Goal: Information Seeking & Learning: Find specific fact

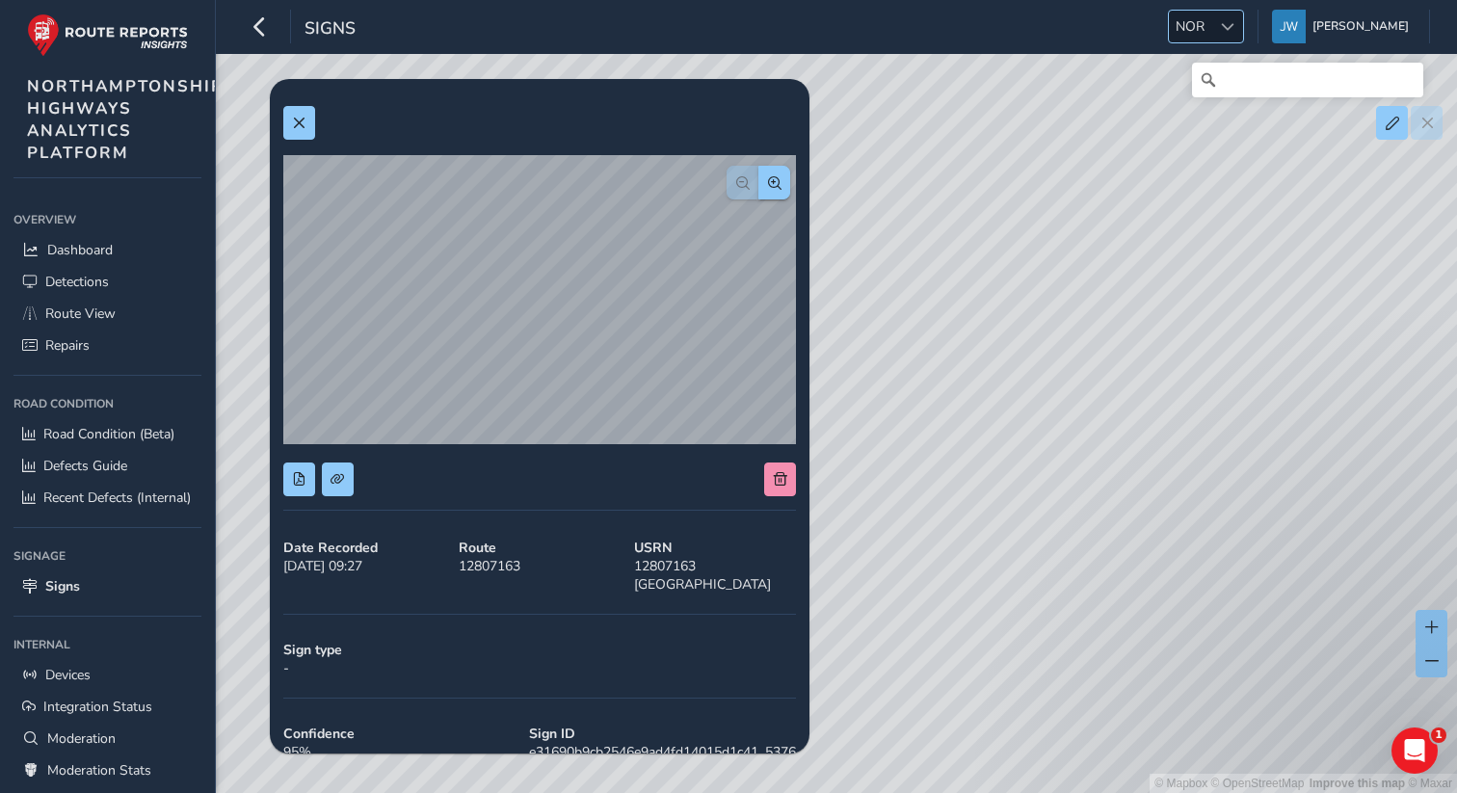
click at [1234, 26] on span at bounding box center [1227, 26] width 13 height 13
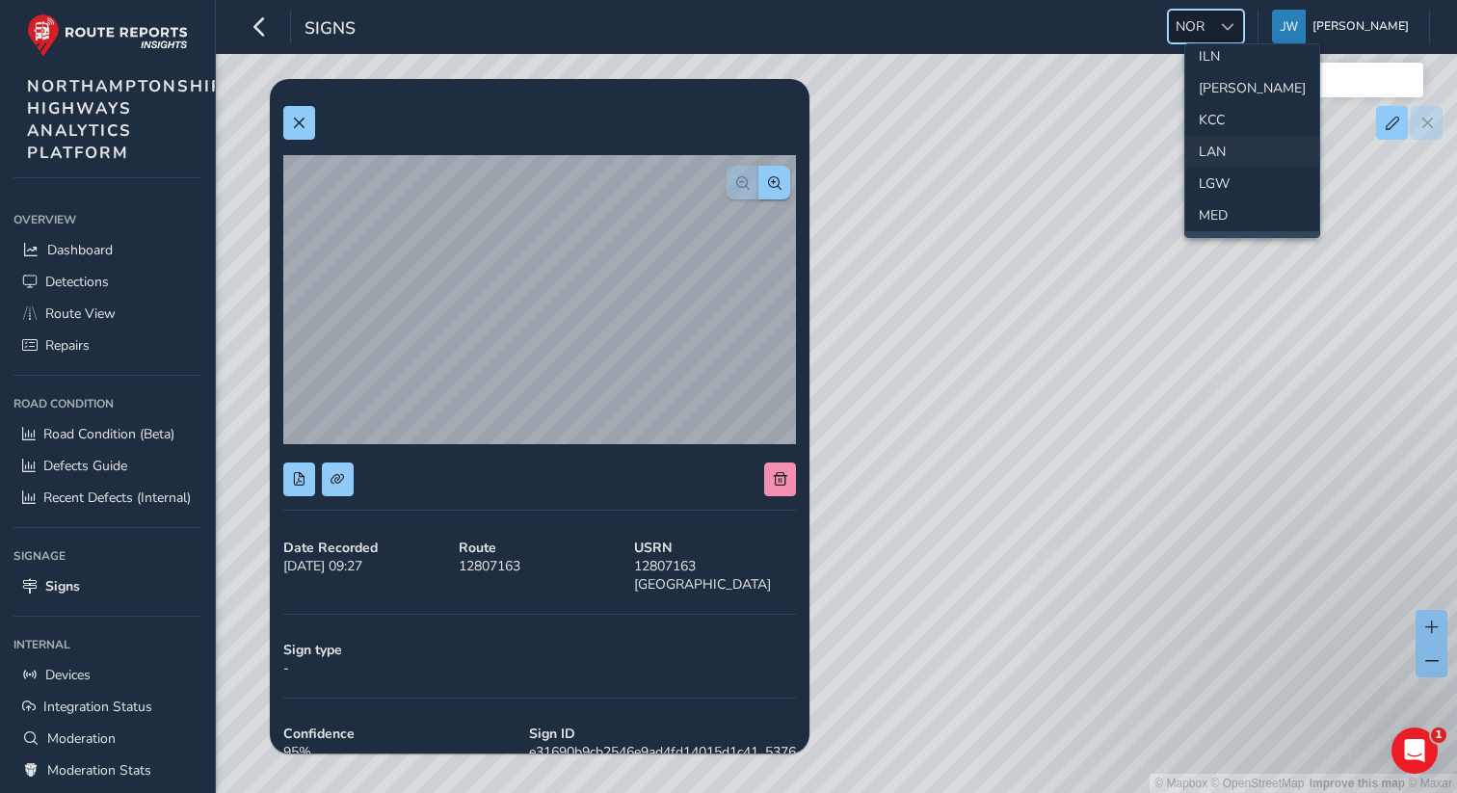
scroll to position [461, 0]
click at [1215, 146] on li "LAN" at bounding box center [1252, 147] width 134 height 32
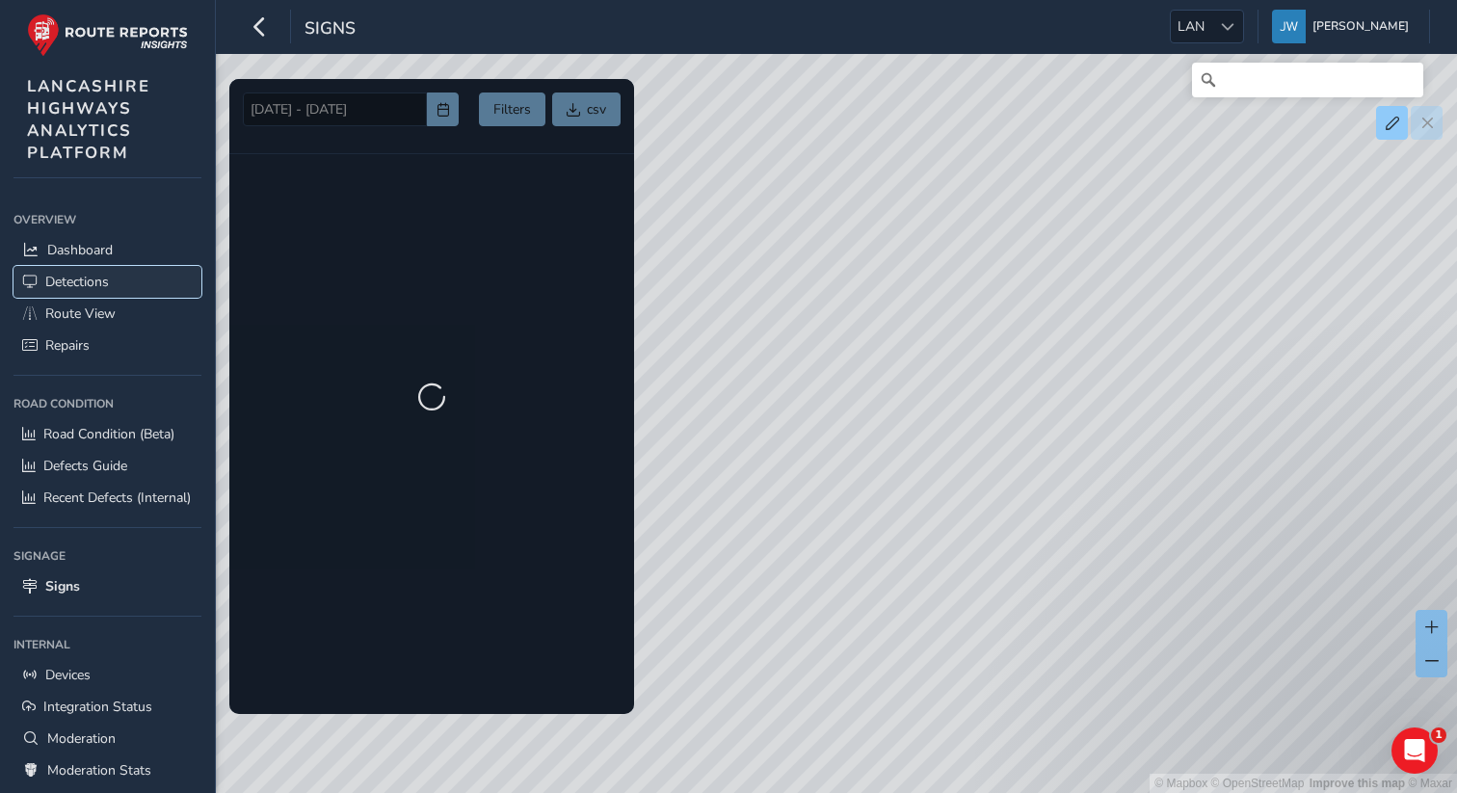
click at [69, 290] on span "Detections" at bounding box center [77, 282] width 64 height 18
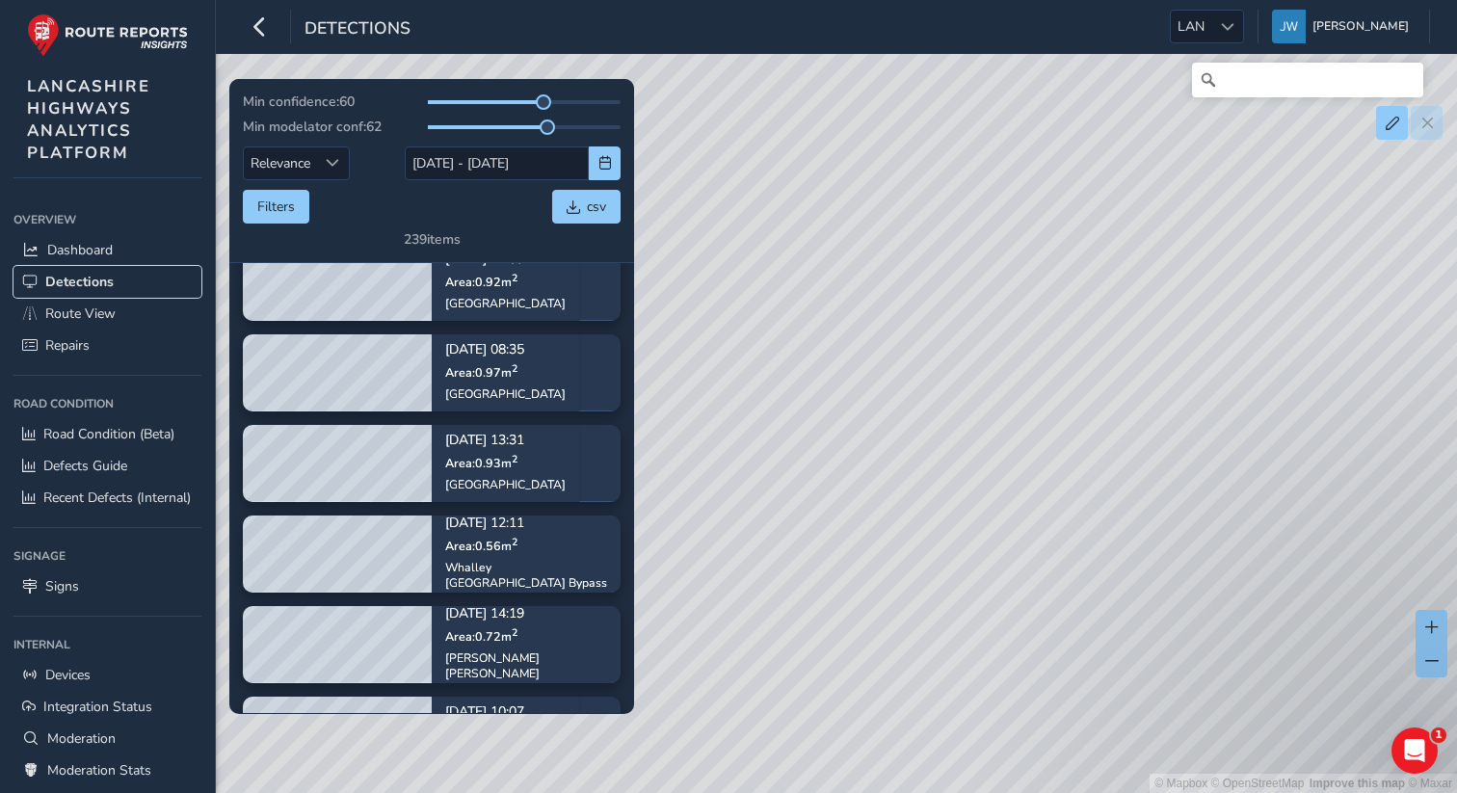
scroll to position [1429, 0]
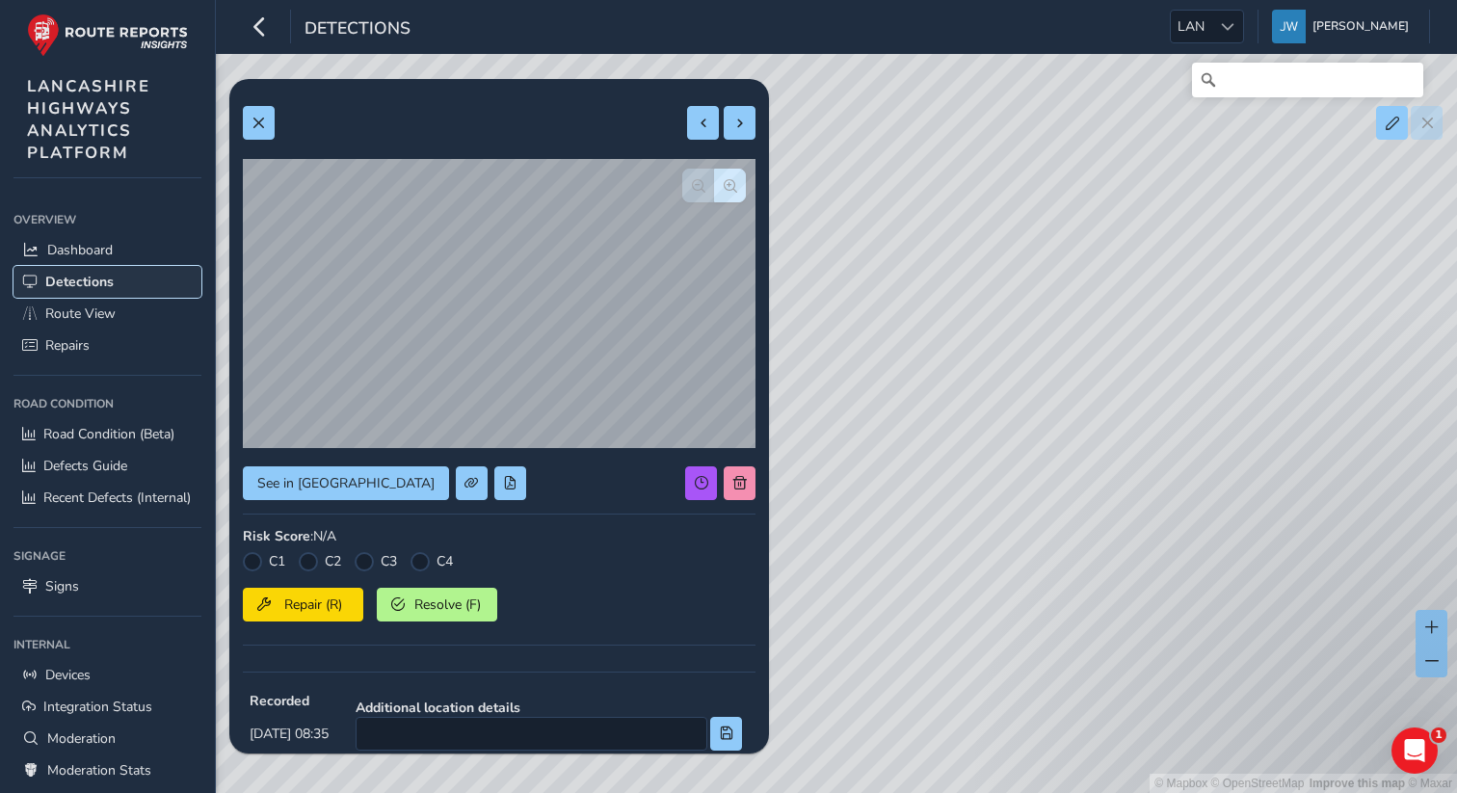
click at [93, 279] on span "Detections" at bounding box center [79, 282] width 68 height 18
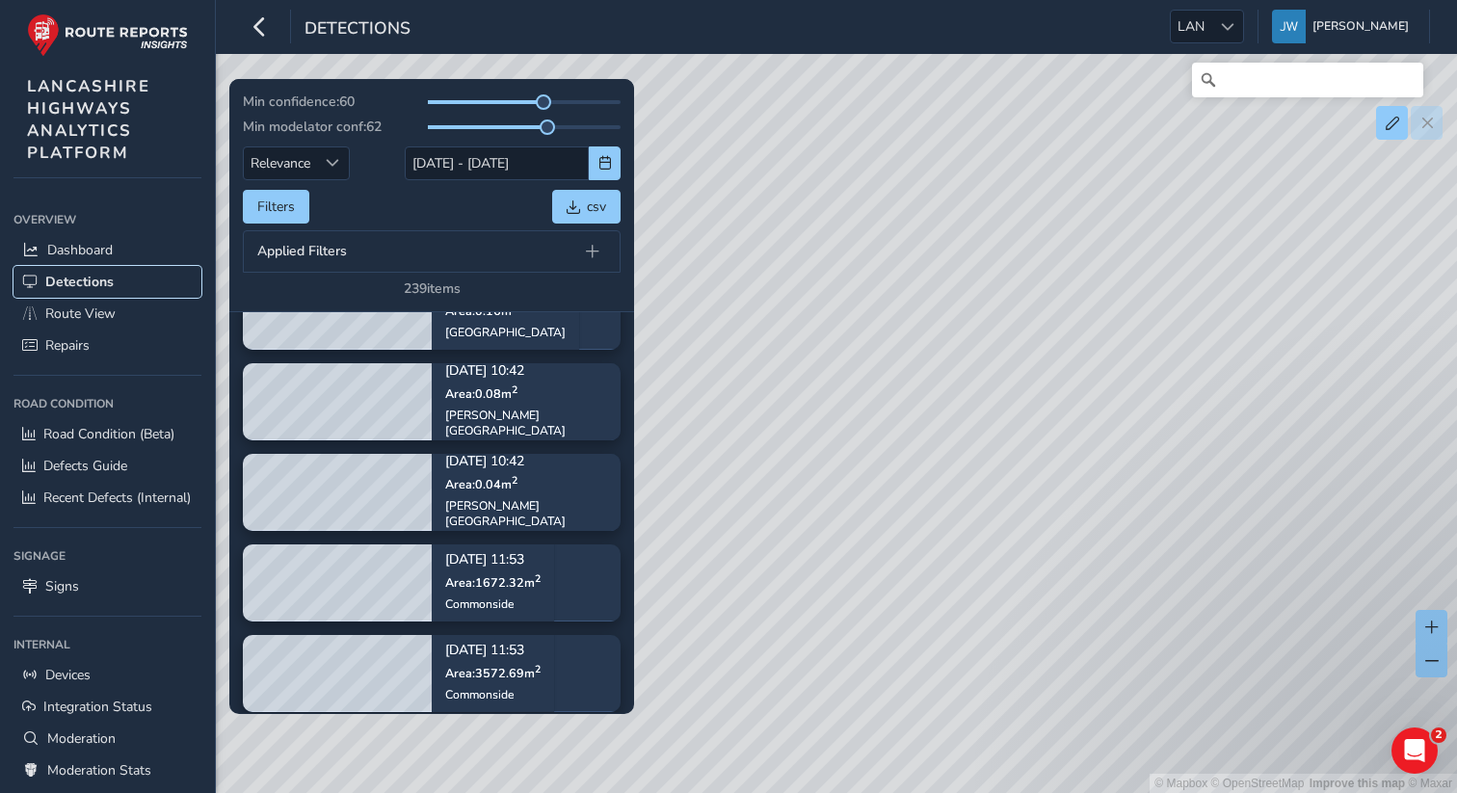
scroll to position [4021, 0]
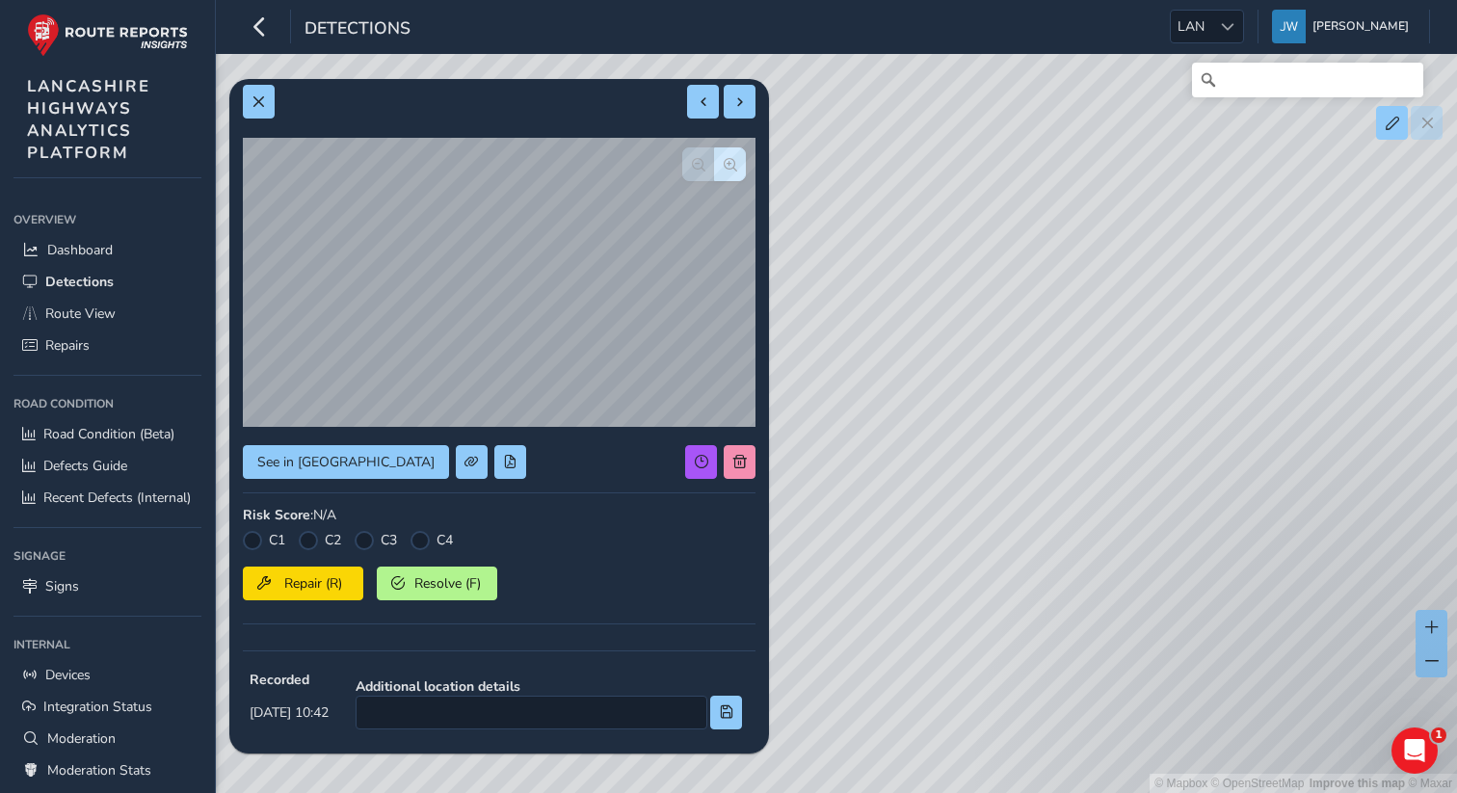
scroll to position [29, 0]
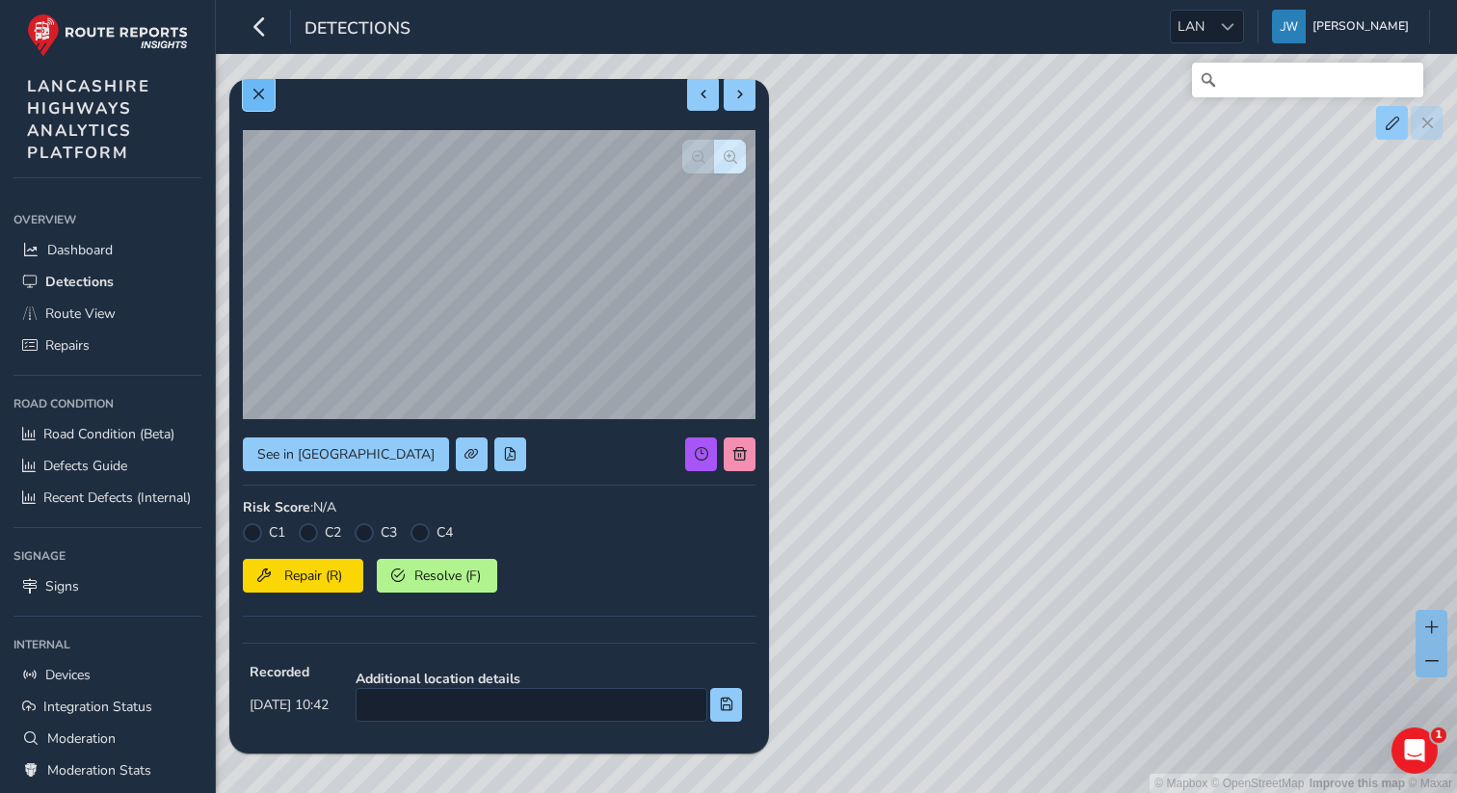
click at [261, 95] on span at bounding box center [258, 94] width 13 height 13
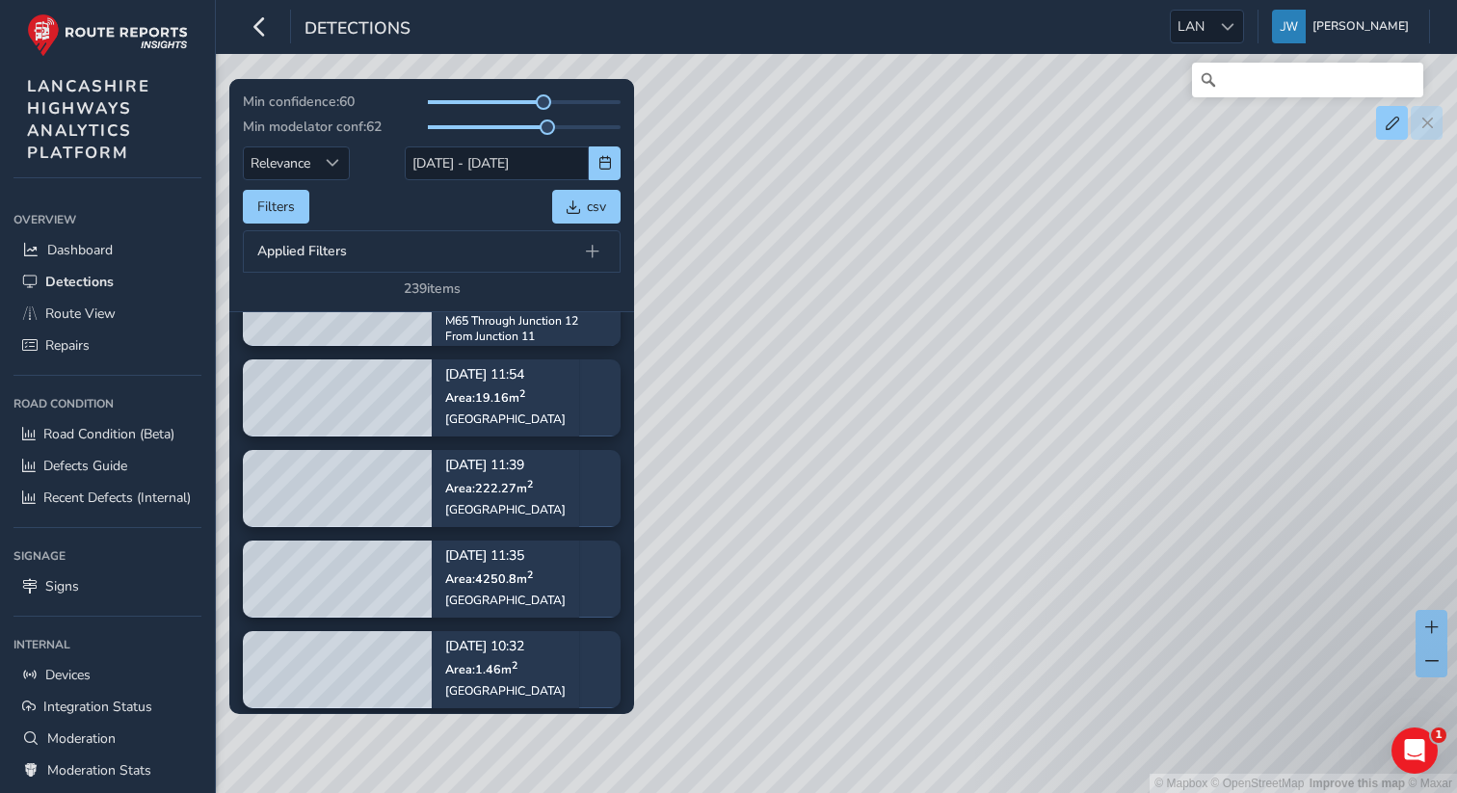
scroll to position [4810, 0]
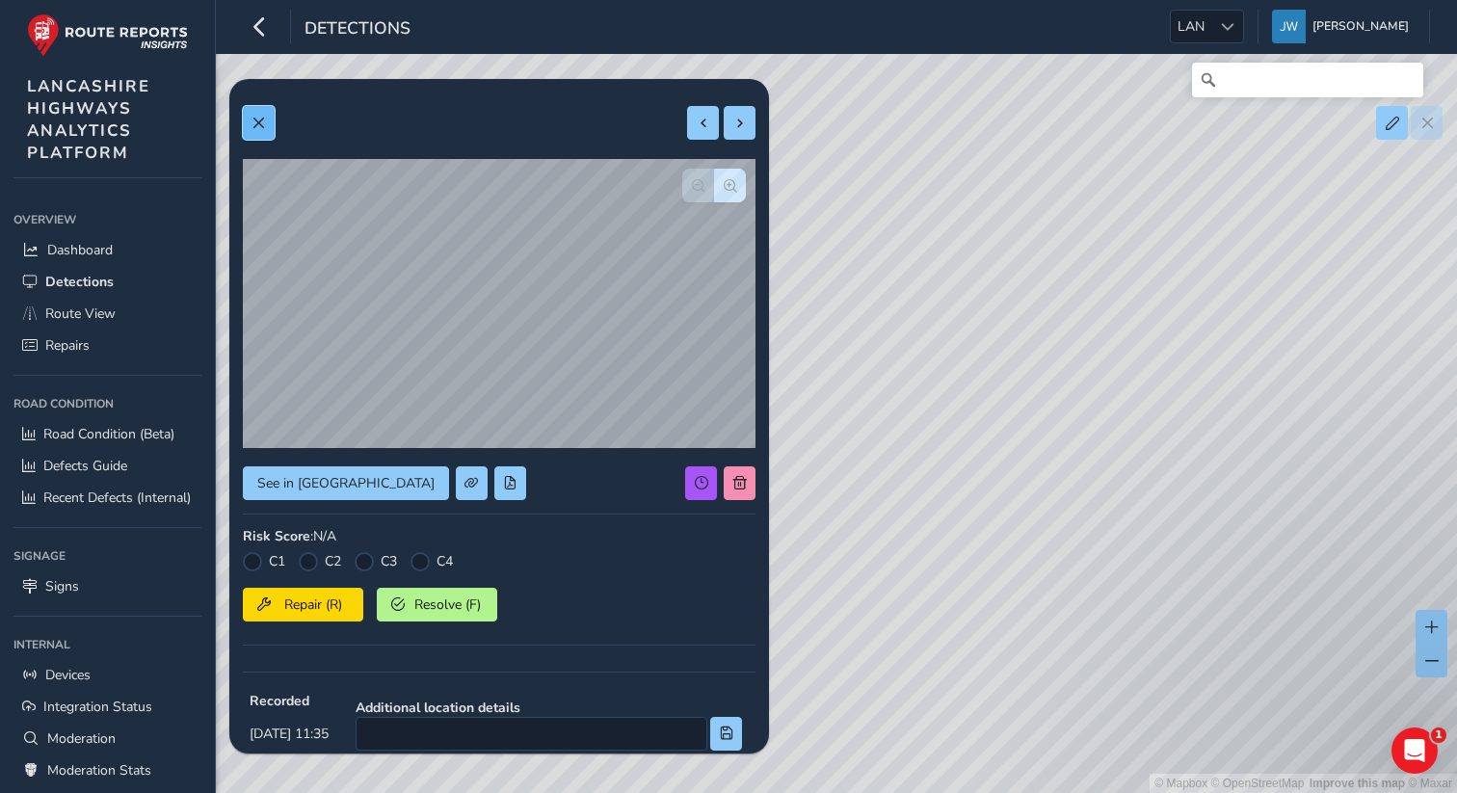
click at [265, 134] on button at bounding box center [259, 123] width 32 height 34
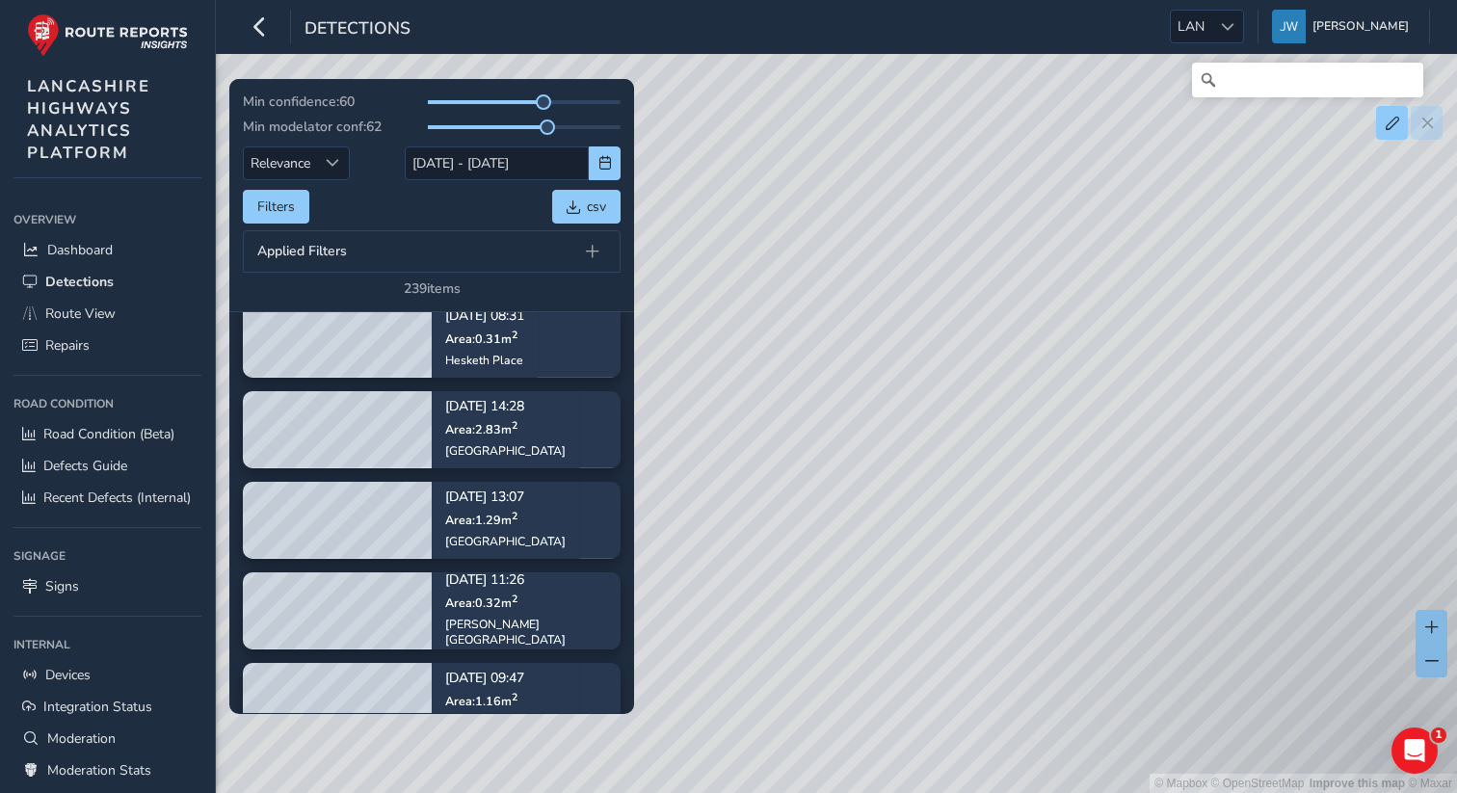
scroll to position [5966, 0]
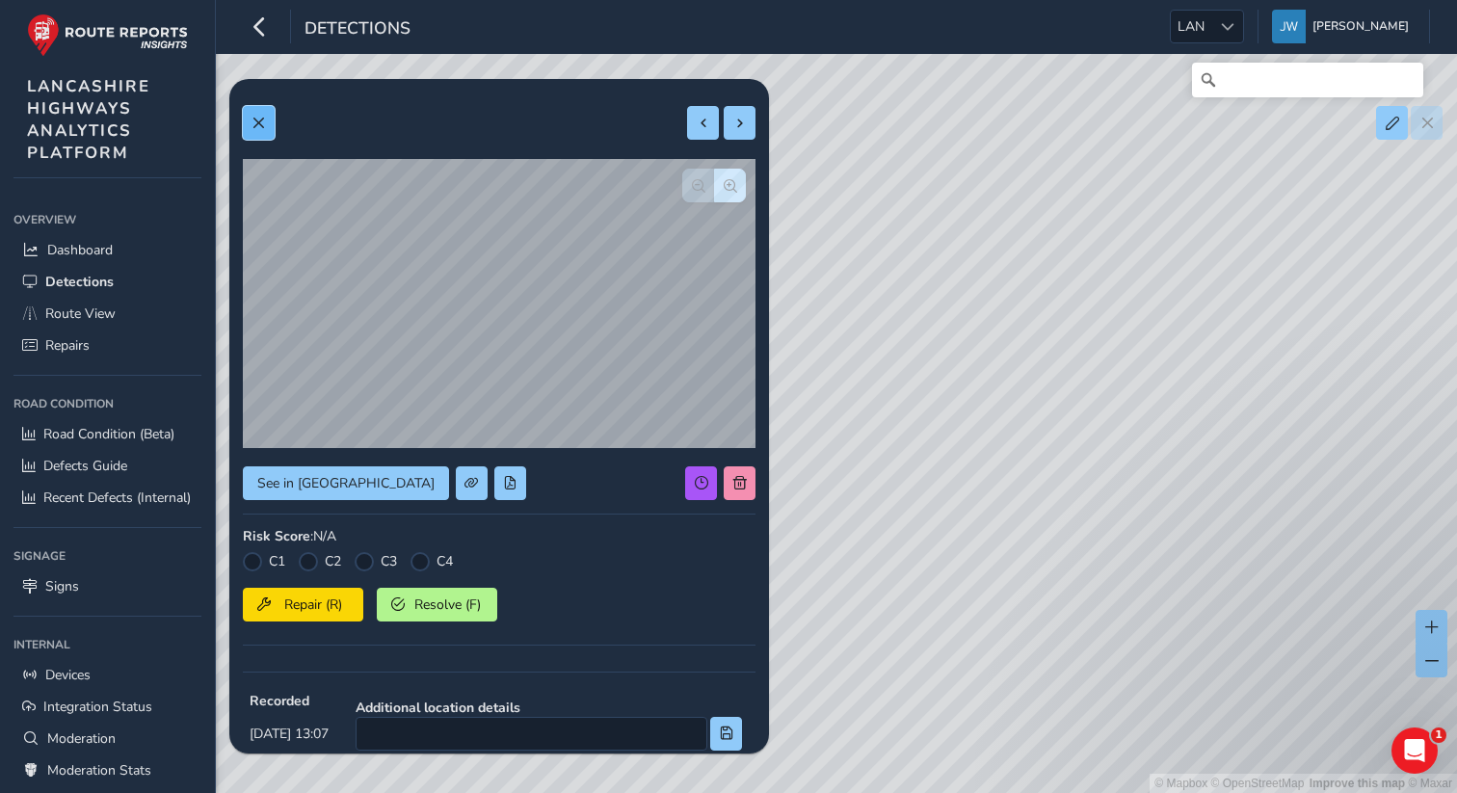
click at [267, 127] on button at bounding box center [259, 123] width 32 height 34
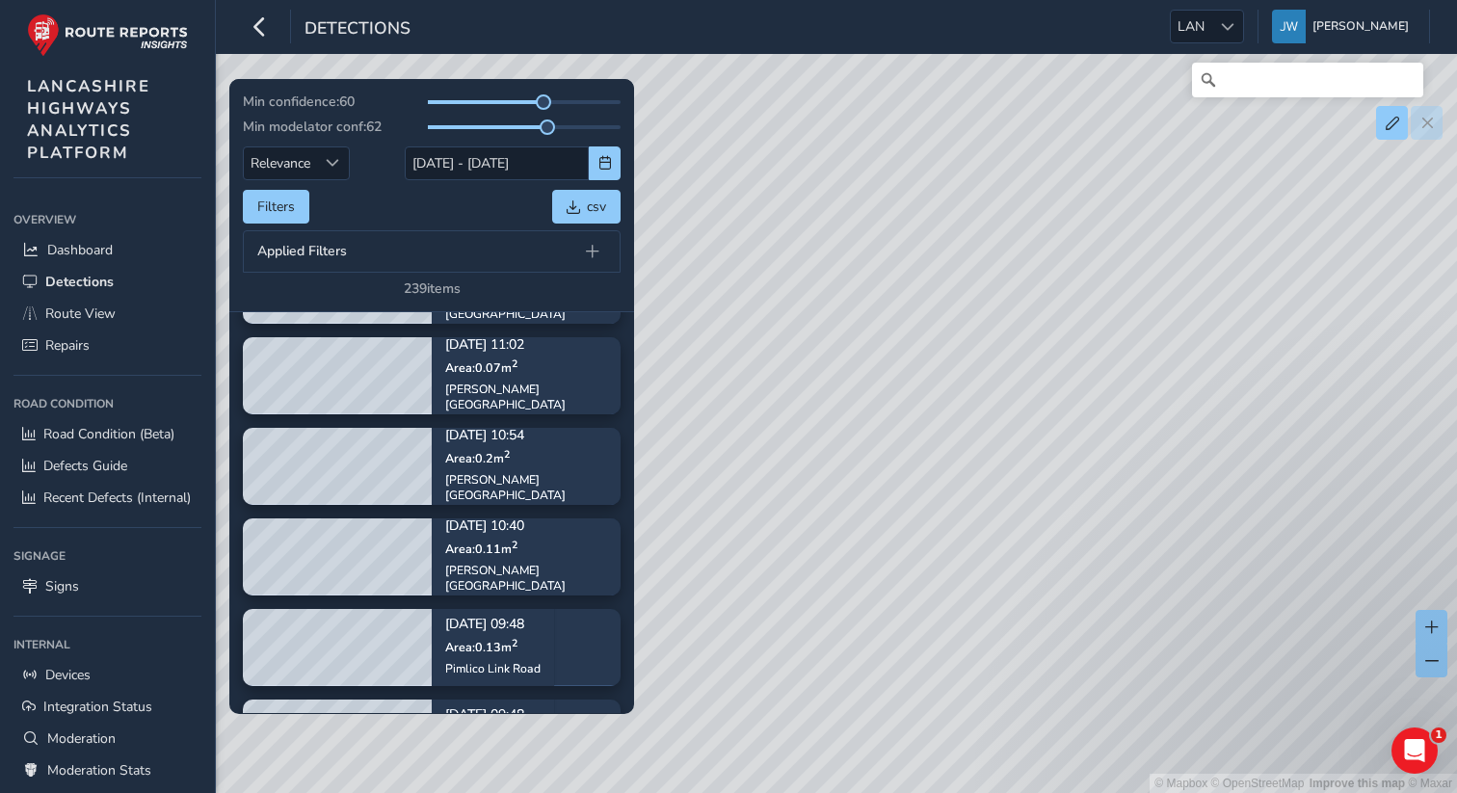
scroll to position [6820, 0]
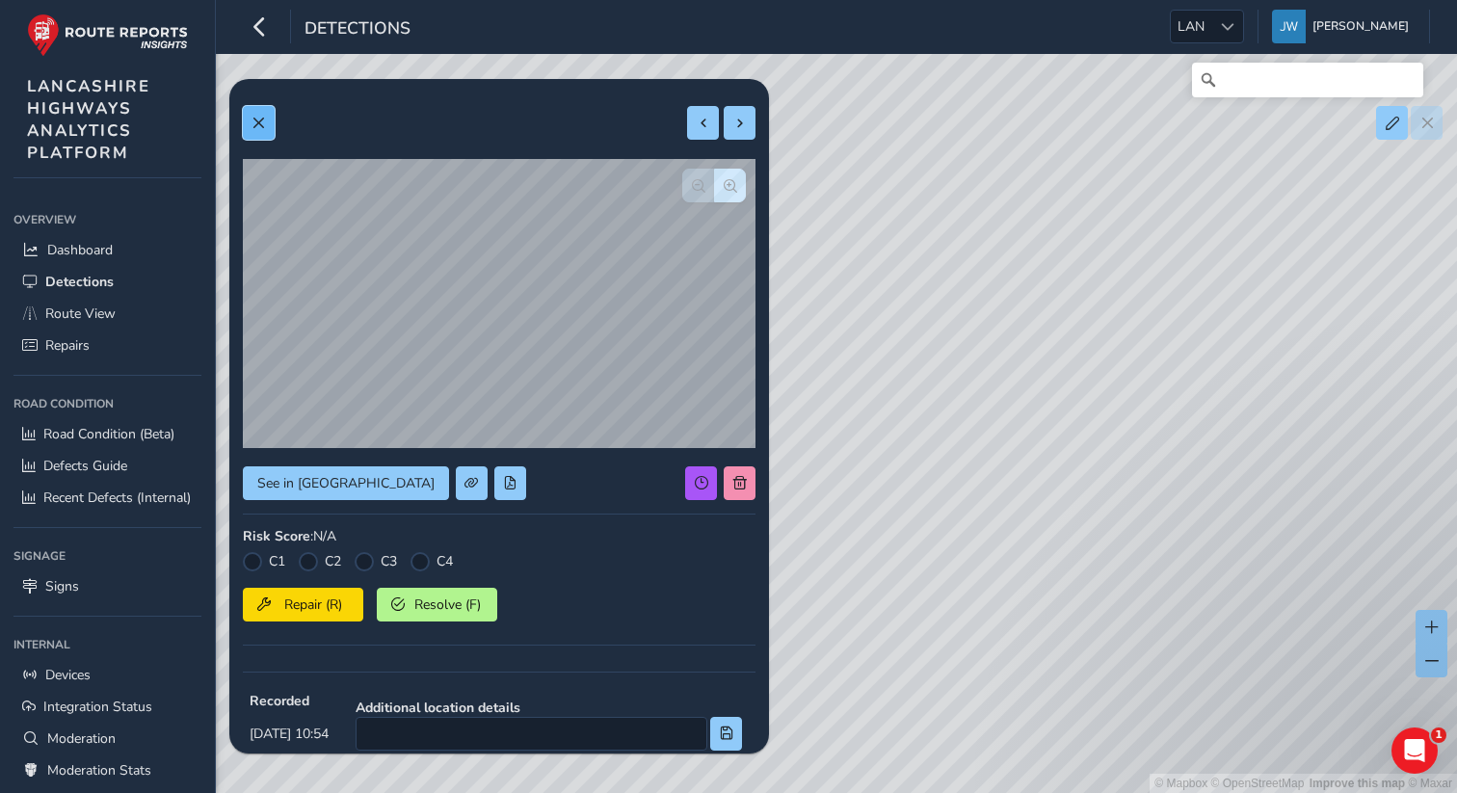
click at [262, 132] on button at bounding box center [259, 123] width 32 height 34
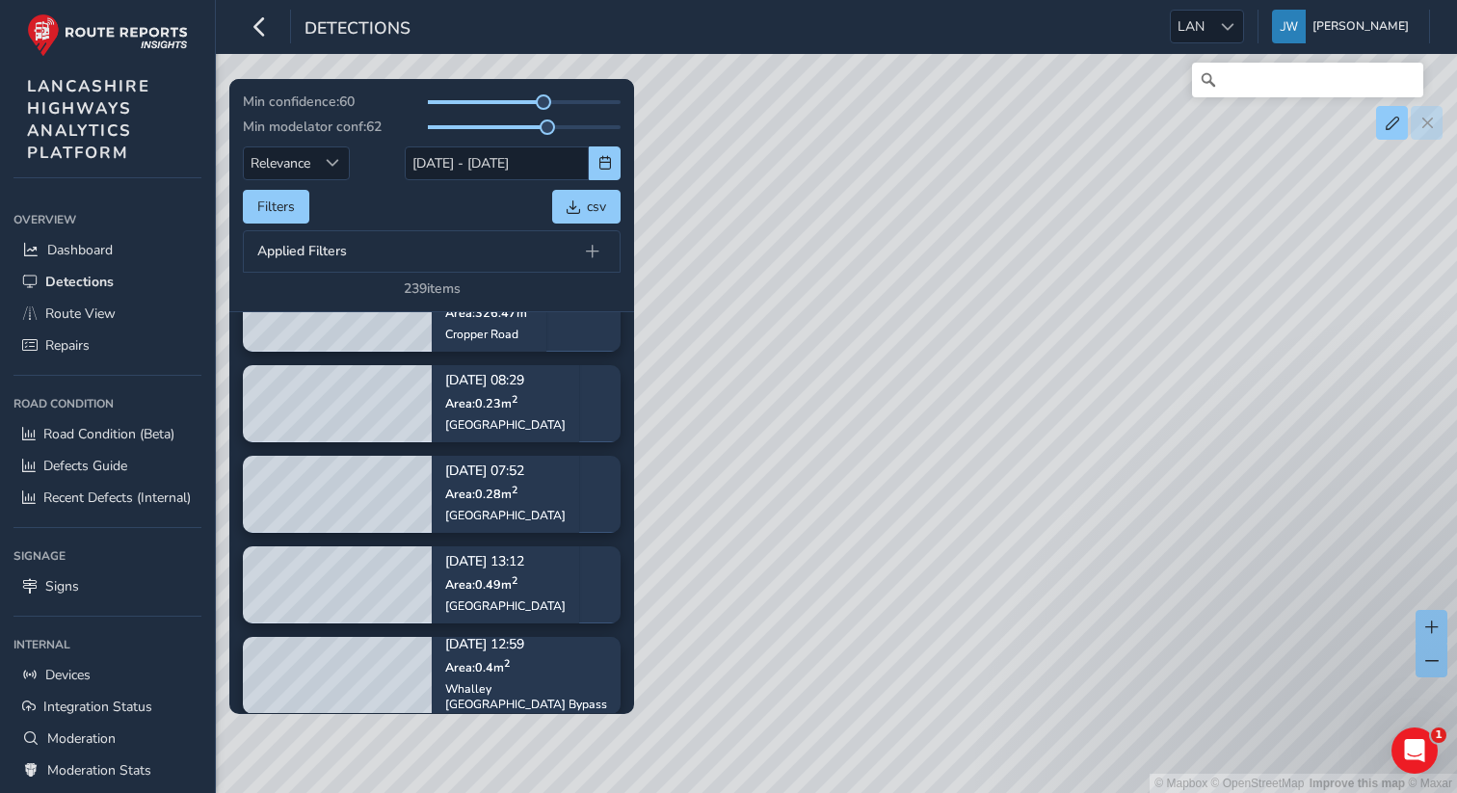
scroll to position [7507, 0]
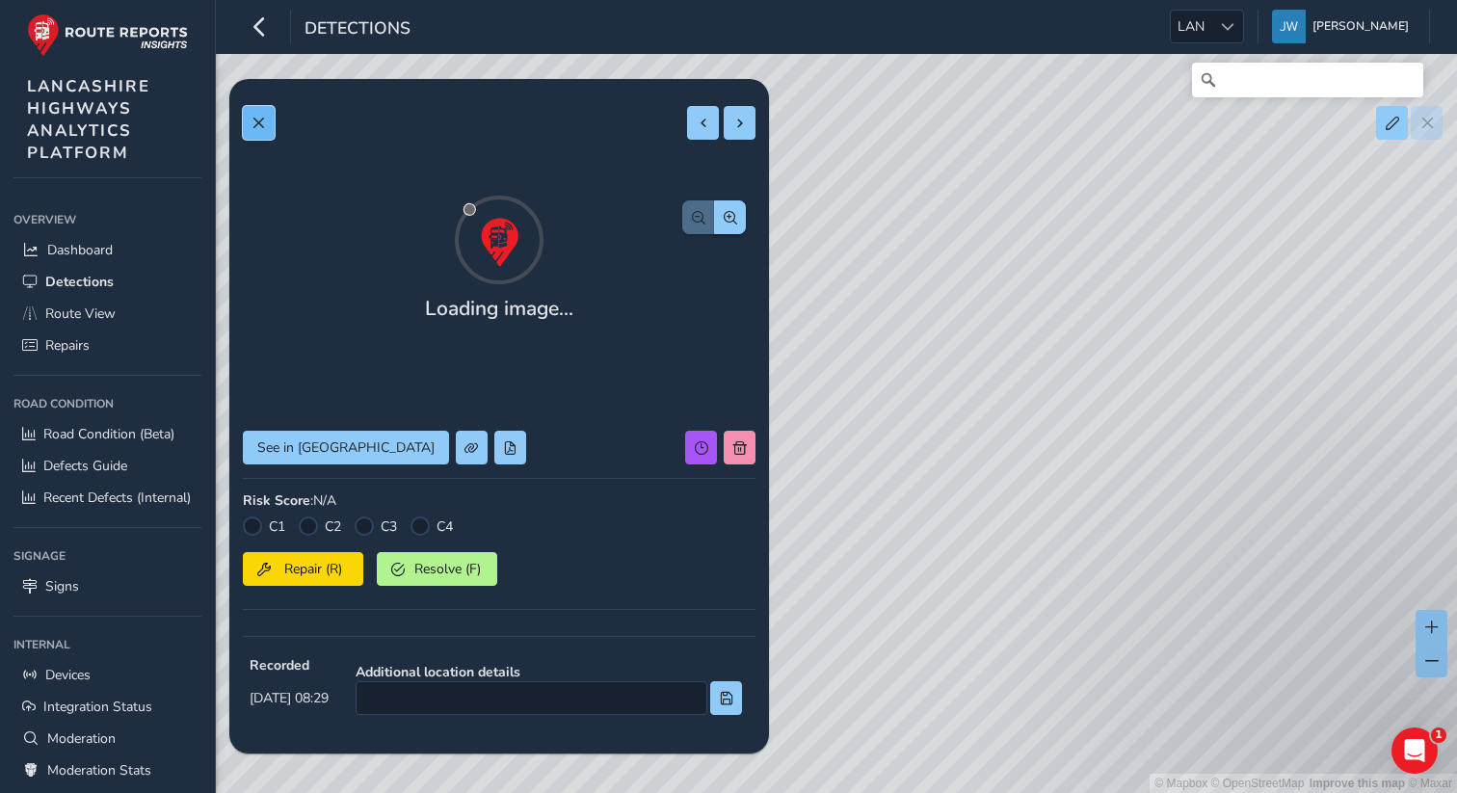
click at [259, 126] on span at bounding box center [258, 123] width 13 height 13
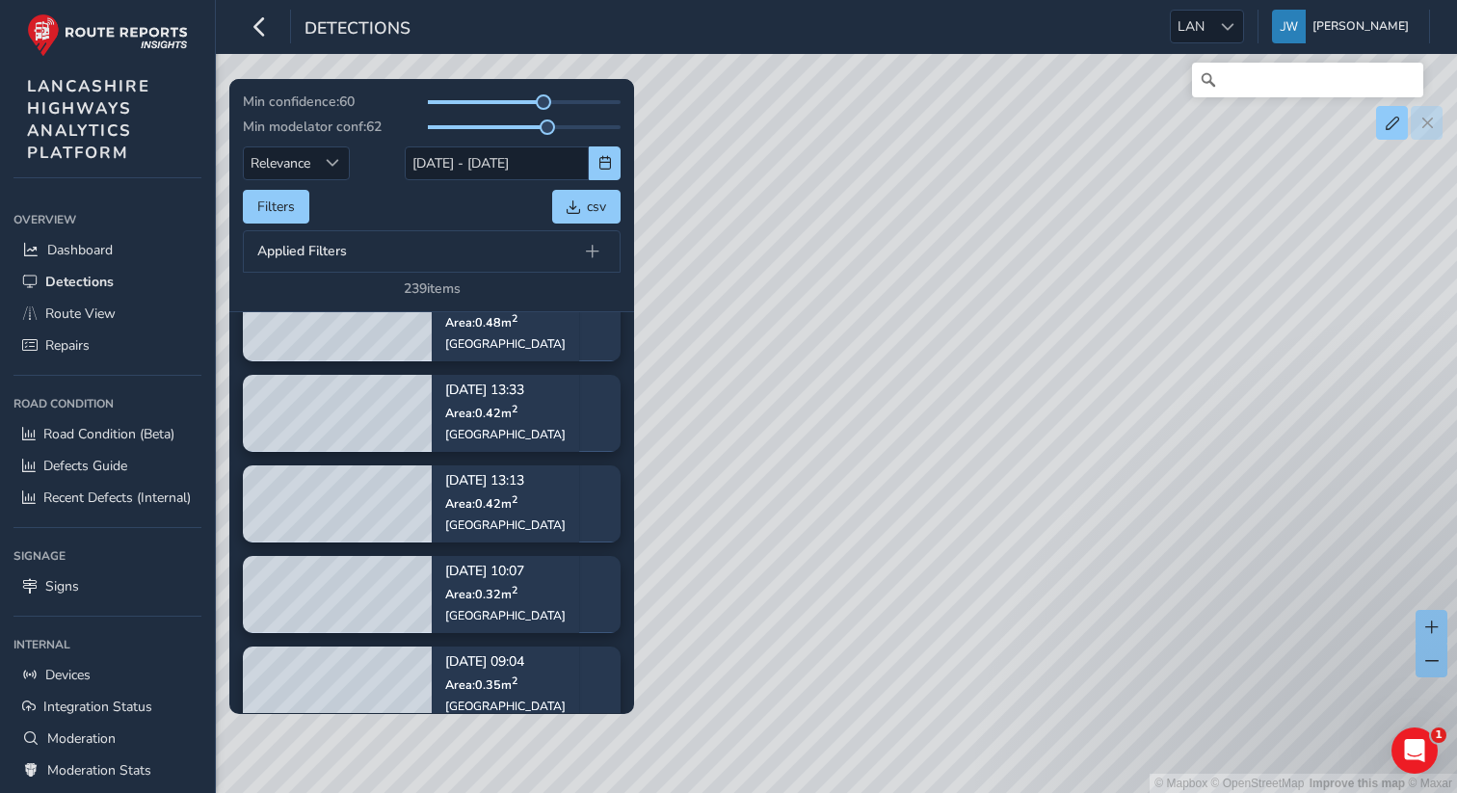
scroll to position [8732, 0]
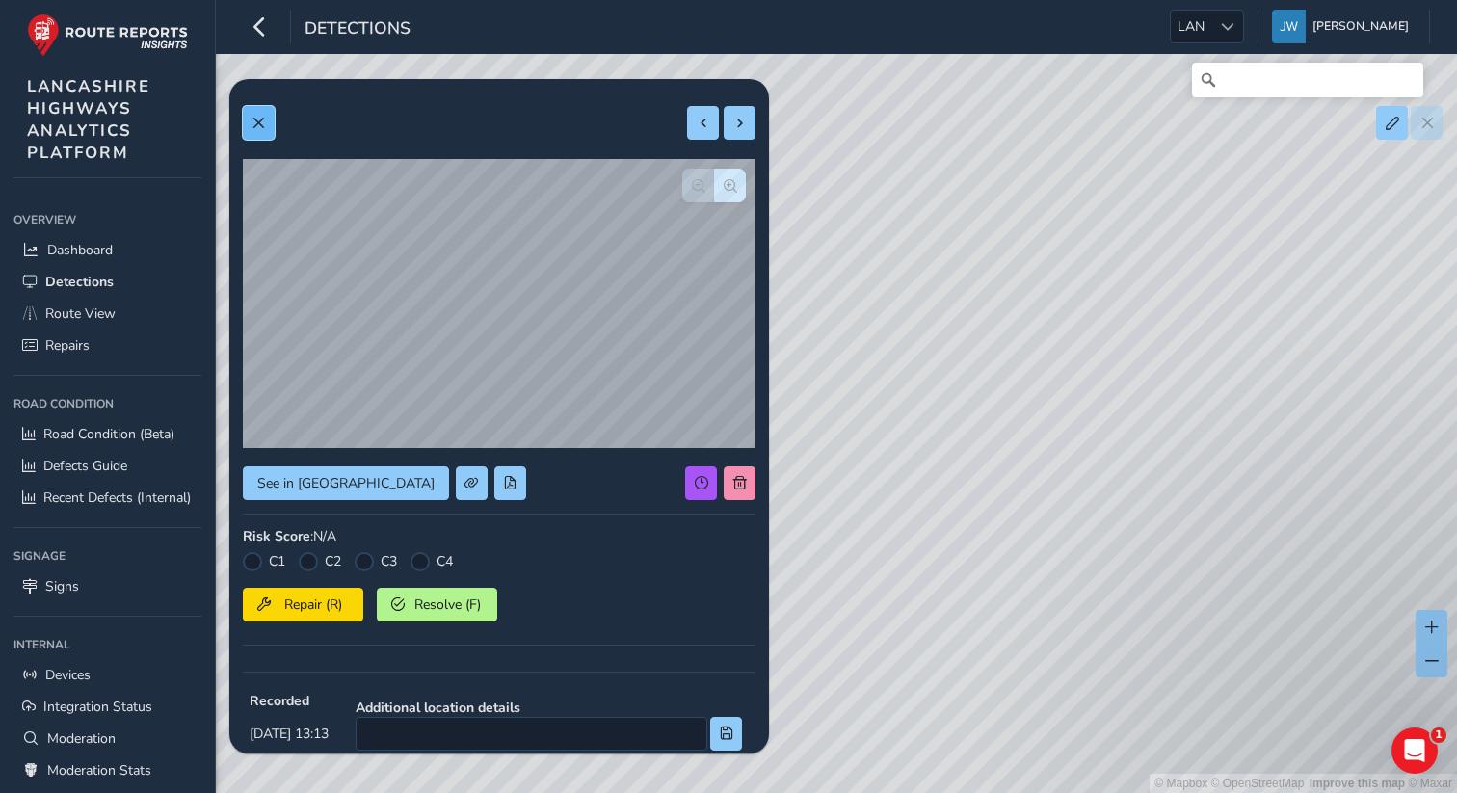
click at [264, 118] on span at bounding box center [258, 123] width 13 height 13
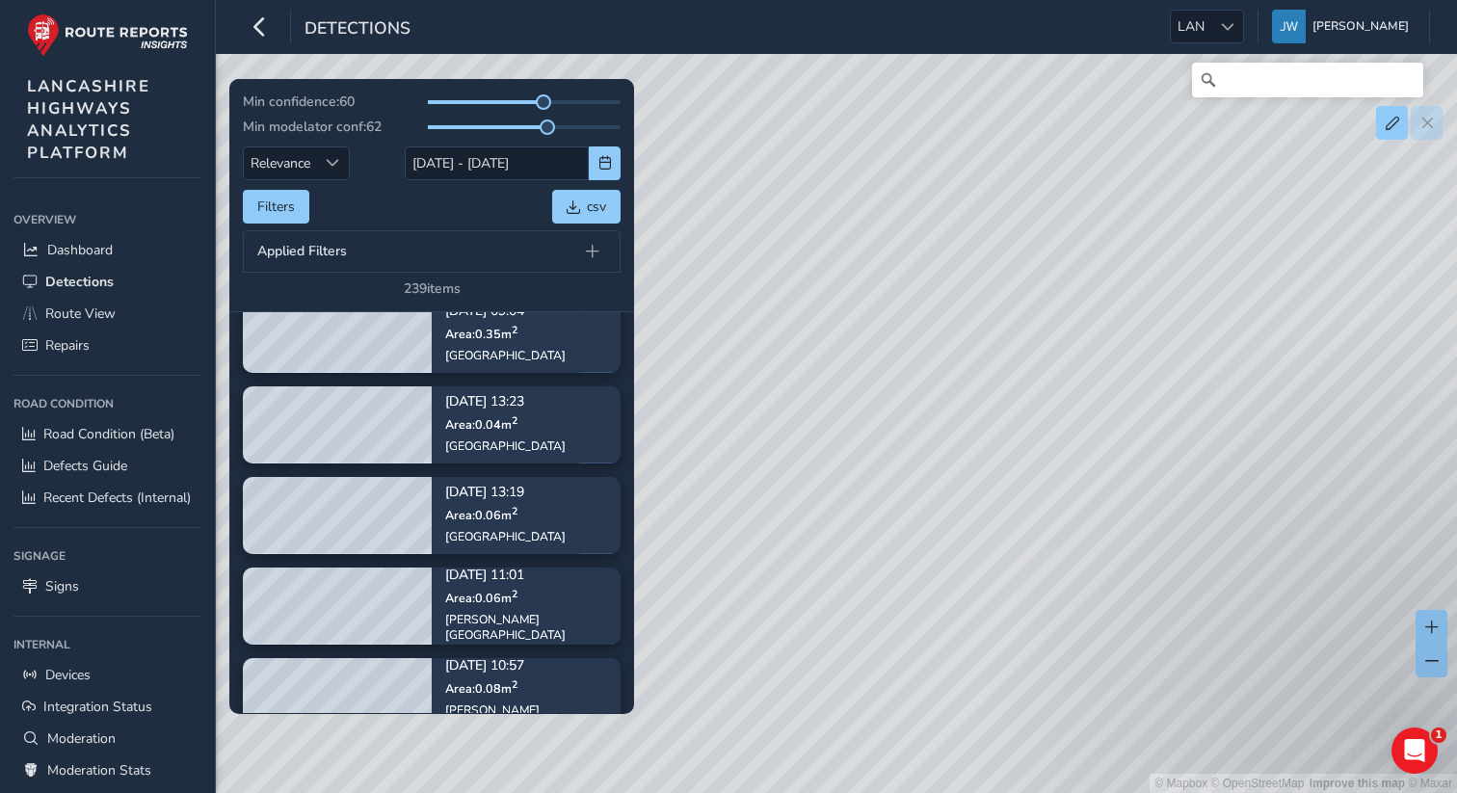
scroll to position [9117, 0]
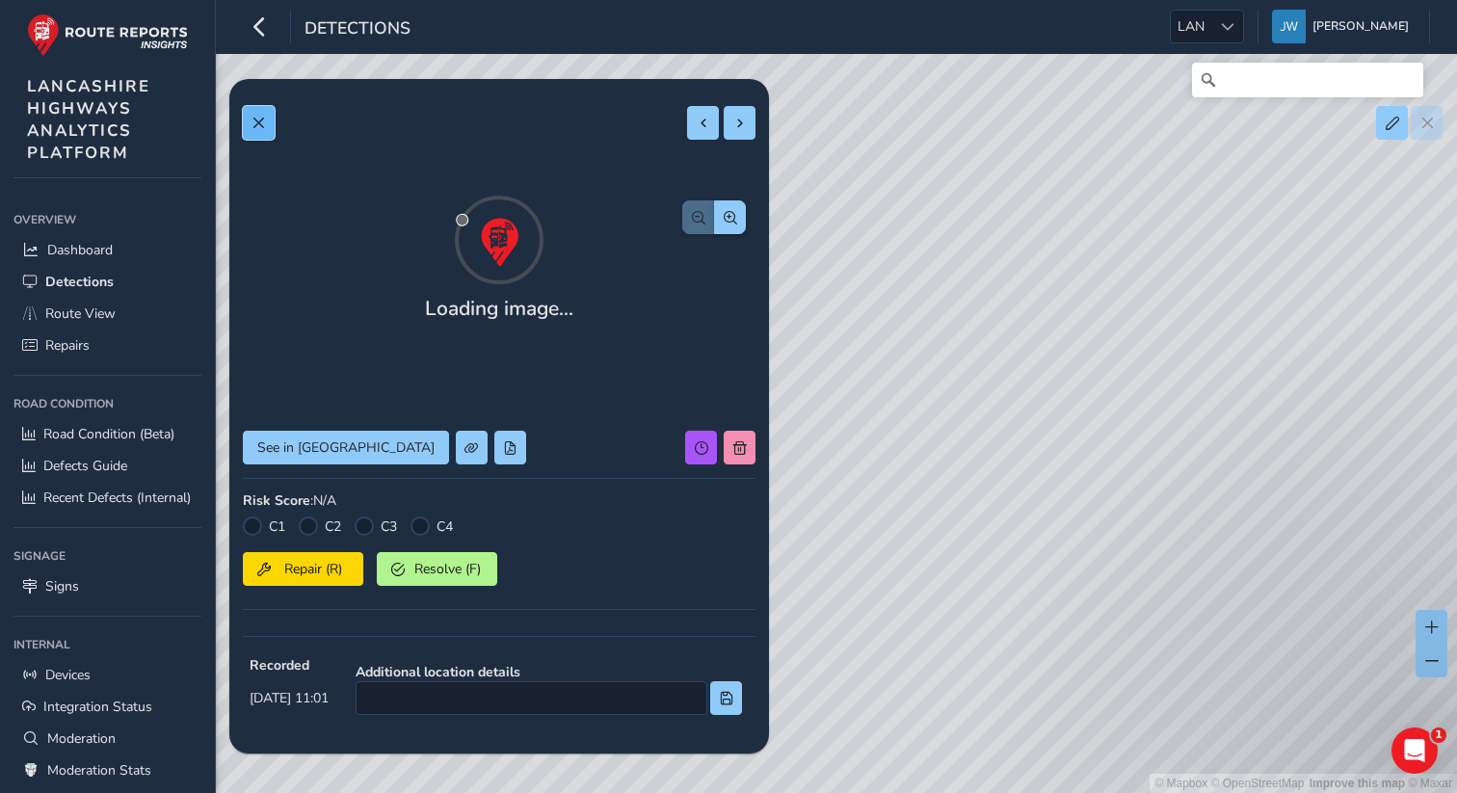
click at [256, 130] on button at bounding box center [259, 123] width 32 height 34
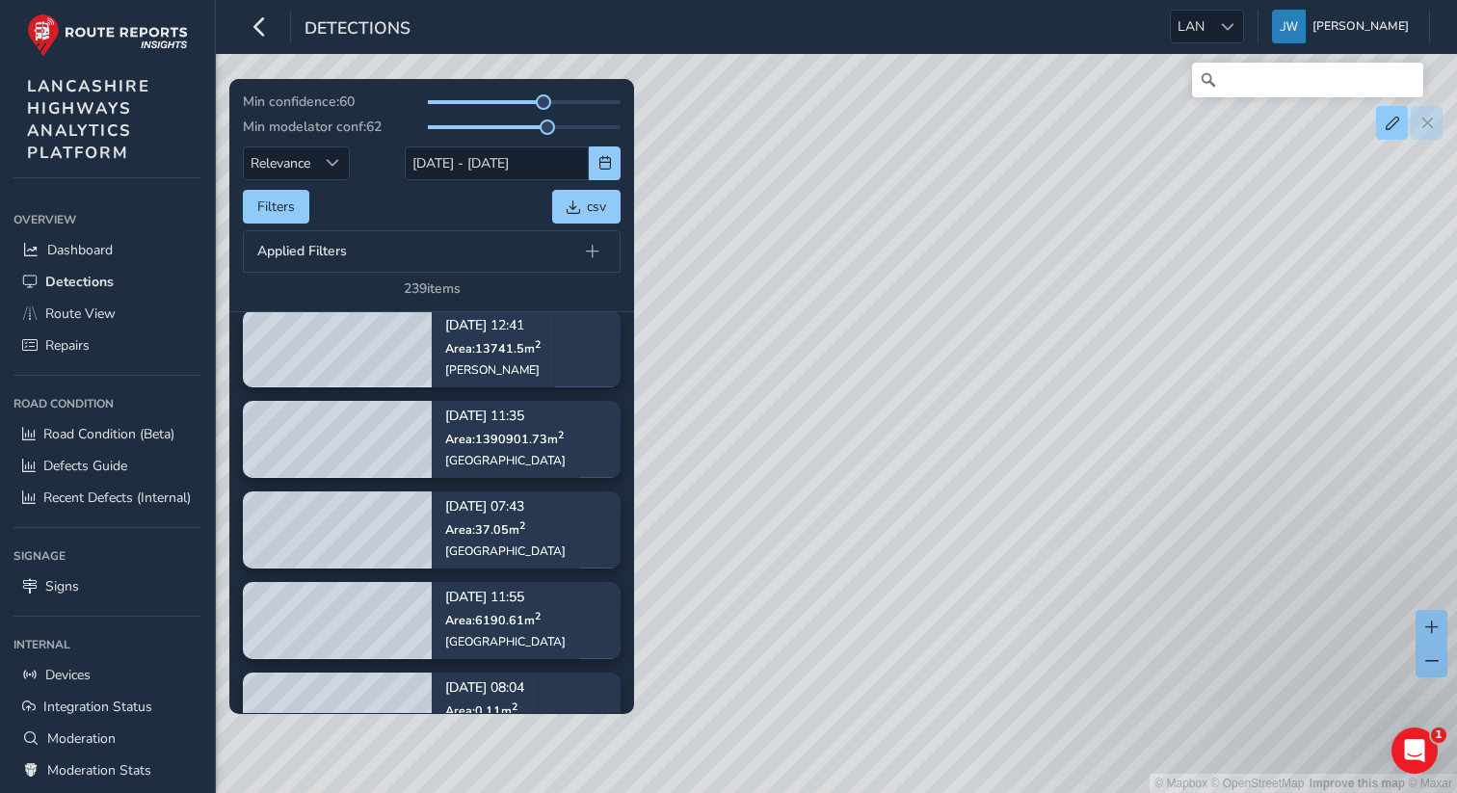
scroll to position [10157, 0]
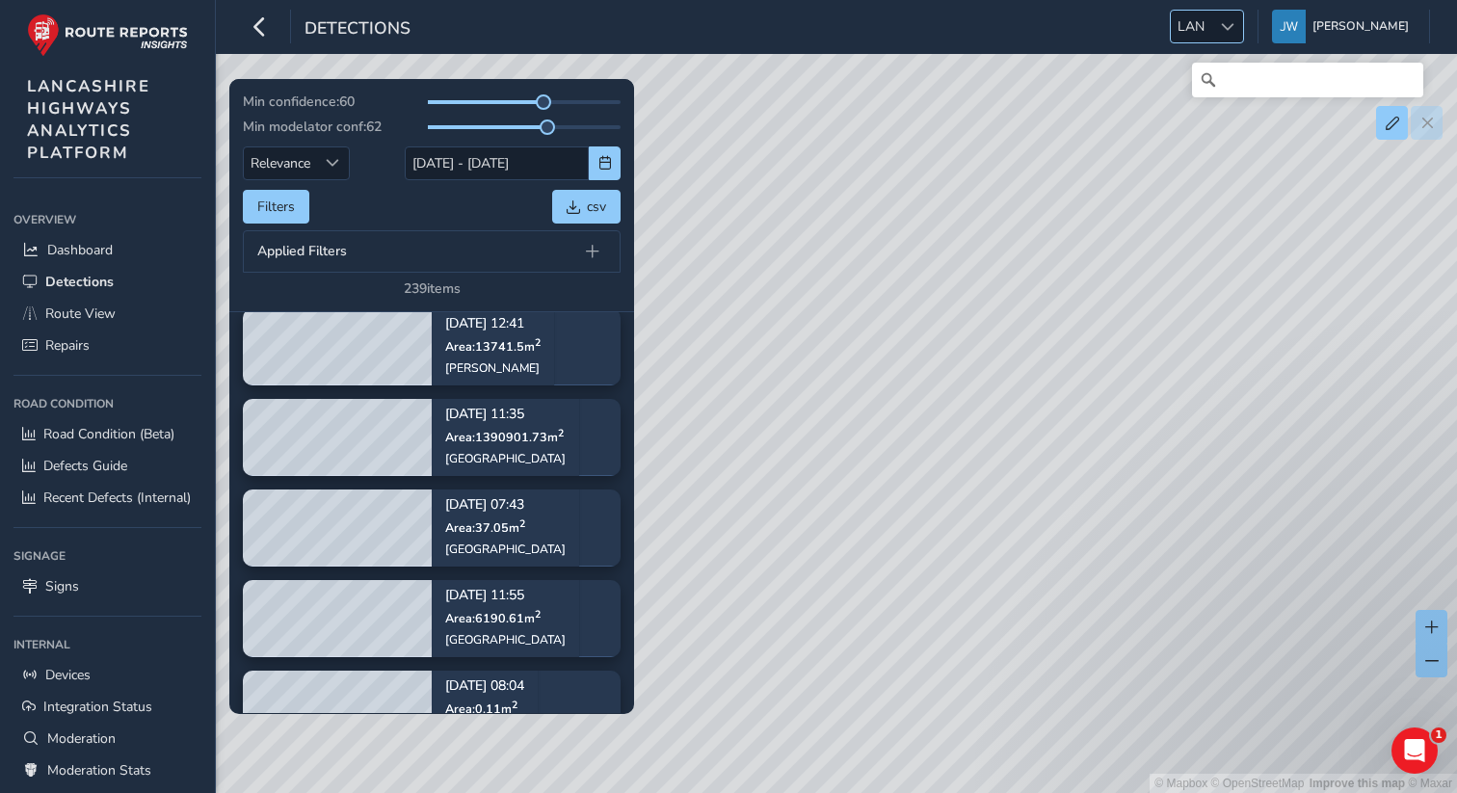
click at [1240, 34] on div at bounding box center [1227, 27] width 32 height 32
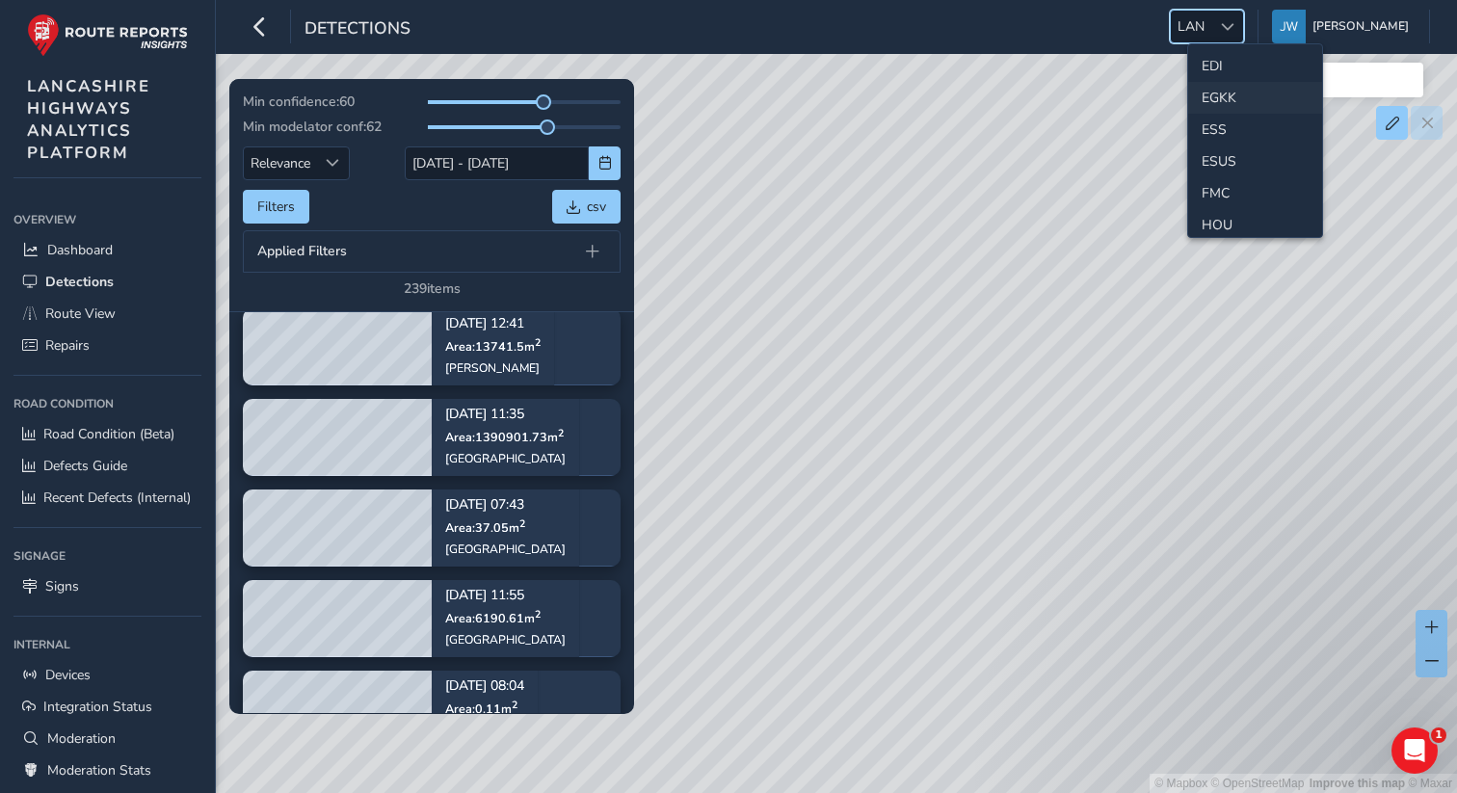
scroll to position [274, 0]
click at [1214, 110] on li "ESS" at bounding box center [1255, 111] width 134 height 32
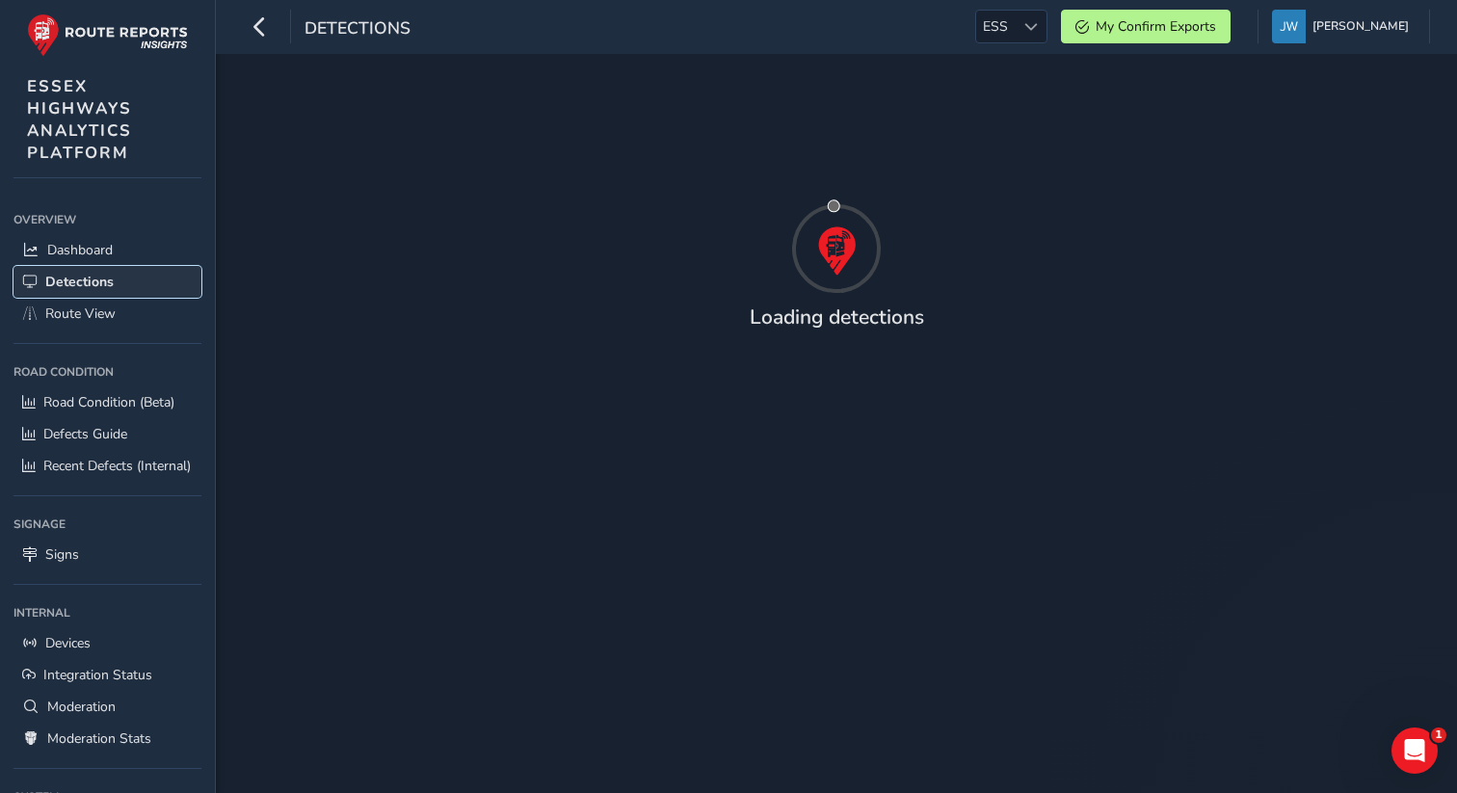
click at [102, 277] on span "Detections" at bounding box center [79, 282] width 68 height 18
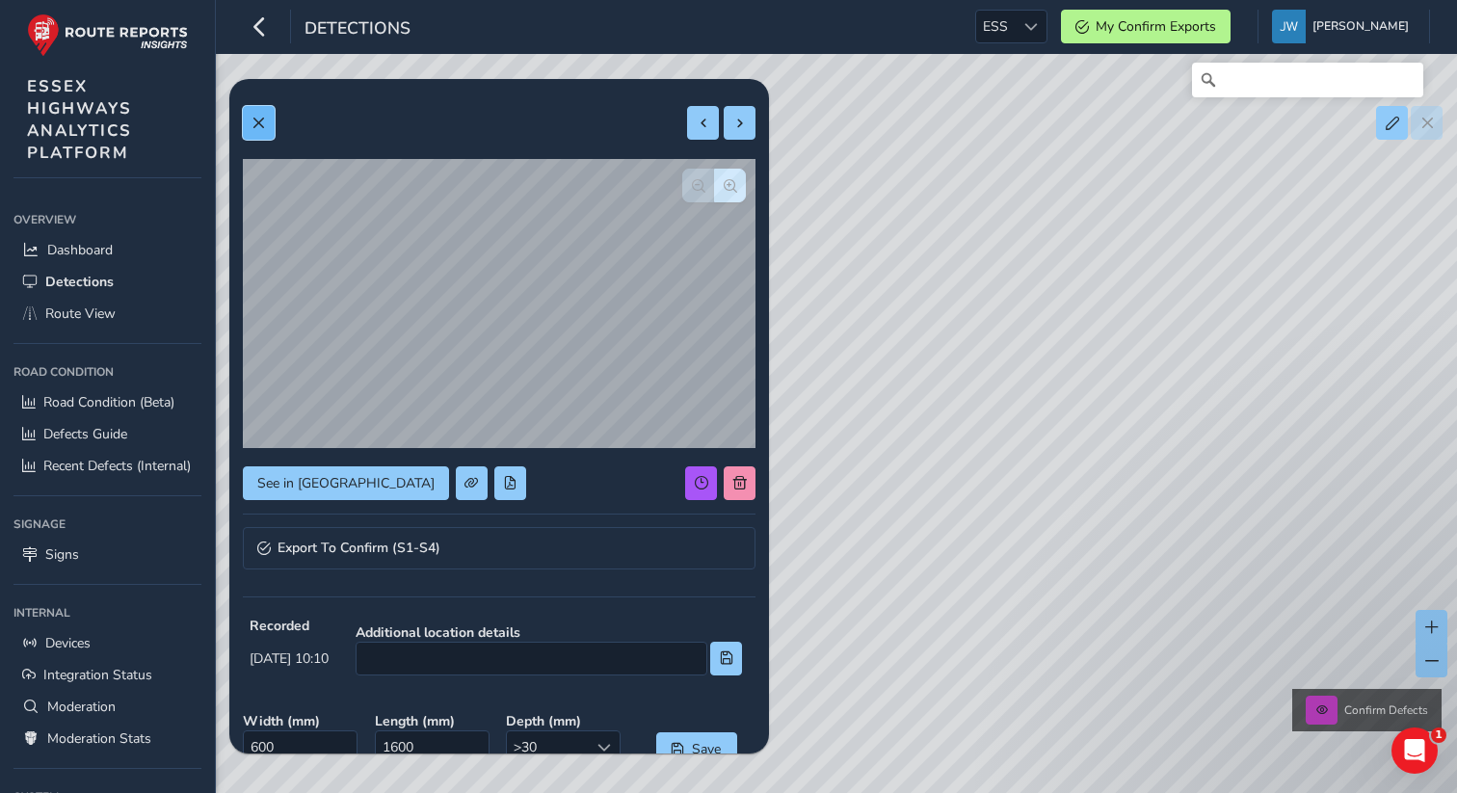
click at [268, 120] on button at bounding box center [259, 123] width 32 height 34
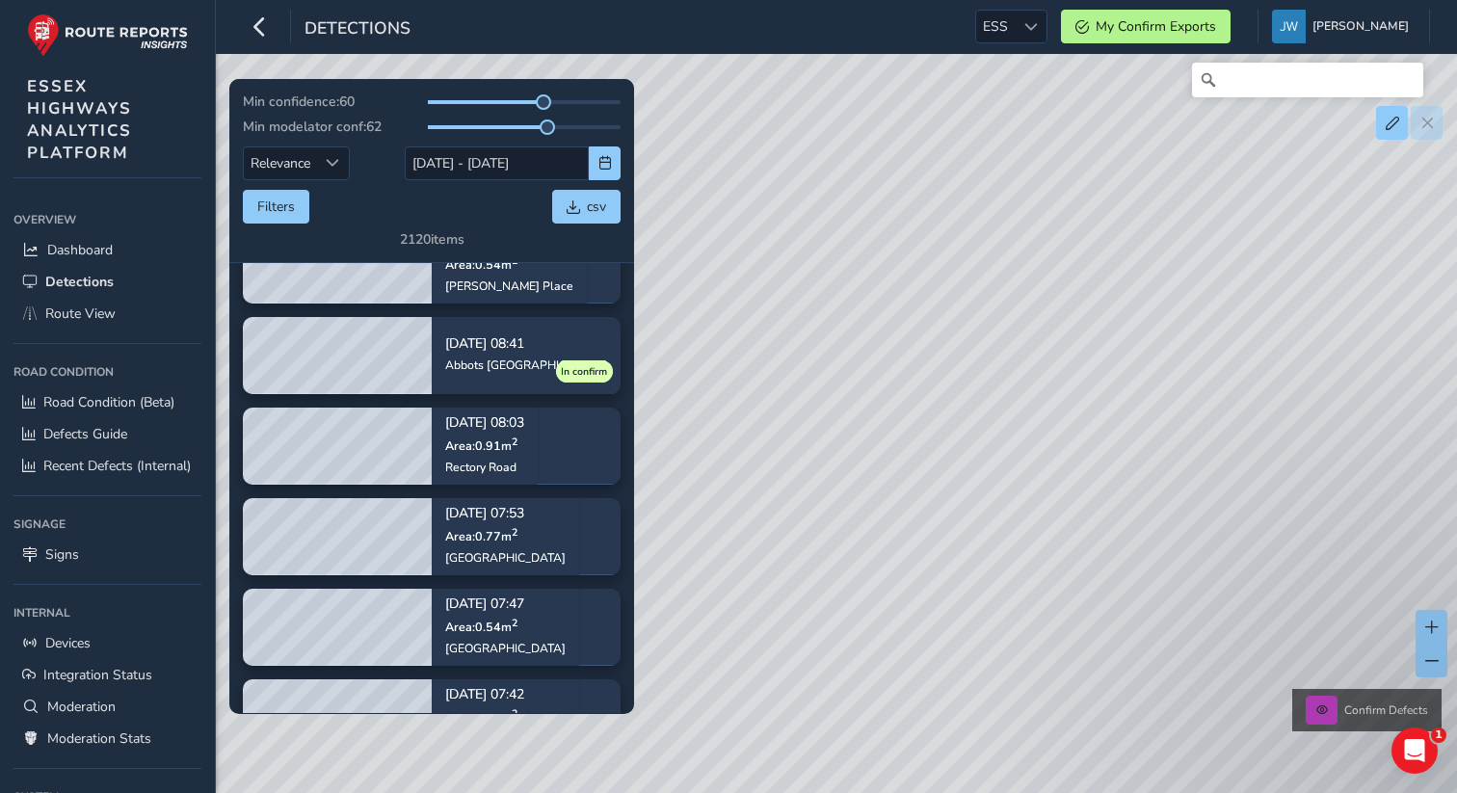
scroll to position [736, 0]
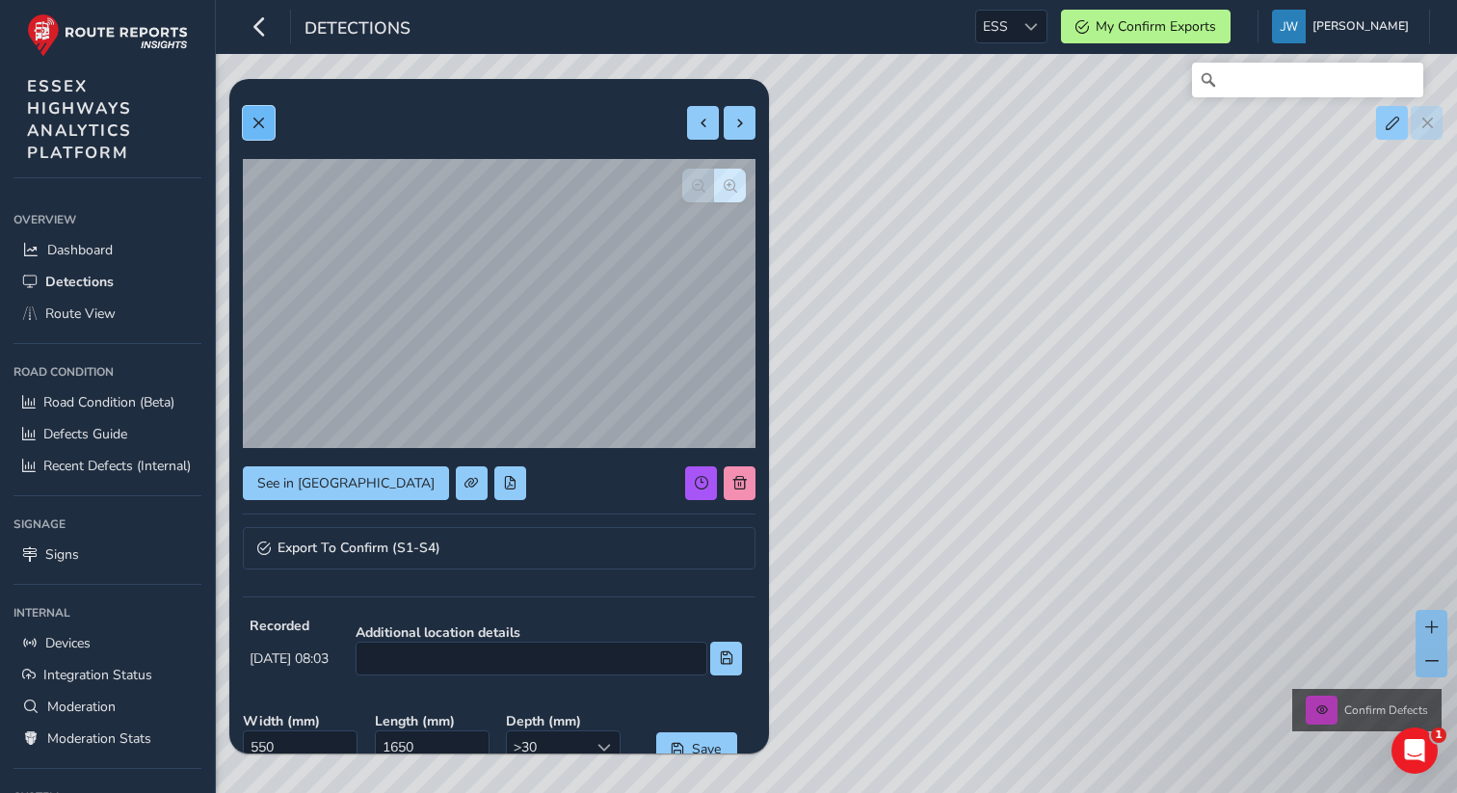
click at [260, 119] on span at bounding box center [258, 123] width 13 height 13
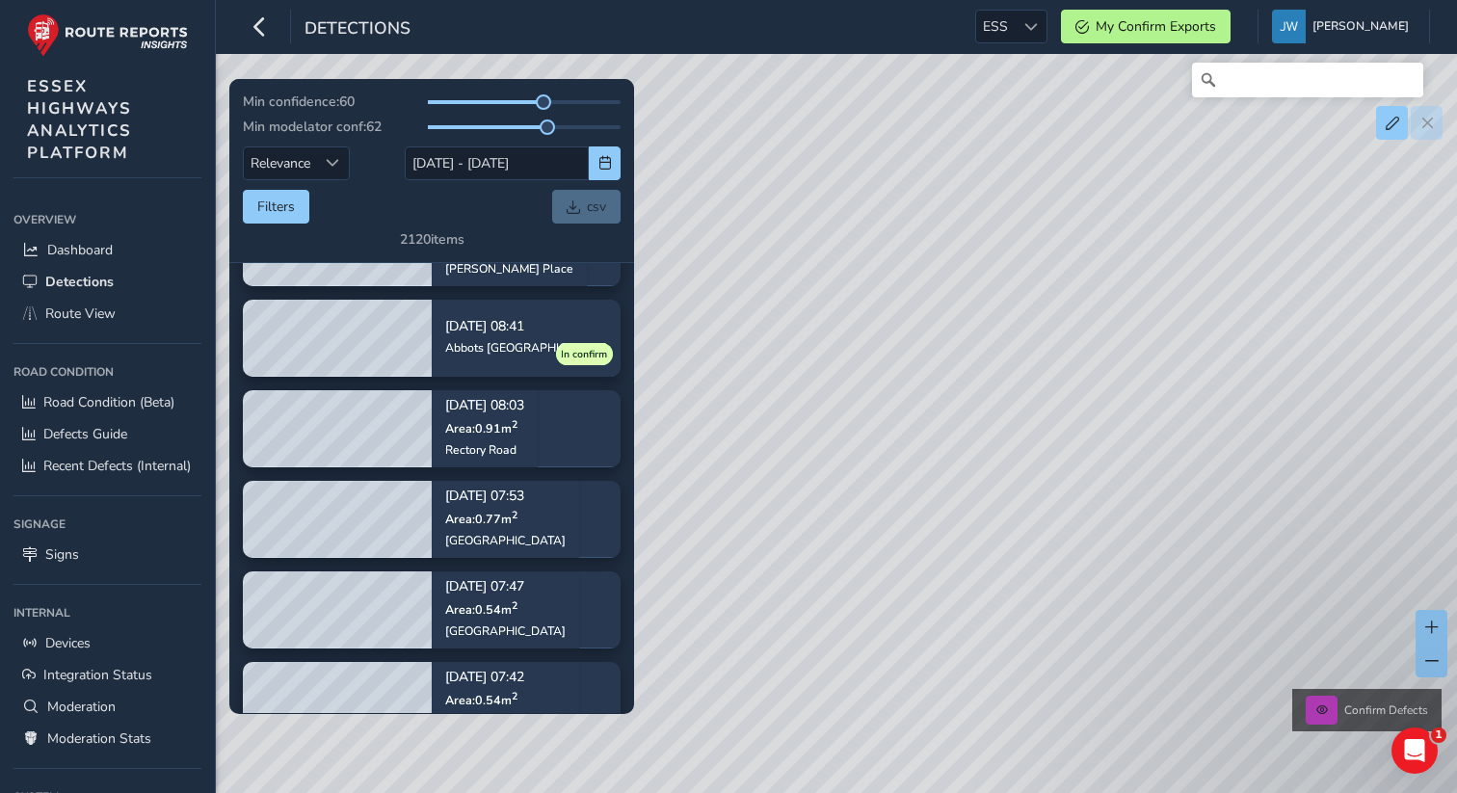
scroll to position [739, 0]
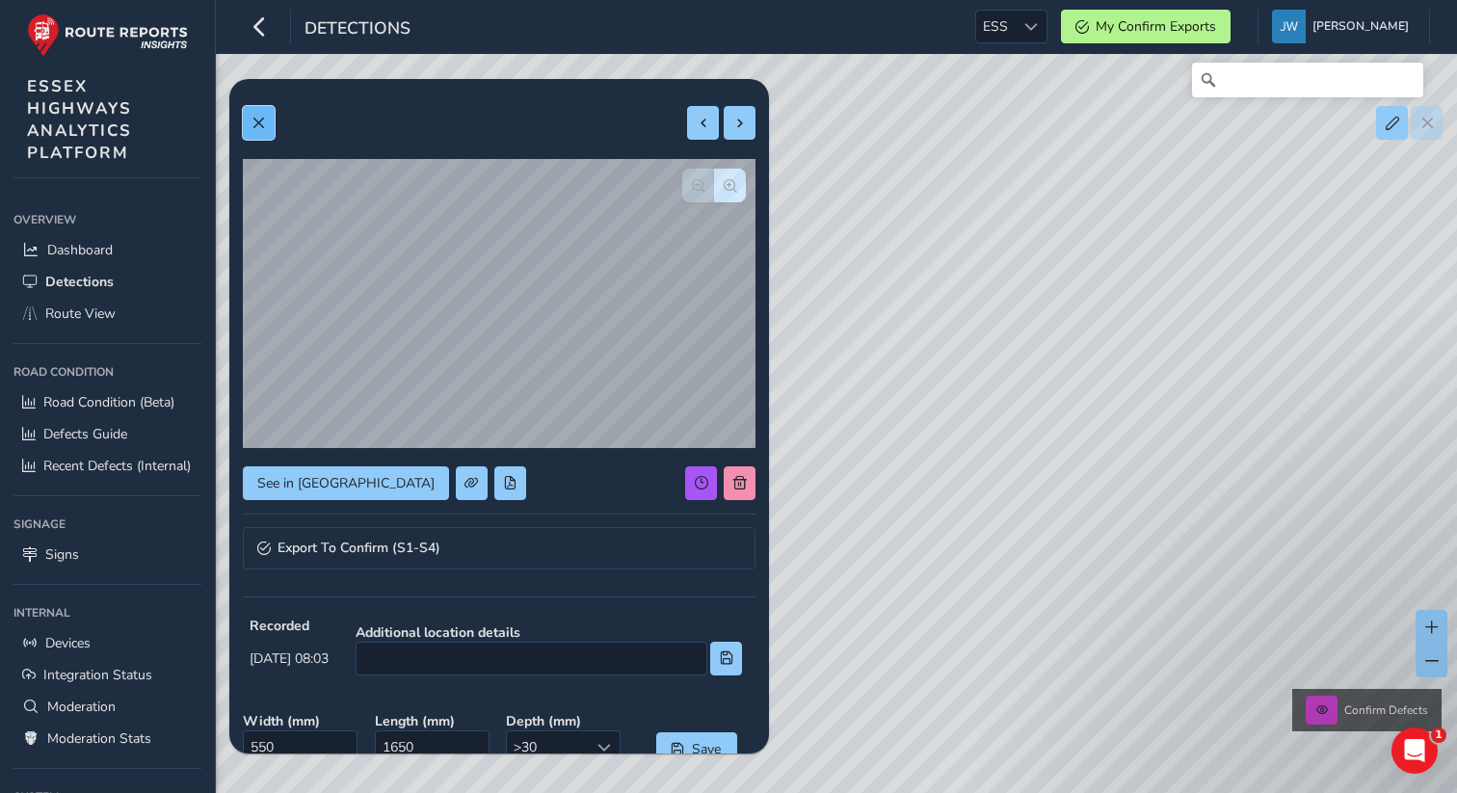
click at [259, 134] on button at bounding box center [259, 123] width 32 height 34
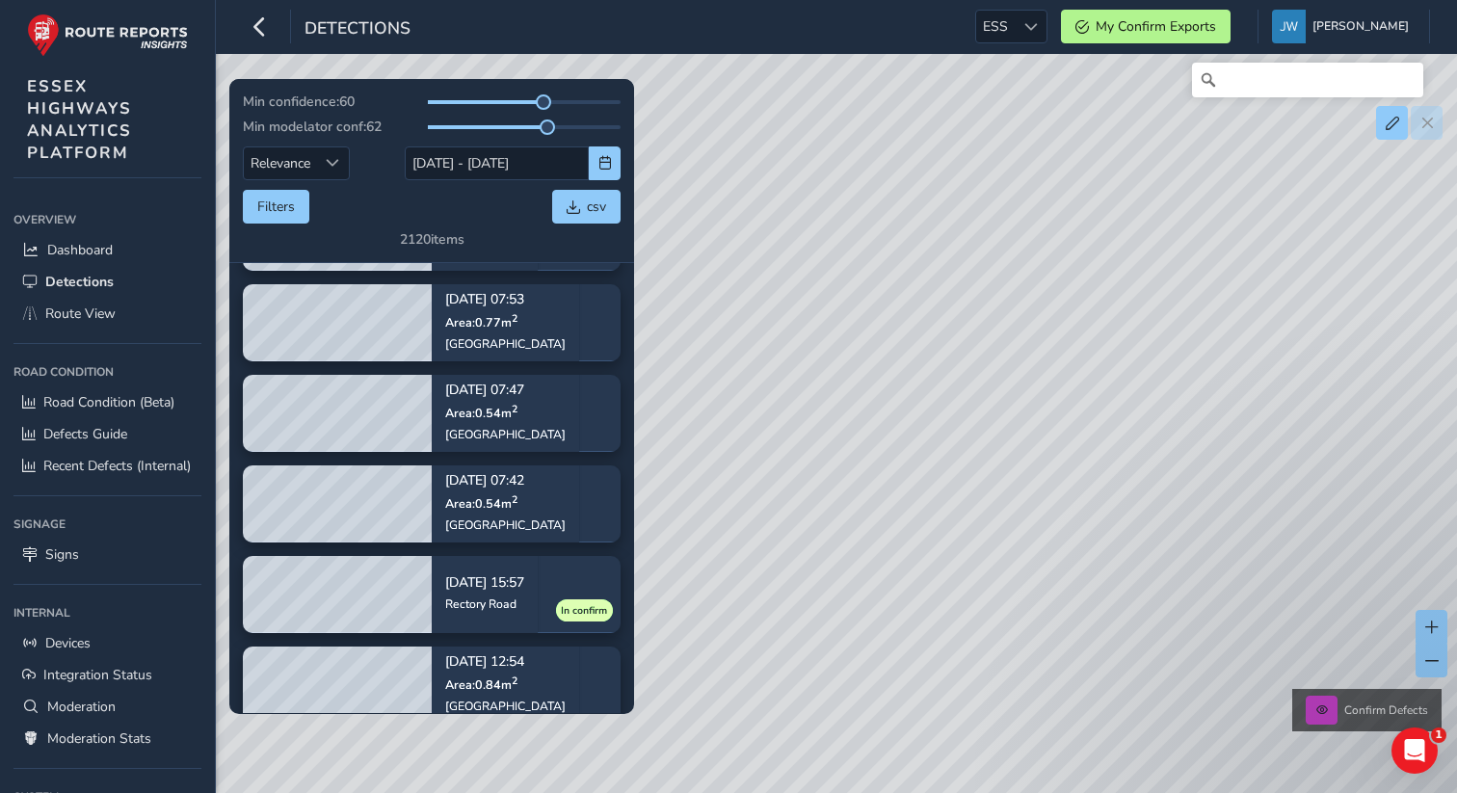
scroll to position [835, 0]
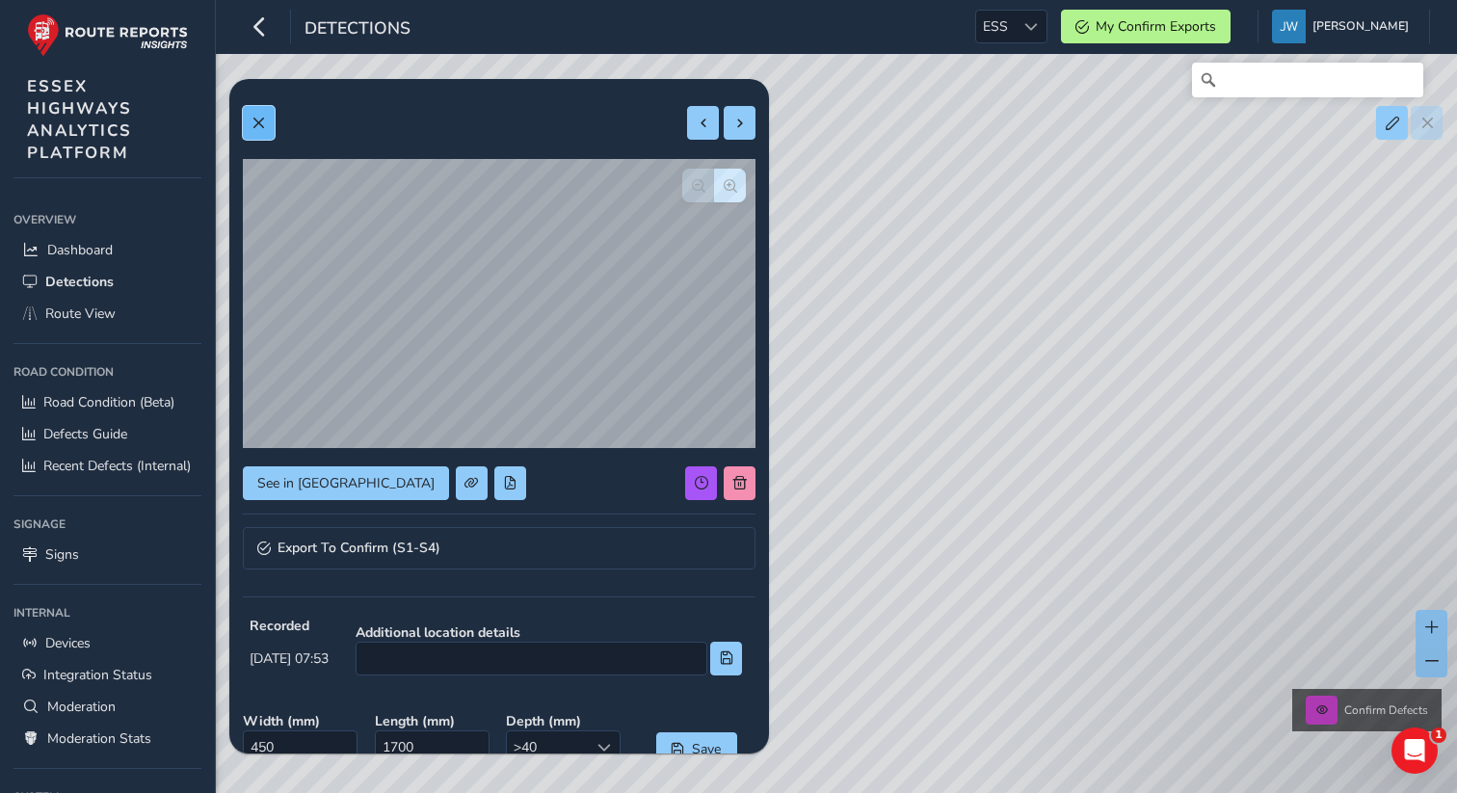
click at [257, 124] on span at bounding box center [258, 123] width 13 height 13
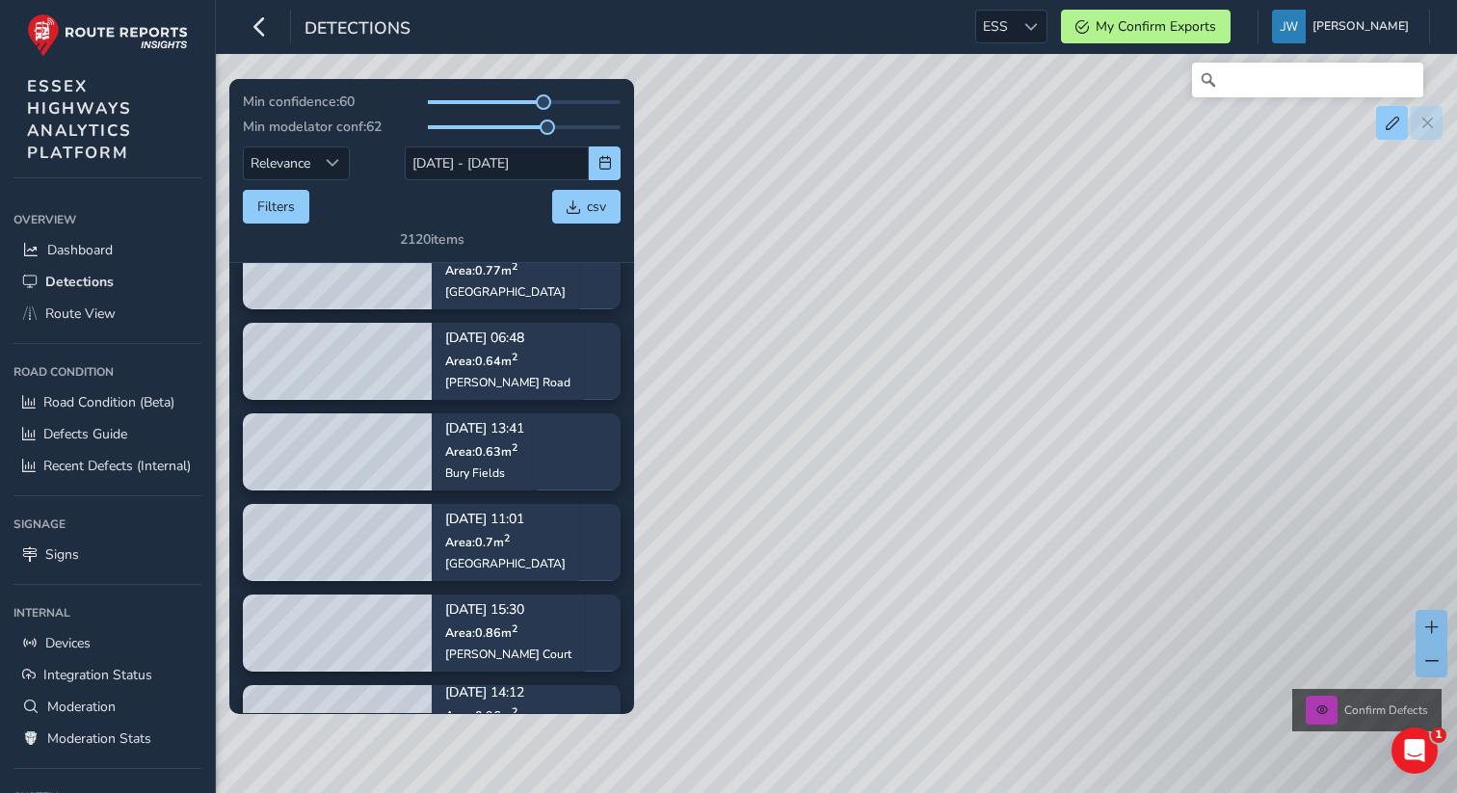
scroll to position [2217, 0]
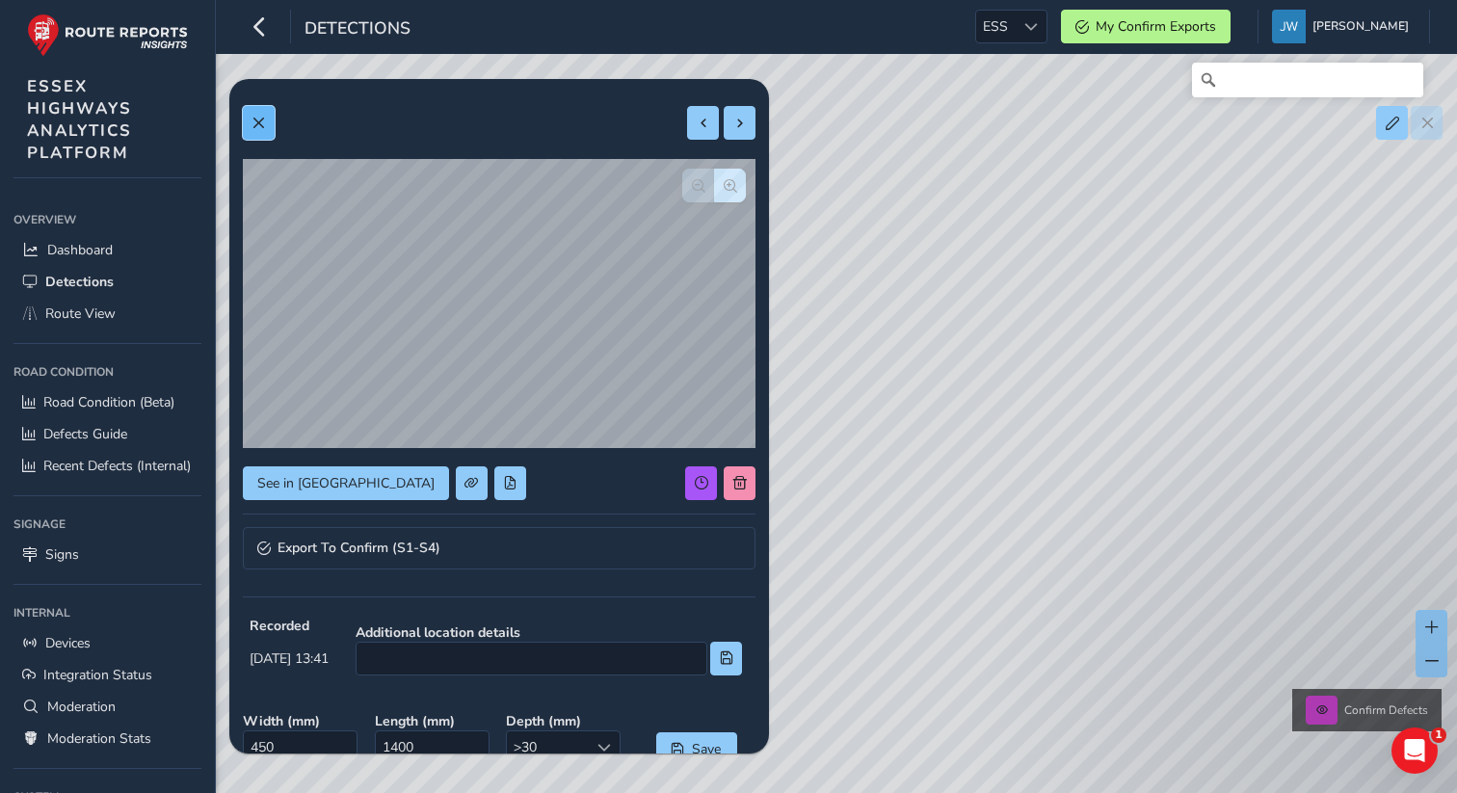
click at [263, 127] on span at bounding box center [258, 123] width 13 height 13
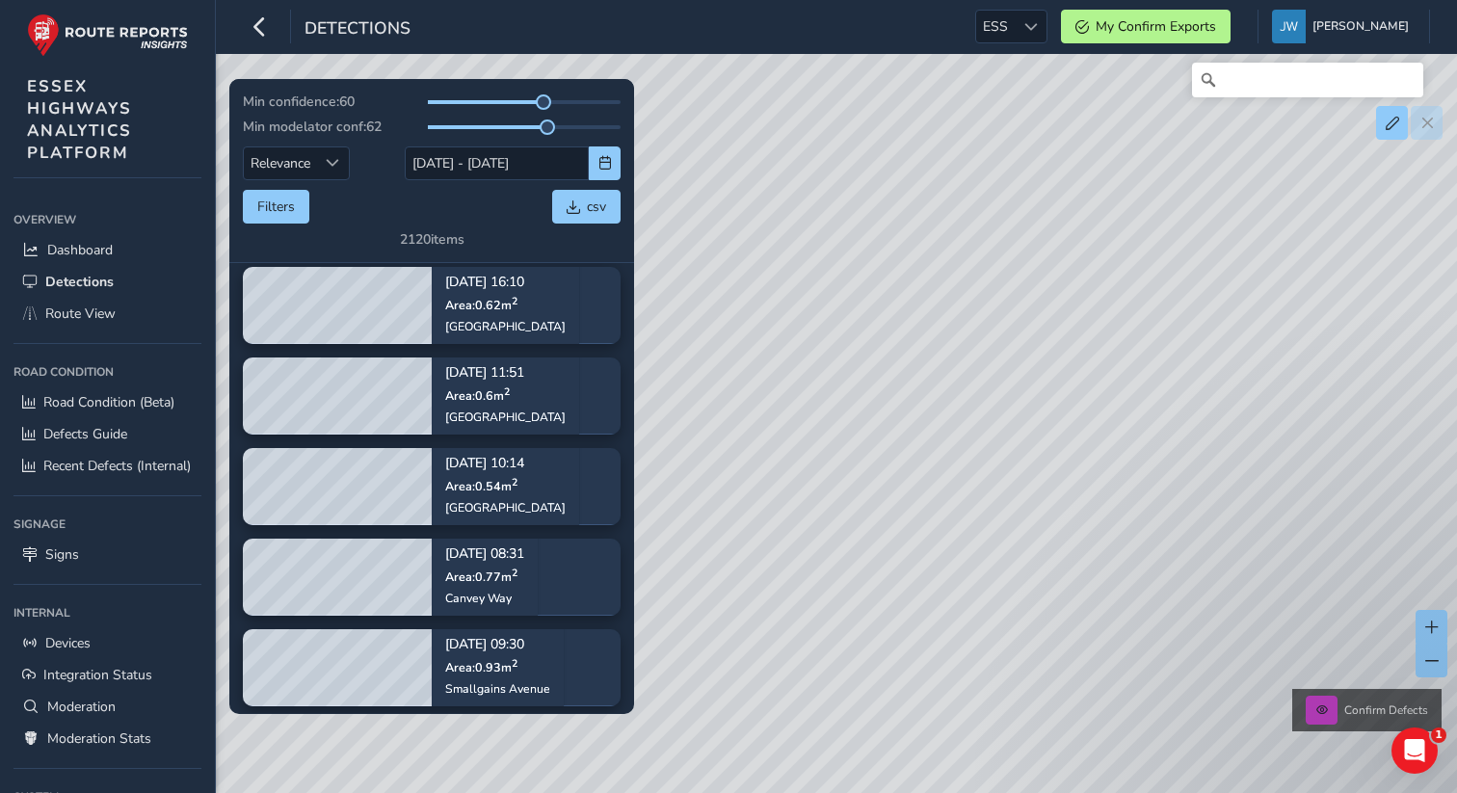
scroll to position [3366, 0]
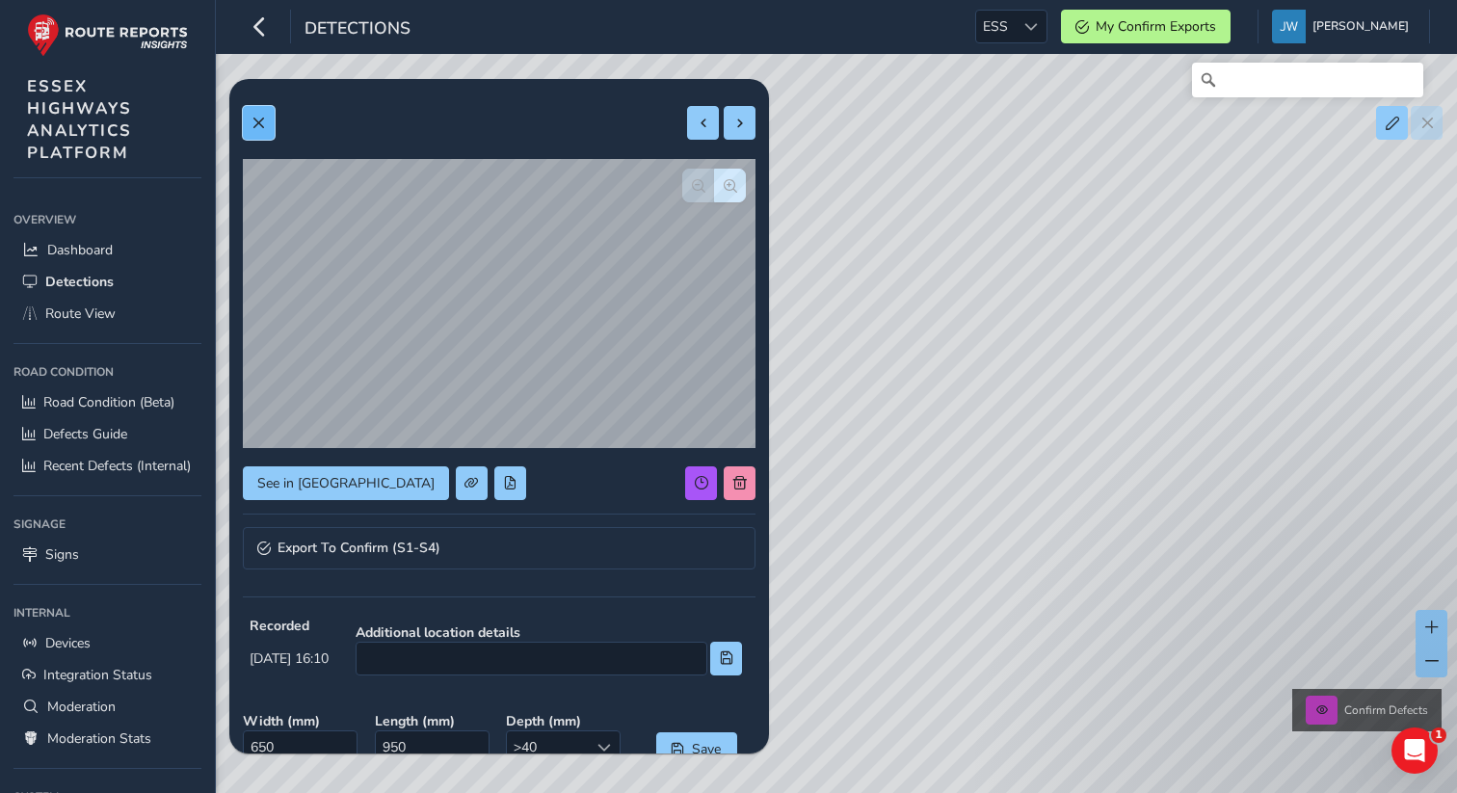
click at [260, 130] on button at bounding box center [259, 123] width 32 height 34
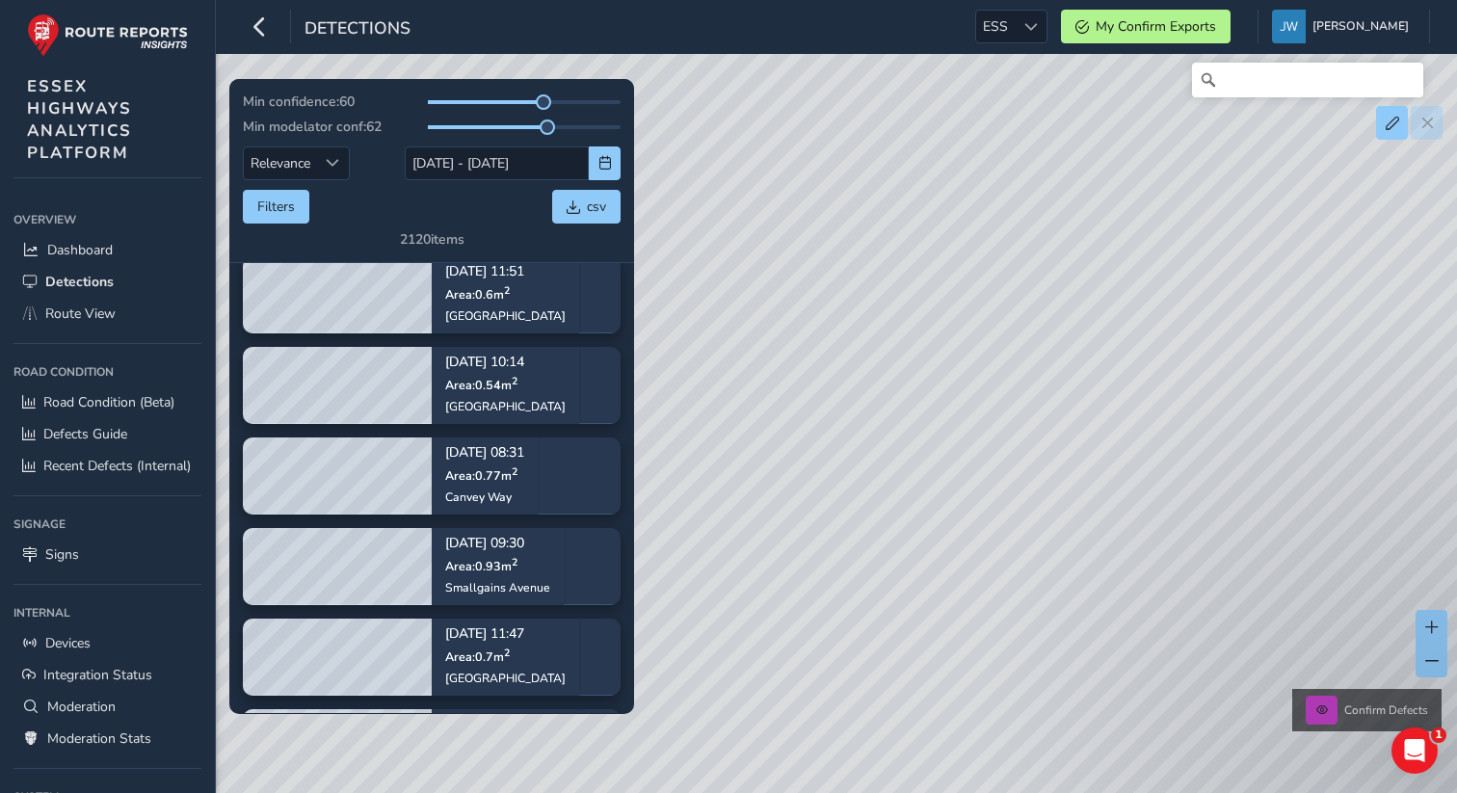
scroll to position [3476, 0]
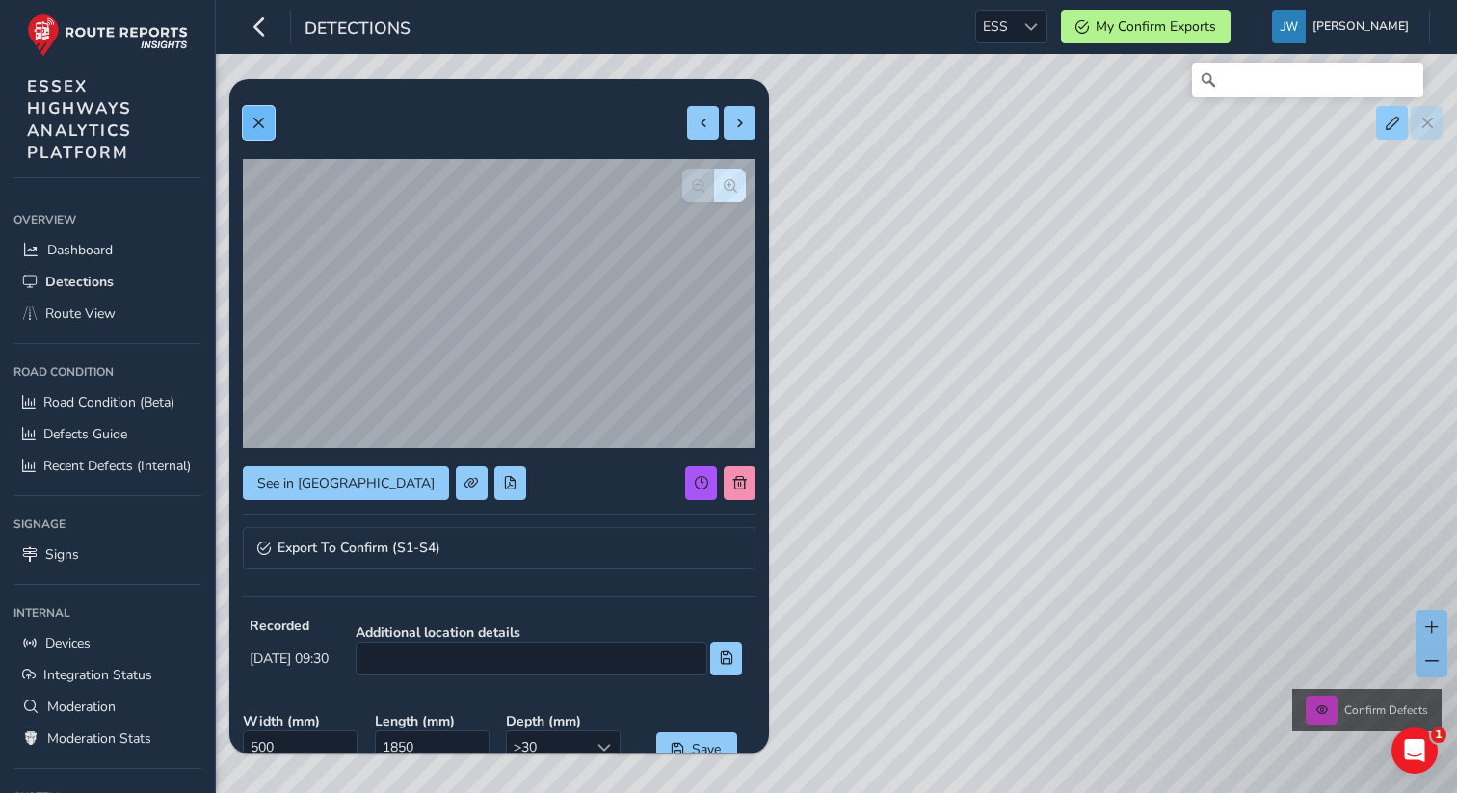
click at [262, 119] on span at bounding box center [258, 123] width 13 height 13
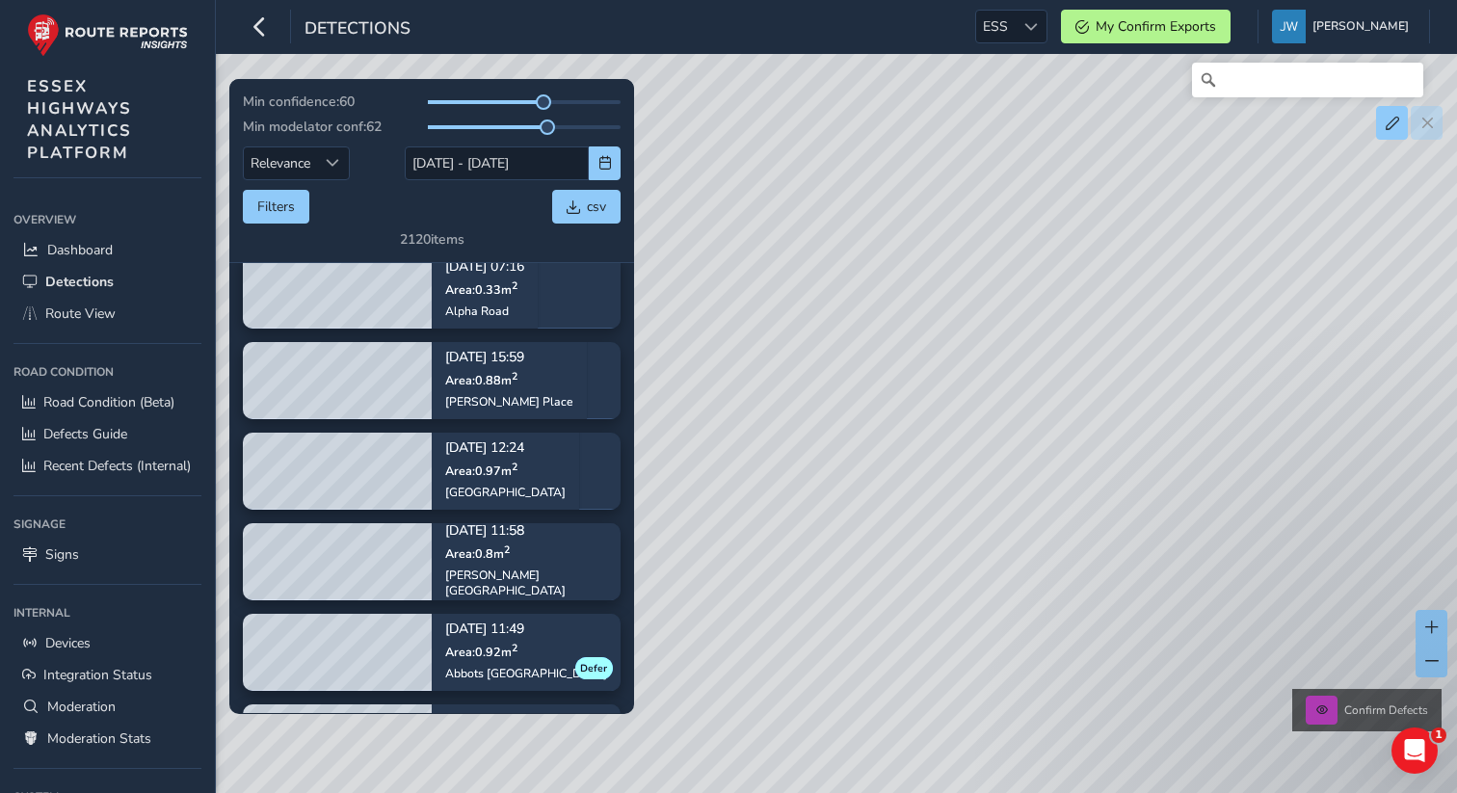
scroll to position [4126, 0]
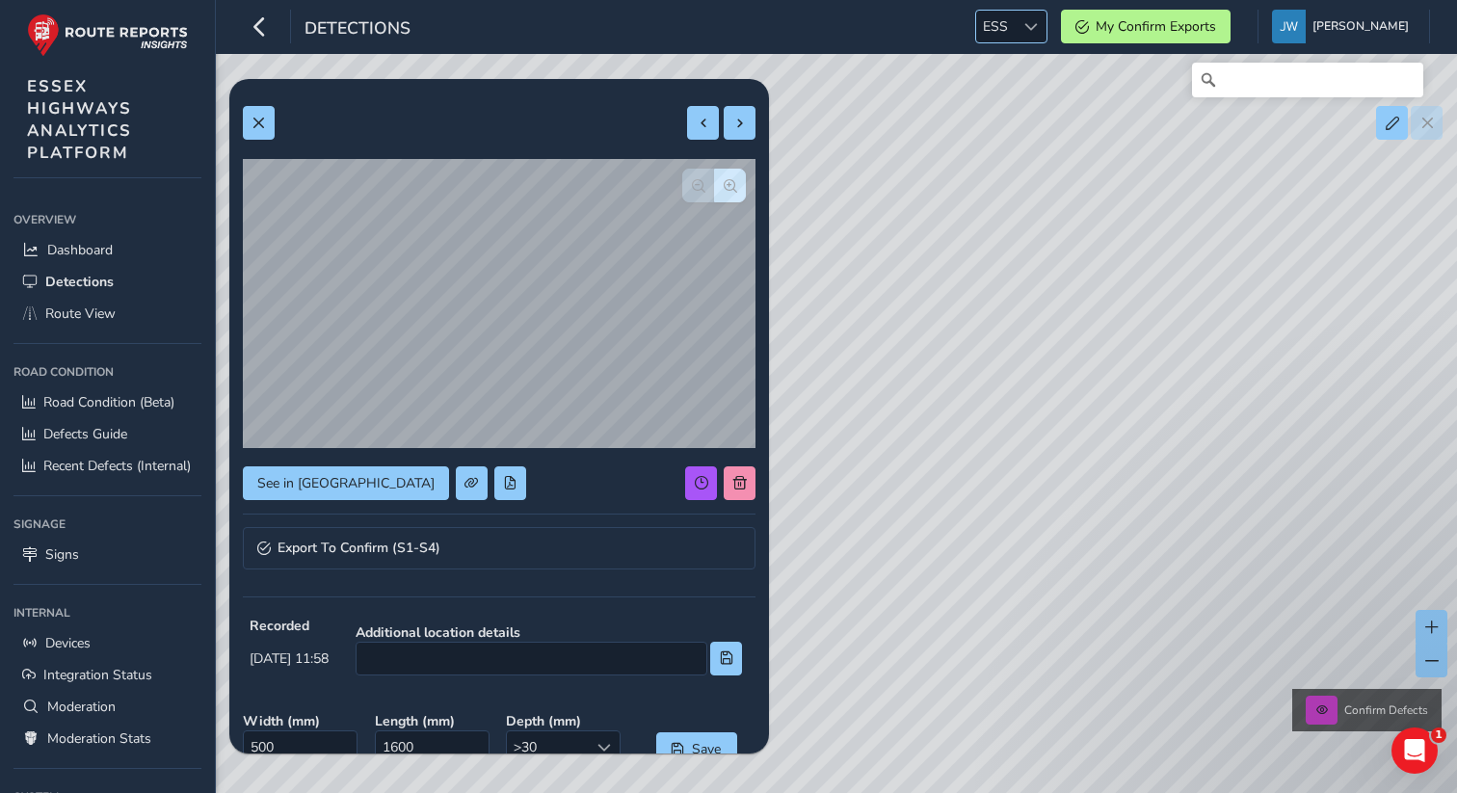
click at [1015, 35] on span "ESS" at bounding box center [995, 27] width 39 height 32
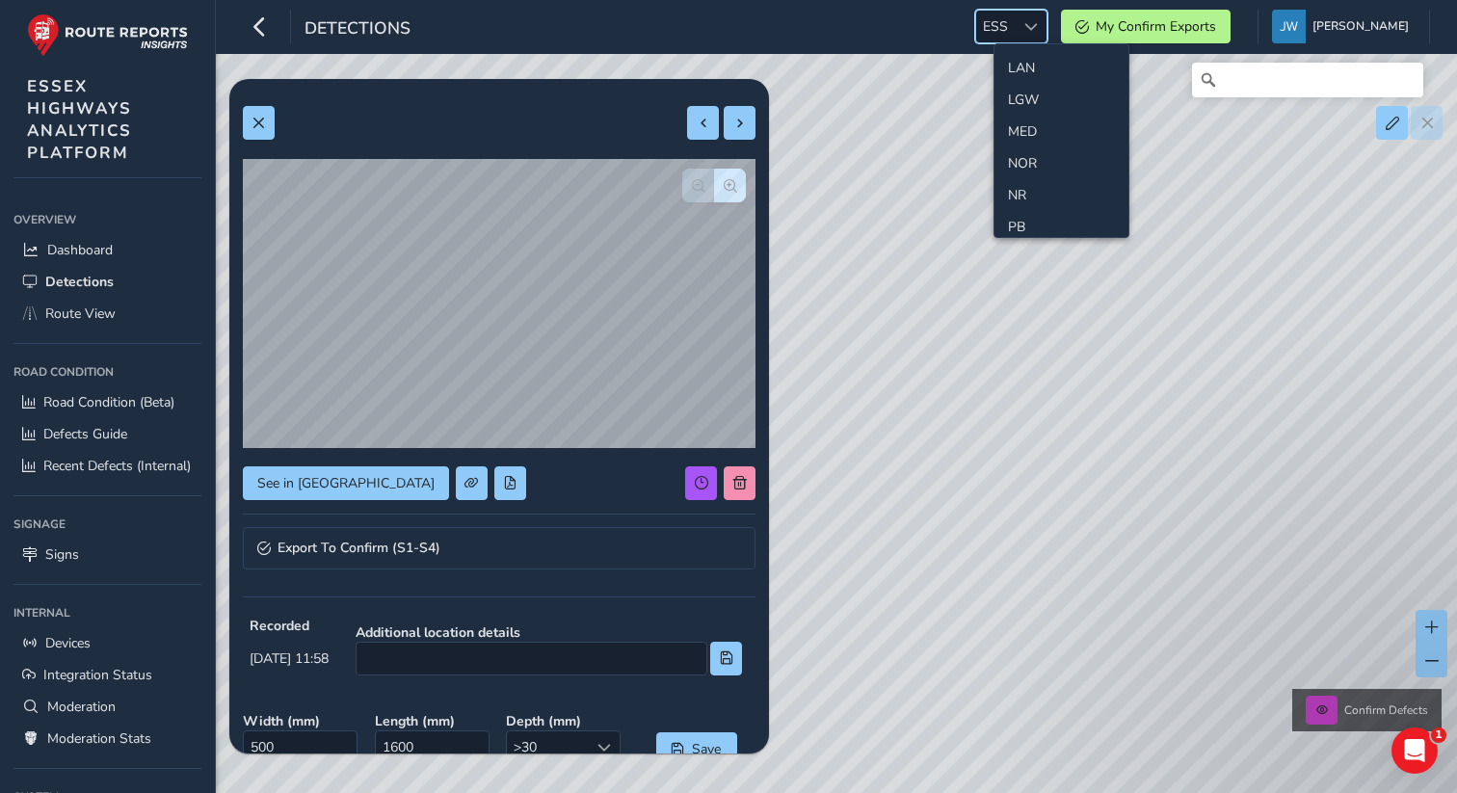
scroll to position [491, 0]
click at [1017, 102] on li "LAN" at bounding box center [1062, 117] width 134 height 32
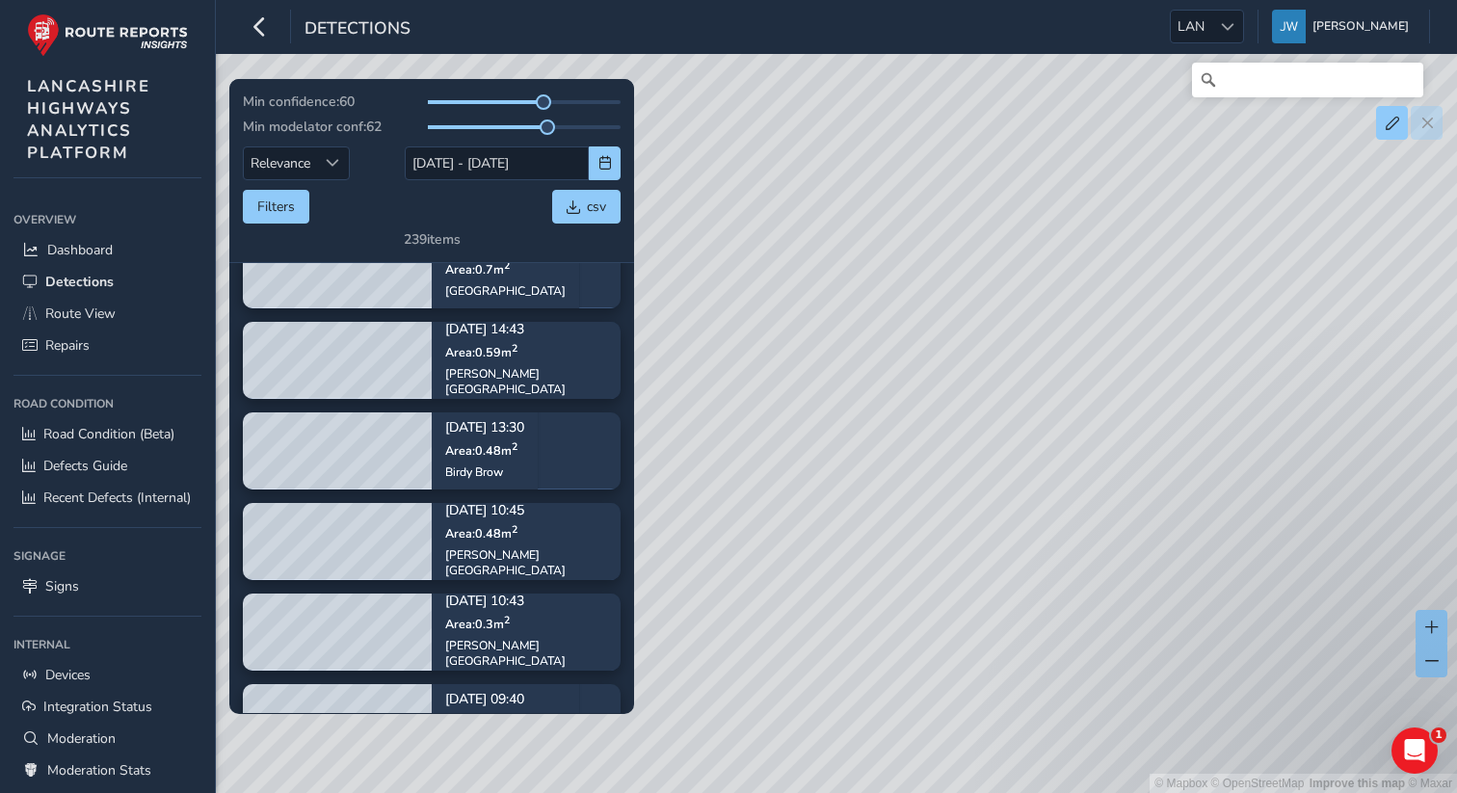
scroll to position [232, 0]
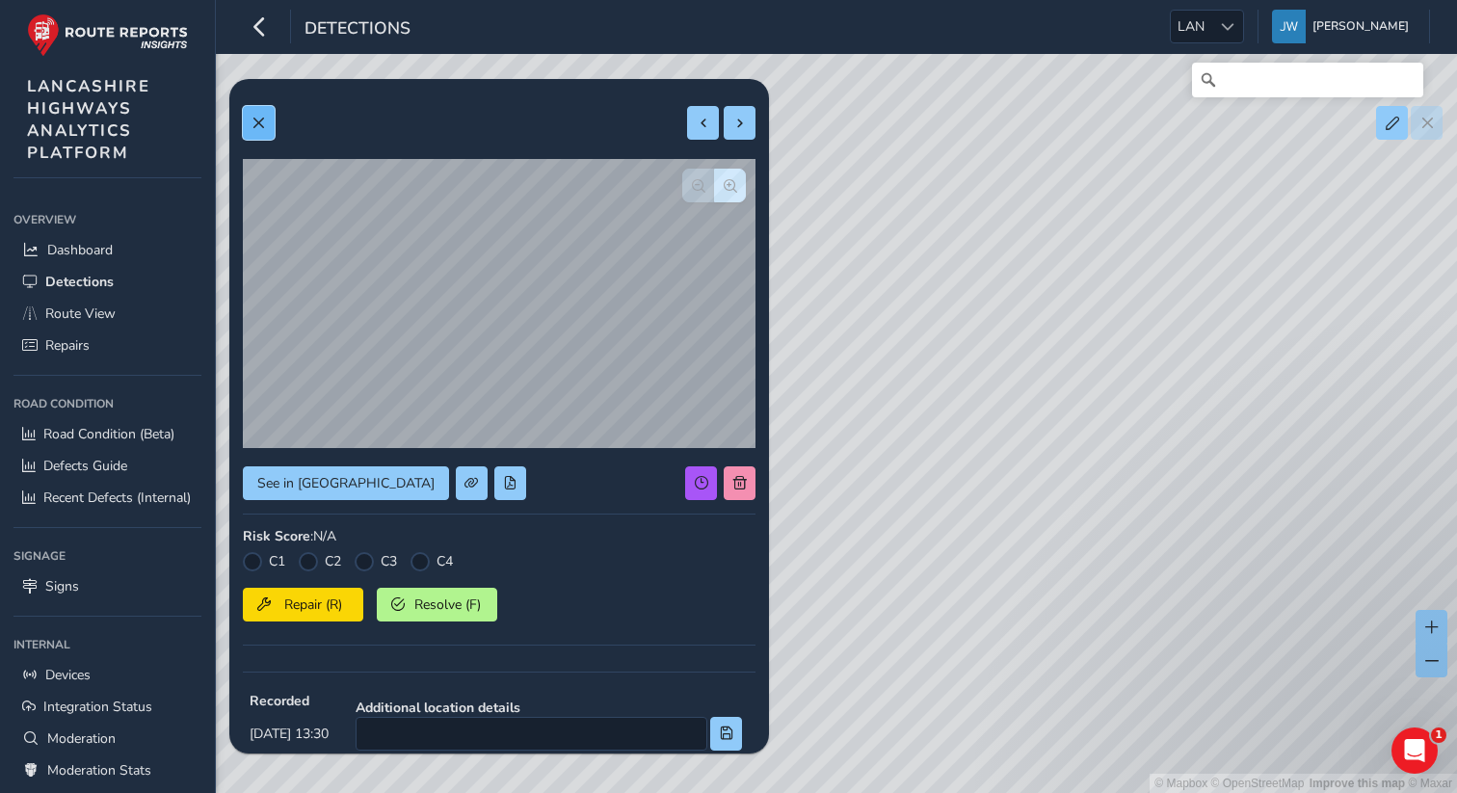
click at [263, 123] on span at bounding box center [258, 123] width 13 height 13
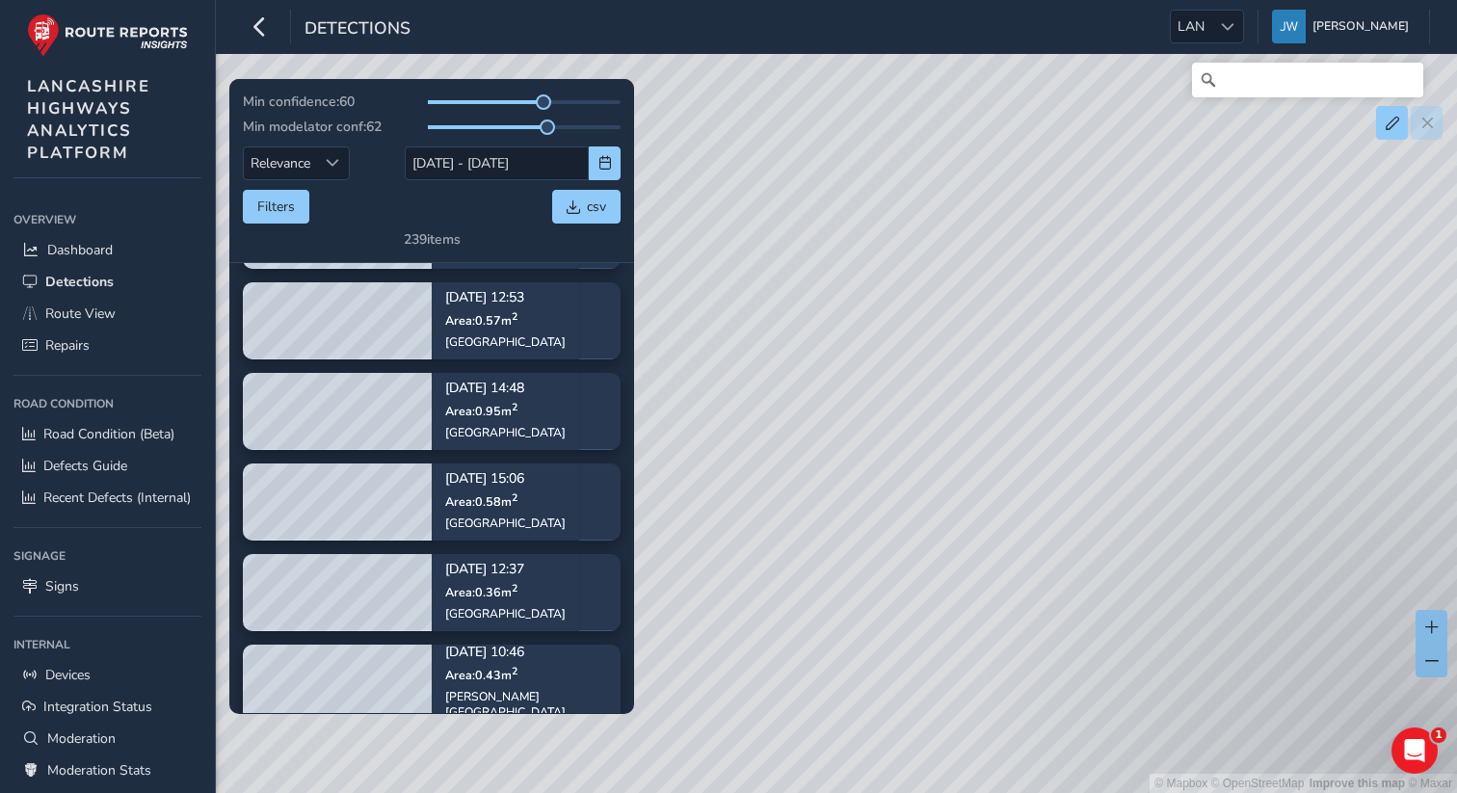
scroll to position [677, 0]
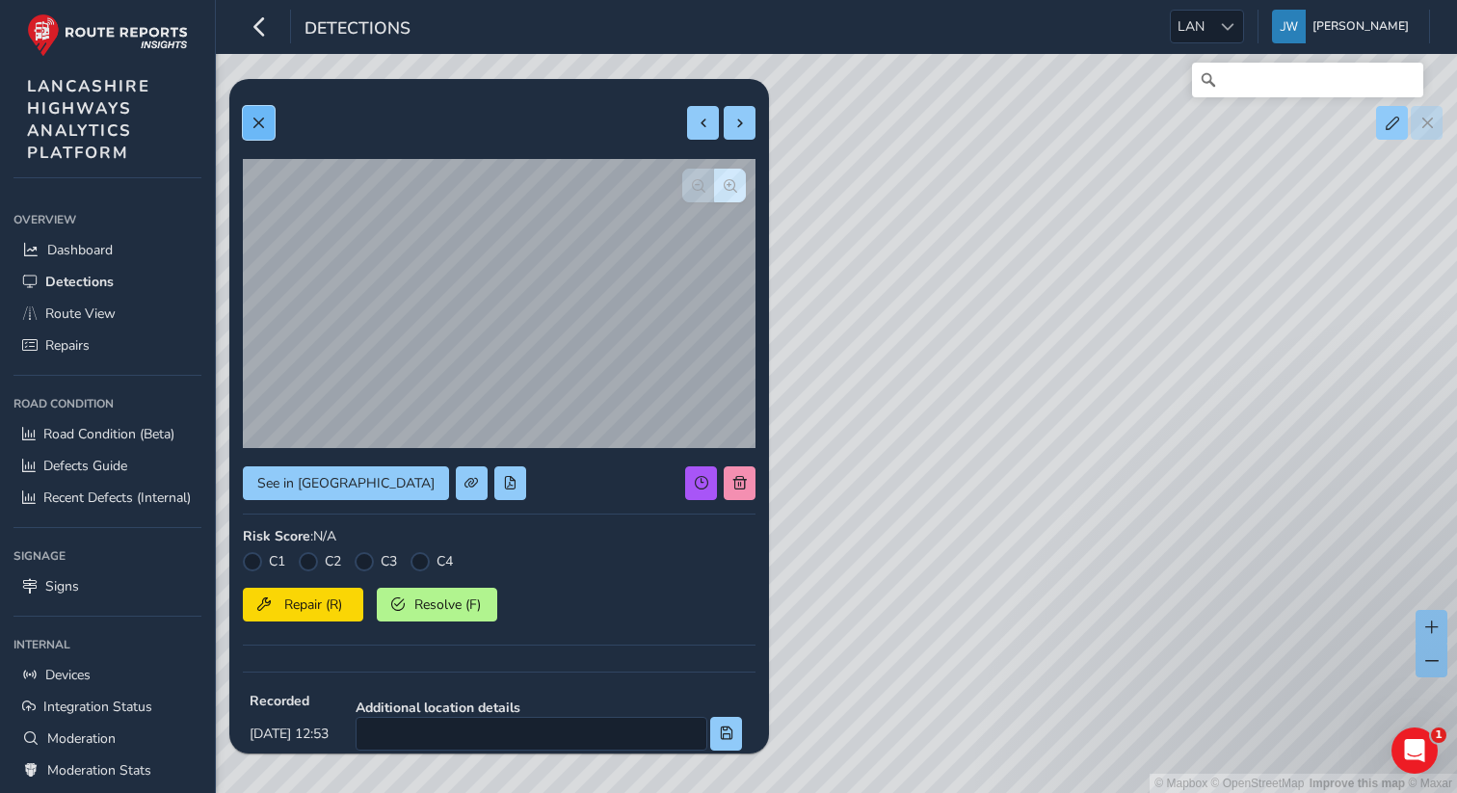
click at [261, 126] on span at bounding box center [258, 123] width 13 height 13
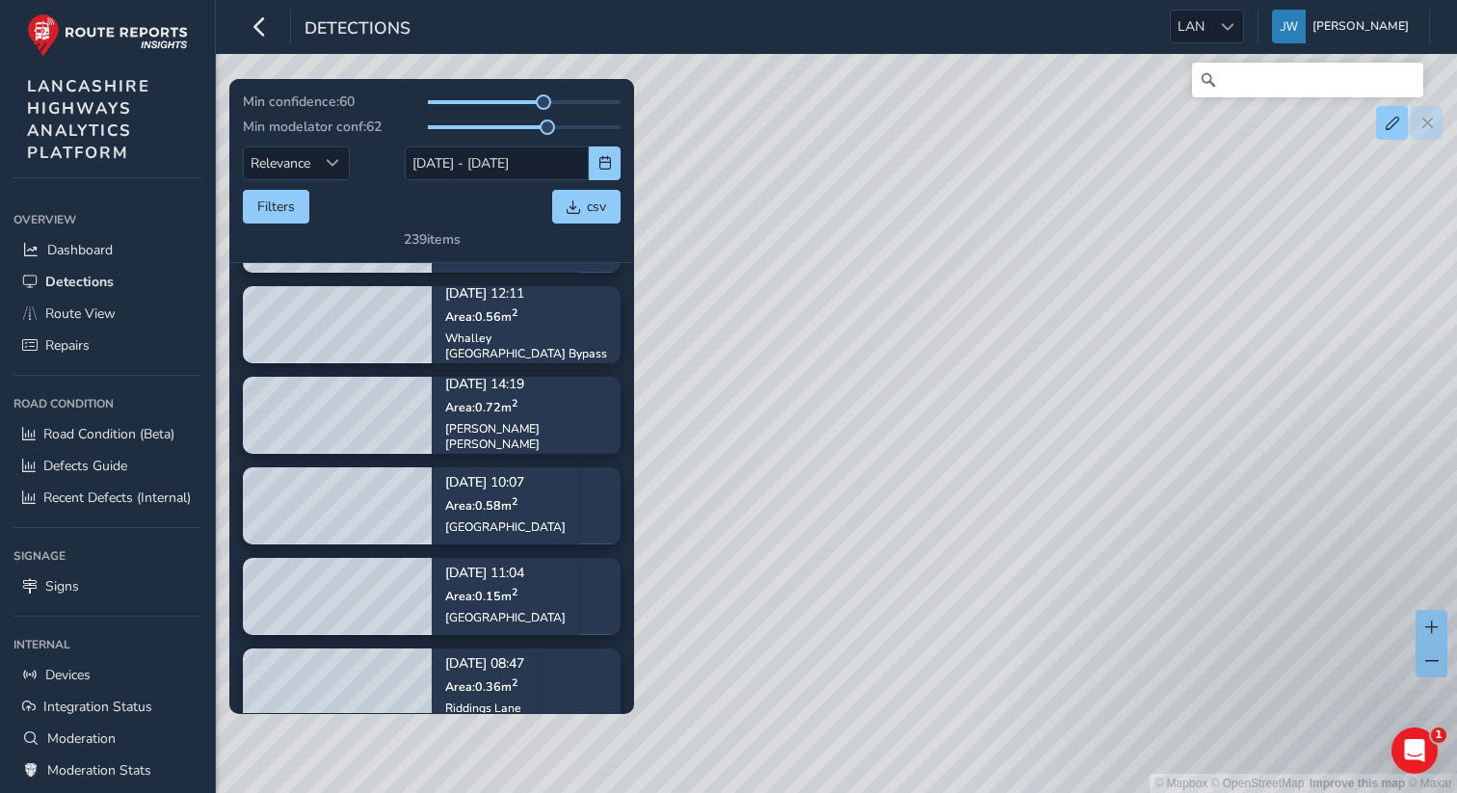
scroll to position [1550, 0]
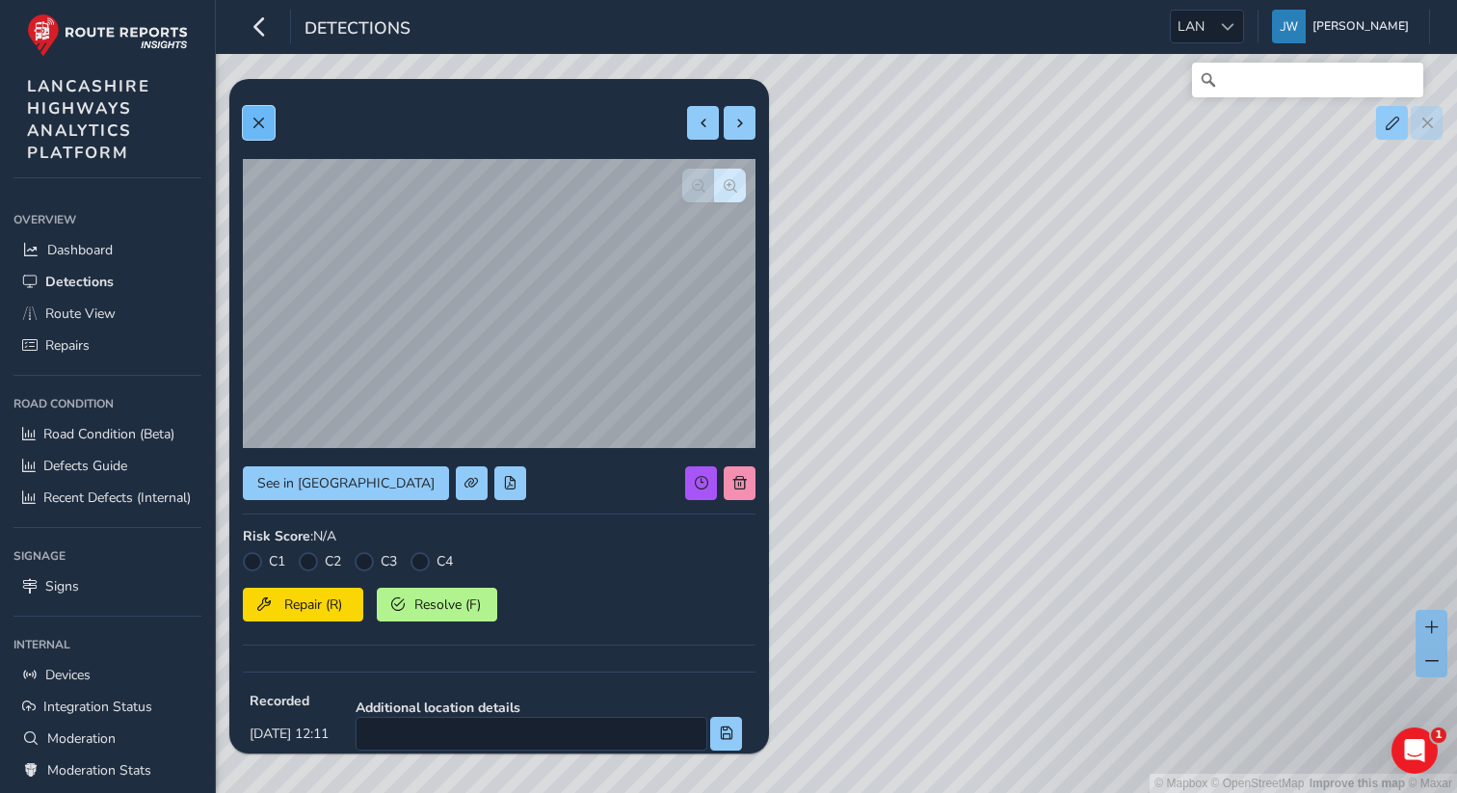
click at [267, 130] on button at bounding box center [259, 123] width 32 height 34
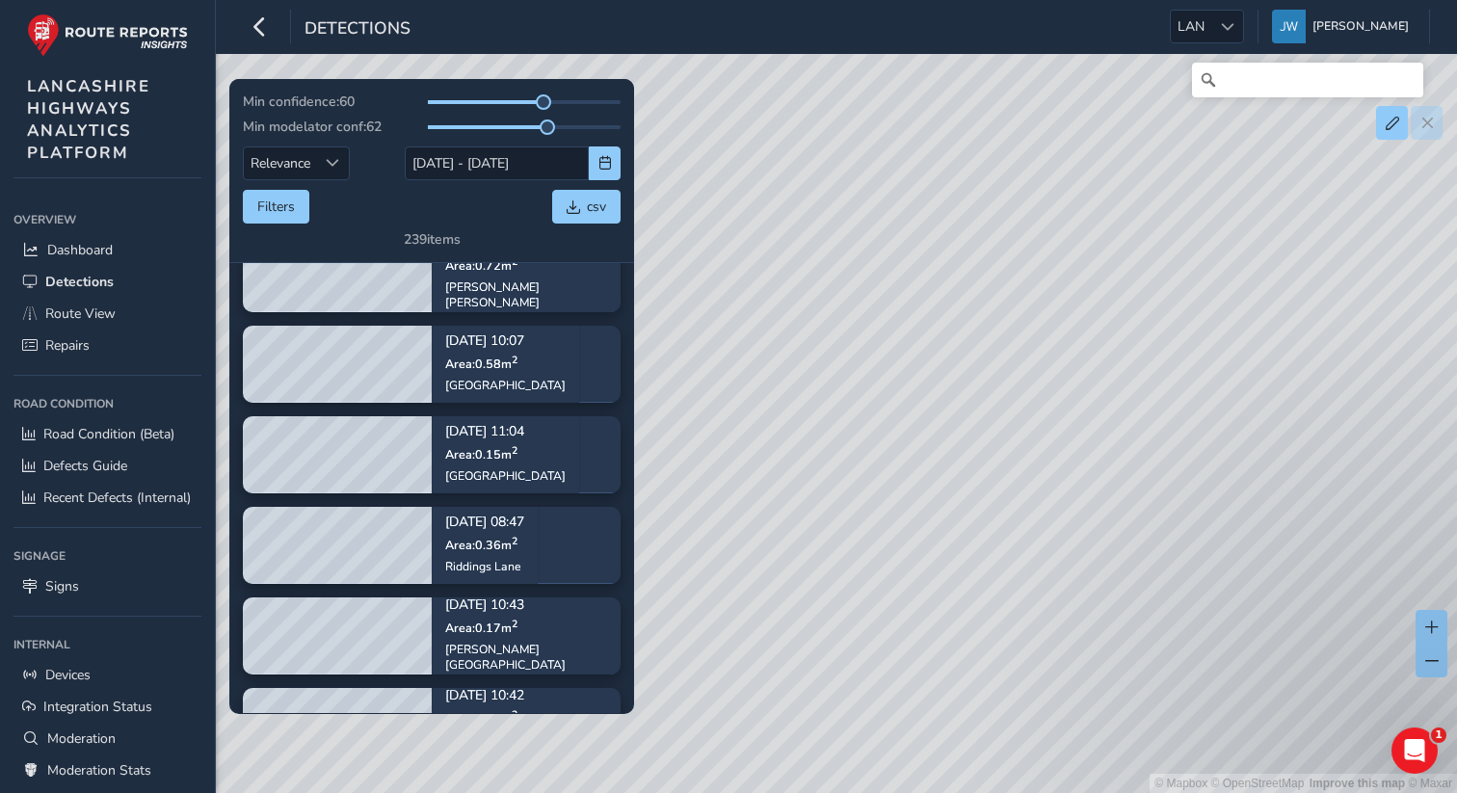
scroll to position [1730, 0]
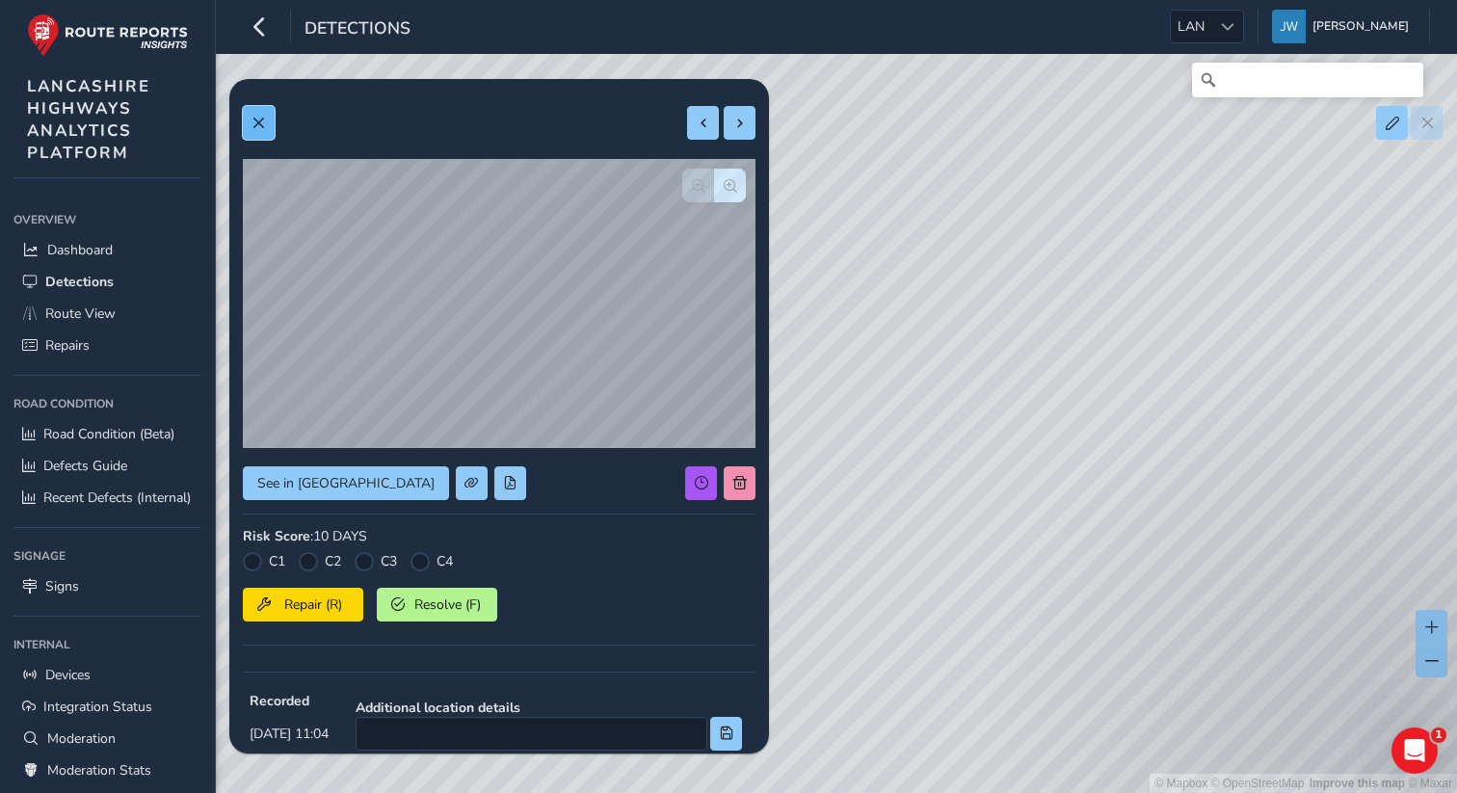
click at [263, 126] on span at bounding box center [258, 123] width 13 height 13
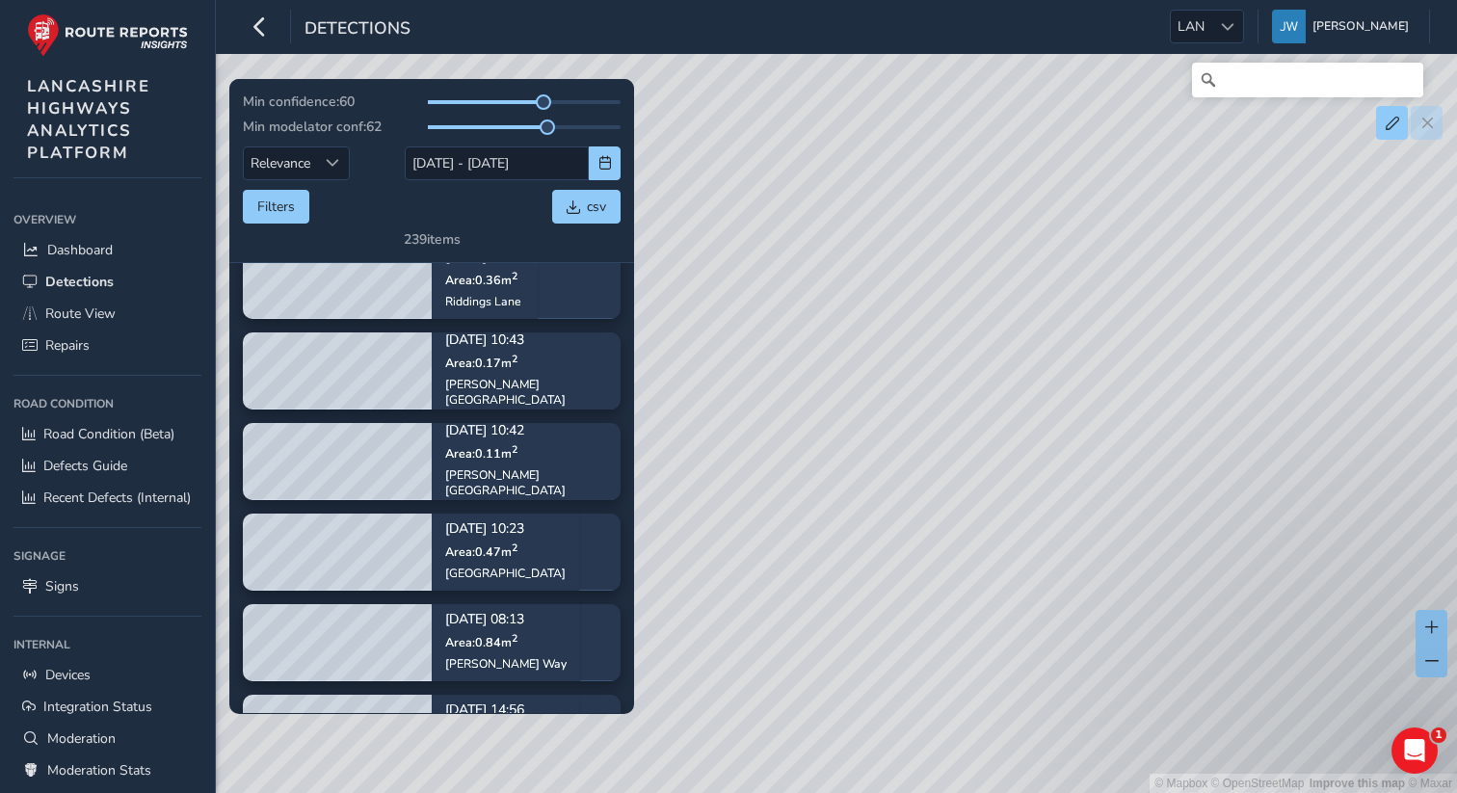
scroll to position [1933, 0]
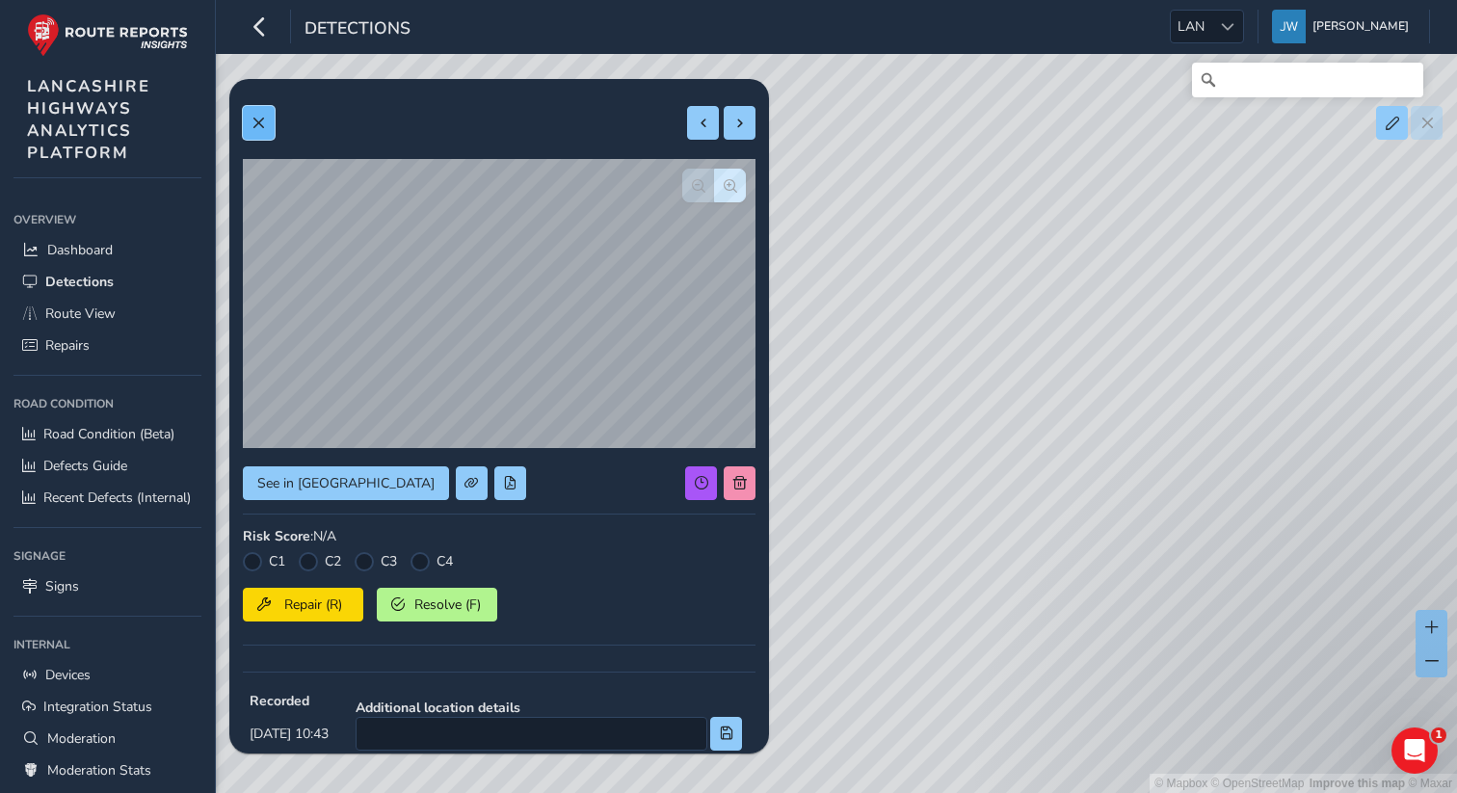
click at [274, 125] on button at bounding box center [259, 123] width 32 height 34
click at [266, 111] on button at bounding box center [259, 123] width 32 height 34
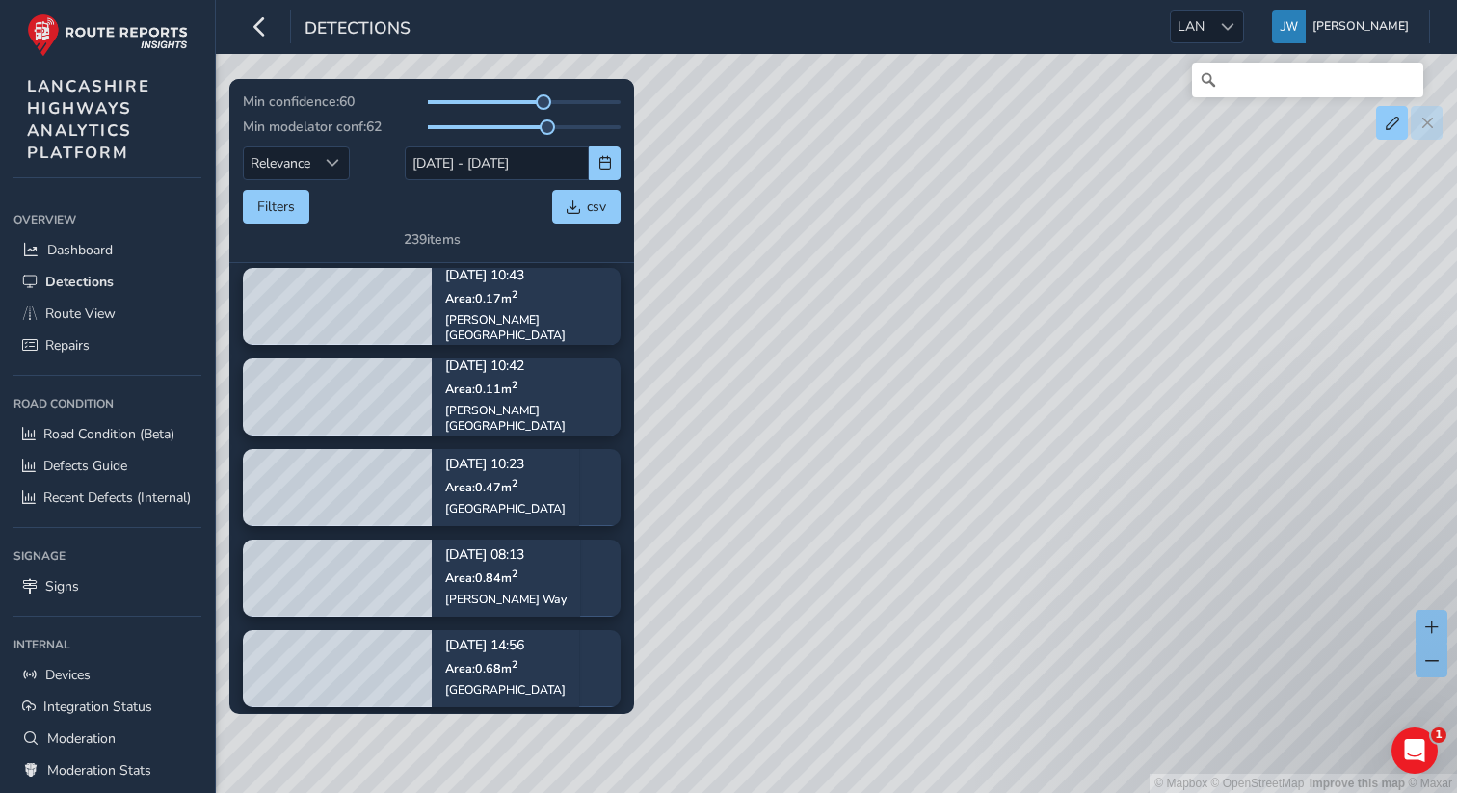
scroll to position [2055, 0]
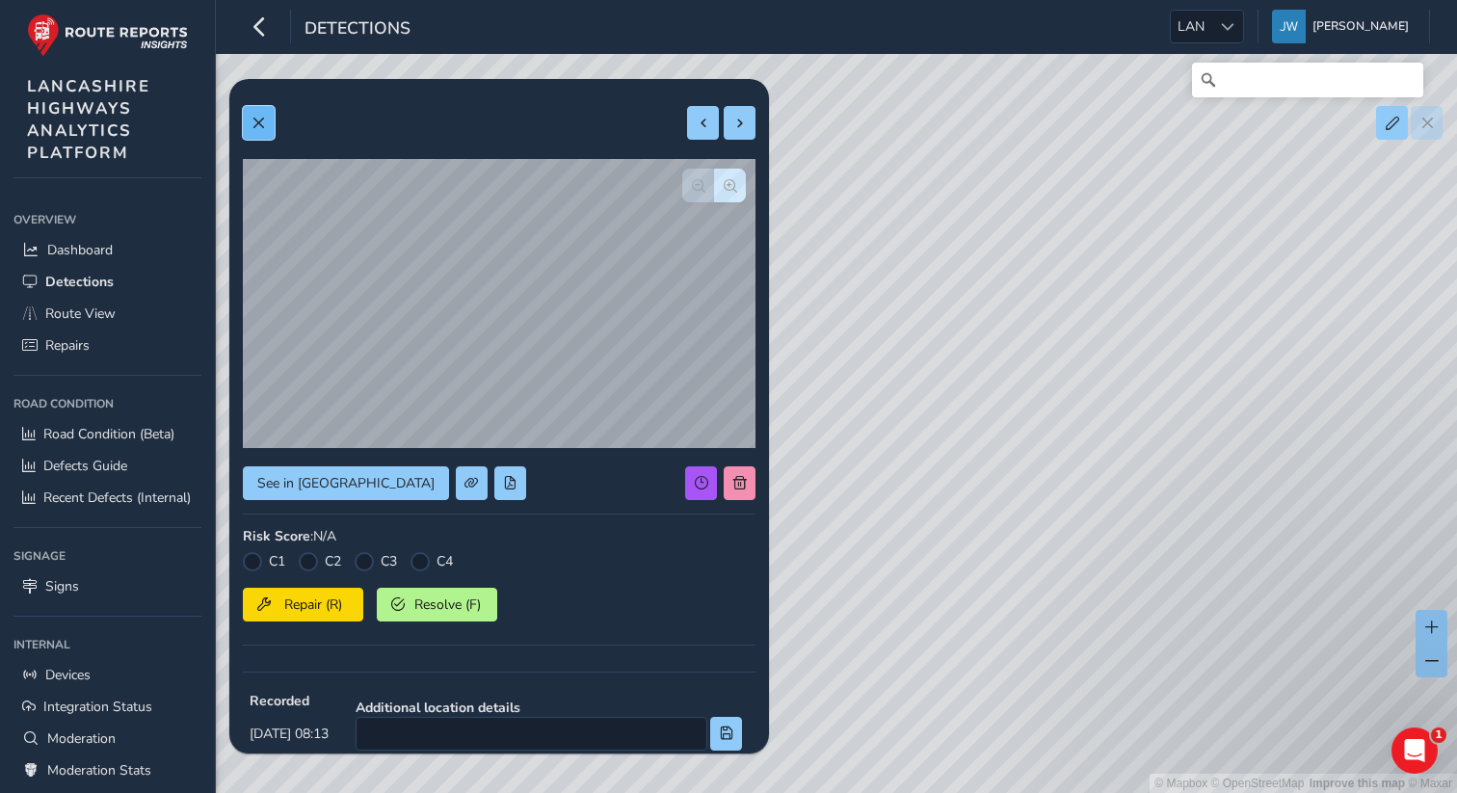
click at [257, 127] on span at bounding box center [258, 123] width 13 height 13
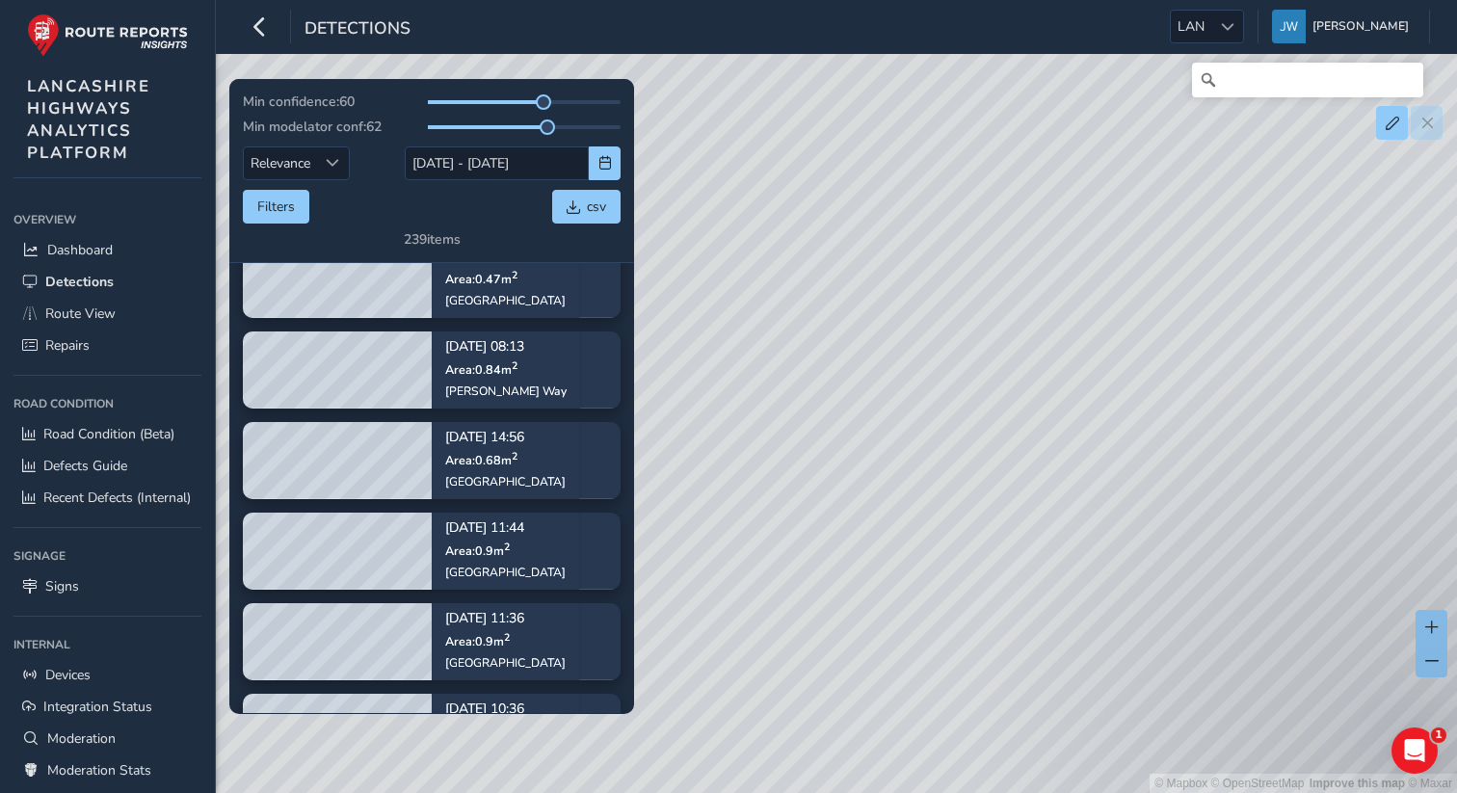
scroll to position [2264, 0]
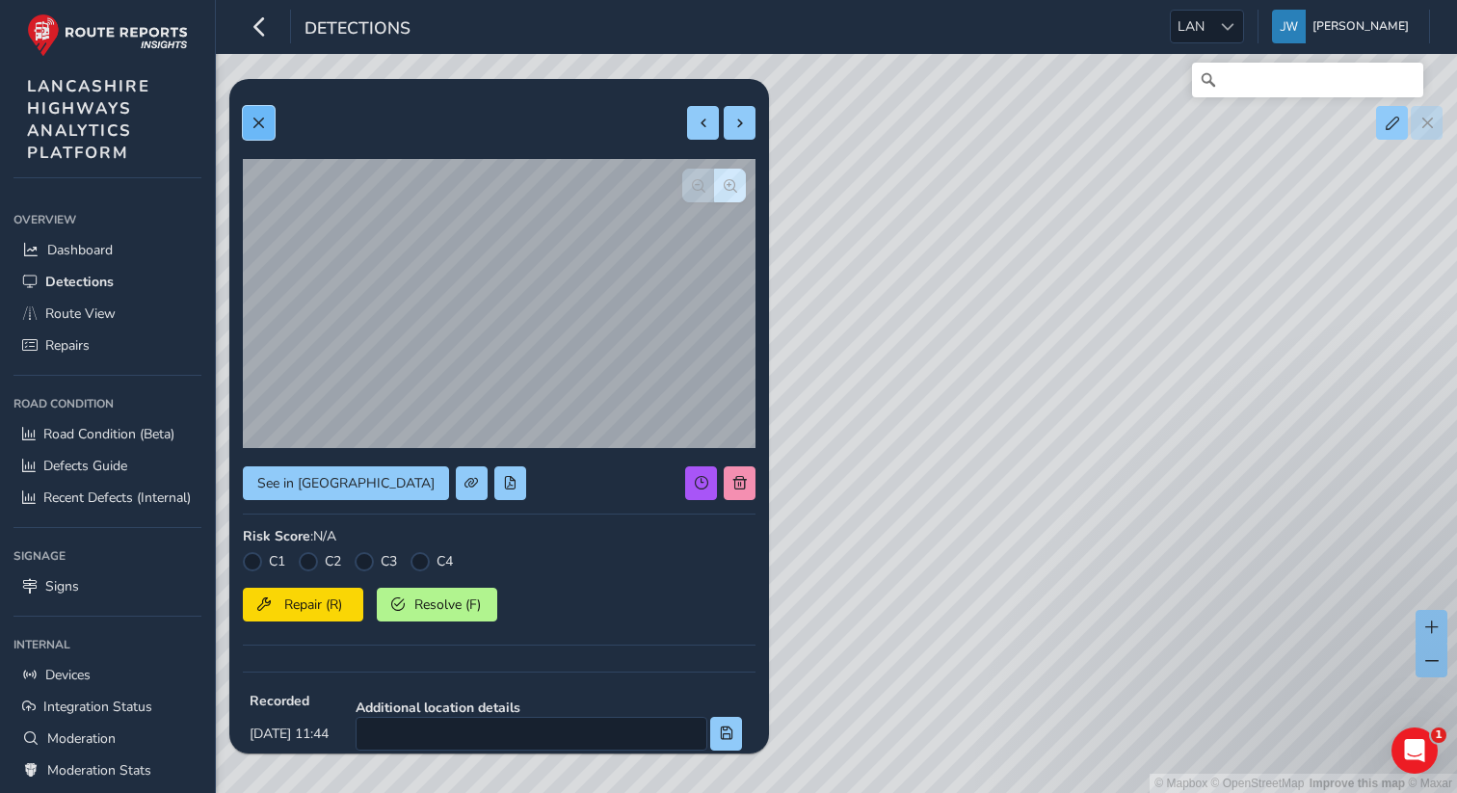
click at [266, 122] on button at bounding box center [259, 123] width 32 height 34
click at [255, 127] on span at bounding box center [258, 123] width 13 height 13
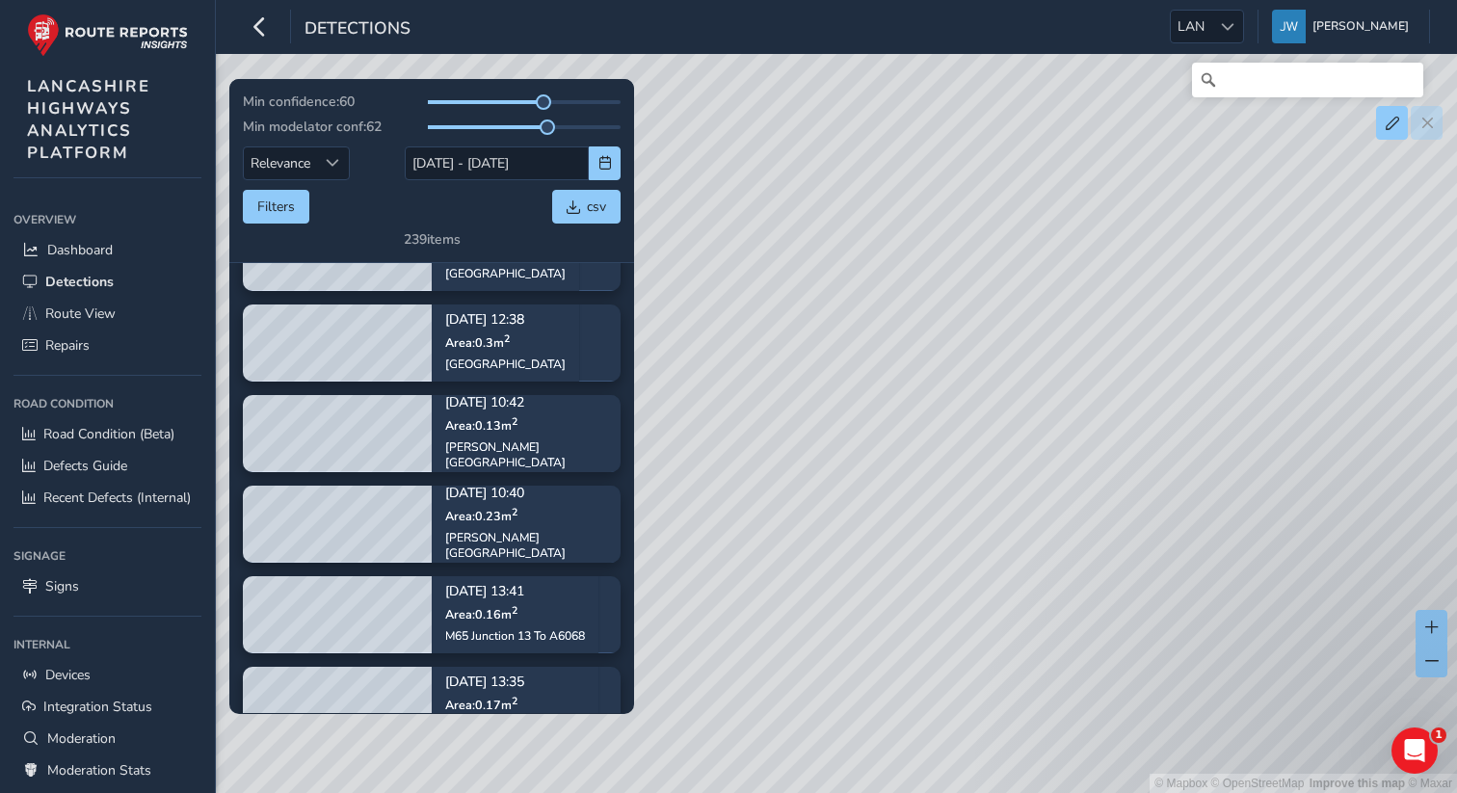
scroll to position [2841, 0]
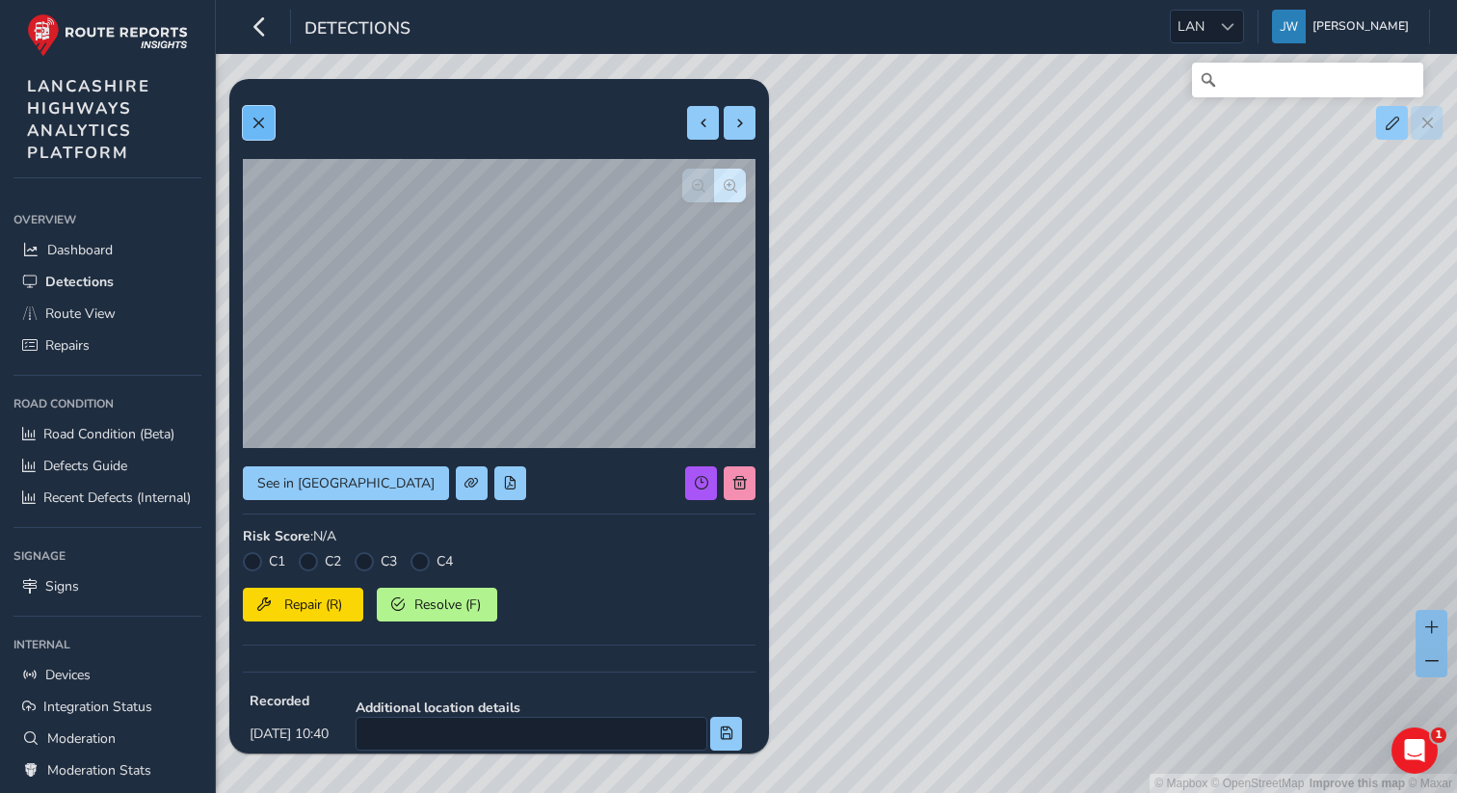
click at [263, 120] on span at bounding box center [258, 123] width 13 height 13
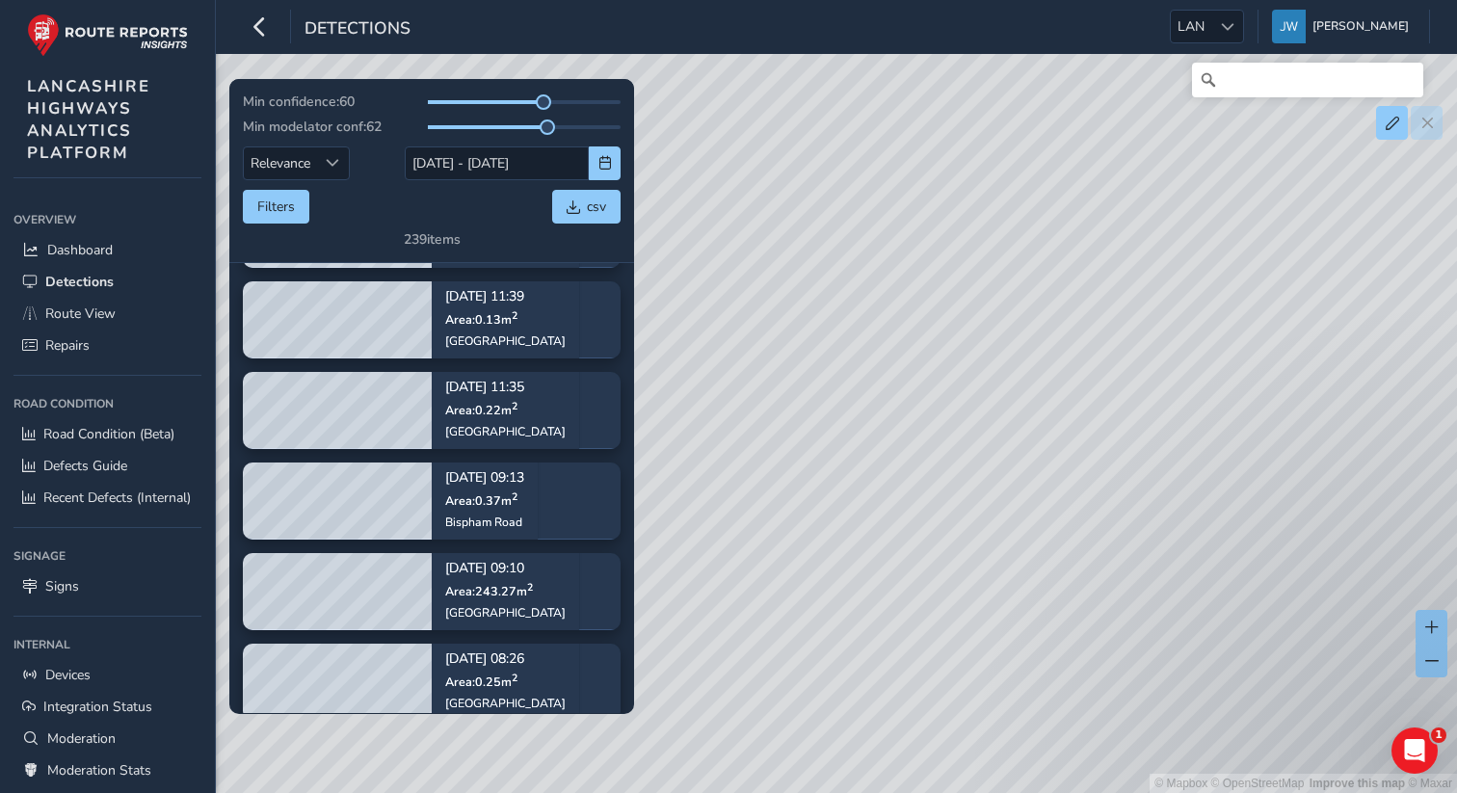
scroll to position [3449, 0]
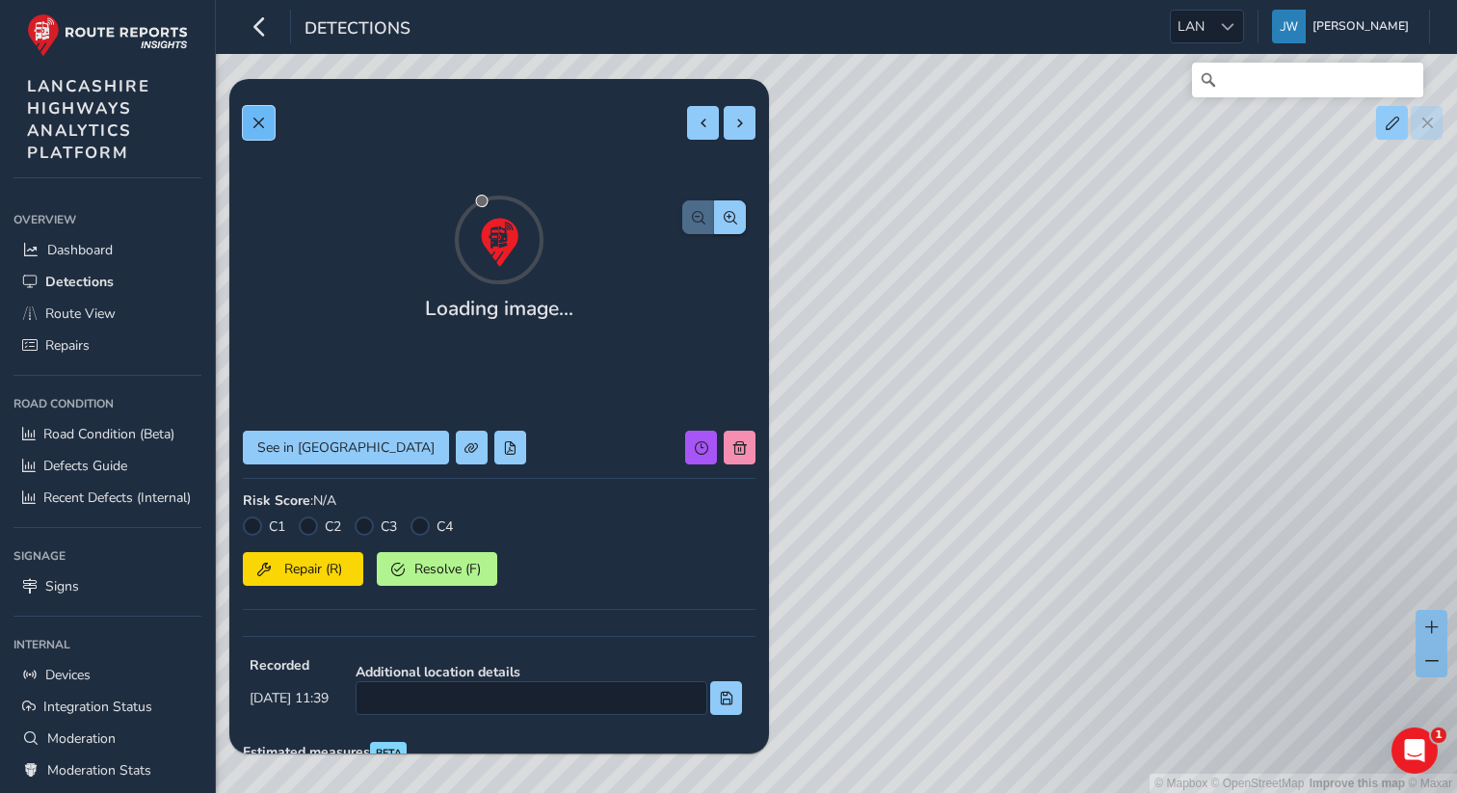
click at [260, 127] on span at bounding box center [258, 123] width 13 height 13
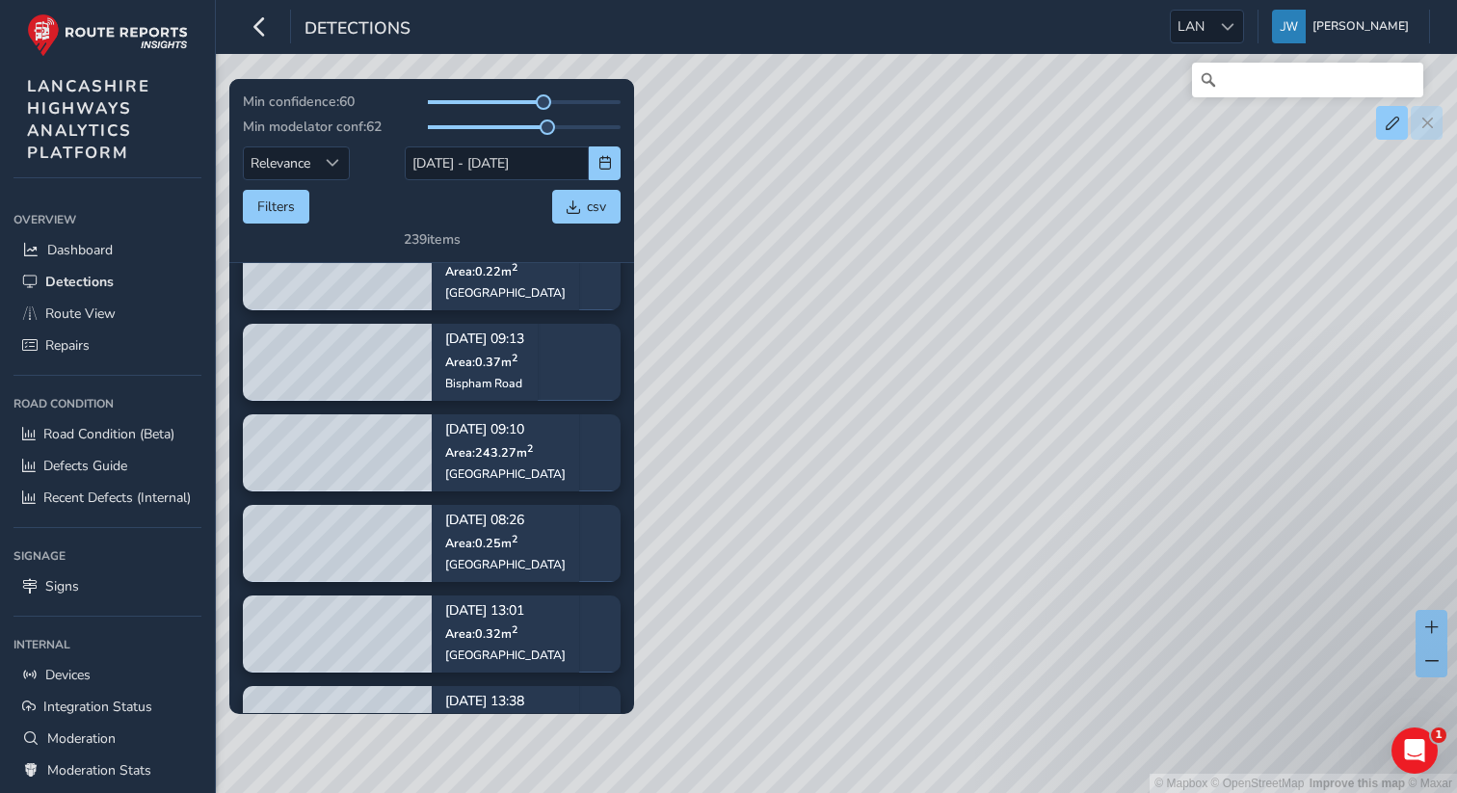
scroll to position [3600, 0]
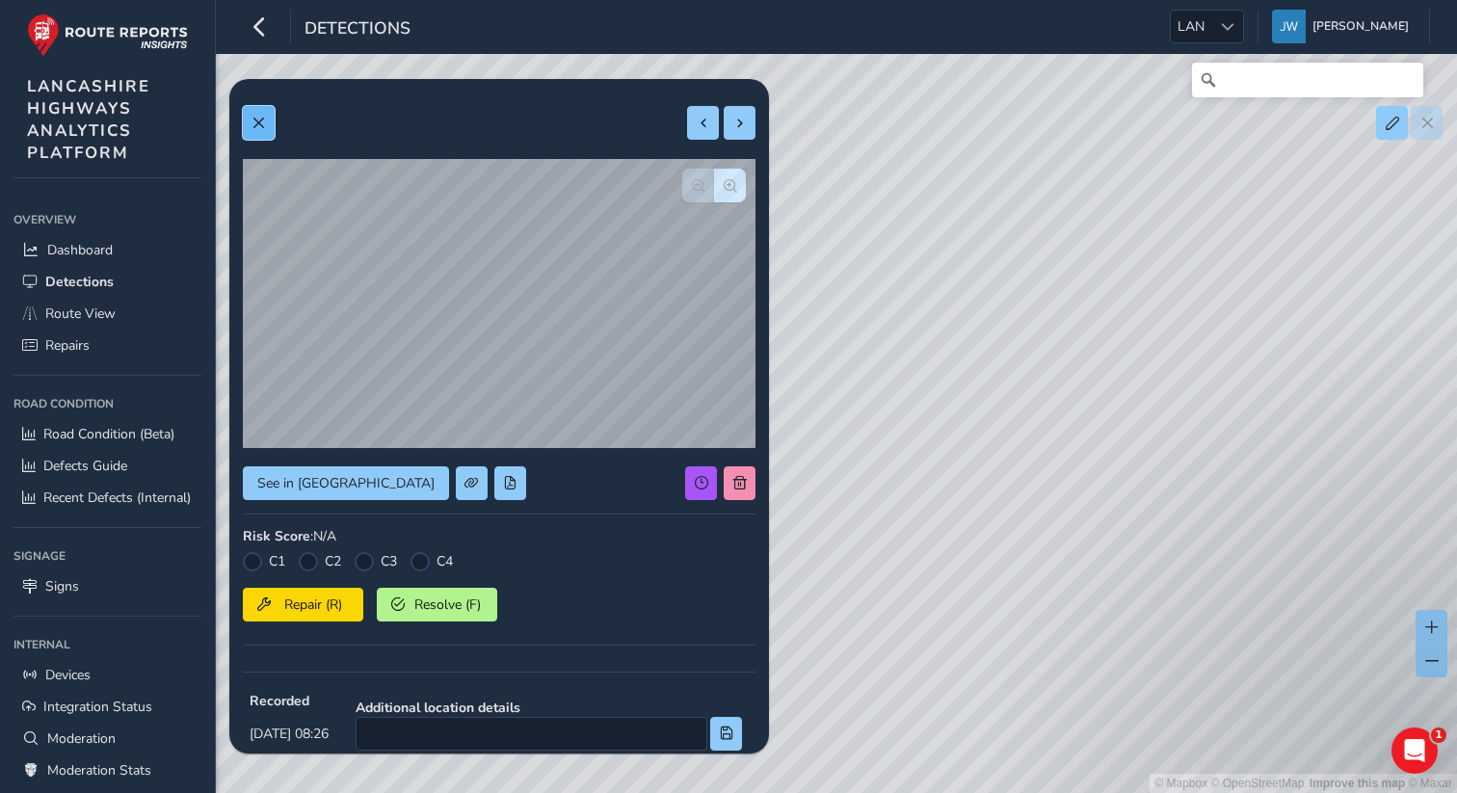
click at [265, 121] on span at bounding box center [258, 123] width 13 height 13
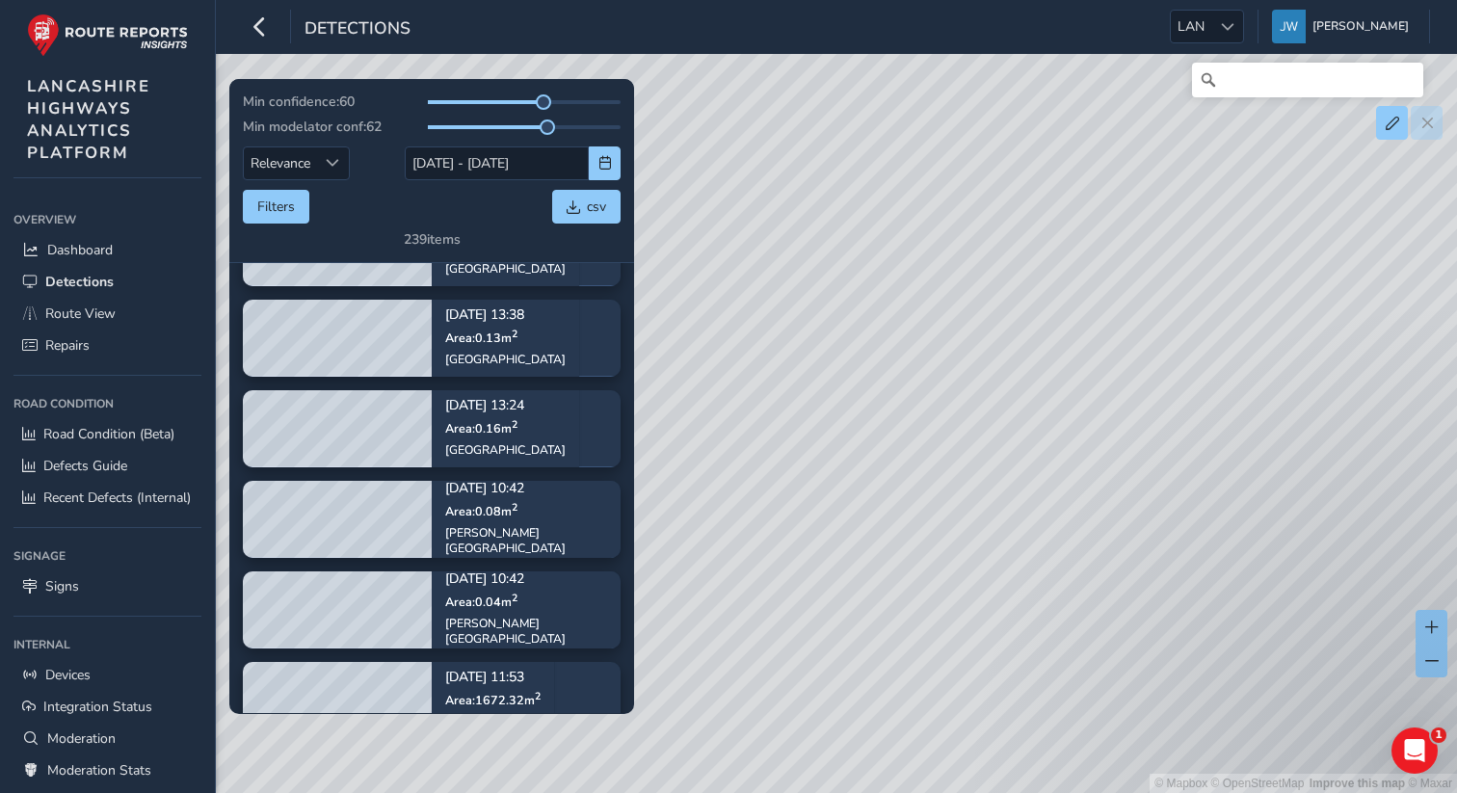
scroll to position [3962, 0]
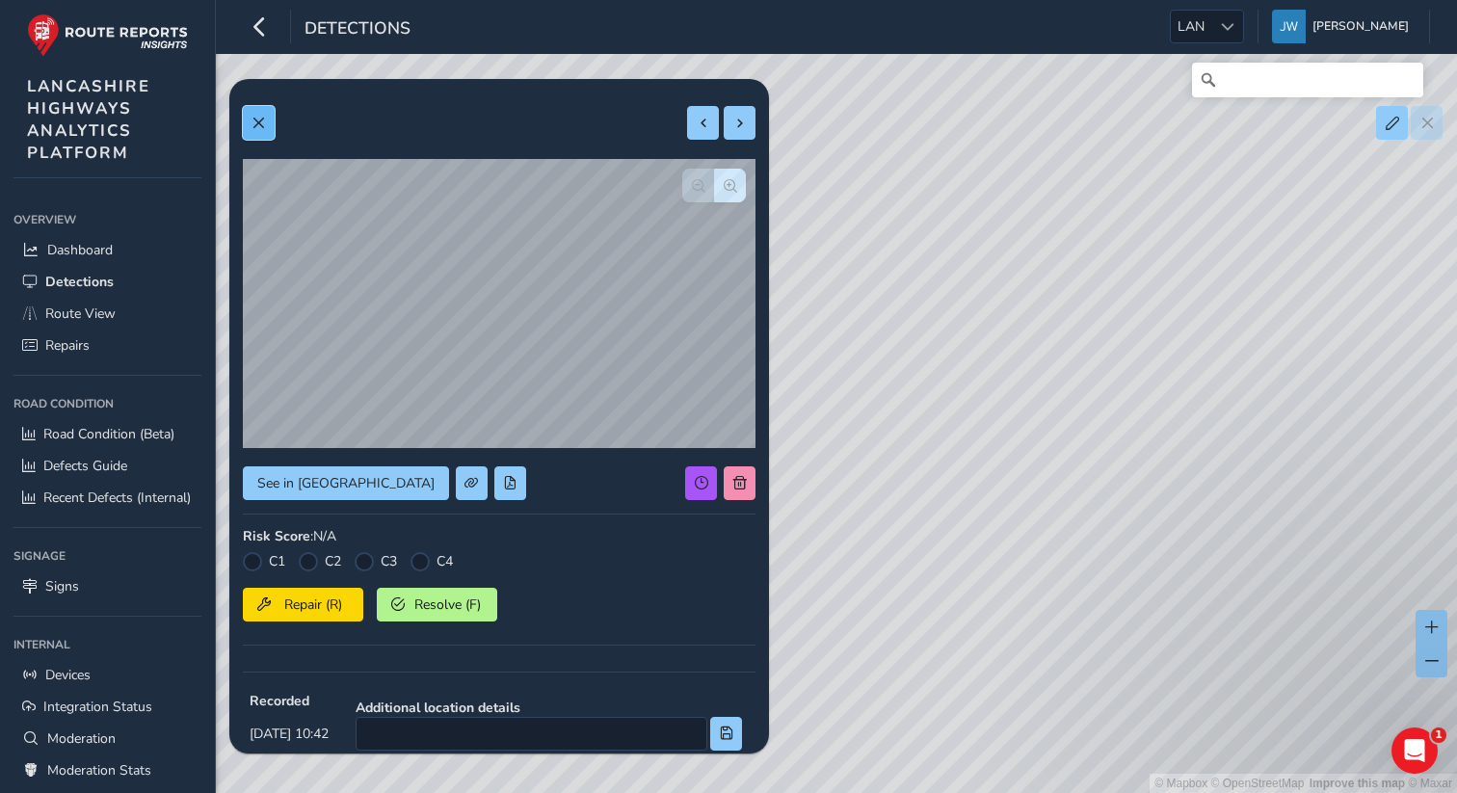
click at [254, 128] on span at bounding box center [258, 123] width 13 height 13
click at [740, 128] on span at bounding box center [739, 123] width 13 height 13
type input "220"
type input "604"
click at [740, 128] on span at bounding box center [739, 123] width 13 height 13
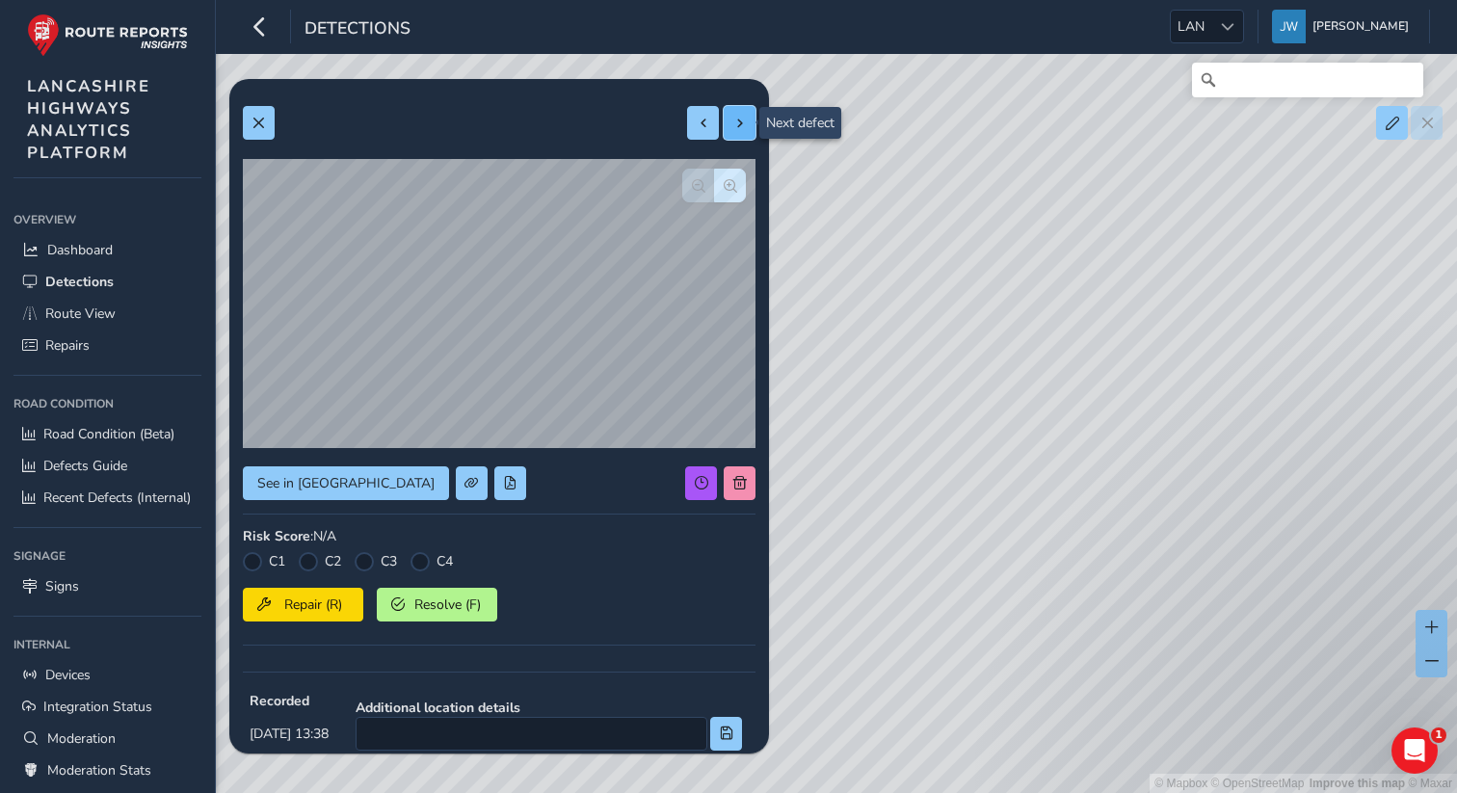
type input "266"
type input "438"
click at [740, 128] on span at bounding box center [739, 123] width 13 height 13
type input "482"
type input "739"
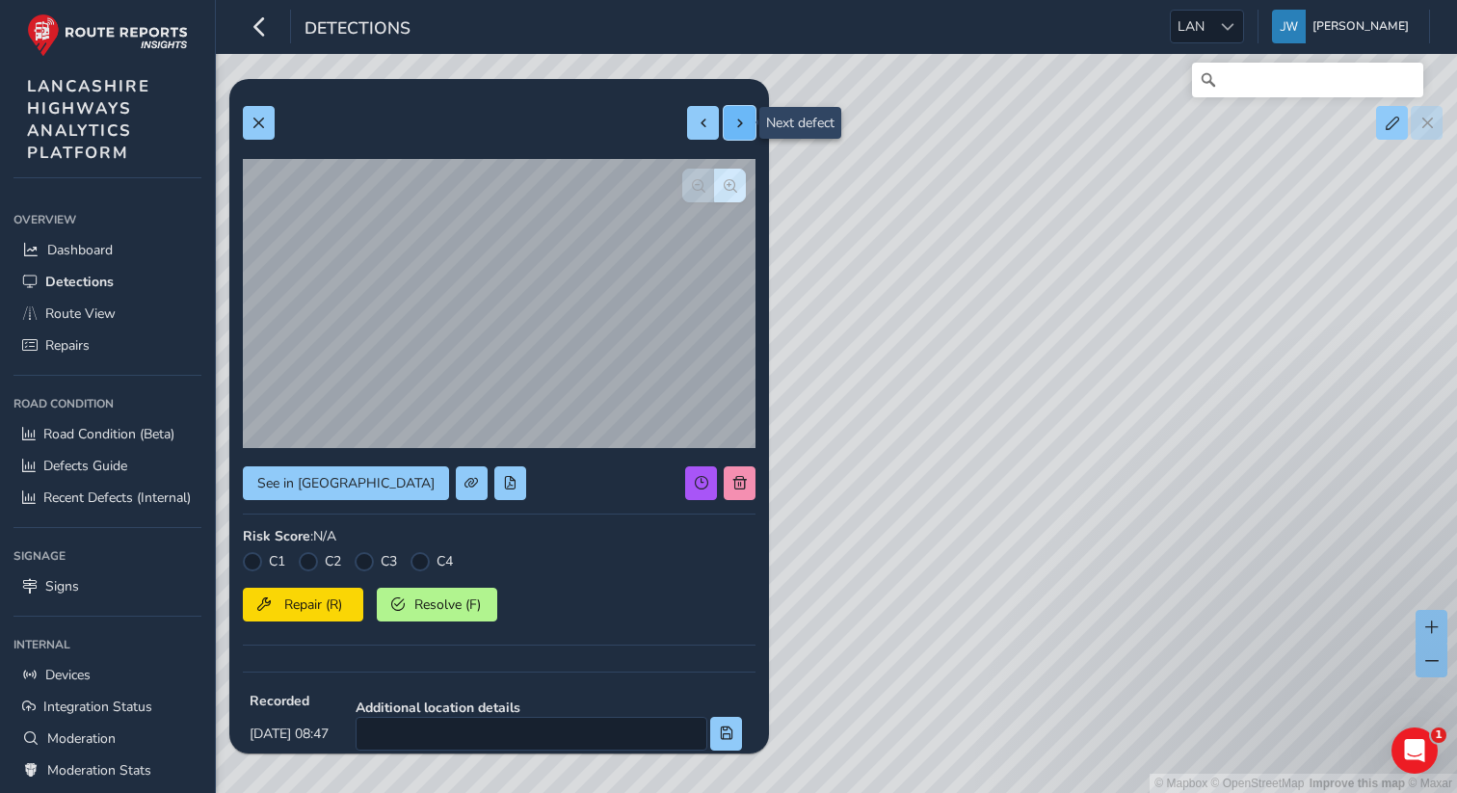
click at [740, 128] on span at bounding box center [739, 123] width 13 height 13
type input "287"
type input "506"
click at [740, 128] on span at bounding box center [739, 123] width 13 height 13
type input "257"
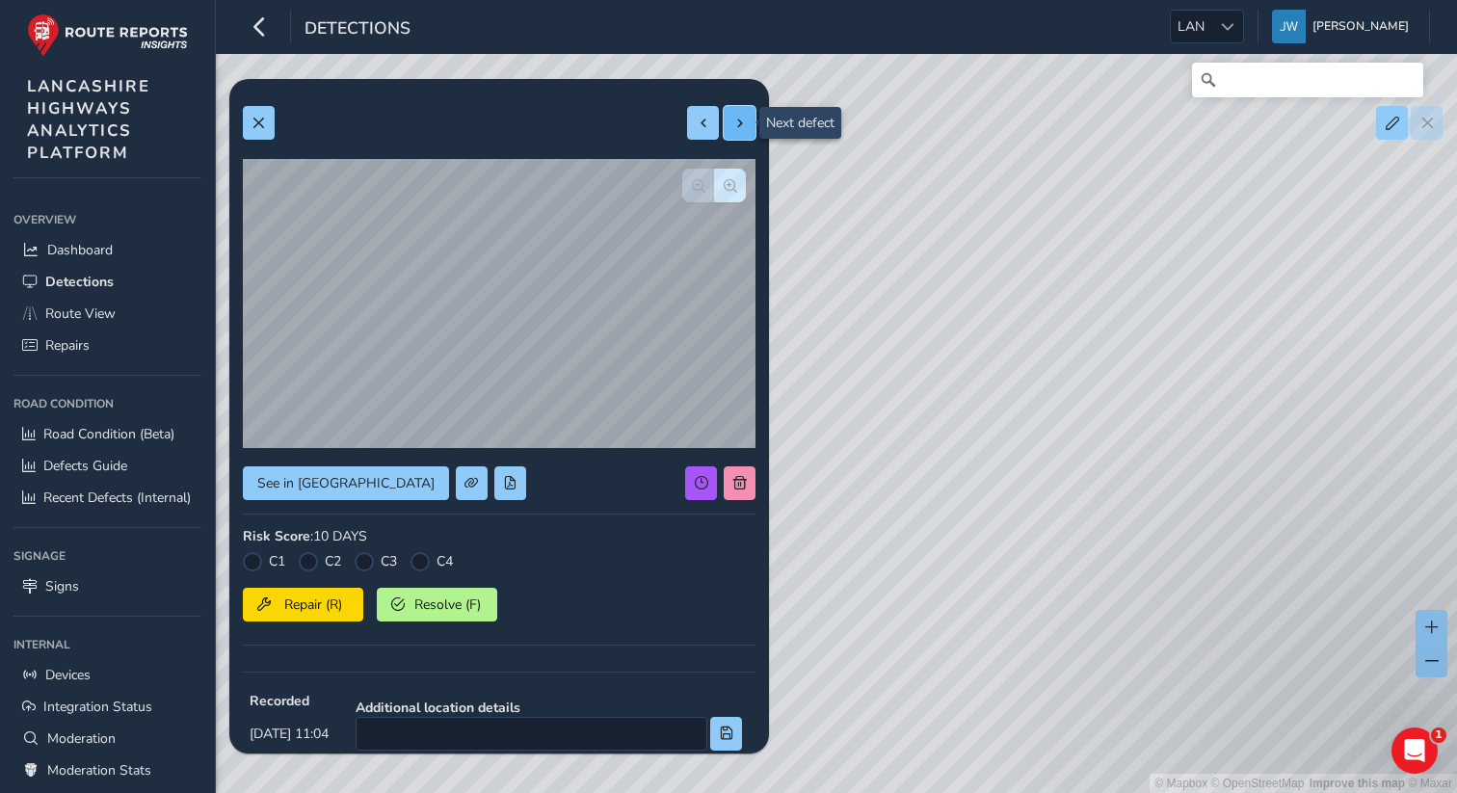
type input "253"
click at [740, 128] on span at bounding box center [739, 123] width 13 height 13
type input "140"
type input "283"
click at [740, 128] on div at bounding box center [721, 123] width 68 height 34
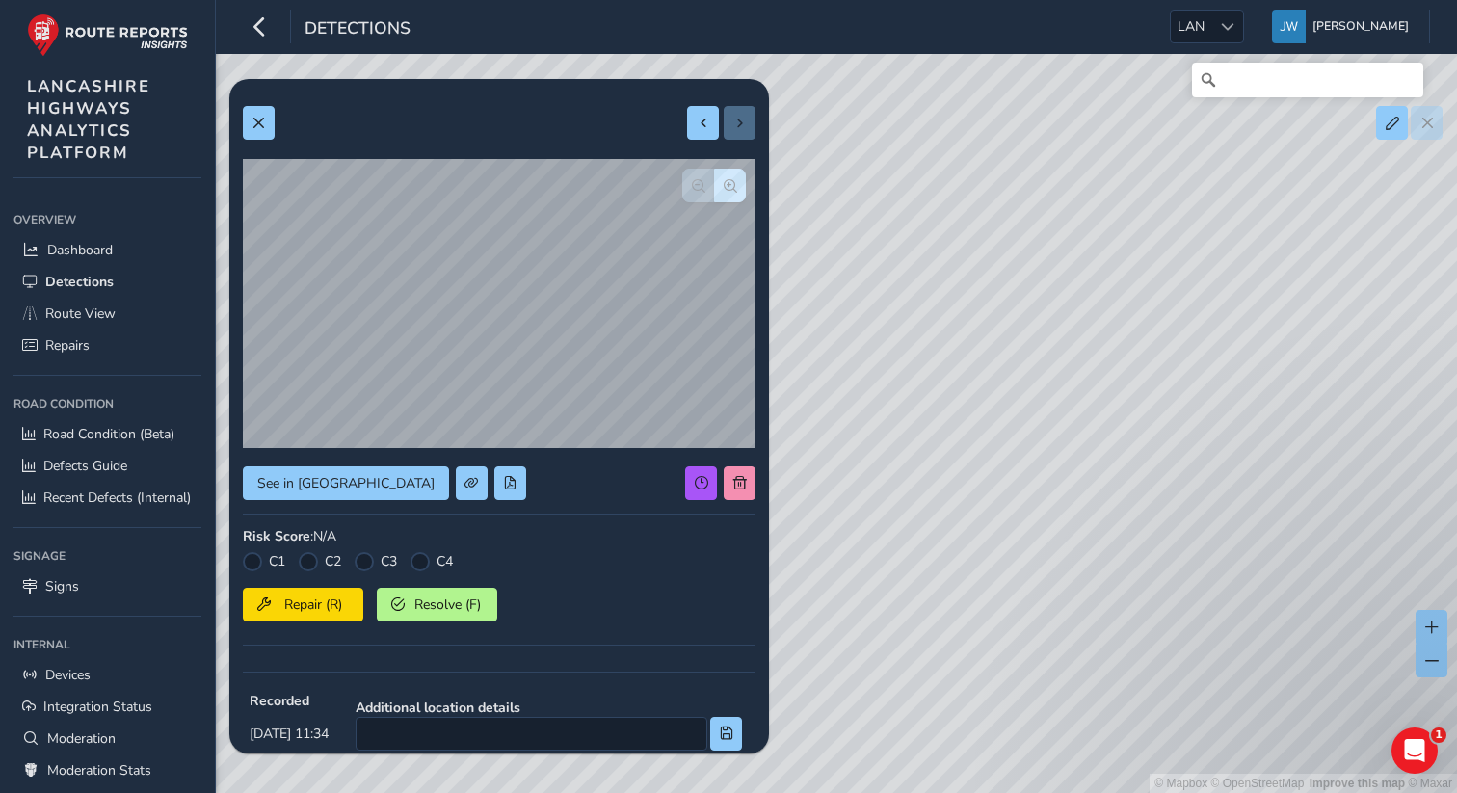
click at [739, 130] on div at bounding box center [721, 123] width 68 height 34
click at [263, 134] on button at bounding box center [259, 123] width 32 height 34
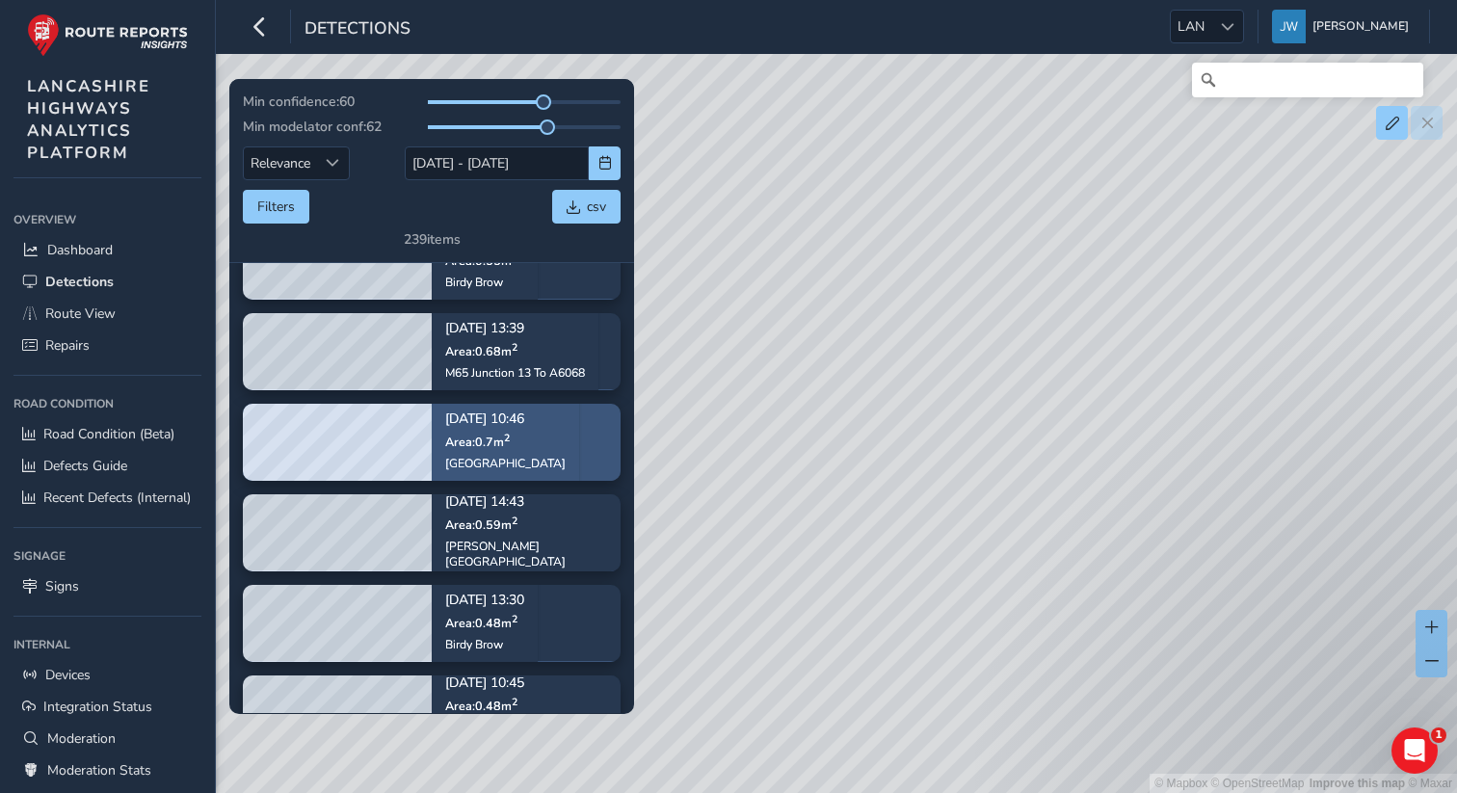
scroll to position [67, 0]
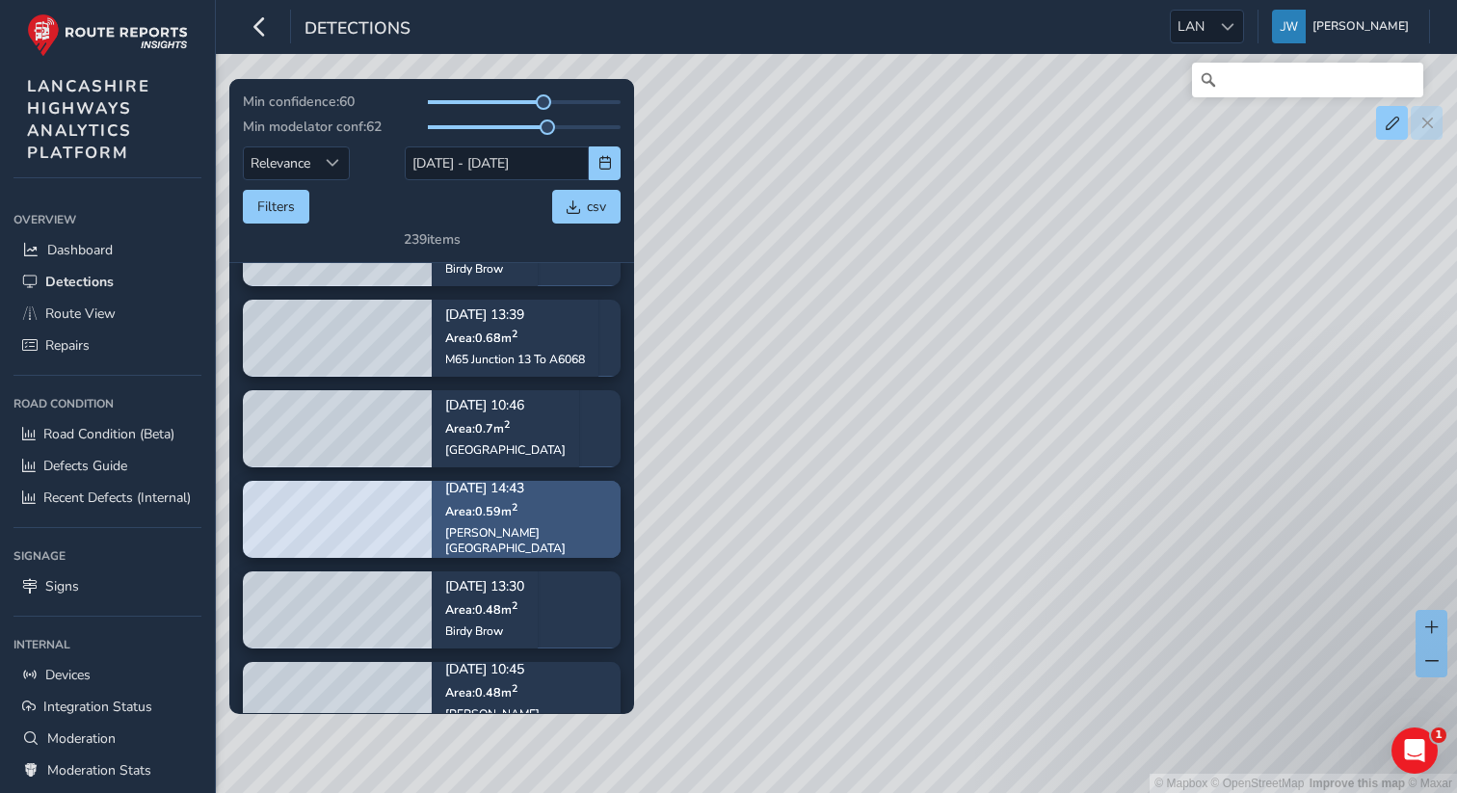
click at [503, 519] on span "Area: 0.59 m 2" at bounding box center [481, 511] width 72 height 16
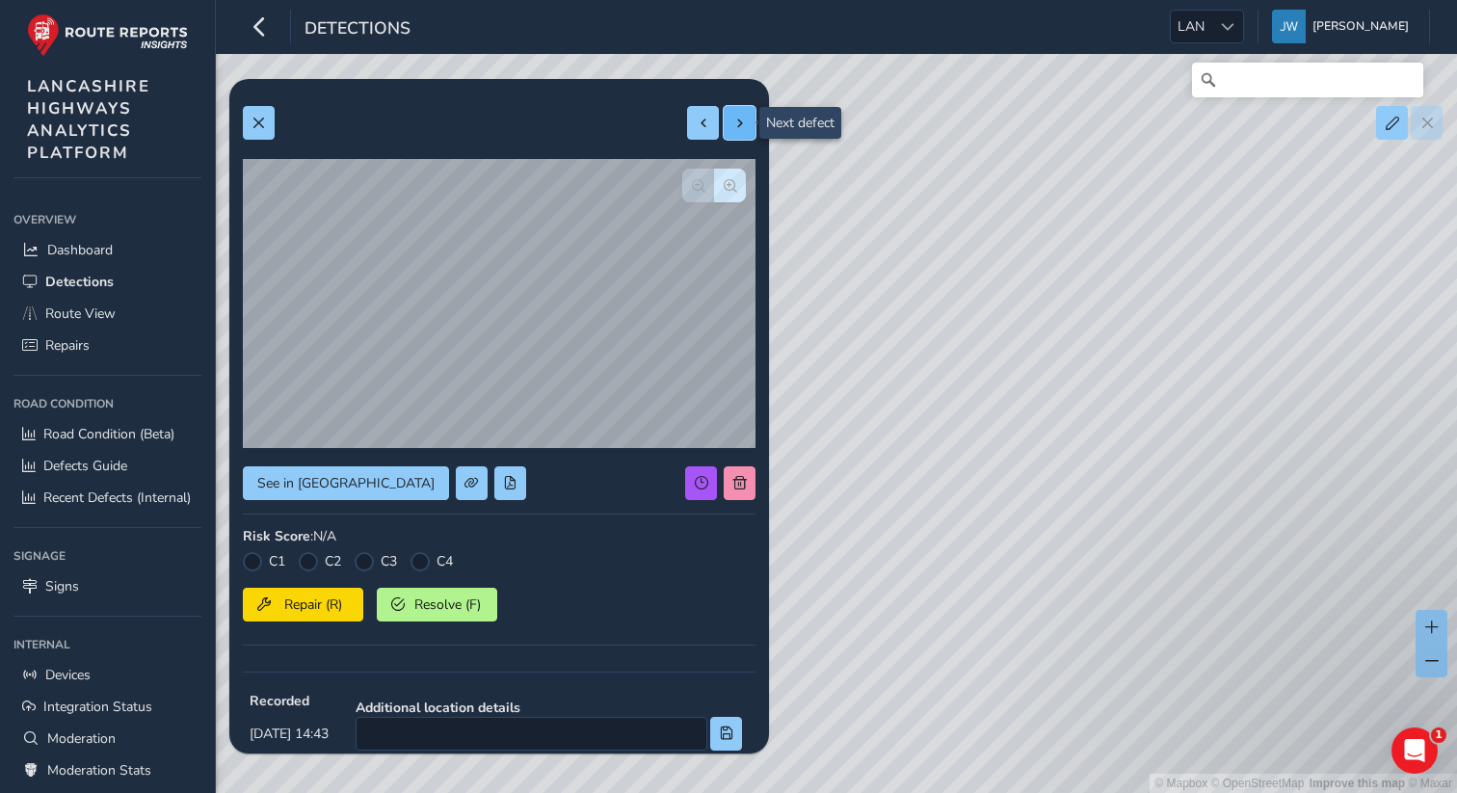
click at [732, 131] on button at bounding box center [740, 123] width 32 height 34
type input "979"
type input "1590"
click at [732, 131] on button at bounding box center [740, 123] width 32 height 34
type input "378"
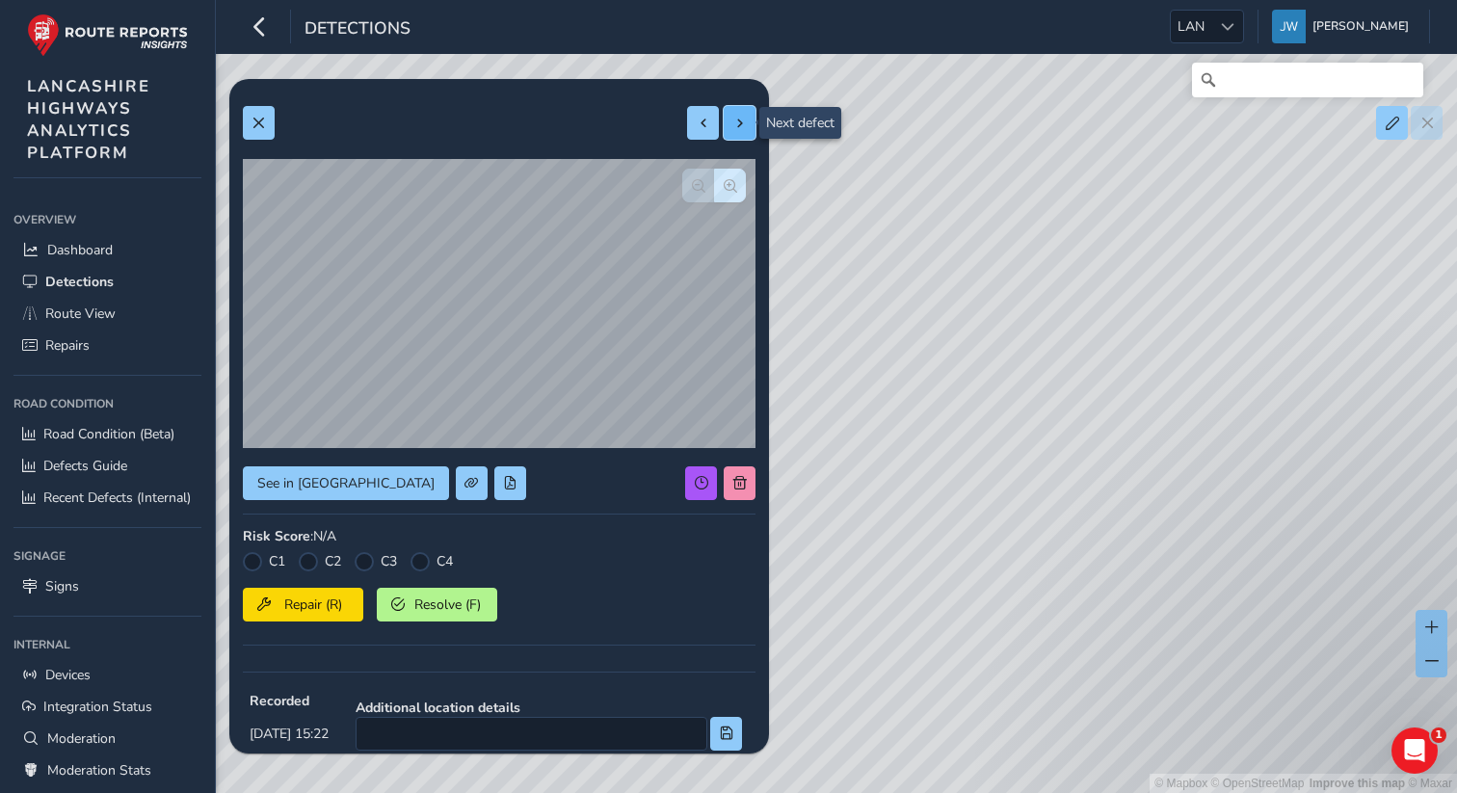
type input "2894"
click at [732, 131] on button at bounding box center [740, 123] width 32 height 34
type input "987"
type input "7711"
click at [732, 131] on button at bounding box center [740, 123] width 32 height 34
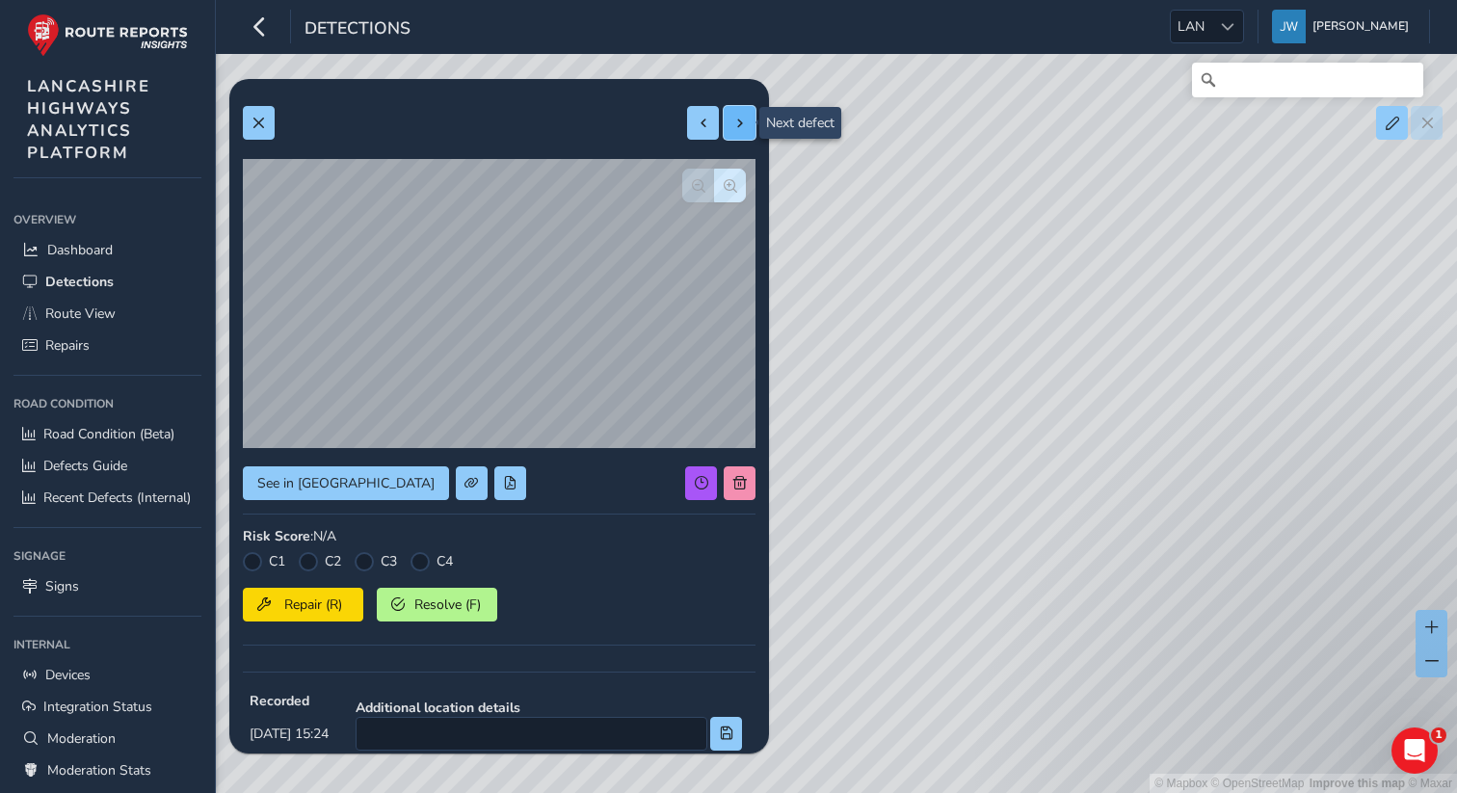
type input "243"
type input "258"
click at [267, 133] on button at bounding box center [259, 123] width 32 height 34
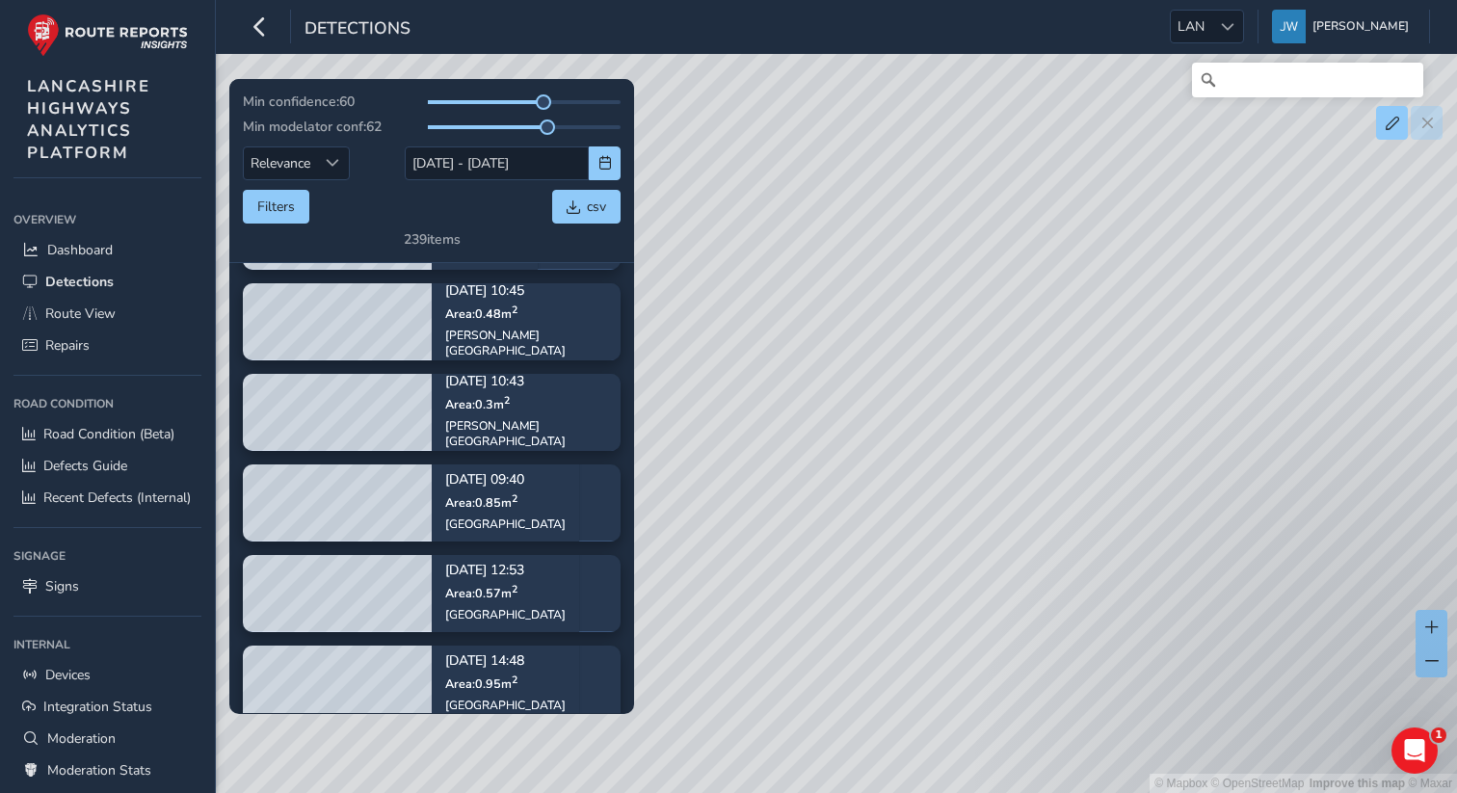
scroll to position [546, 0]
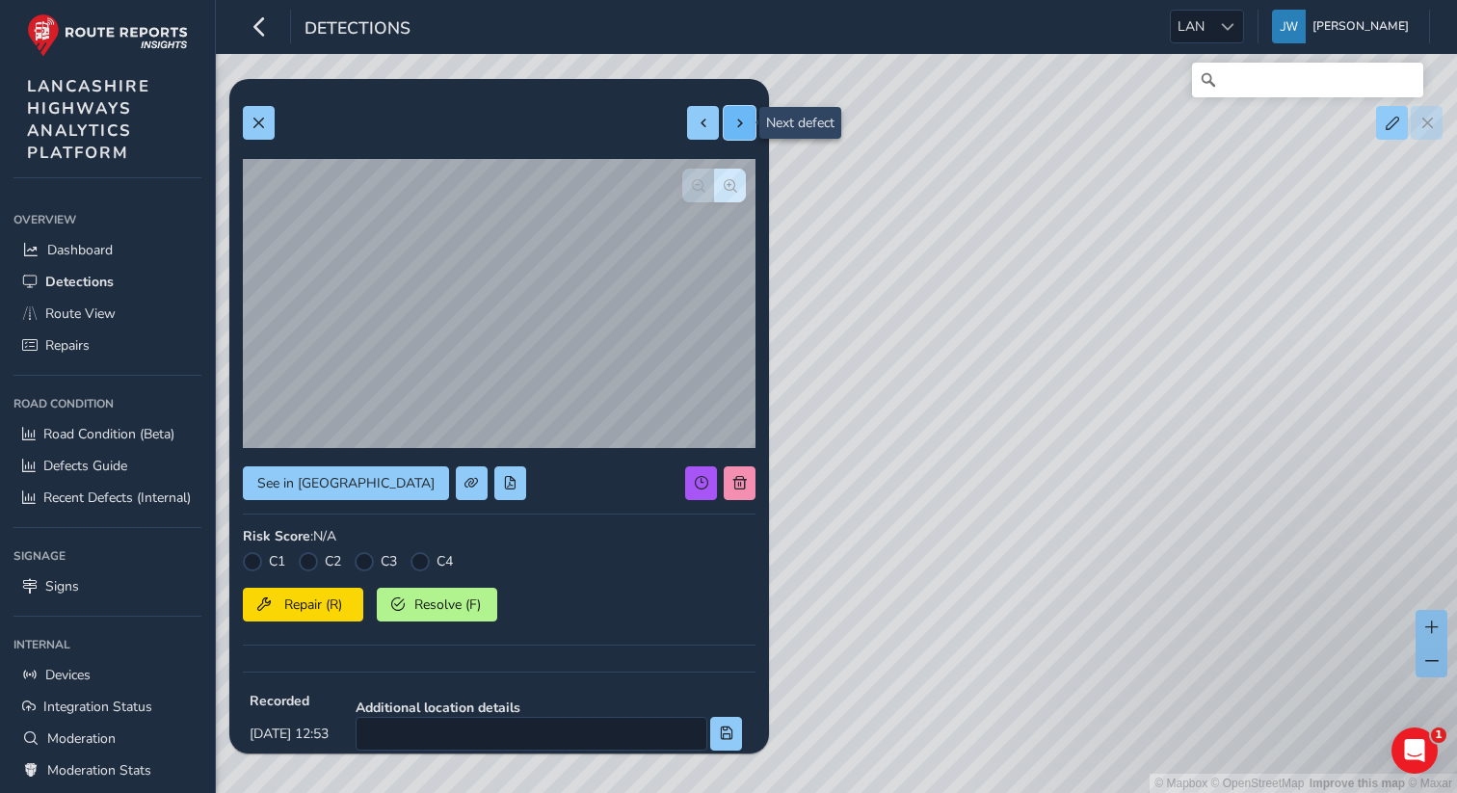
click at [736, 133] on button at bounding box center [740, 123] width 32 height 34
type input "445"
type input "901"
click at [737, 132] on button at bounding box center [740, 123] width 32 height 34
type input "307"
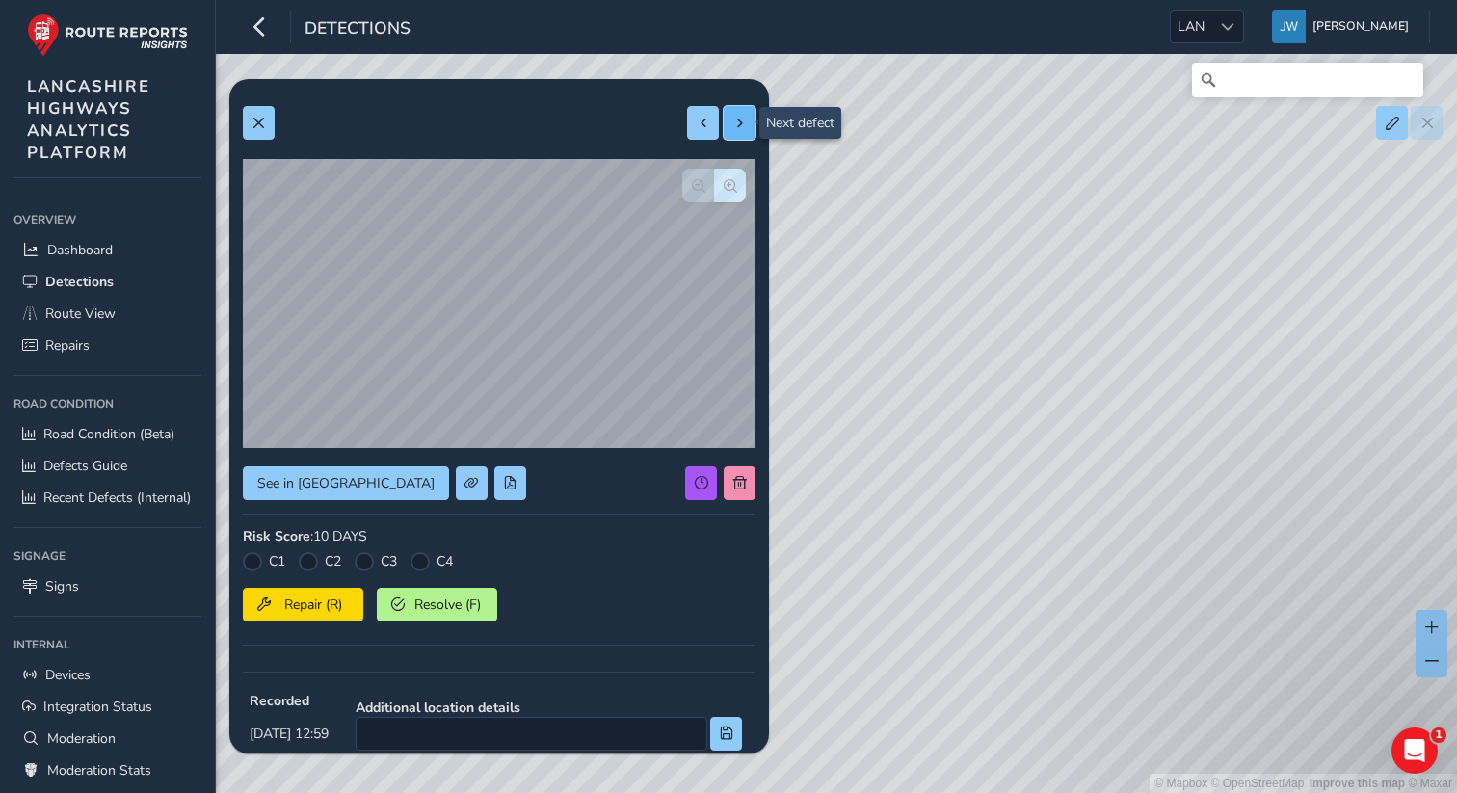
type input "757"
click at [737, 132] on button at bounding box center [740, 123] width 32 height 34
type input "328"
type input "737"
click at [737, 132] on button at bounding box center [740, 123] width 32 height 34
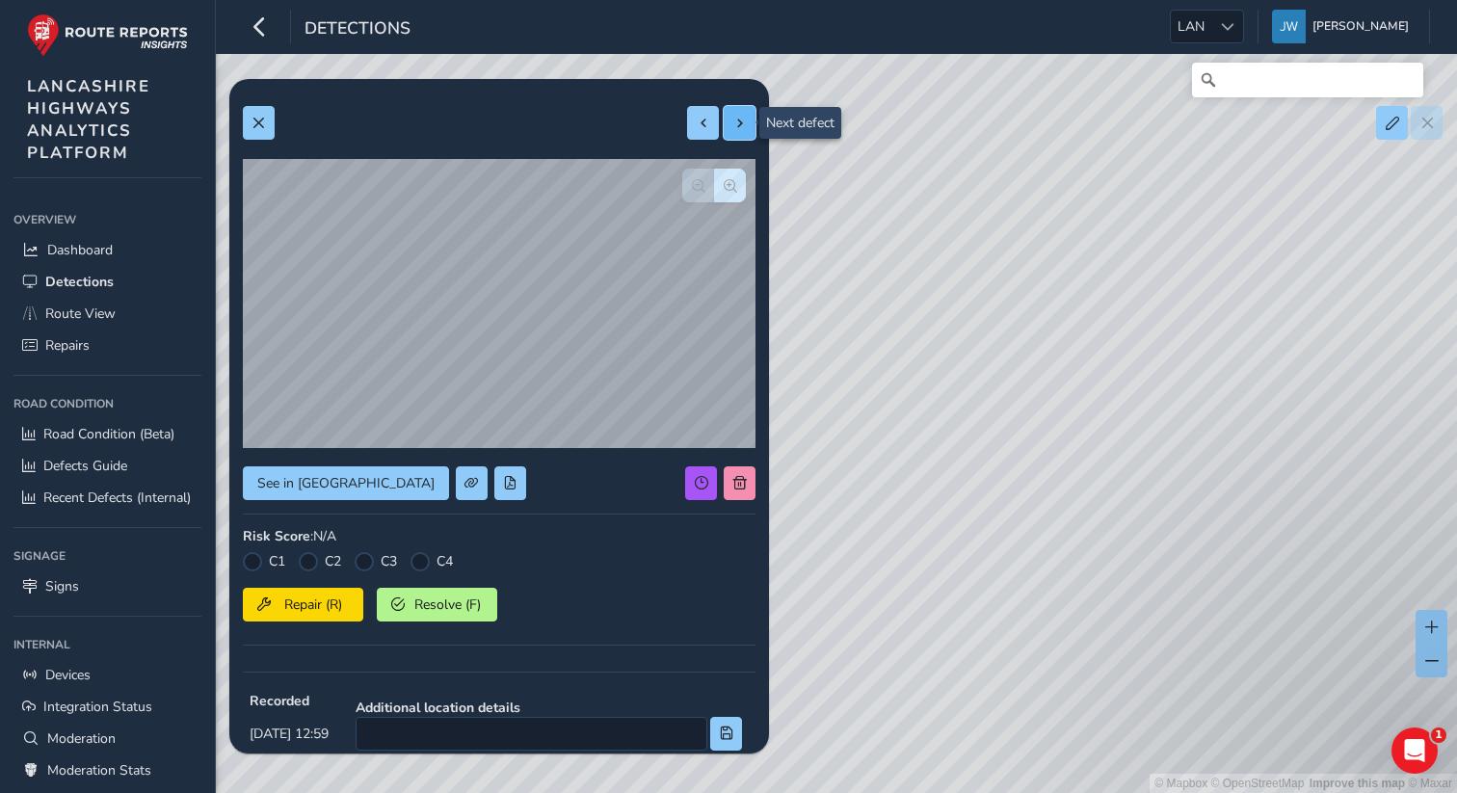
type input "307"
type input "356"
click at [737, 132] on button at bounding box center [740, 123] width 32 height 34
type input "347"
type input "919"
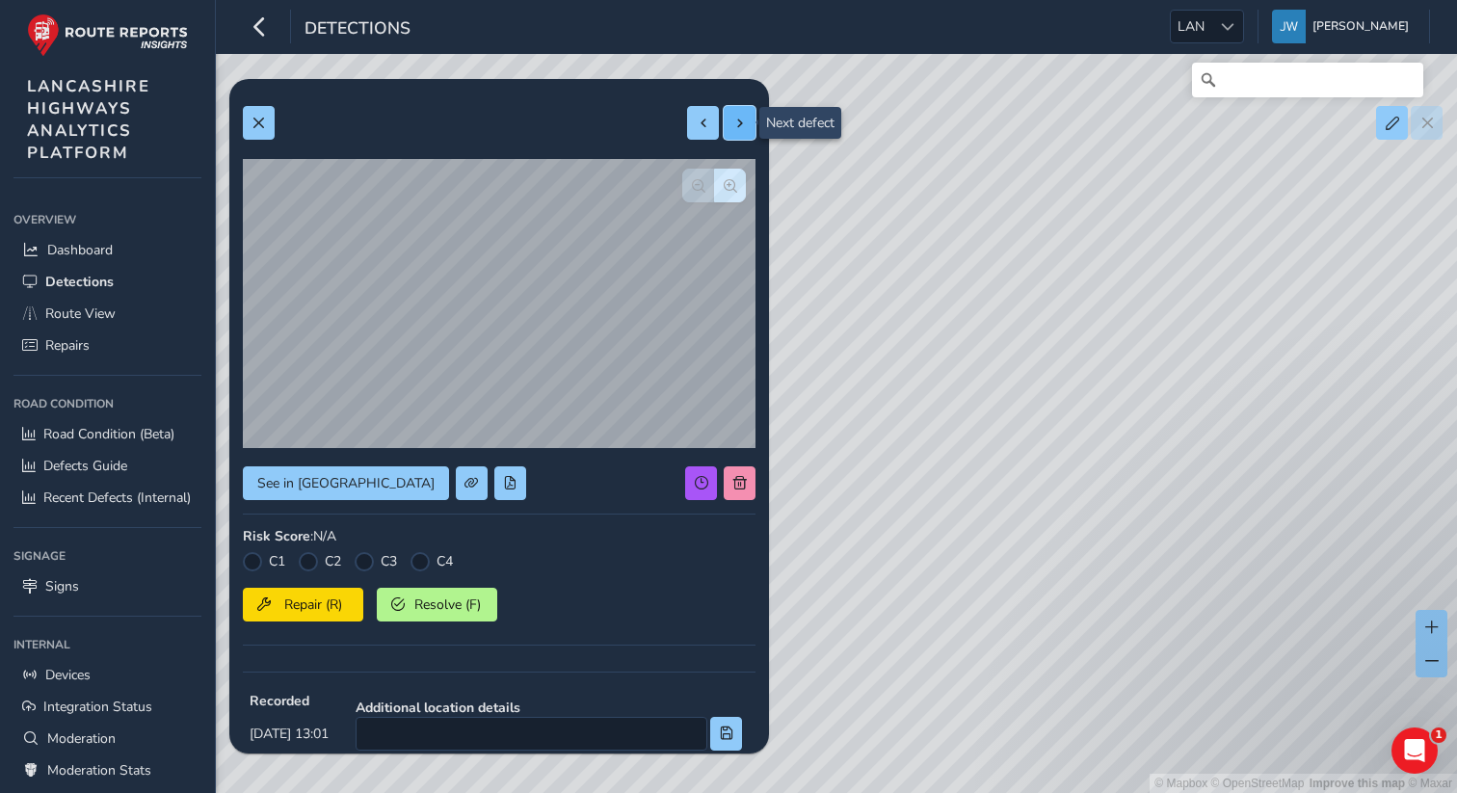
click at [737, 132] on button at bounding box center [740, 123] width 32 height 34
type input "1159"
type input "1258"
click at [737, 132] on button at bounding box center [740, 123] width 32 height 34
type input "283"
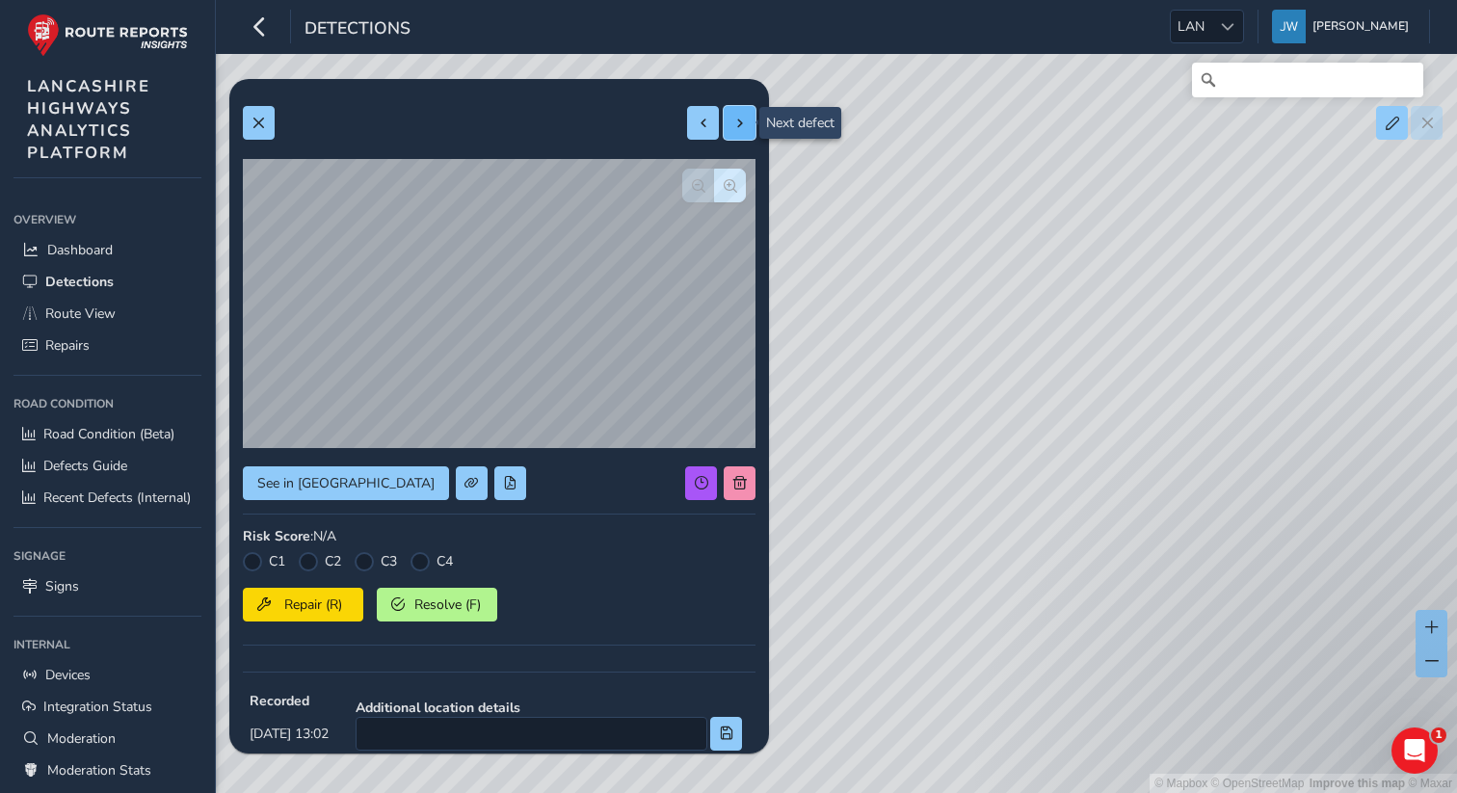
type input "553"
click at [737, 132] on button at bounding box center [740, 123] width 32 height 34
type input "334"
type input "336"
click at [737, 132] on button at bounding box center [740, 123] width 32 height 34
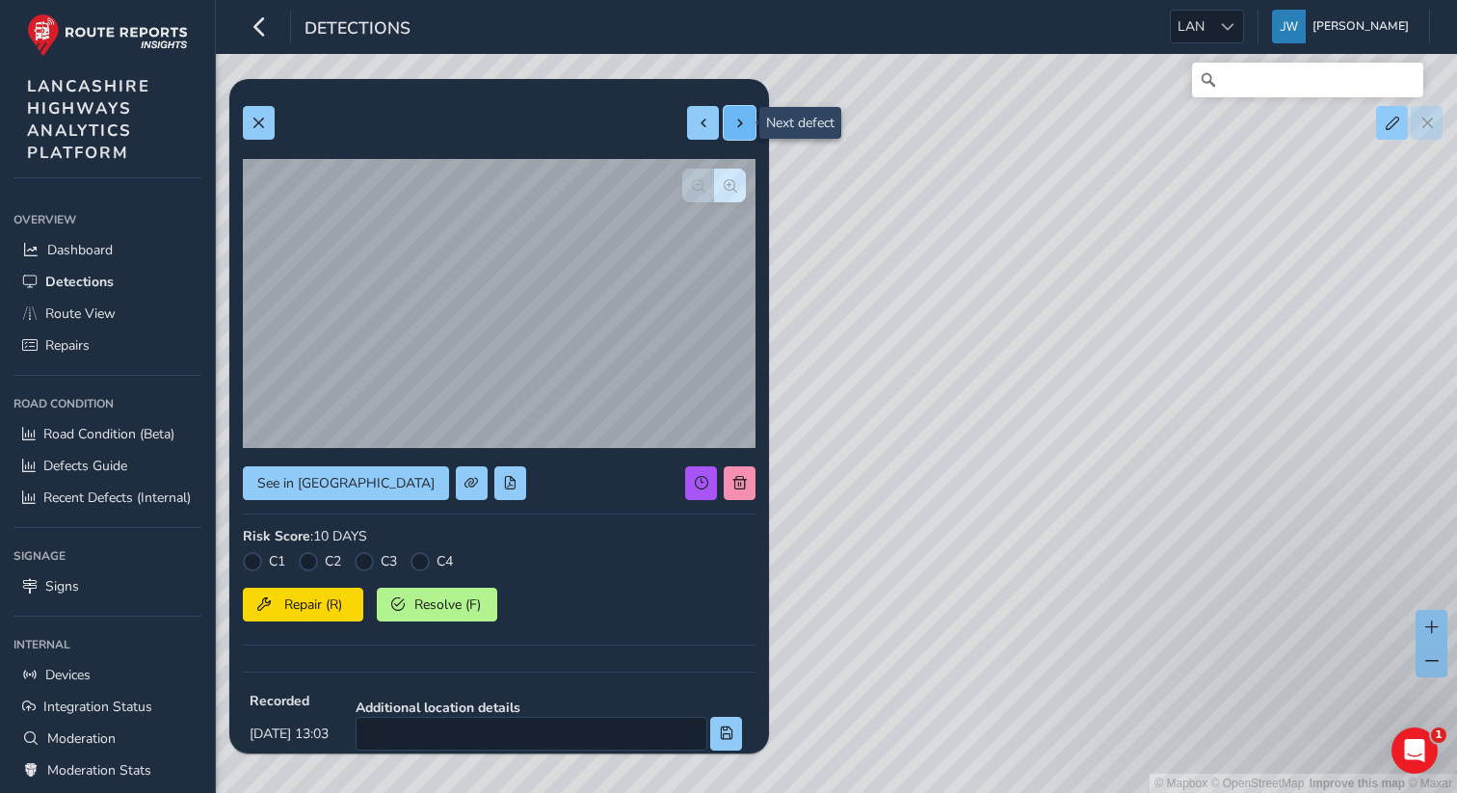
type input "230"
type input "268"
click at [737, 132] on button at bounding box center [740, 123] width 32 height 34
type input "771"
type input "1668"
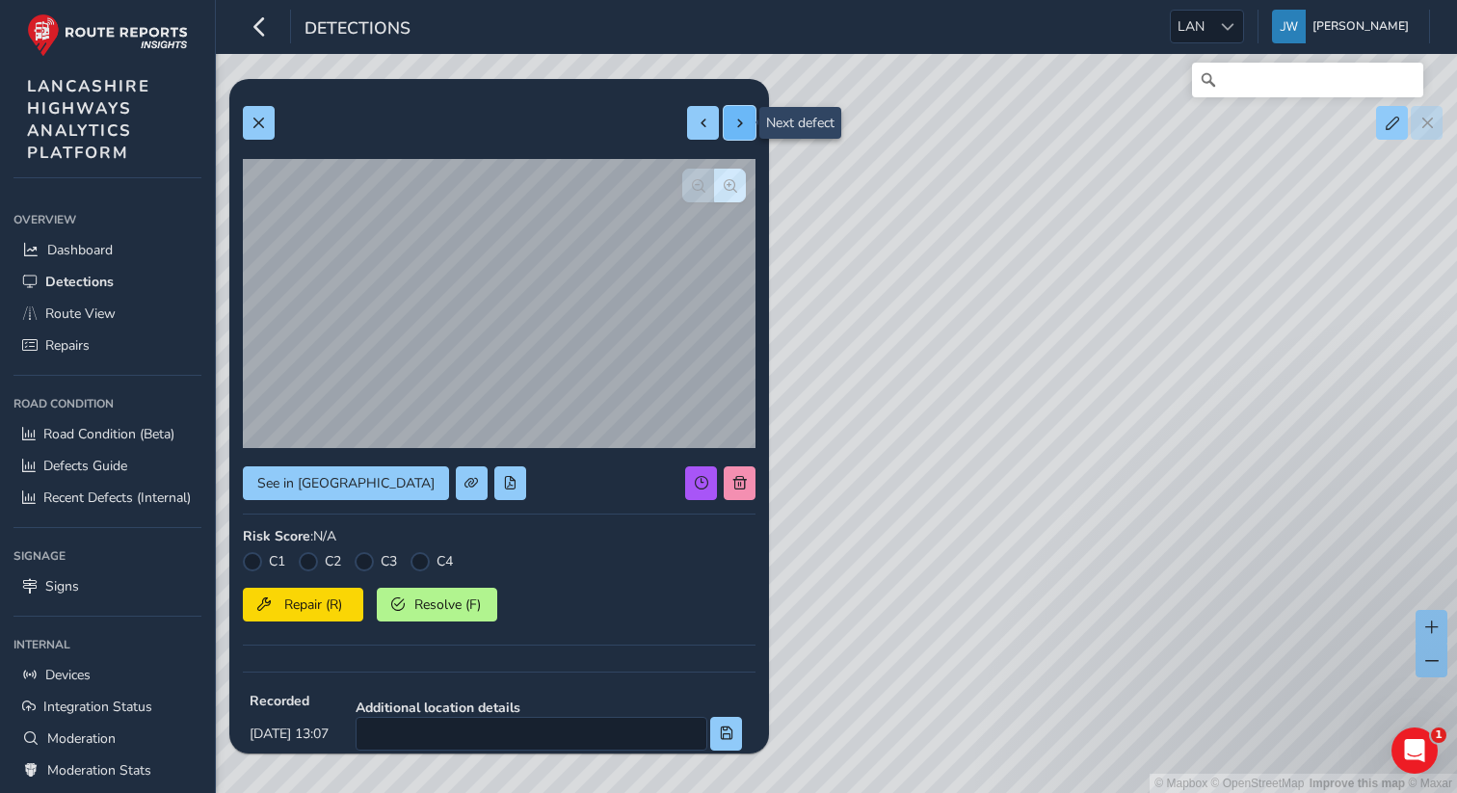
click at [737, 132] on button at bounding box center [740, 123] width 32 height 34
type input "497"
type input "988"
click at [737, 132] on button at bounding box center [740, 123] width 32 height 34
type input "343"
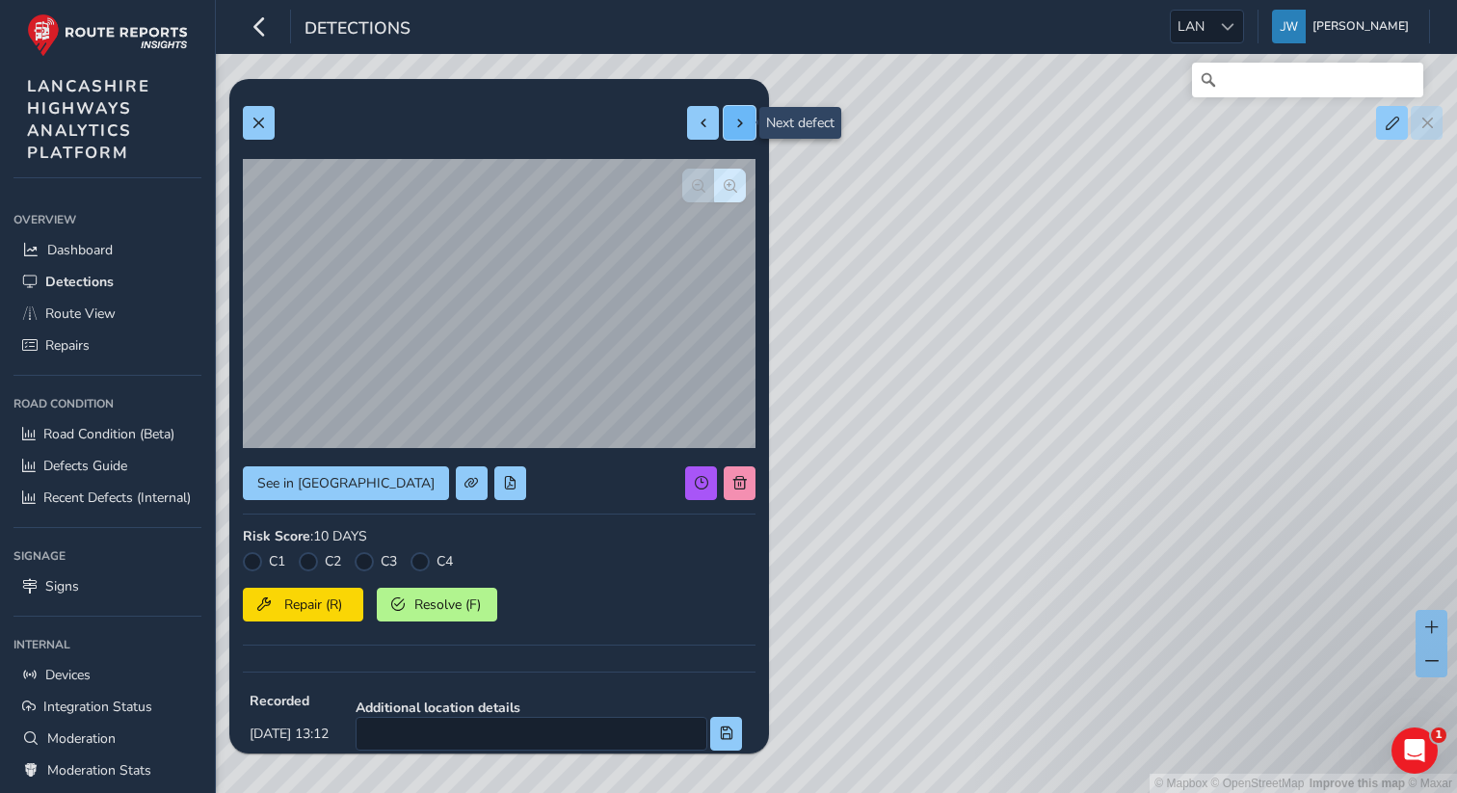
type input "574"
click at [737, 132] on button at bounding box center [740, 123] width 32 height 34
type input "287"
type input "520"
click at [737, 132] on button at bounding box center [740, 123] width 32 height 34
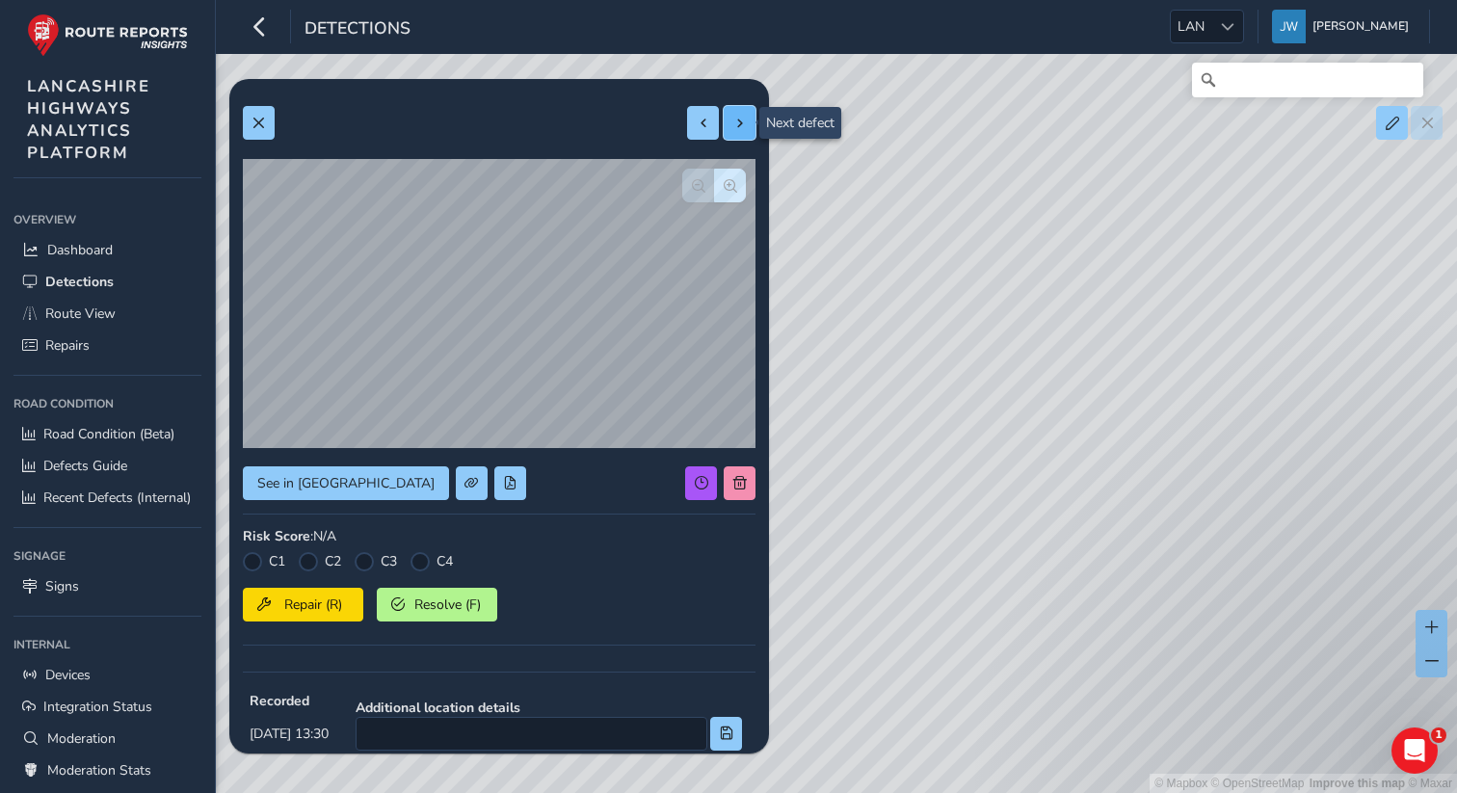
type input "210"
type input "607"
click at [737, 132] on button at bounding box center [740, 123] width 32 height 34
type input "533"
type input "1752"
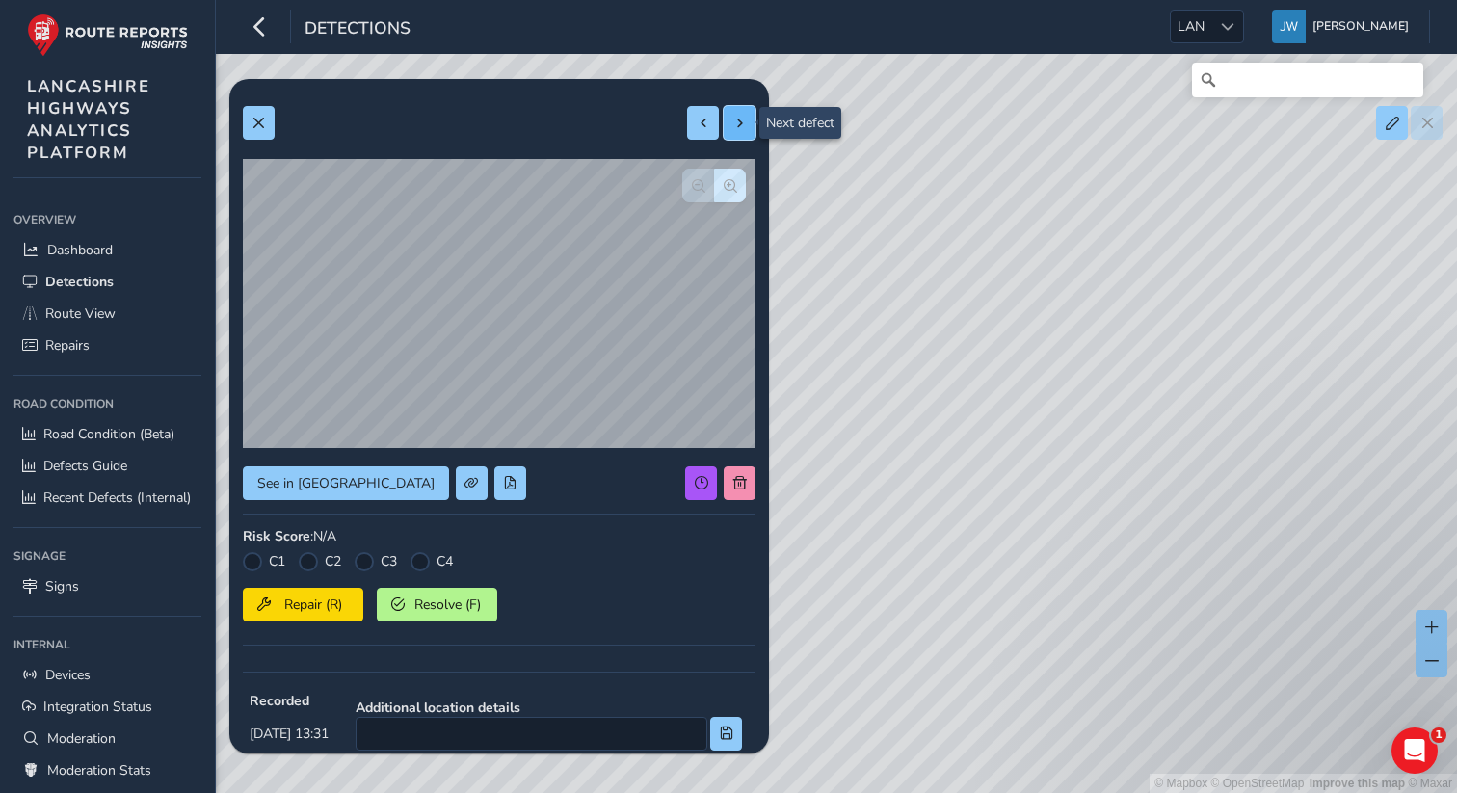
click at [737, 132] on button at bounding box center [740, 123] width 32 height 34
type input "404"
type input "566"
click at [737, 132] on button at bounding box center [740, 123] width 32 height 34
type input "181"
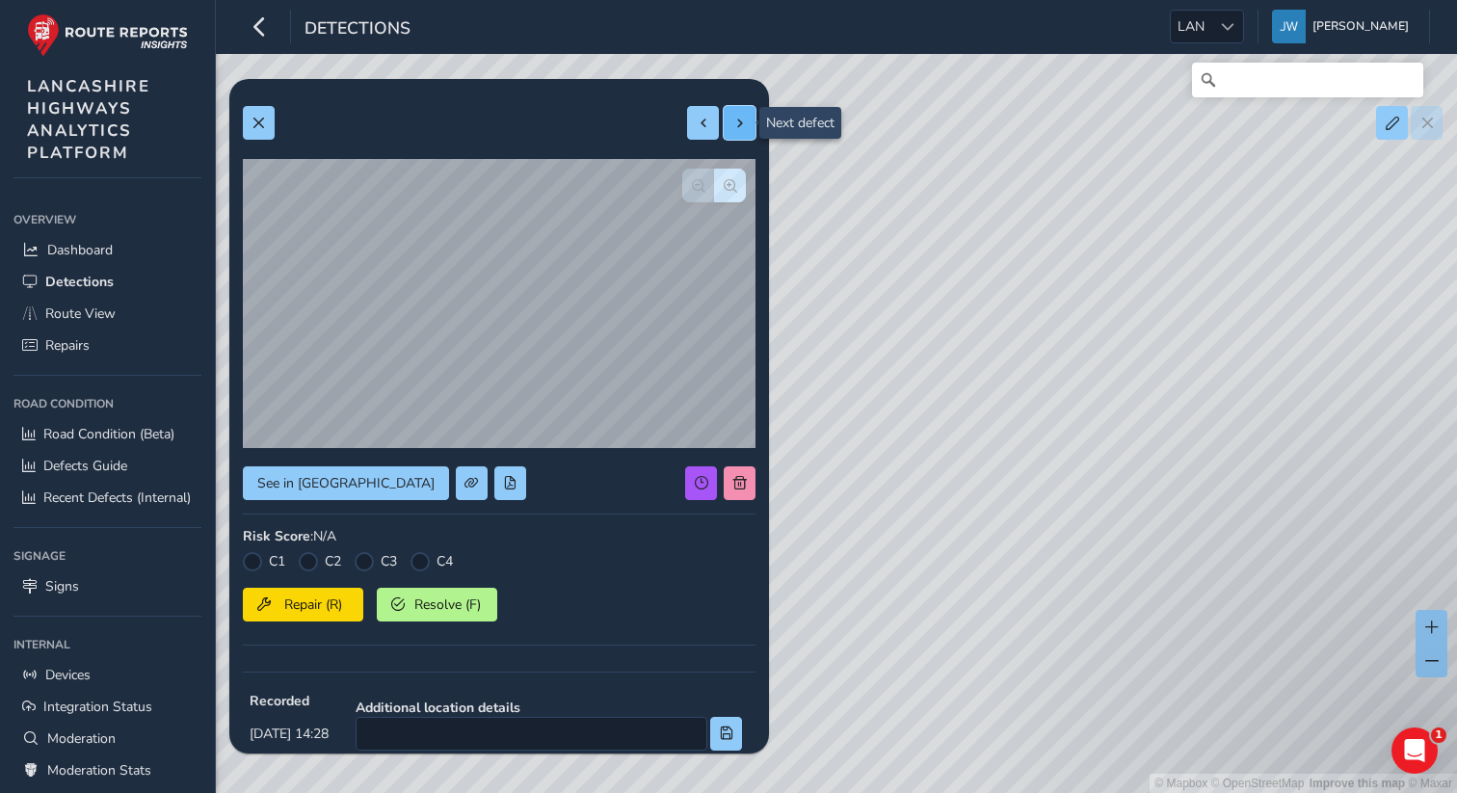
type input "599"
click at [737, 132] on button at bounding box center [740, 123] width 32 height 34
type input "1062"
type input "2663"
click at [737, 132] on button at bounding box center [740, 123] width 32 height 34
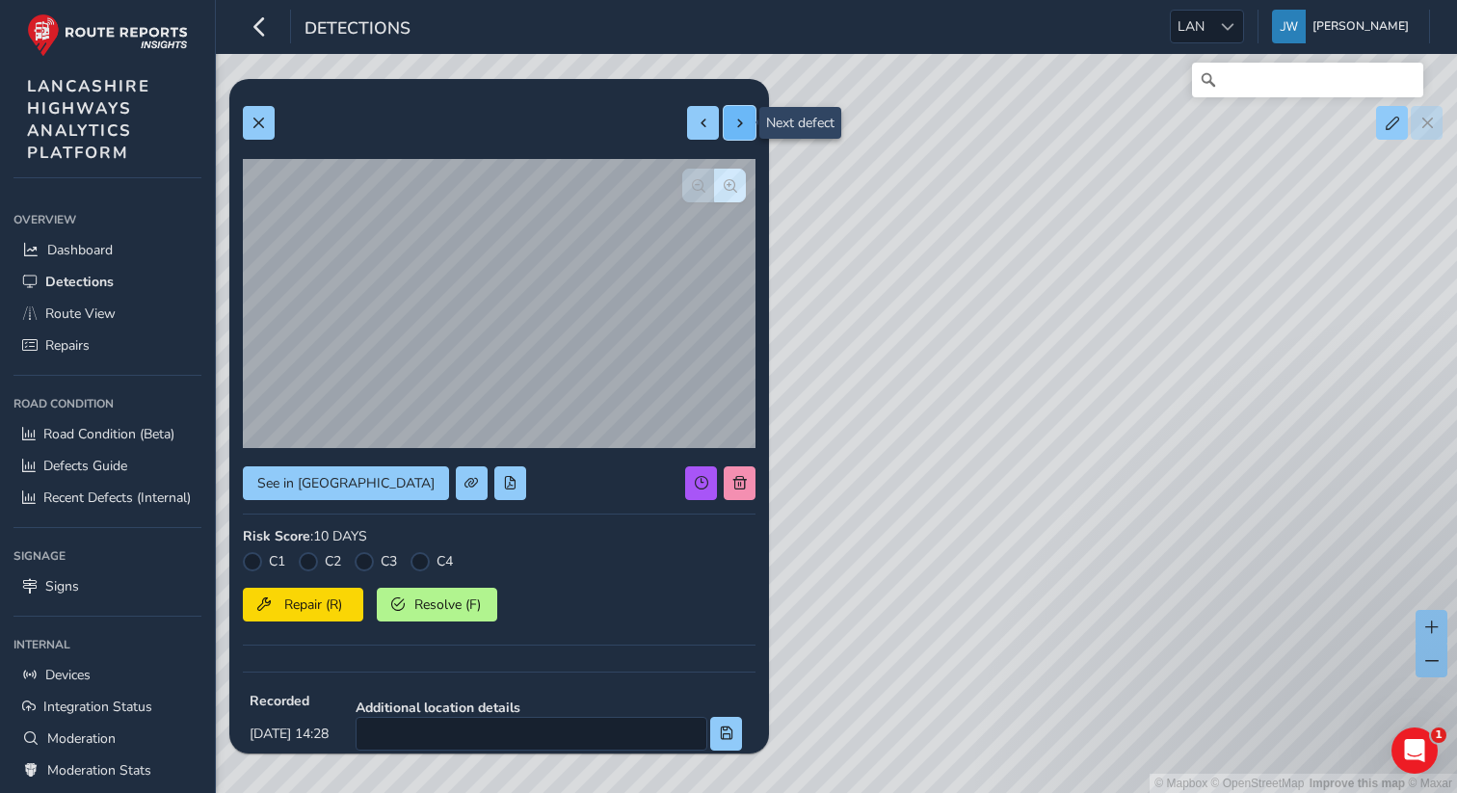
type input "579"
type input "1173"
click at [247, 123] on button at bounding box center [259, 123] width 32 height 34
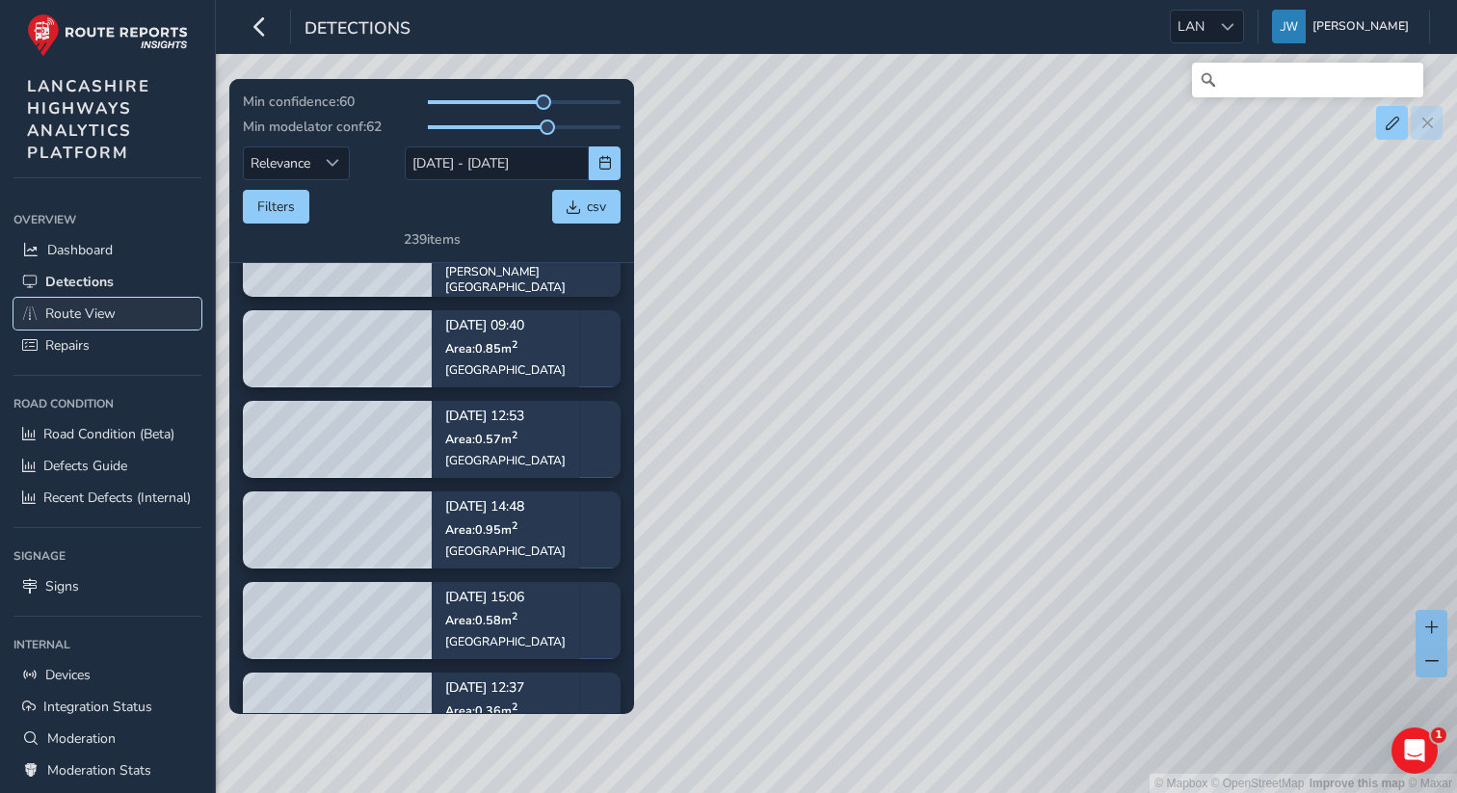
click at [84, 316] on span "Route View" at bounding box center [80, 314] width 70 height 18
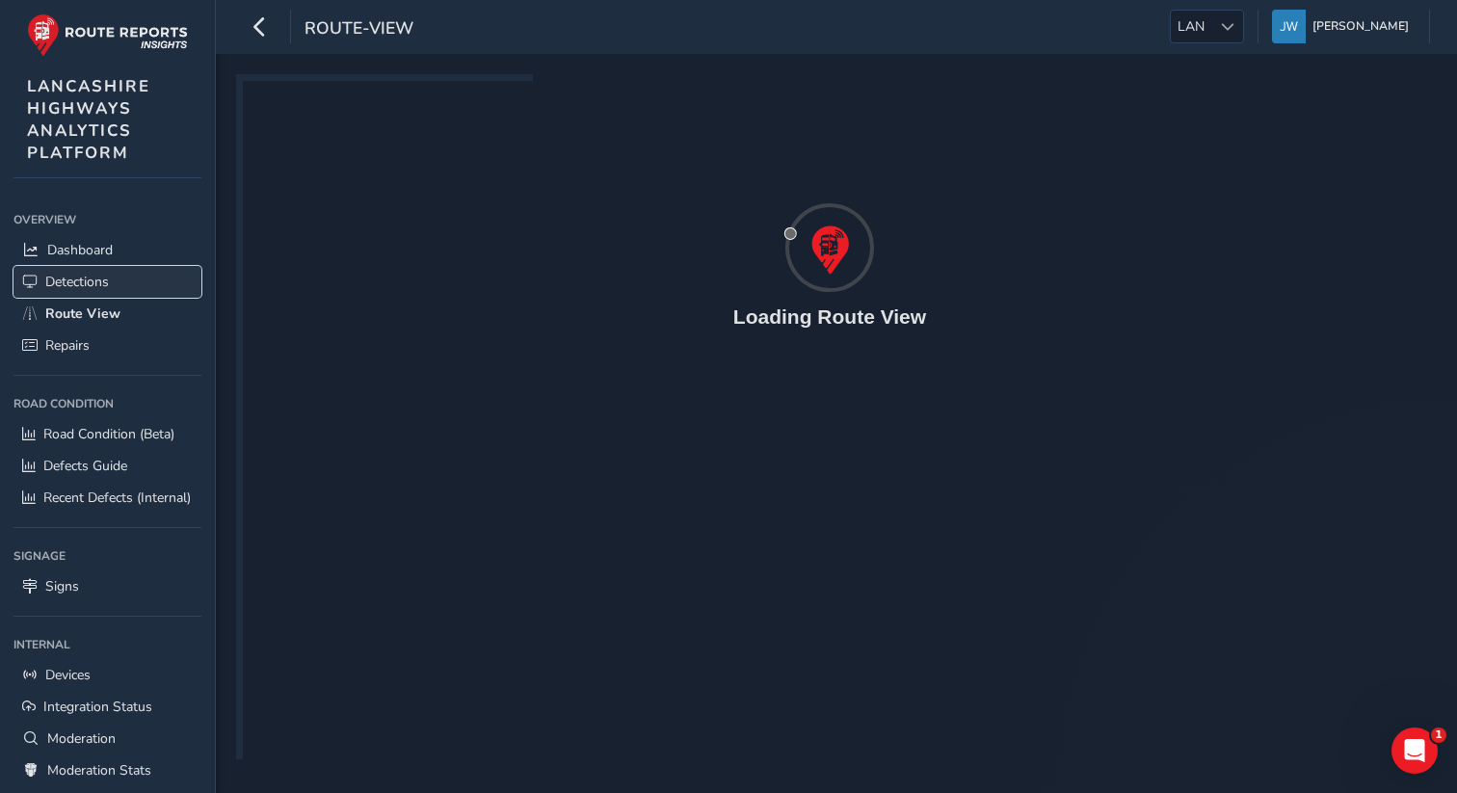
click at [83, 278] on span "Detections" at bounding box center [77, 282] width 64 height 18
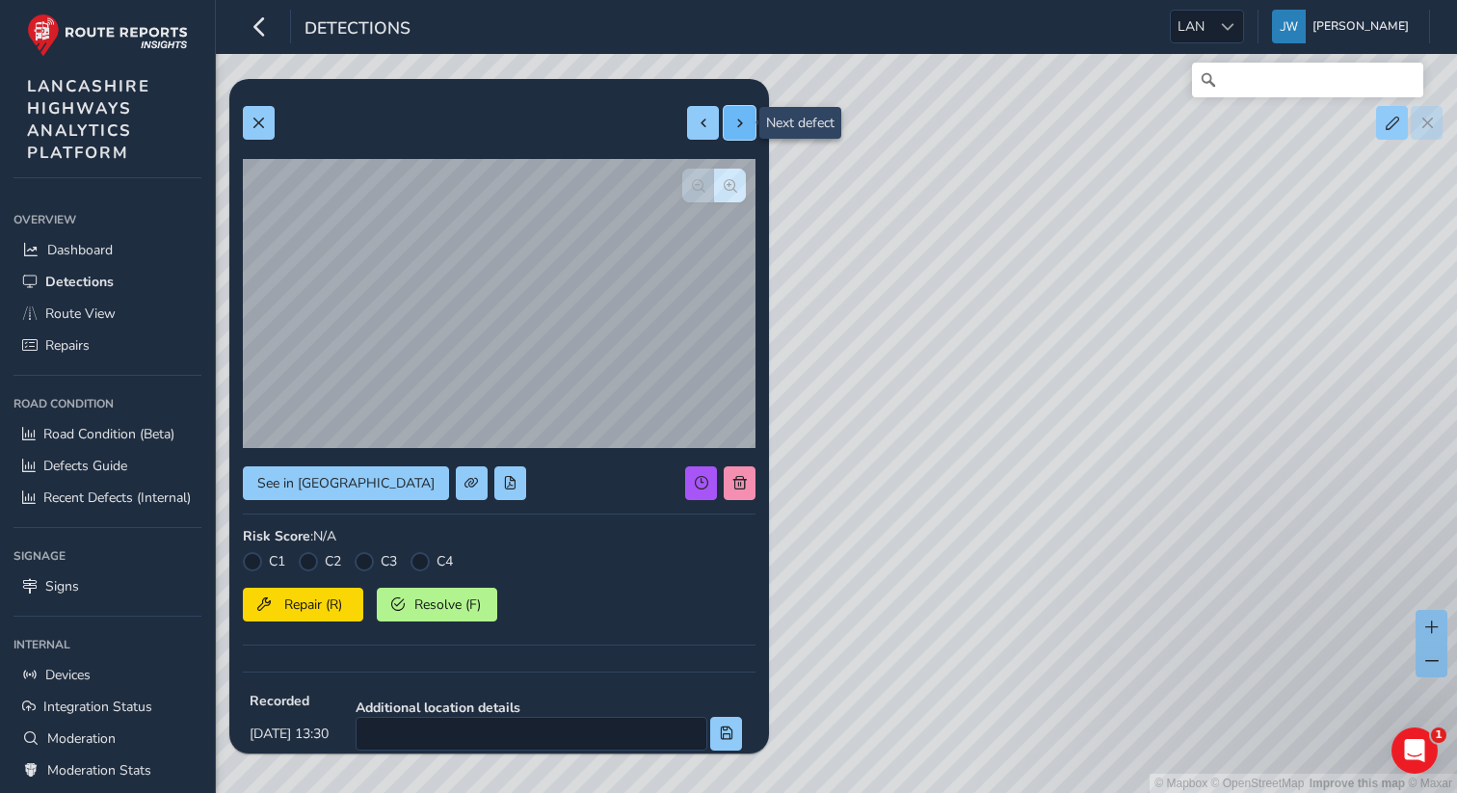
click at [742, 135] on button at bounding box center [740, 123] width 32 height 34
type input "220"
type input "604"
click at [742, 135] on button at bounding box center [740, 123] width 32 height 34
type input "266"
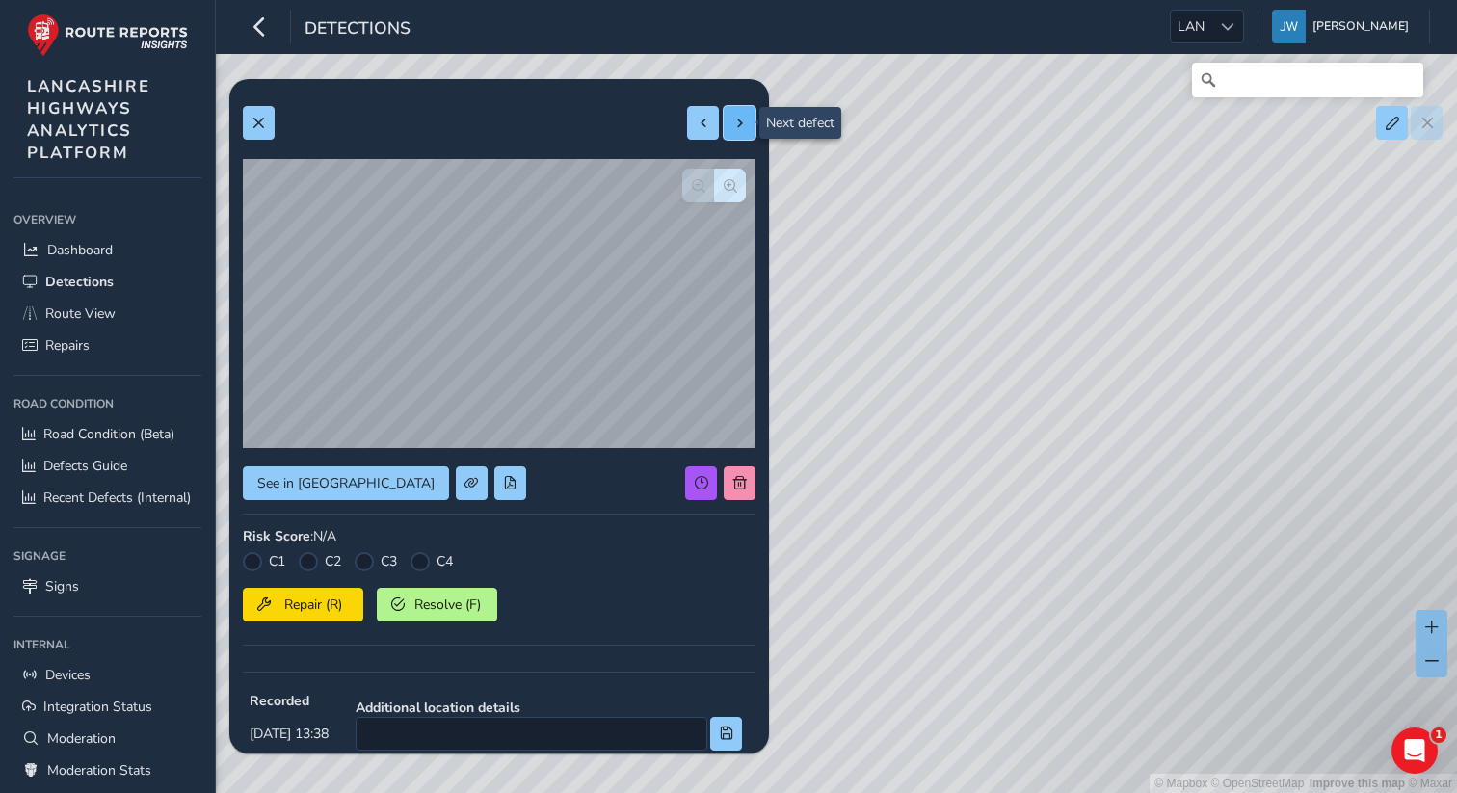
type input "438"
click at [742, 135] on button at bounding box center [740, 123] width 32 height 34
type input "482"
type input "739"
click at [742, 135] on button at bounding box center [740, 123] width 32 height 34
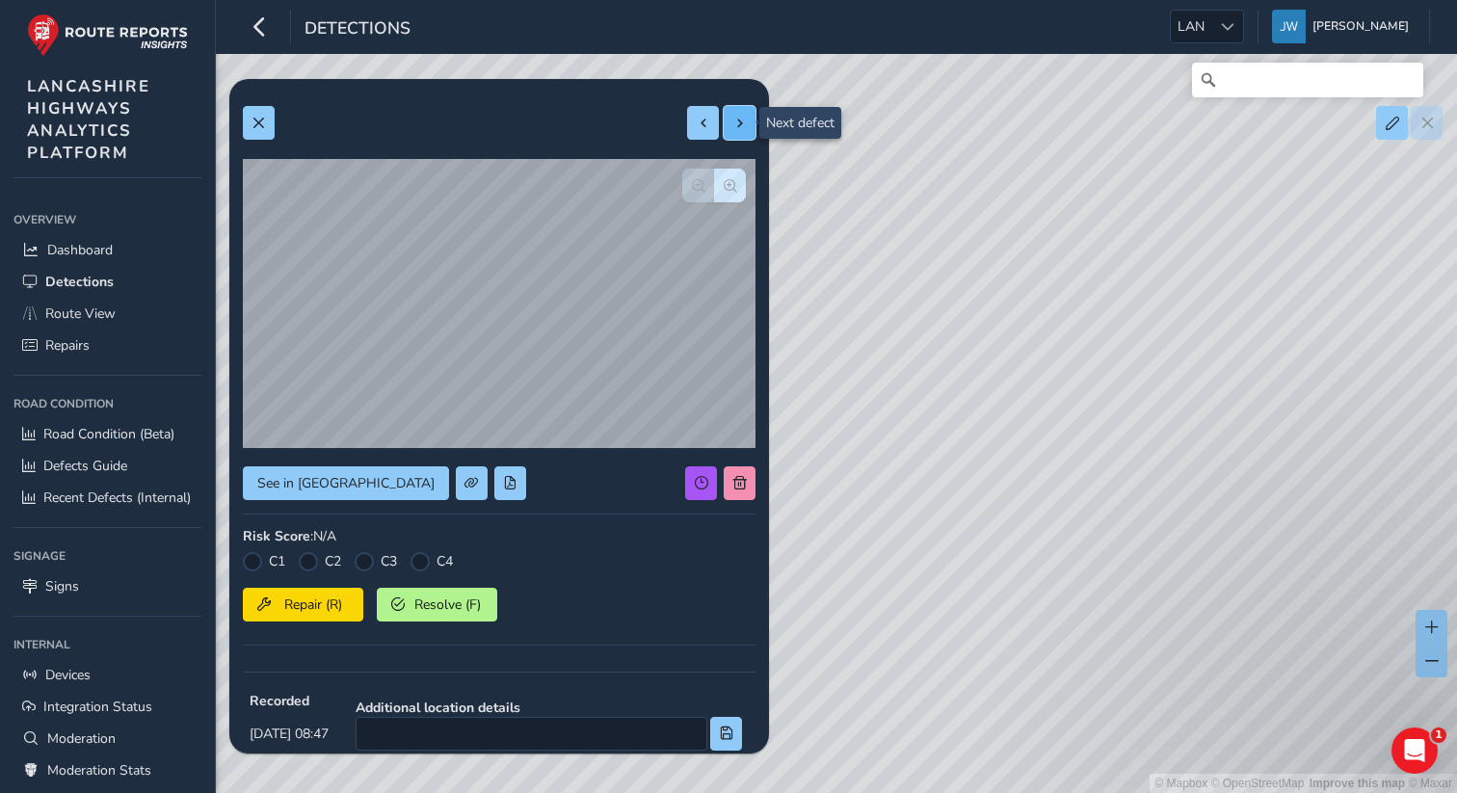
type input "287"
type input "506"
click at [742, 135] on button at bounding box center [740, 123] width 32 height 34
type input "257"
type input "253"
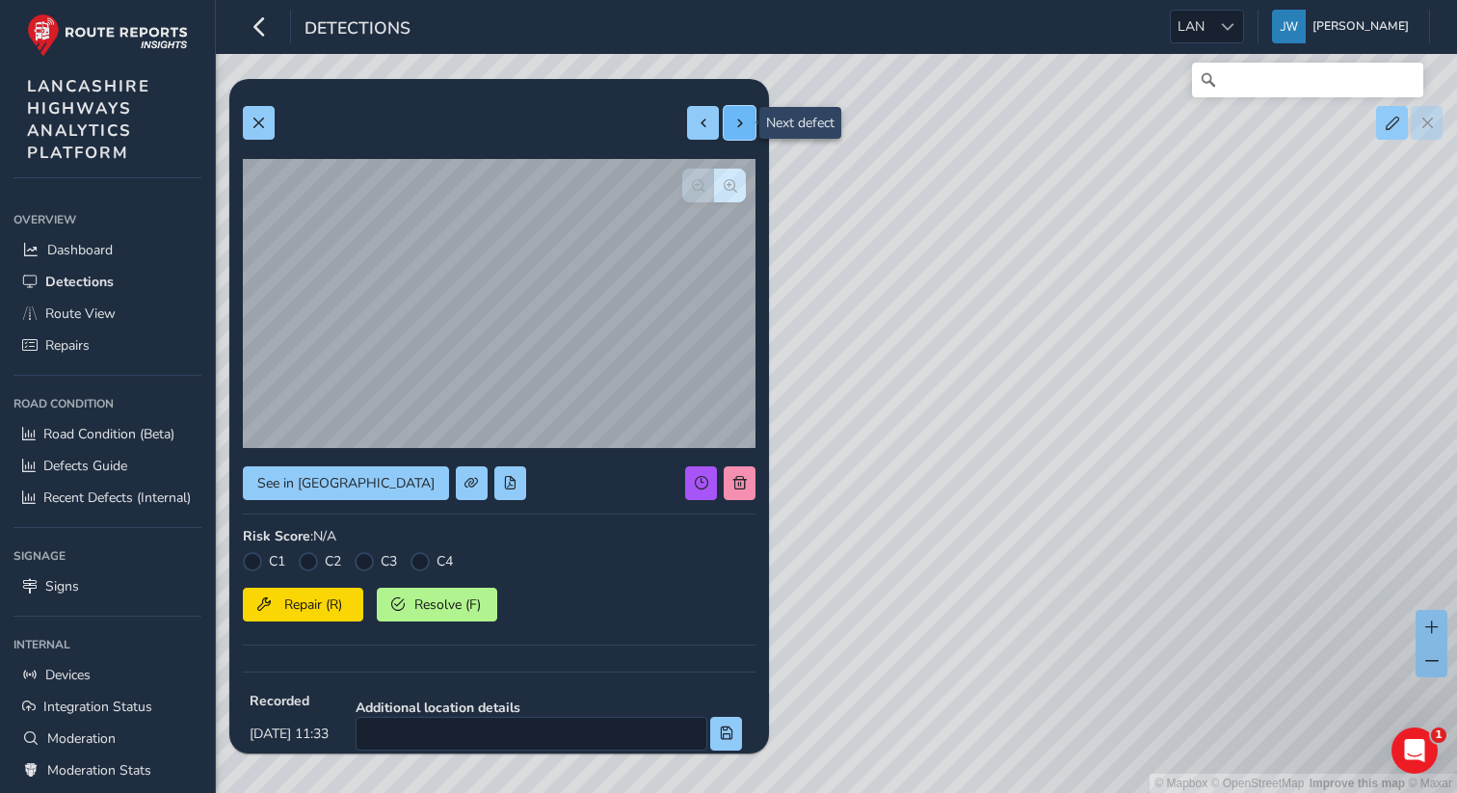
click at [742, 137] on button at bounding box center [740, 123] width 32 height 34
type input "140"
type input "283"
click at [742, 137] on div at bounding box center [721, 123] width 68 height 34
click at [252, 129] on span at bounding box center [258, 123] width 13 height 13
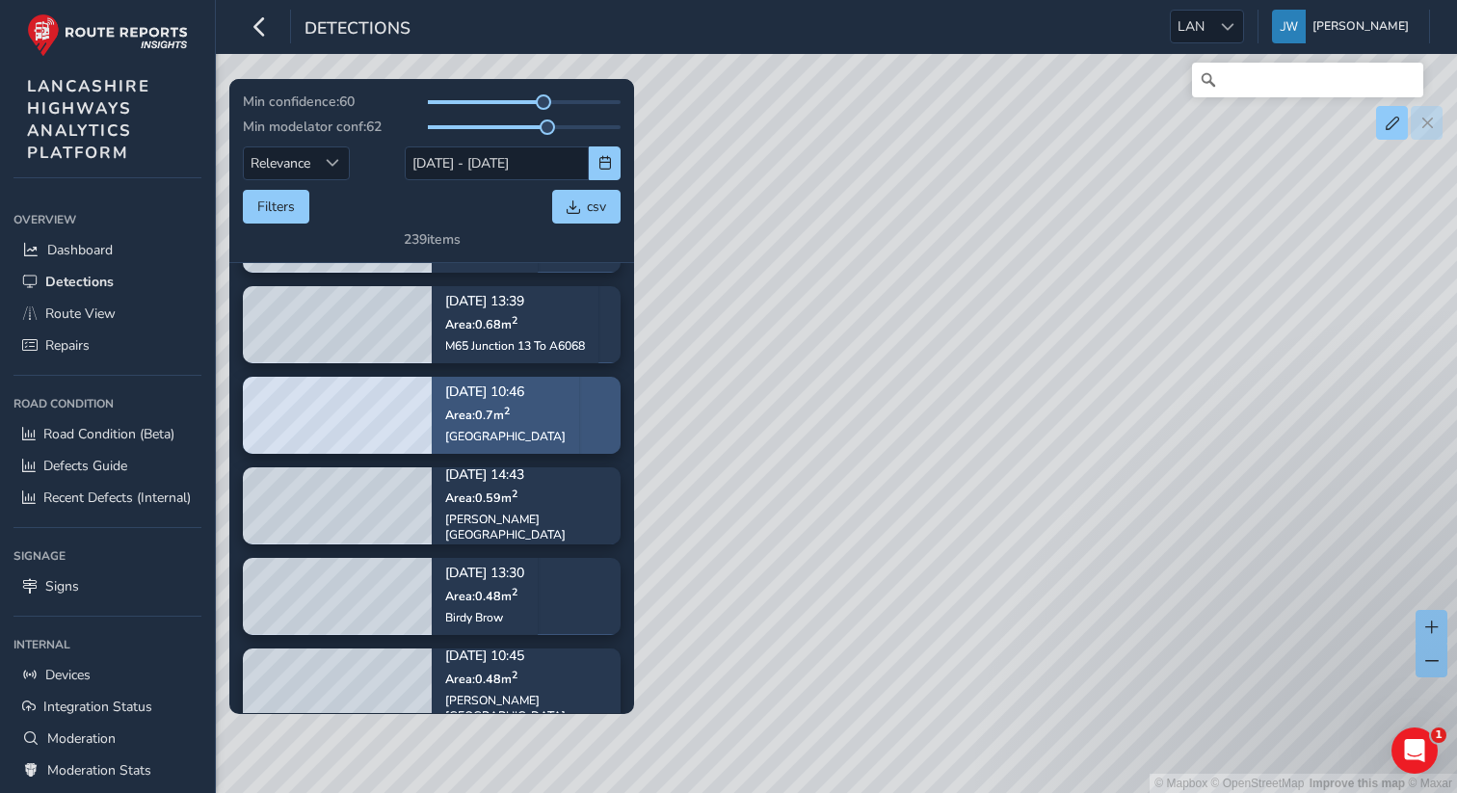
scroll to position [126, 0]
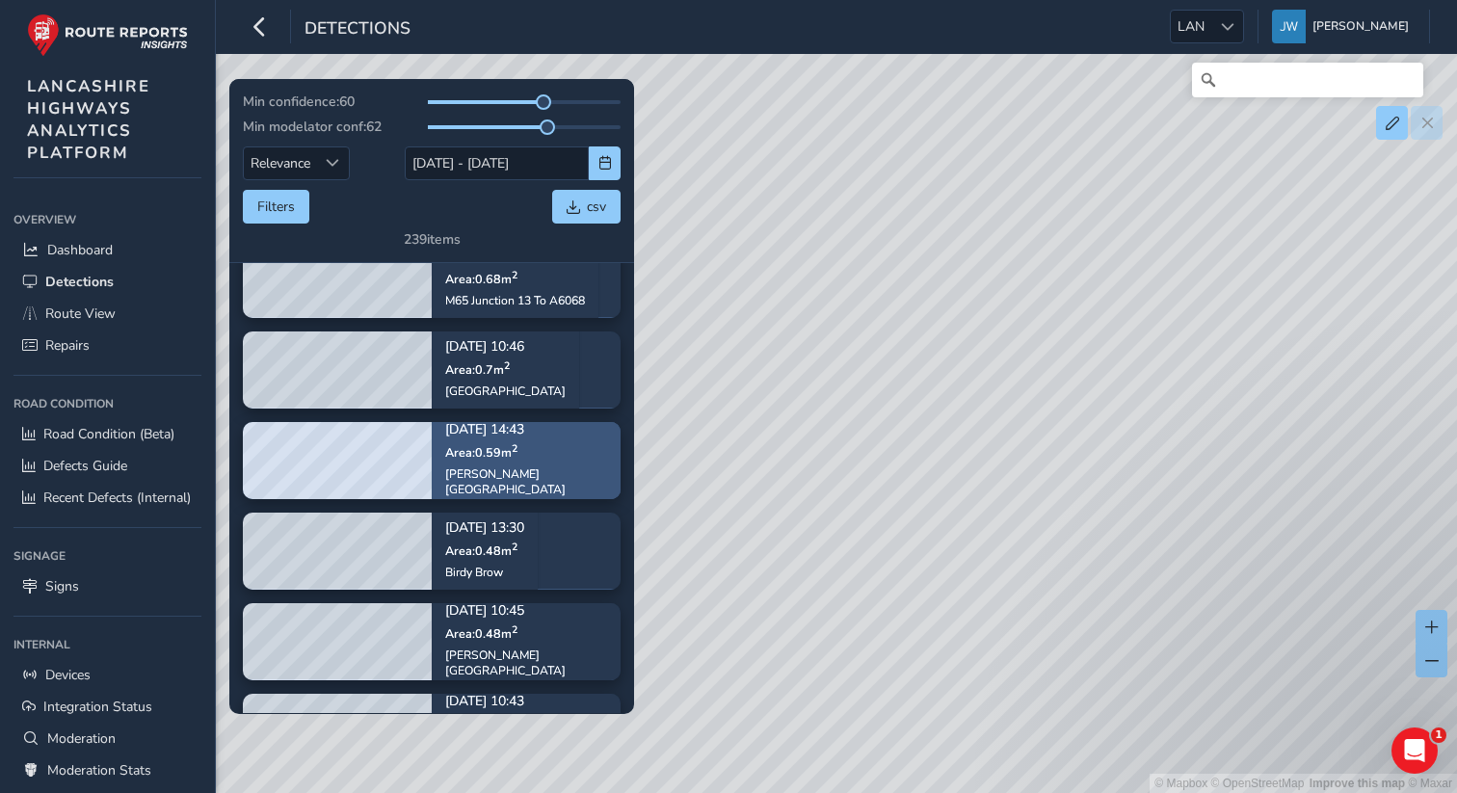
click at [492, 473] on div "[PERSON_NAME][GEOGRAPHIC_DATA]" at bounding box center [526, 481] width 162 height 31
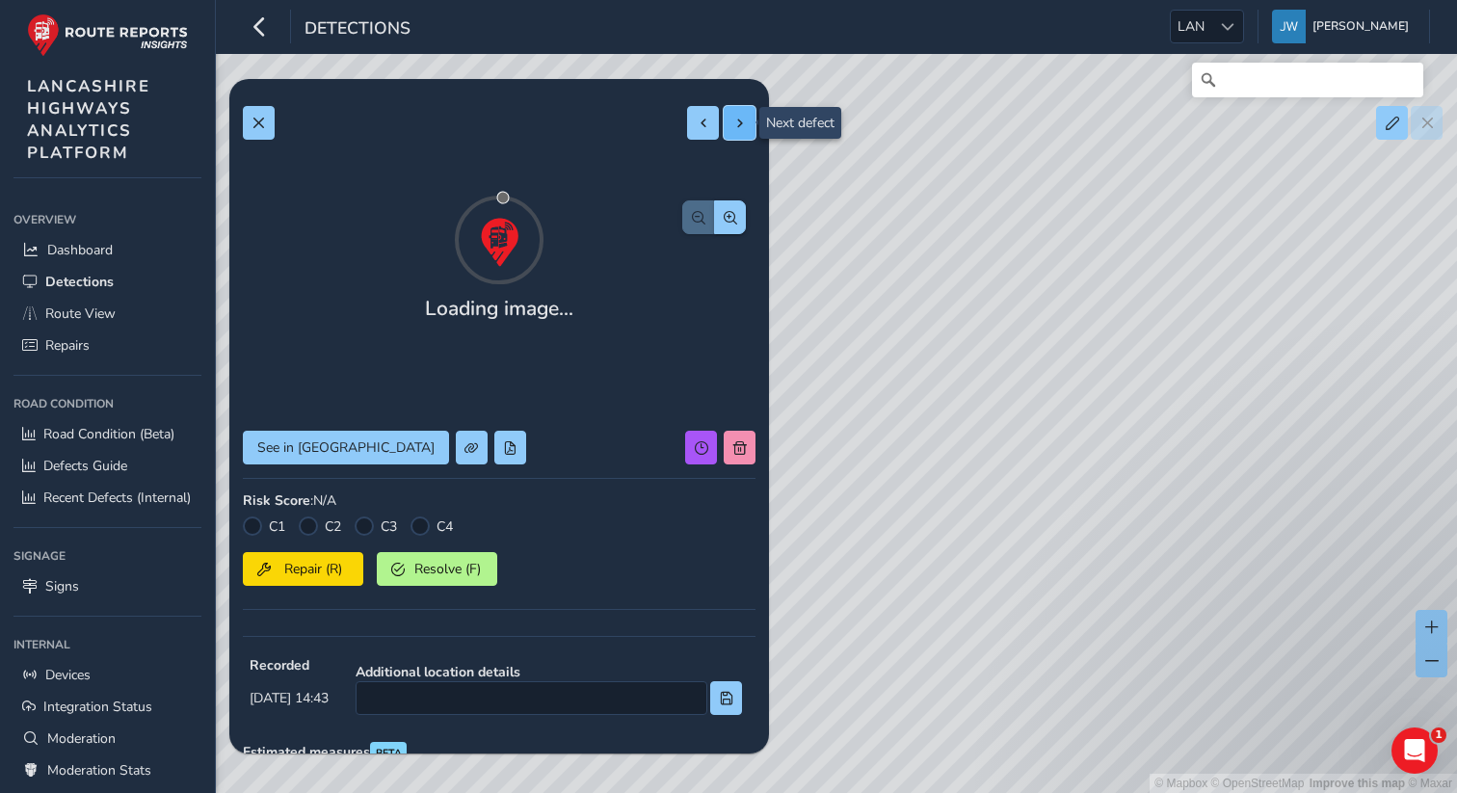
click at [752, 121] on button at bounding box center [740, 123] width 32 height 34
type input "979"
type input "1590"
click at [747, 131] on button at bounding box center [740, 123] width 32 height 34
type input "378"
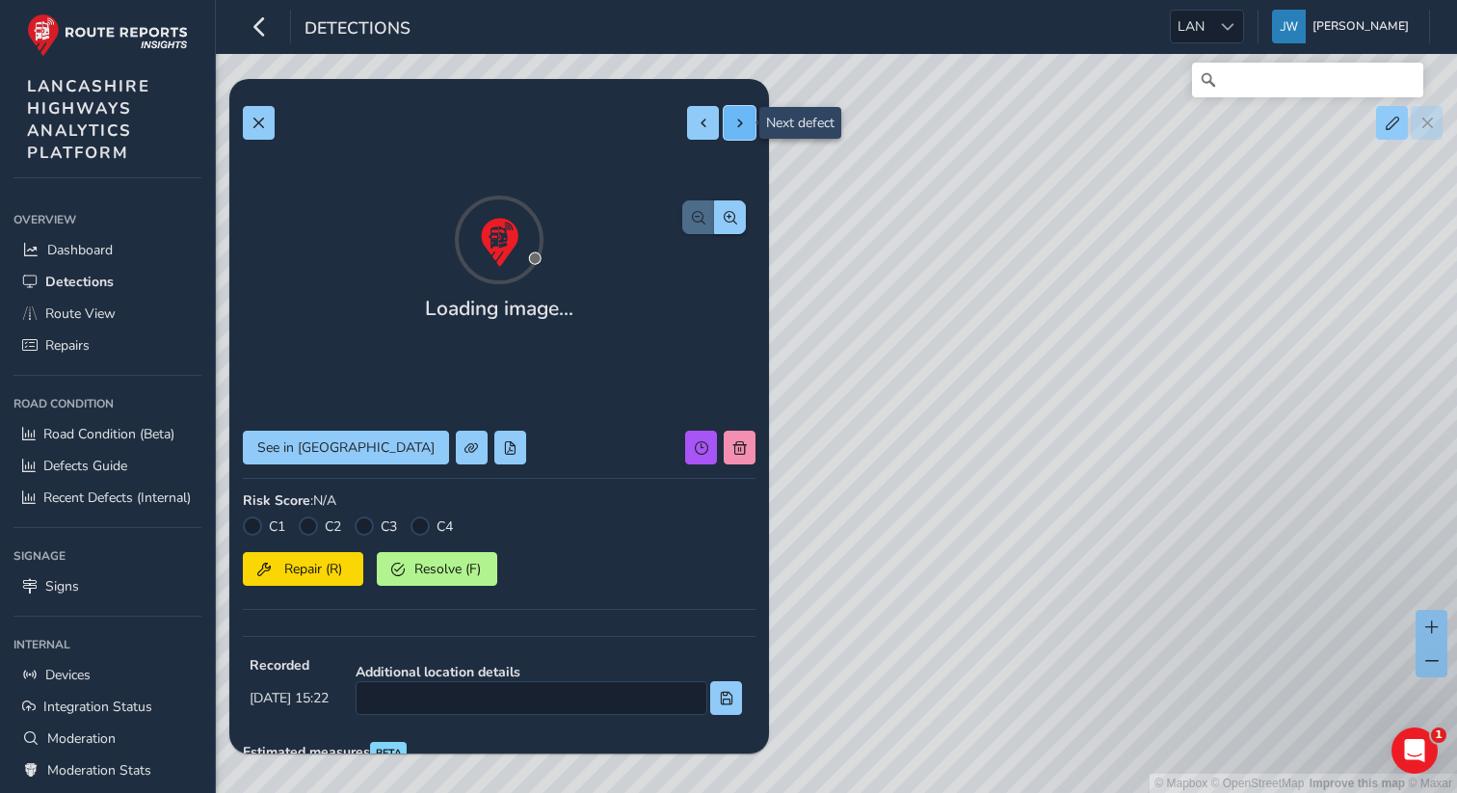
type input "2894"
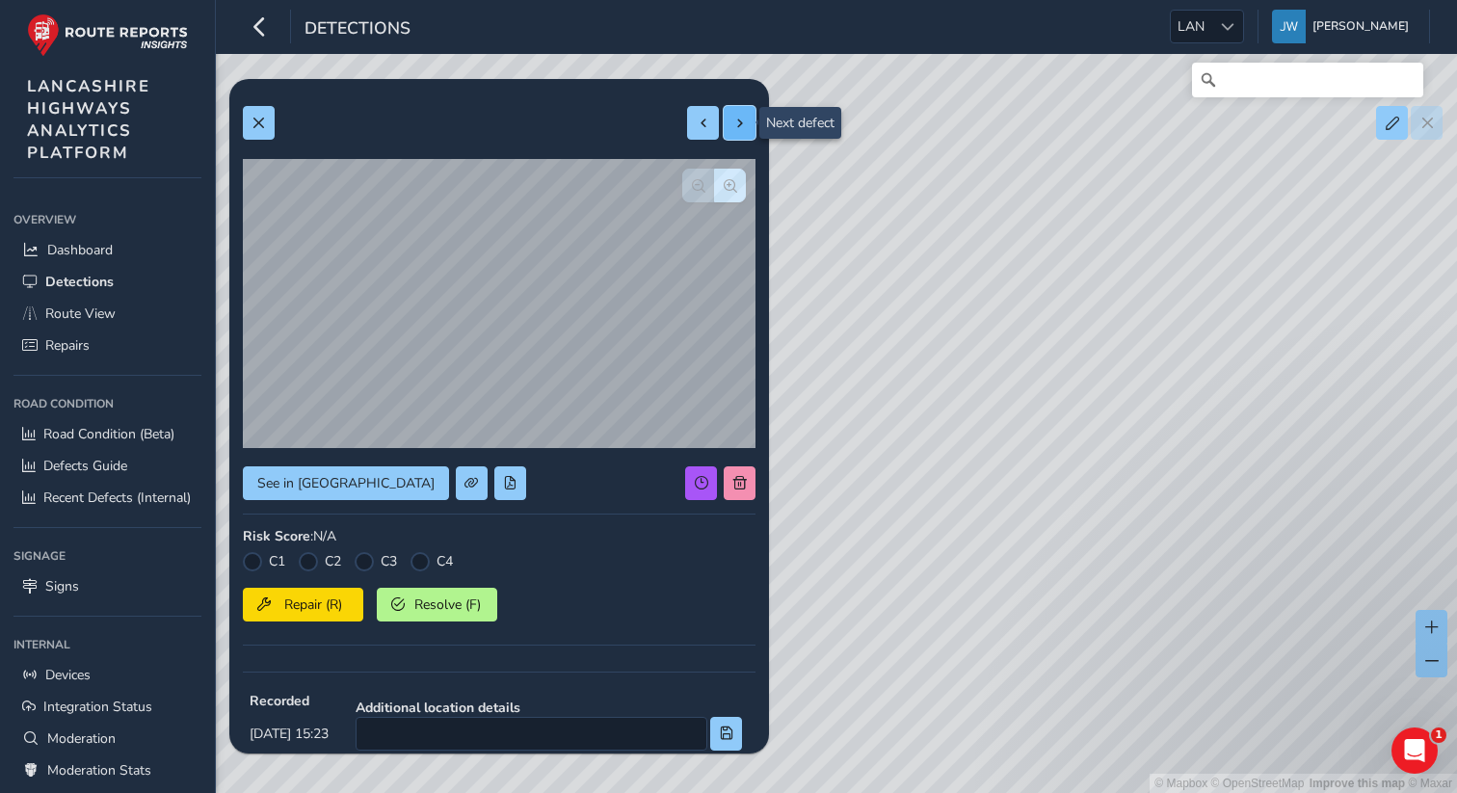
click at [747, 133] on button at bounding box center [740, 123] width 32 height 34
type input "987"
type input "7711"
click at [747, 133] on button at bounding box center [740, 123] width 32 height 34
type input "243"
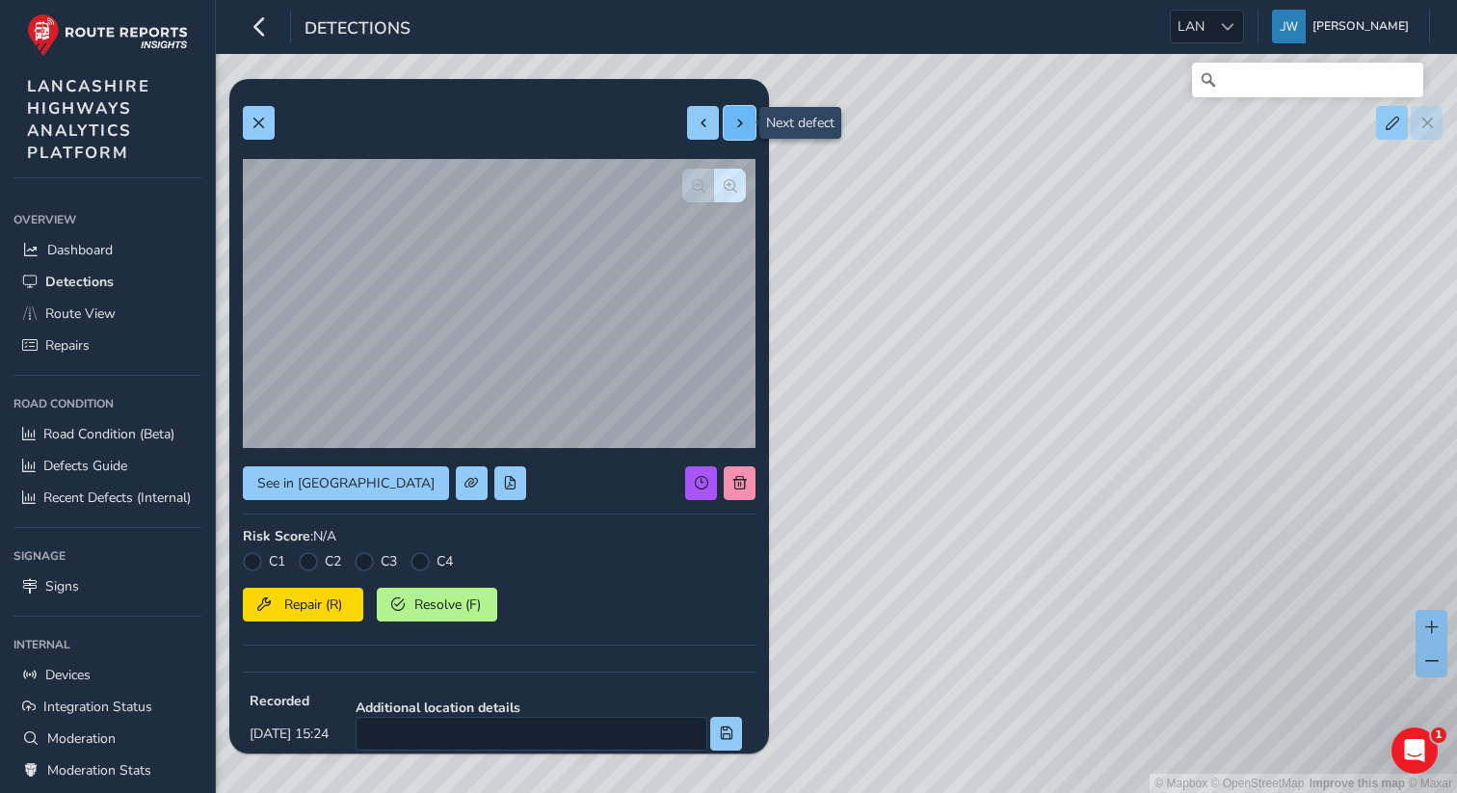
type input "258"
click at [747, 133] on button at bounding box center [740, 123] width 32 height 34
type input "223"
type input "566"
click at [747, 133] on button at bounding box center [740, 123] width 32 height 34
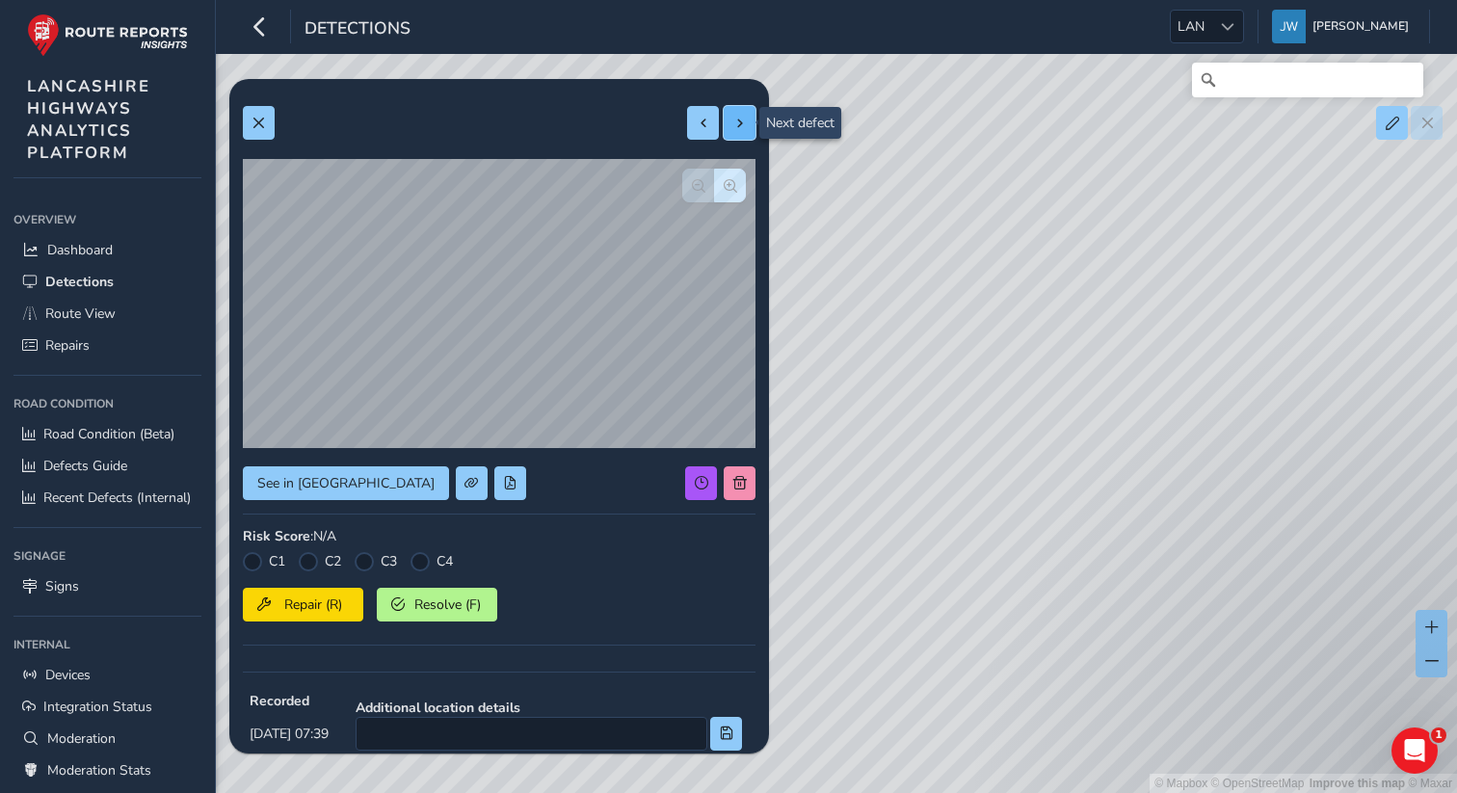
type input "641"
type input "699"
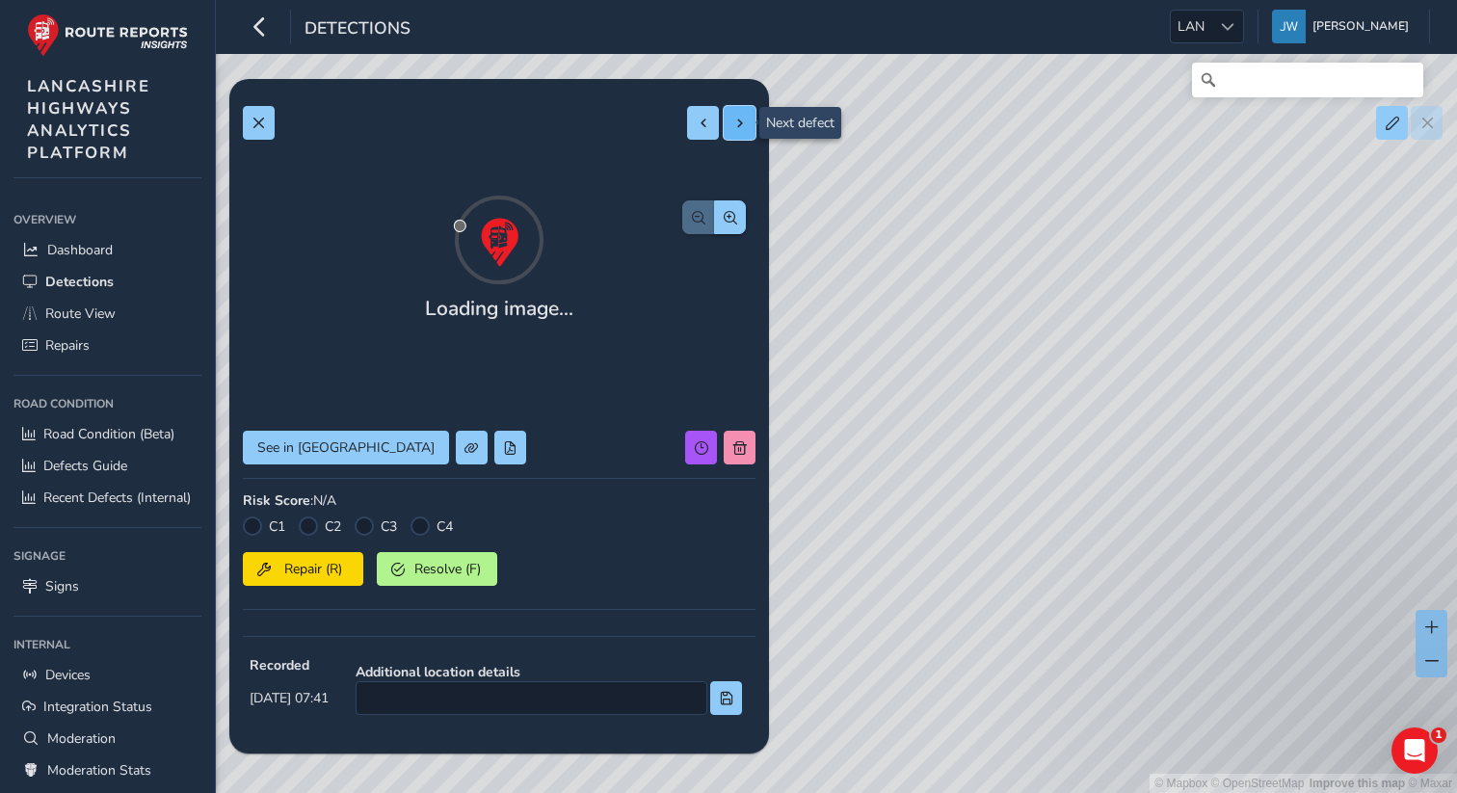
click at [747, 133] on button at bounding box center [740, 123] width 32 height 34
type input "223"
type input "274"
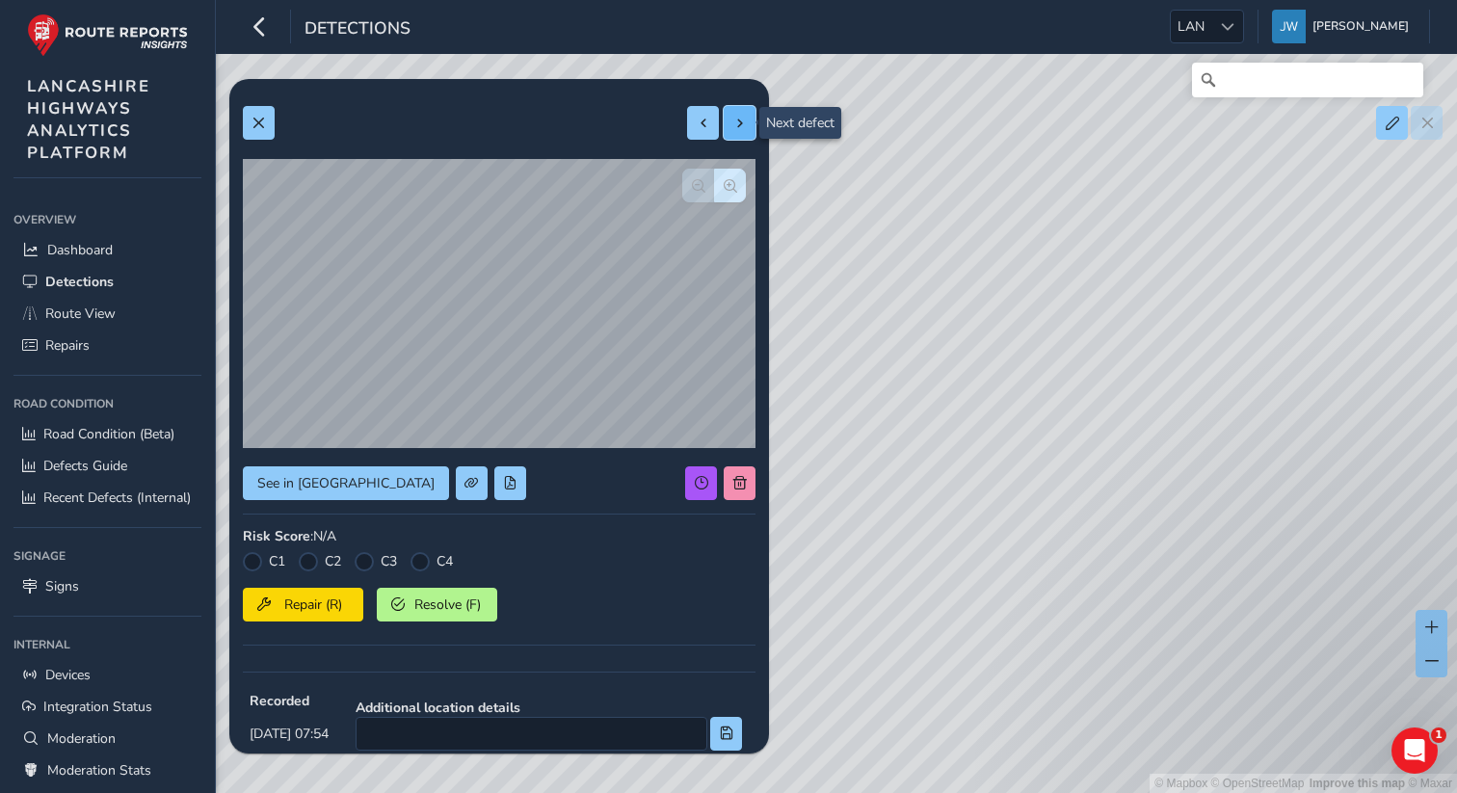
click at [747, 133] on button at bounding box center [740, 123] width 32 height 34
type input "327"
type input "326"
click at [747, 133] on button at bounding box center [740, 123] width 32 height 34
type input "3774"
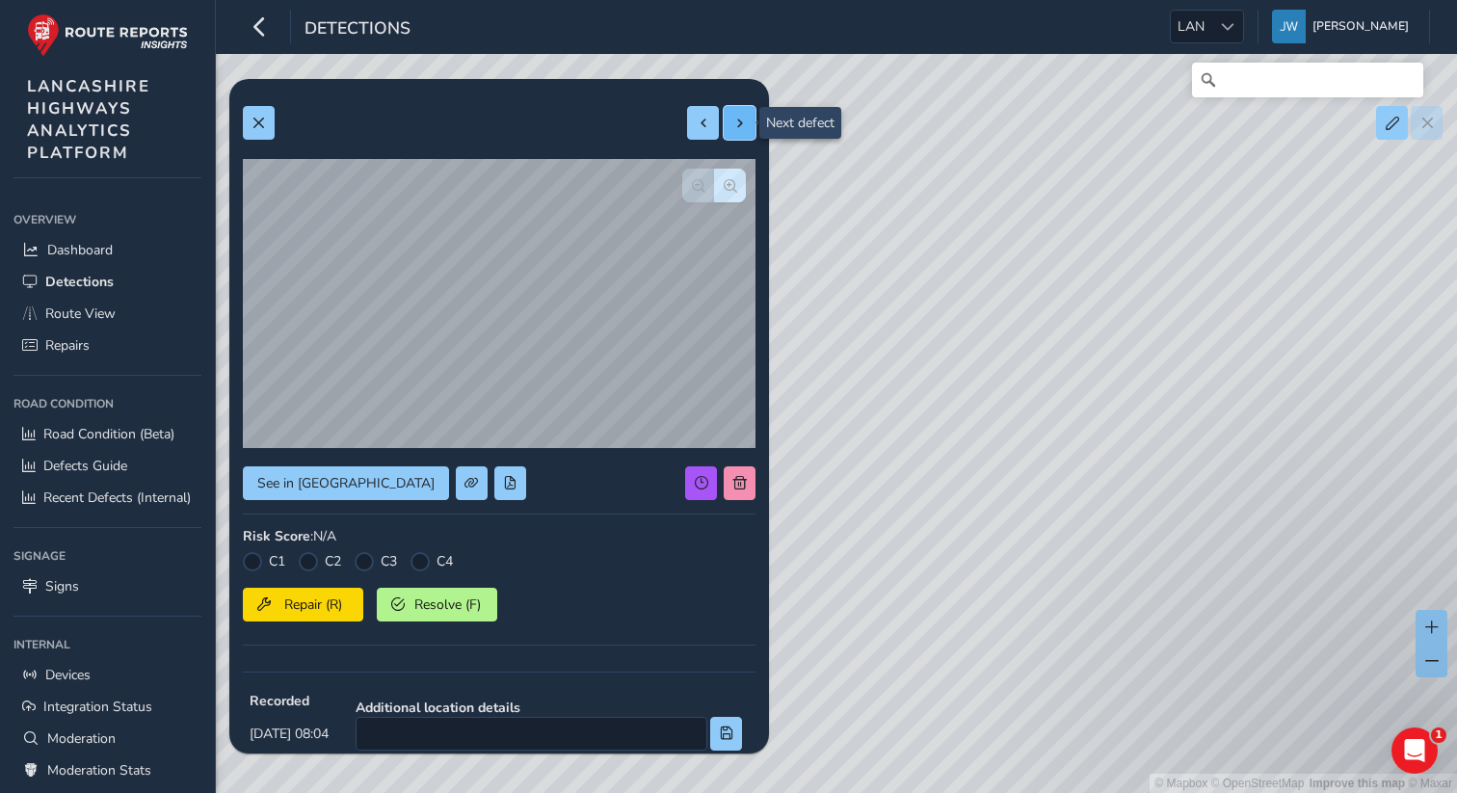
type input "86504"
click at [747, 133] on button at bounding box center [740, 123] width 32 height 34
type input "484"
type input "1492"
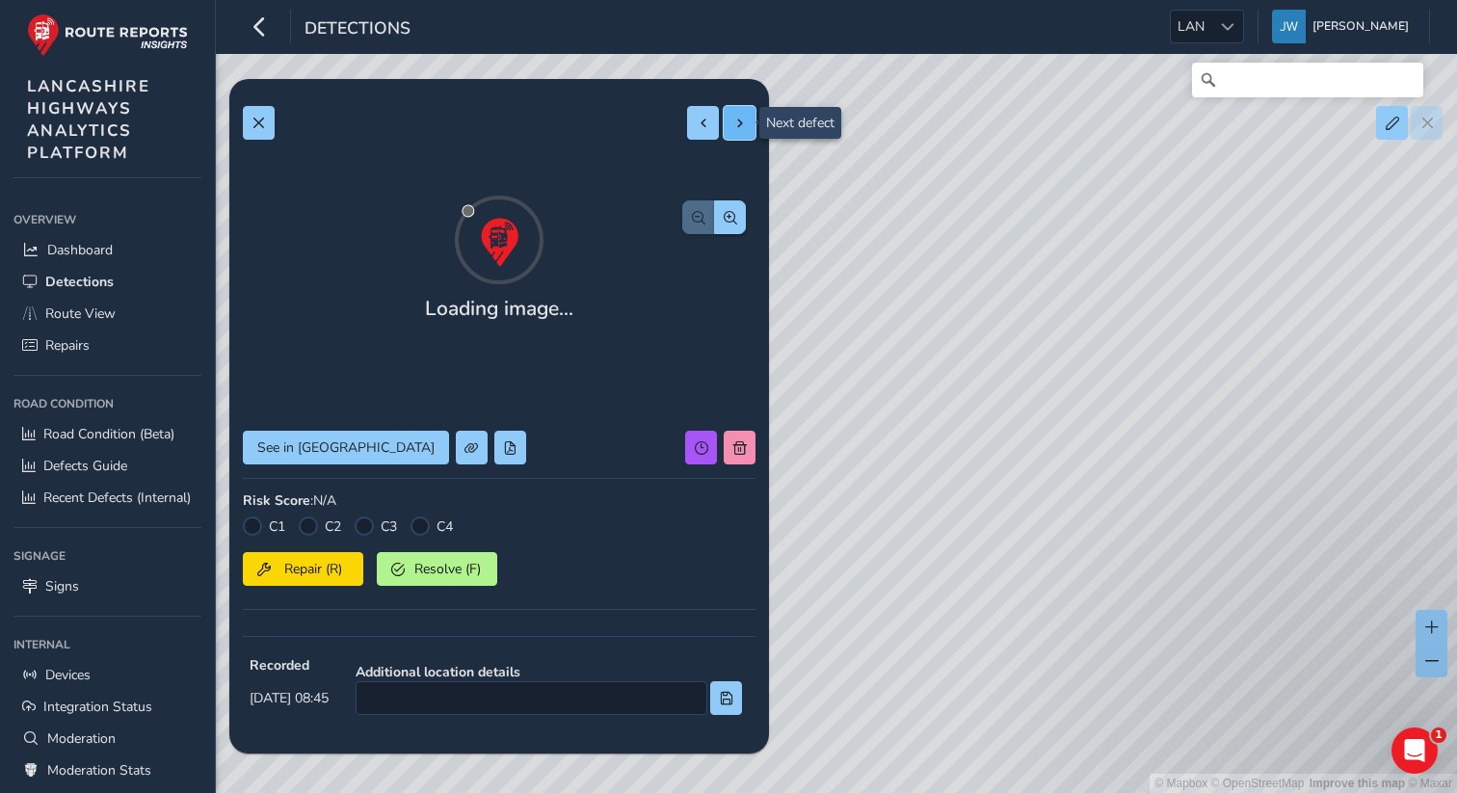
click at [747, 133] on button at bounding box center [740, 123] width 32 height 34
type input "383"
type input "1652"
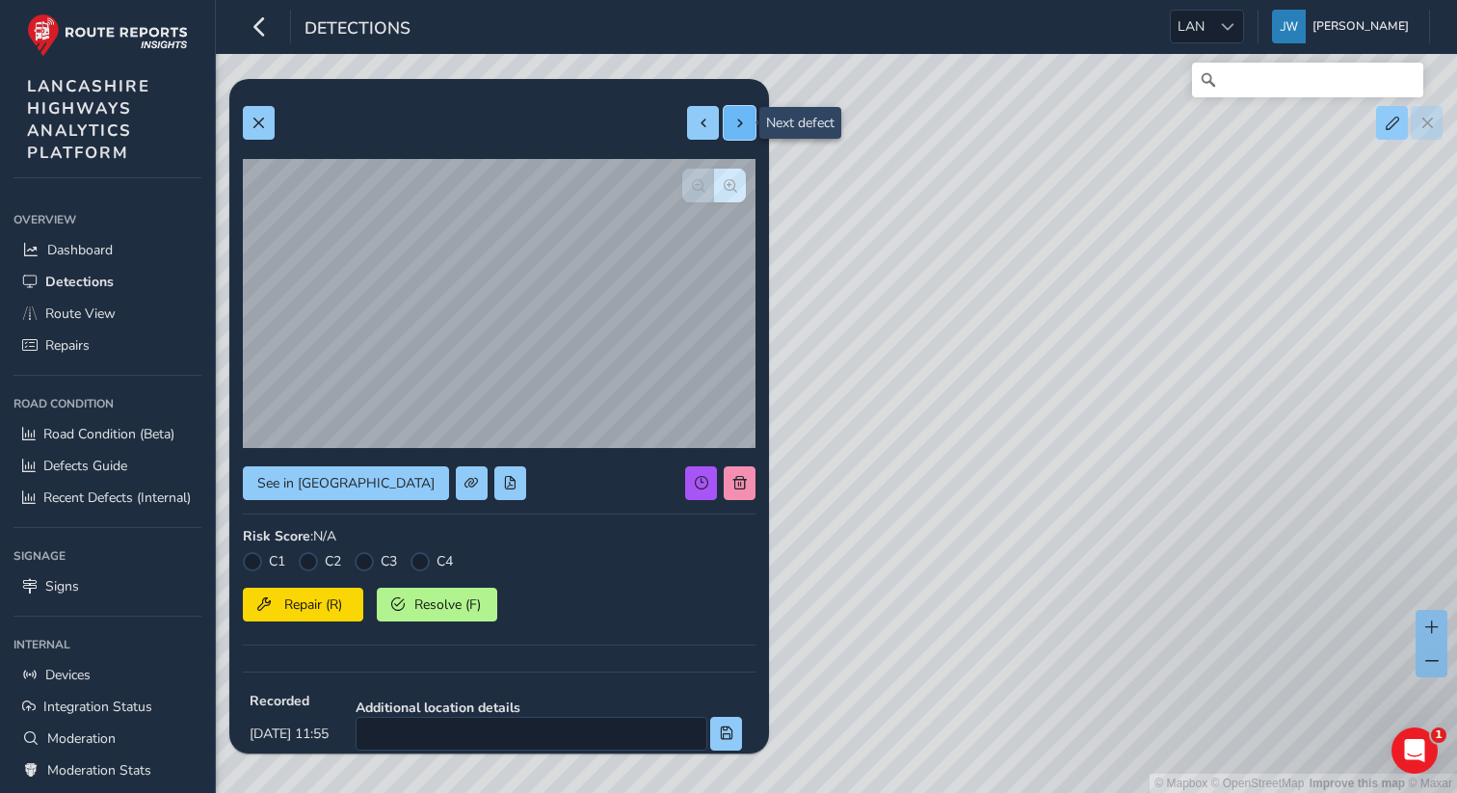
click at [747, 133] on button at bounding box center [740, 123] width 32 height 34
type input "1137"
type input "7518"
click at [747, 133] on button at bounding box center [740, 123] width 32 height 34
type input "9682"
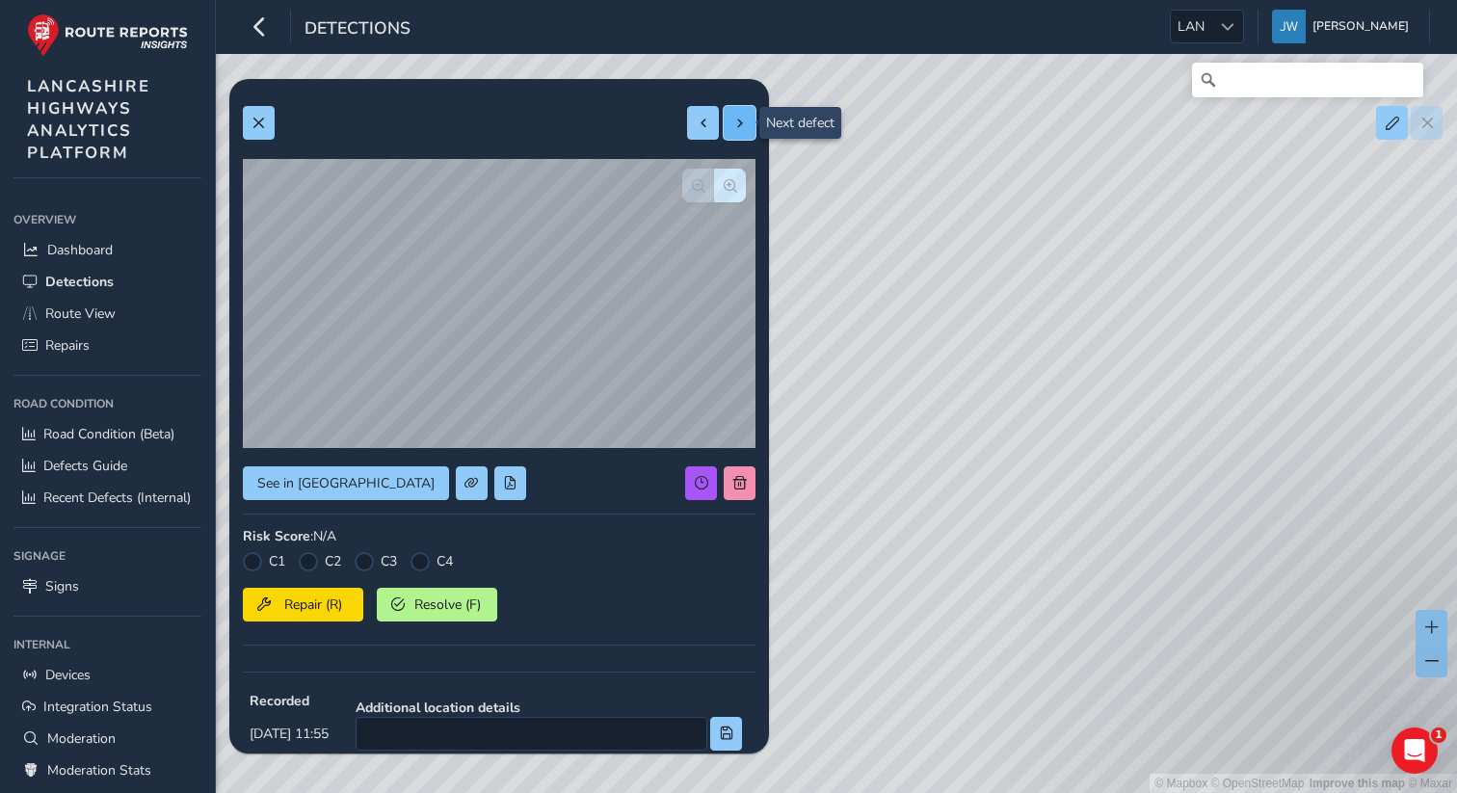
type input "62792"
click at [747, 133] on button at bounding box center [740, 123] width 32 height 34
type input "133289"
type input "46445"
click at [747, 133] on button at bounding box center [740, 123] width 32 height 34
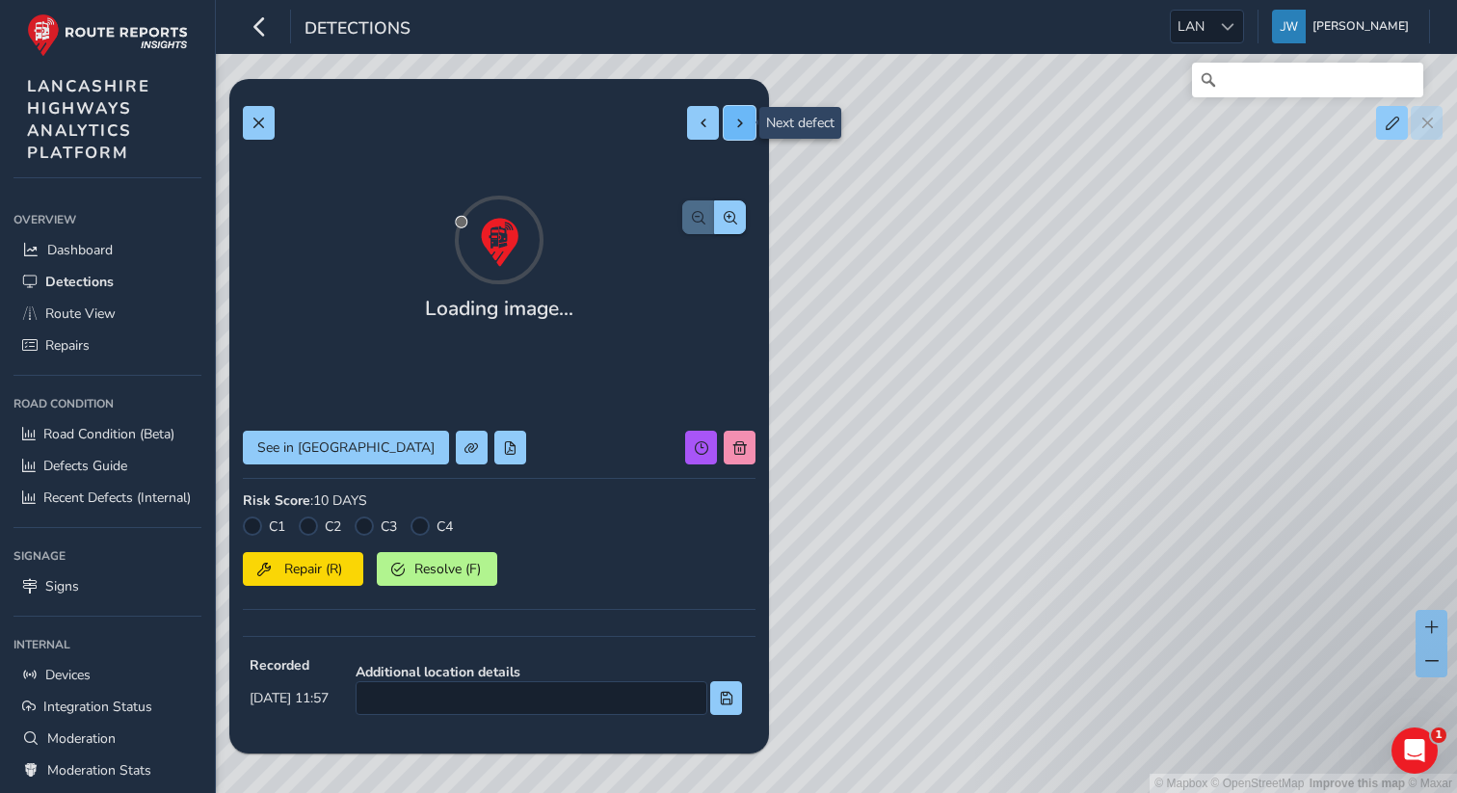
type input "22364"
type input "150578"
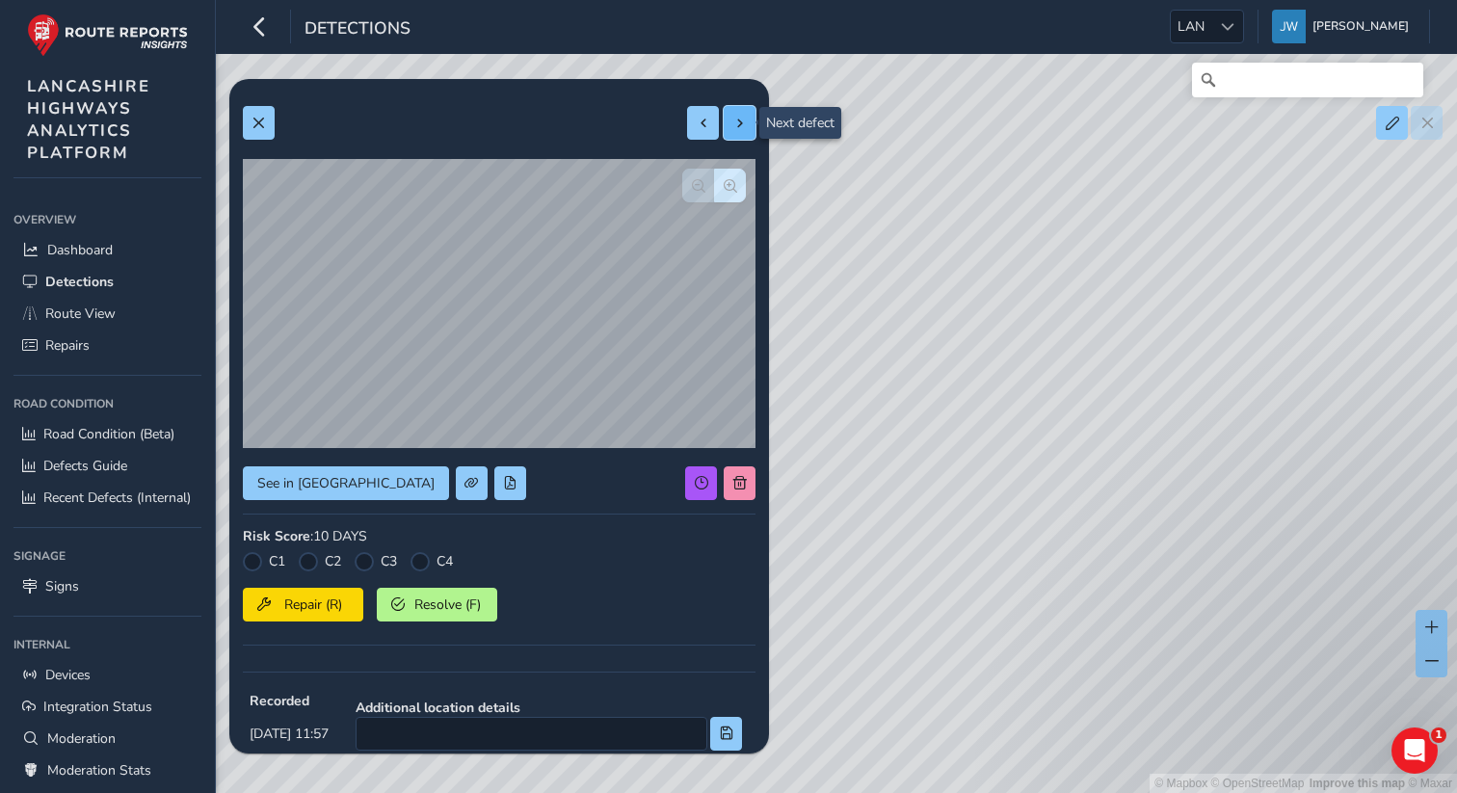
click at [747, 133] on button at bounding box center [740, 123] width 32 height 34
type input "17709"
type input "98216"
click at [747, 133] on button at bounding box center [740, 123] width 32 height 34
type input "278"
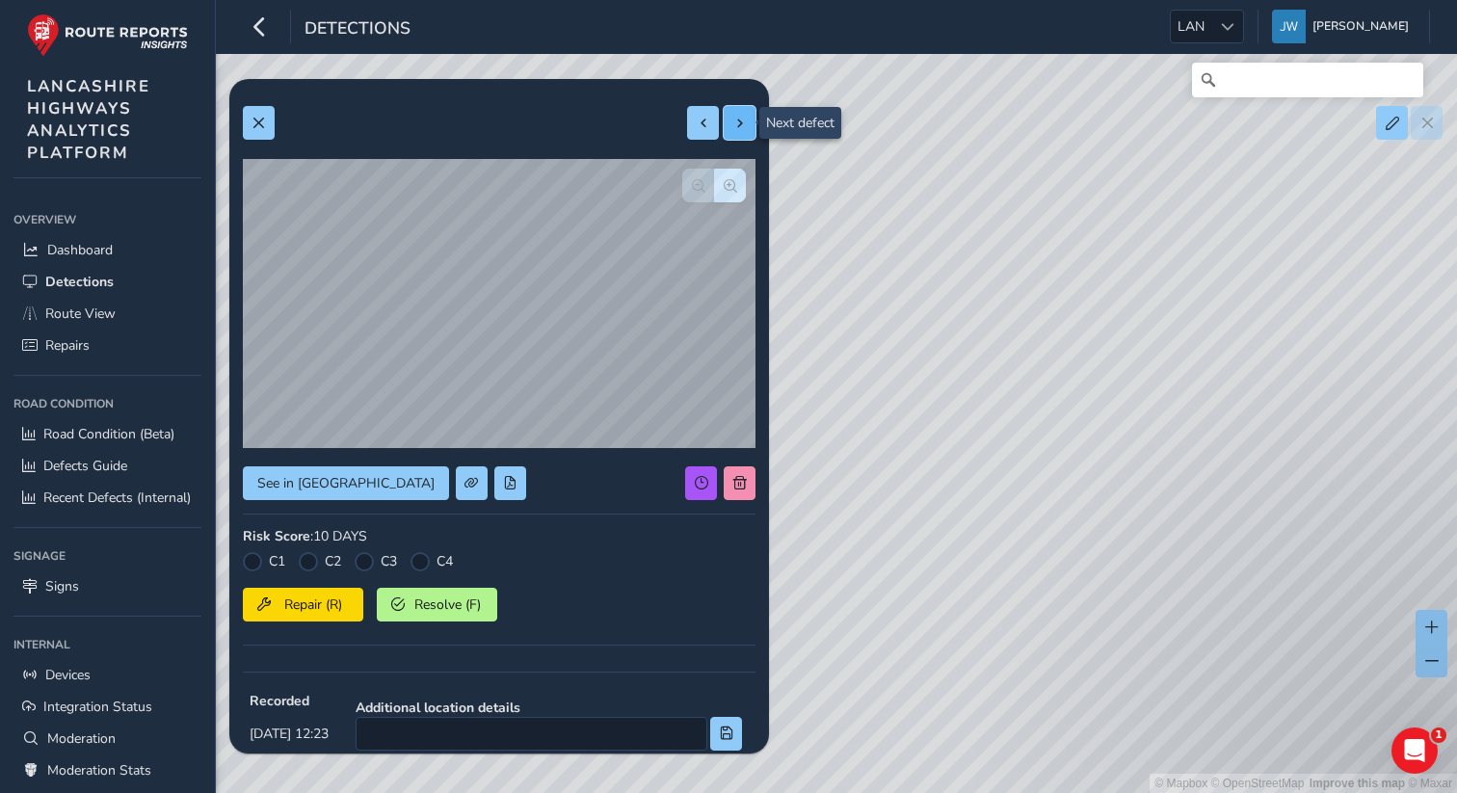
type input "264"
click at [747, 133] on button at bounding box center [740, 123] width 32 height 34
type input "518"
type input "803"
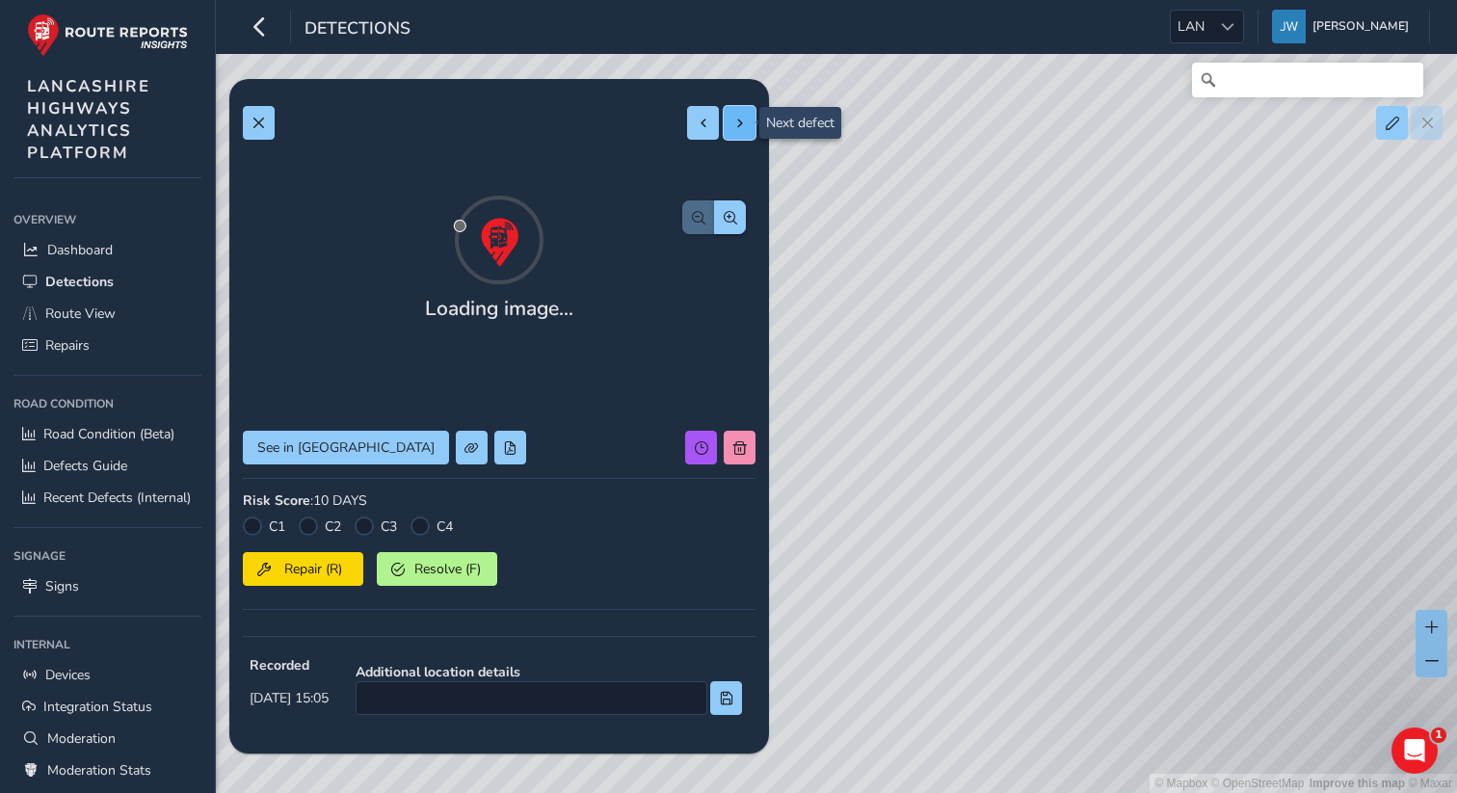
click at [747, 133] on button at bounding box center [740, 123] width 32 height 34
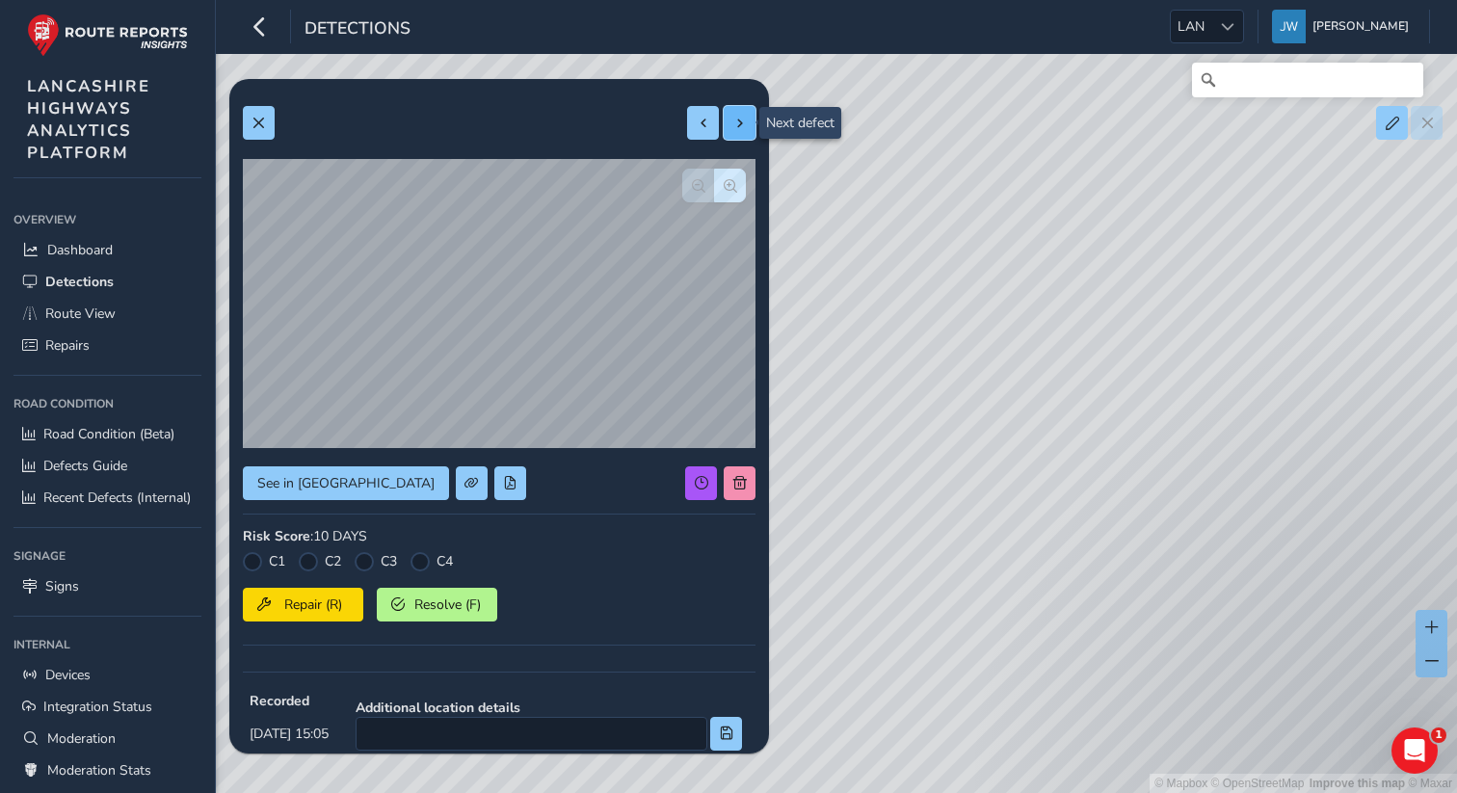
type input "522"
type input "591"
click at [747, 133] on button at bounding box center [740, 123] width 32 height 34
type input "1745"
type input "21234"
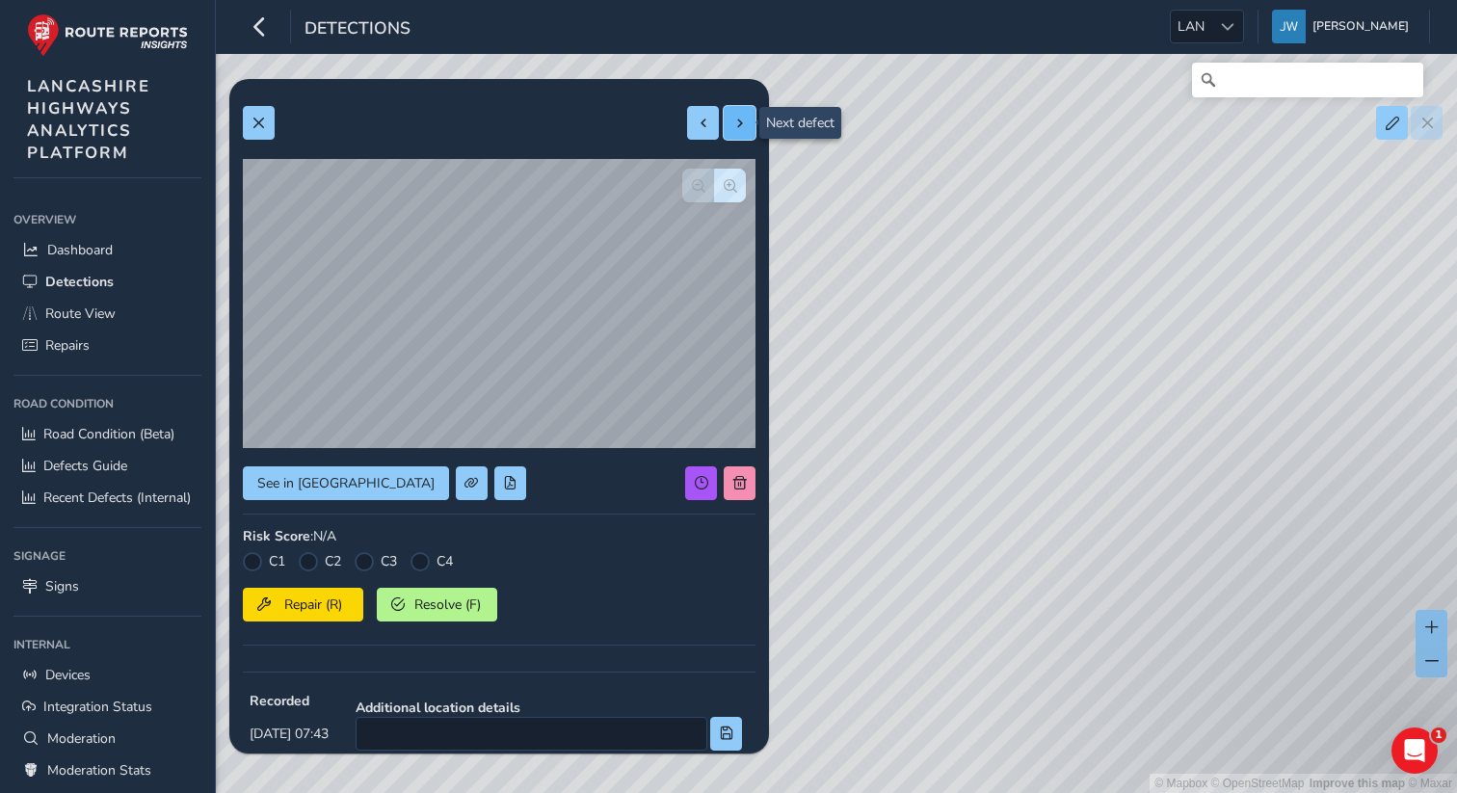
click at [747, 133] on button at bounding box center [740, 123] width 32 height 34
type input "494"
type input "604"
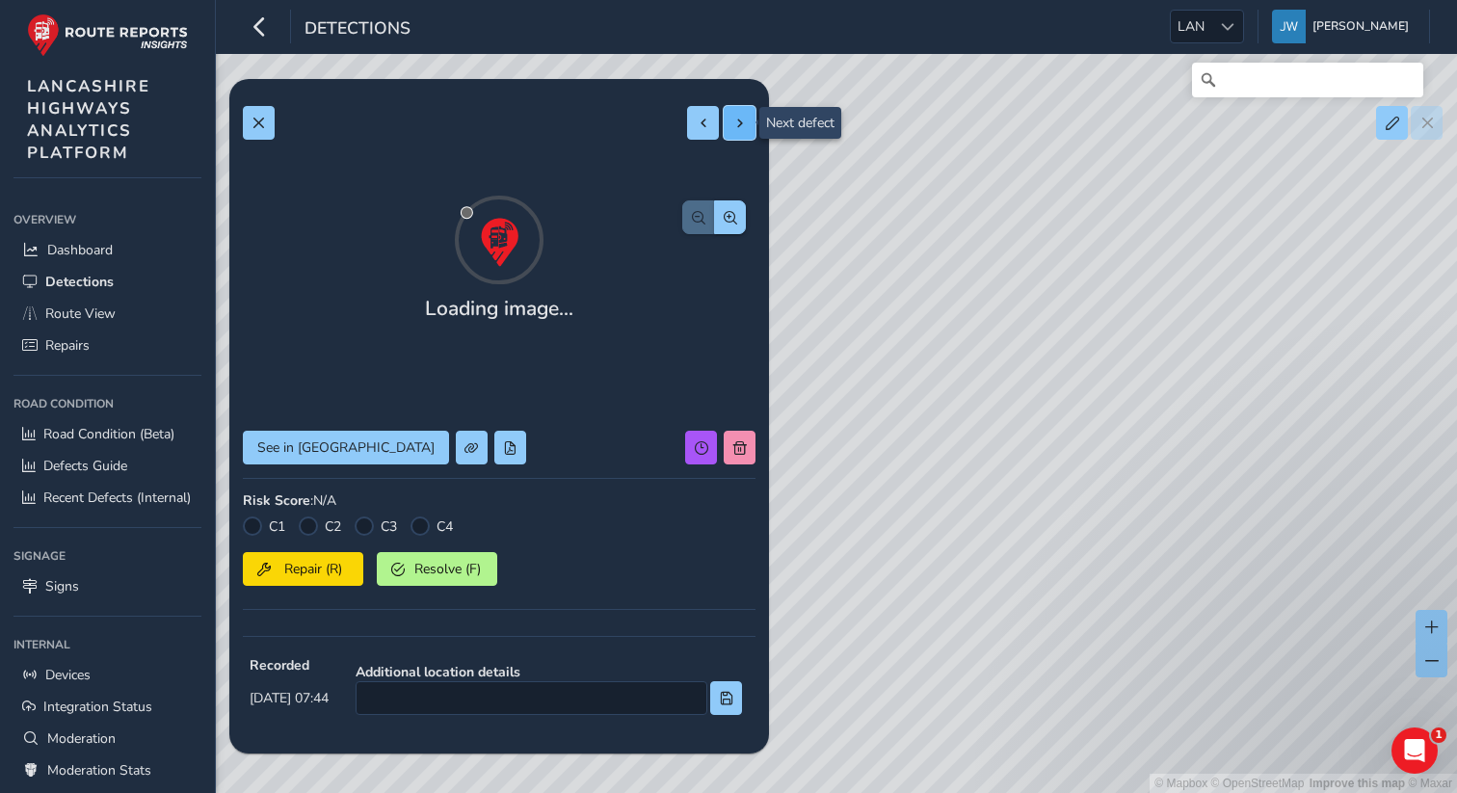
click at [747, 133] on button at bounding box center [740, 123] width 32 height 34
type input "4530"
type input "128208"
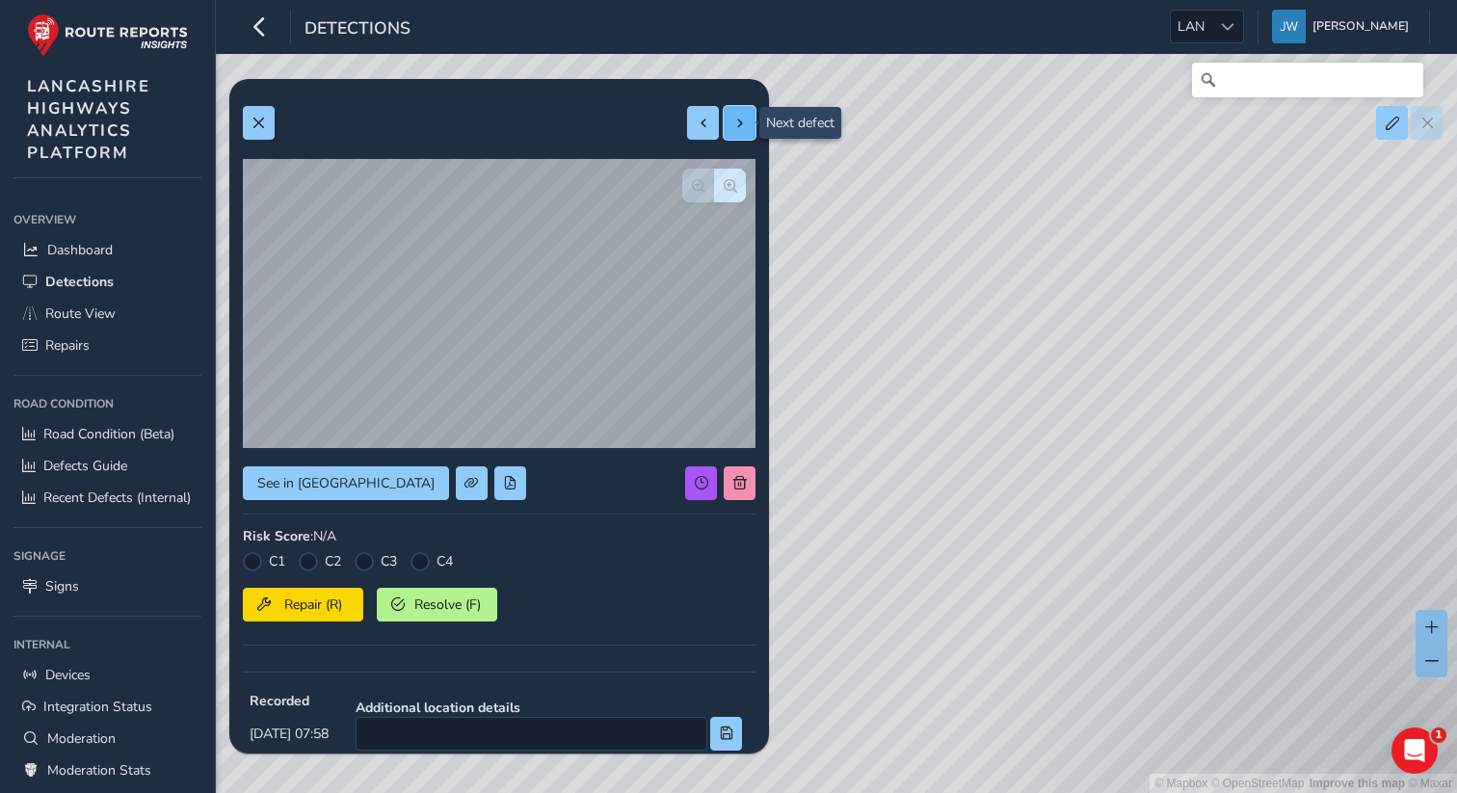
click at [747, 133] on button at bounding box center [740, 123] width 32 height 34
type input "866"
type input "3889"
click at [747, 133] on button at bounding box center [740, 123] width 32 height 34
type input "155"
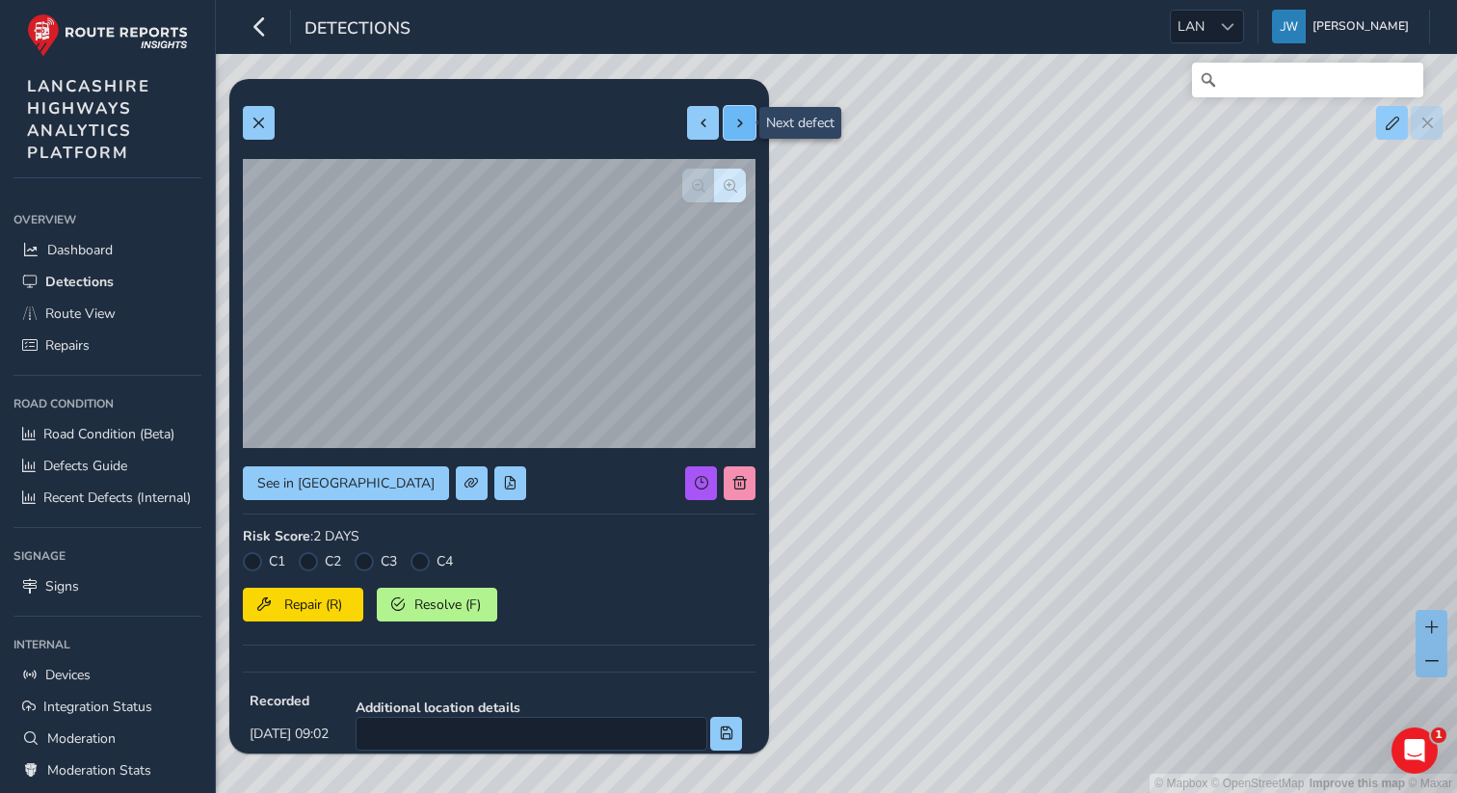
click at [747, 133] on button at bounding box center [740, 123] width 32 height 34
type input "365"
click at [747, 133] on button at bounding box center [740, 123] width 32 height 34
type input "933"
type input "8682"
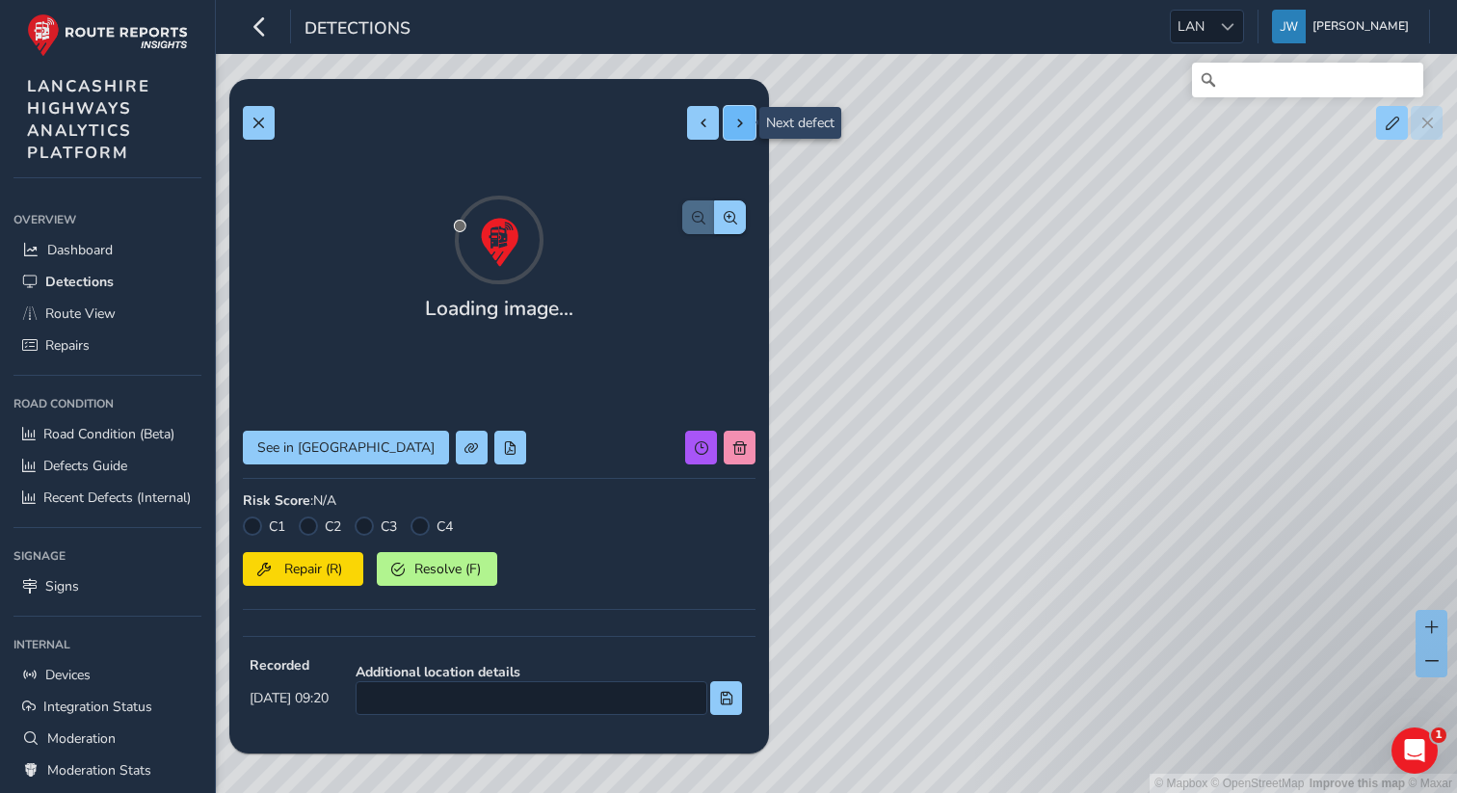
click at [747, 133] on button at bounding box center [740, 123] width 32 height 34
type input "1036"
type input "1378"
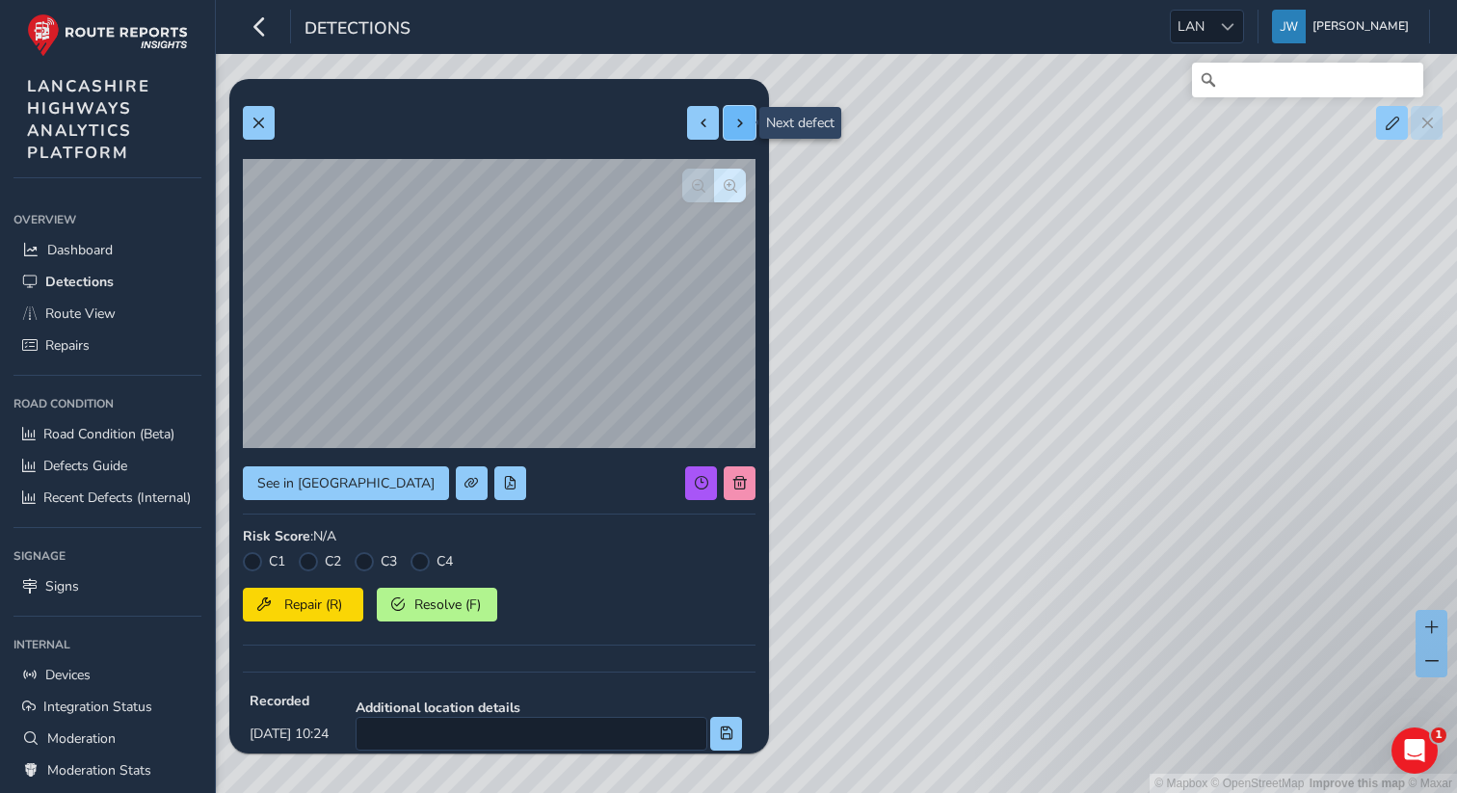
click at [747, 133] on button at bounding box center [740, 123] width 32 height 34
type input "1019"
type input "1438"
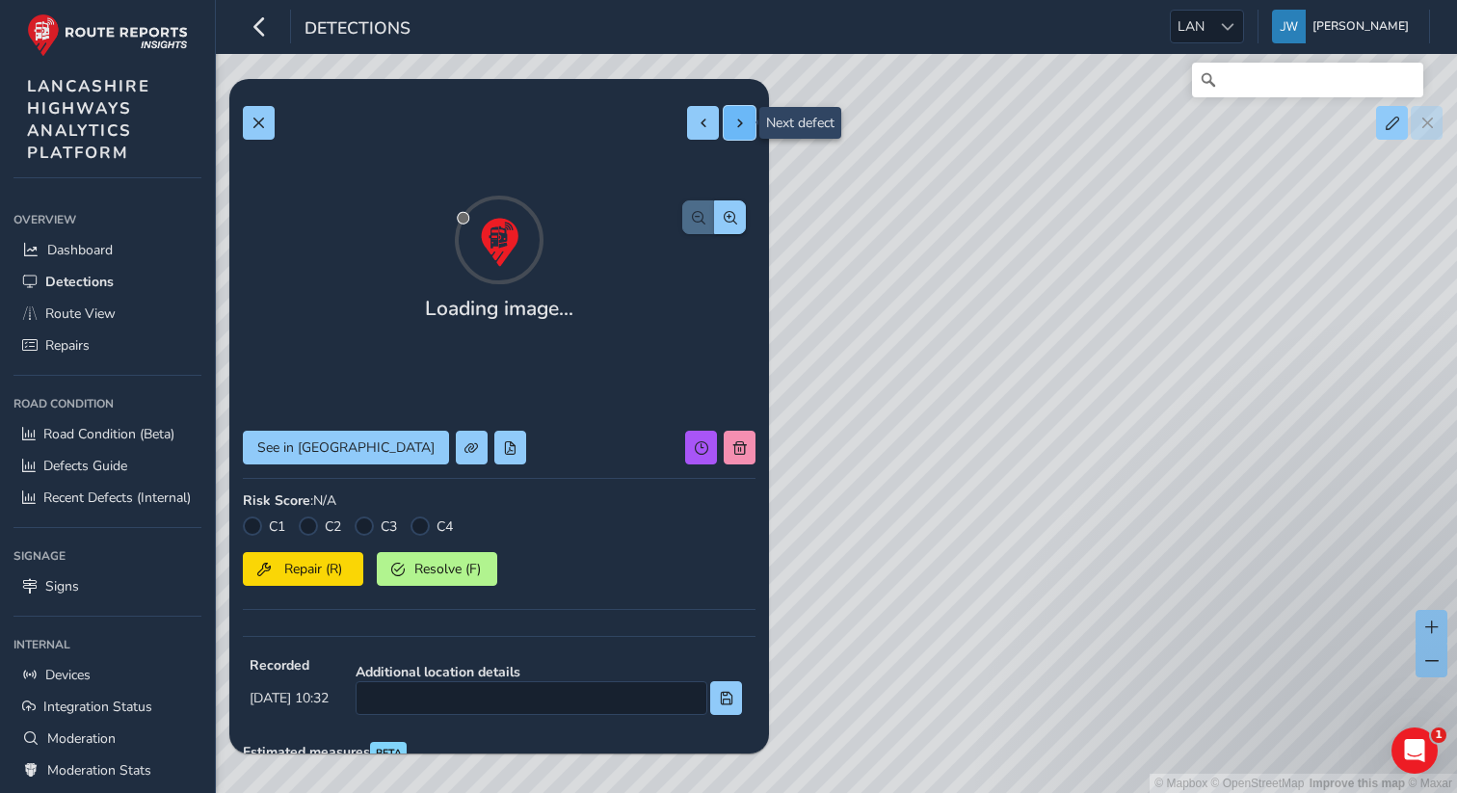
click at [747, 133] on button at bounding box center [740, 123] width 32 height 34
type input "694"
type input "1004"
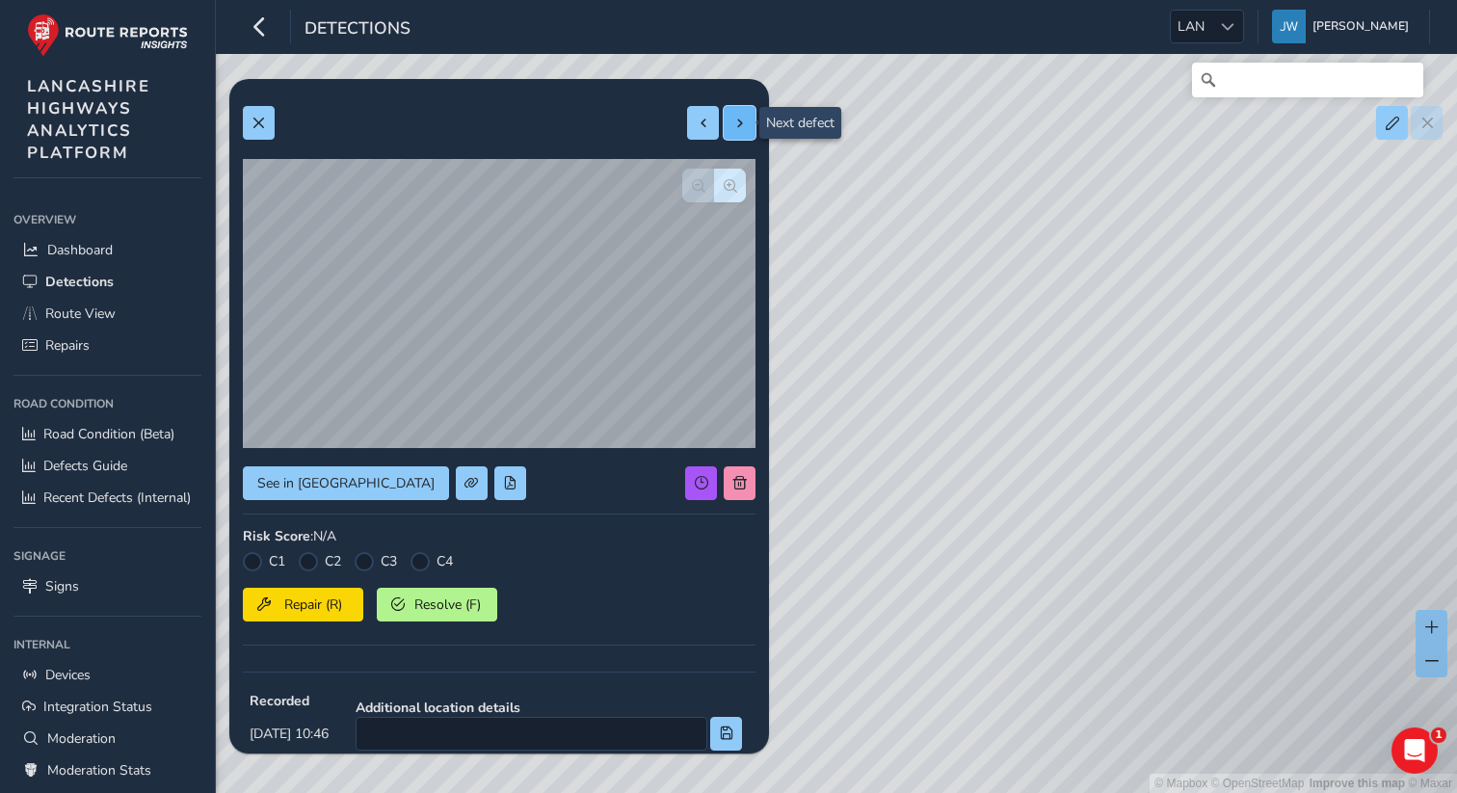
click at [747, 133] on button at bounding box center [740, 123] width 32 height 34
type input "479"
type input "3873"
click at [747, 133] on button at bounding box center [740, 123] width 32 height 34
type input "2692801"
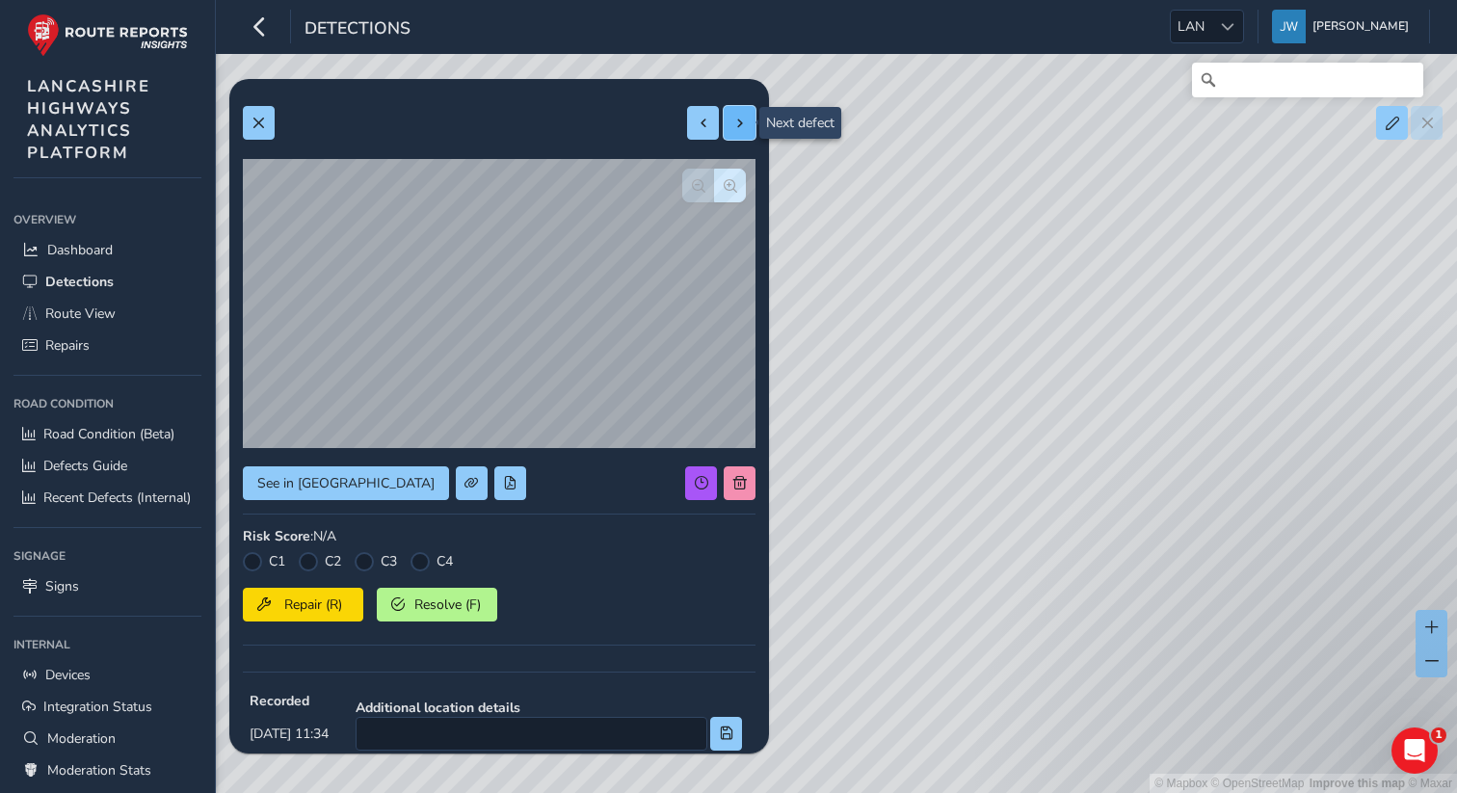
type input "516526"
click at [747, 133] on button at bounding box center [740, 123] width 32 height 34
type input "31730"
type input "133968"
click at [747, 133] on button at bounding box center [740, 123] width 32 height 34
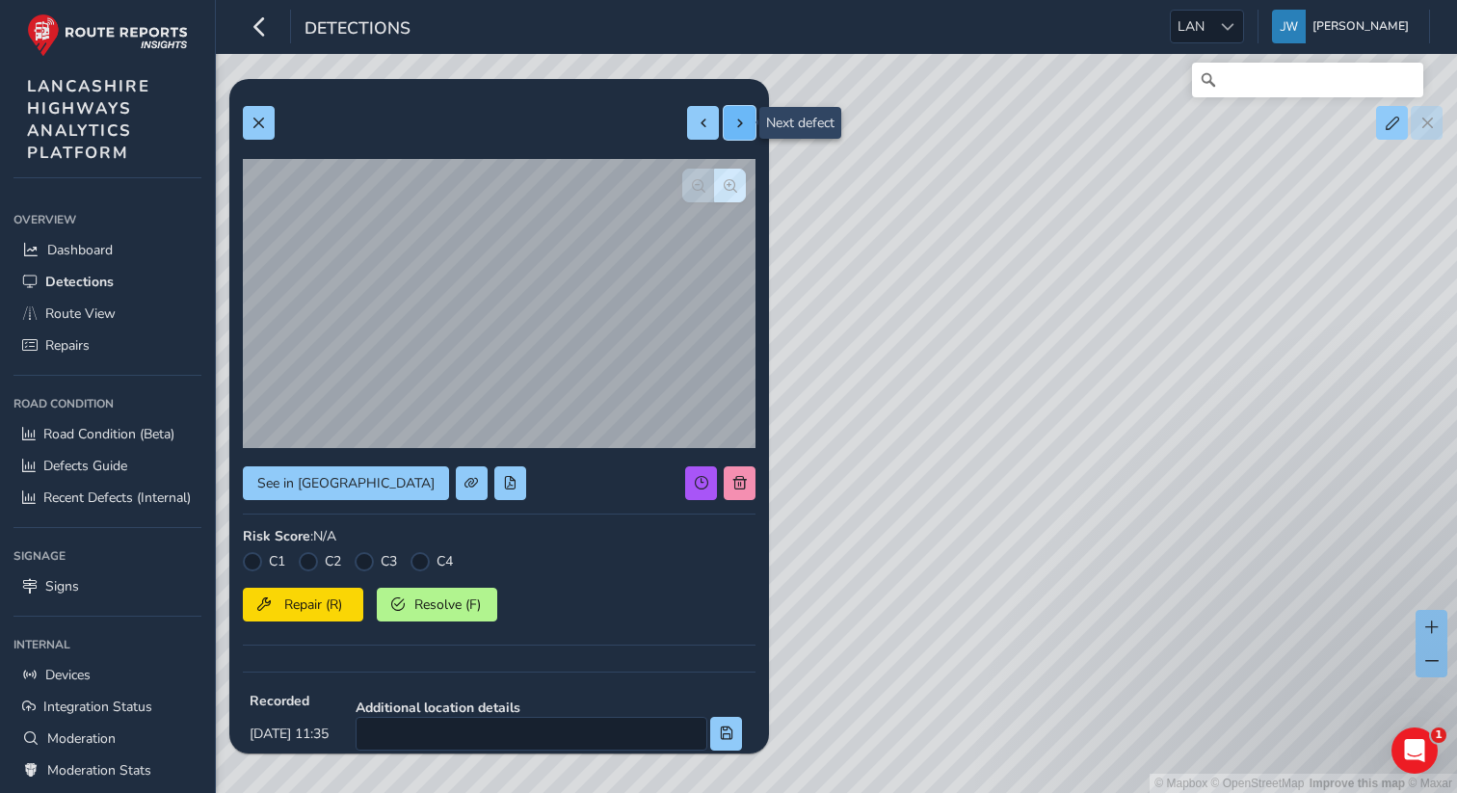
type input "13206"
type input "16832"
click at [747, 133] on button at bounding box center [740, 123] width 32 height 34
type input "589"
type input "3711"
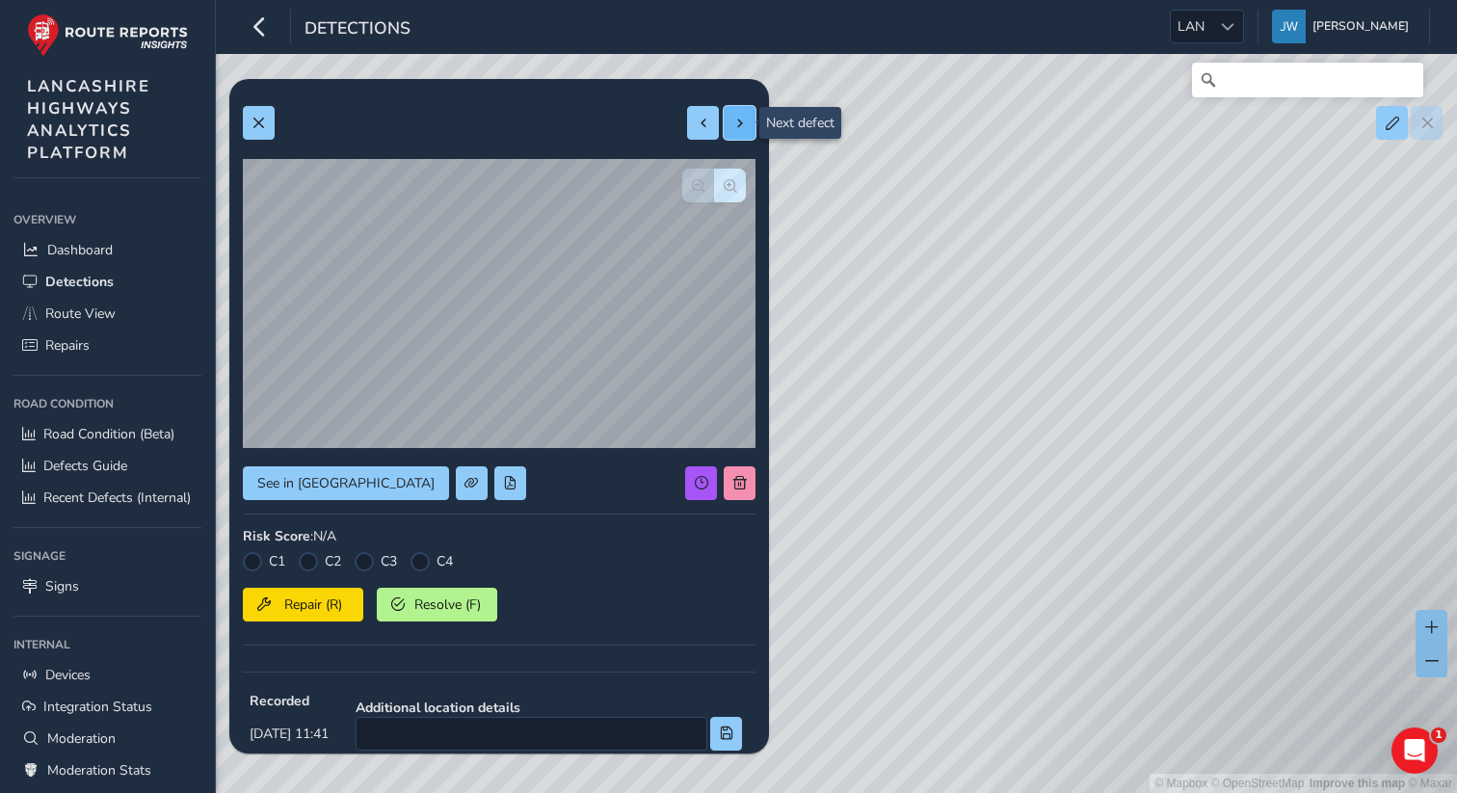
click at [747, 133] on button at bounding box center [740, 123] width 32 height 34
type input "673"
type input "1710"
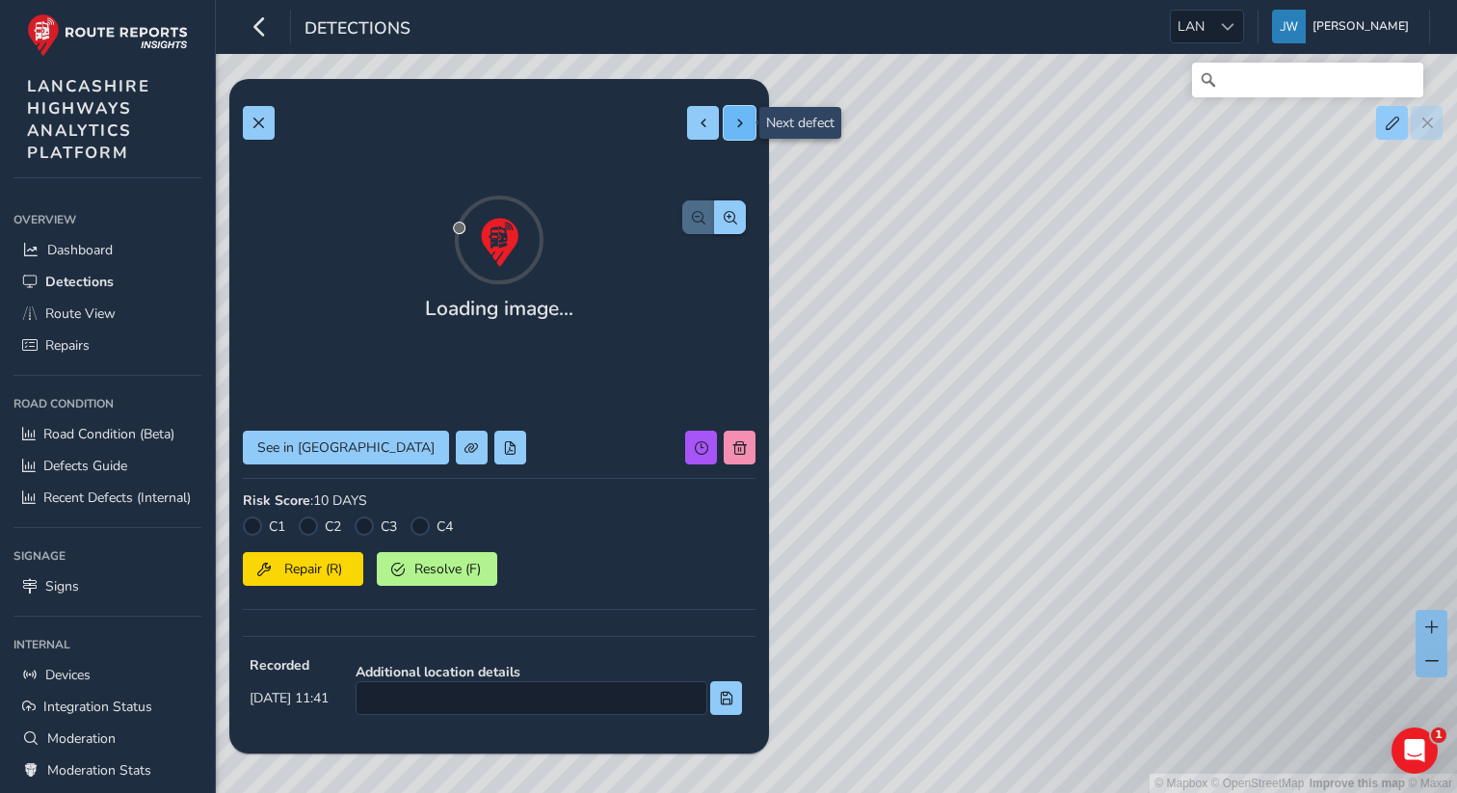
click at [747, 133] on button at bounding box center [740, 123] width 32 height 34
type input "1931"
type input "9922"
click at [747, 133] on button at bounding box center [740, 123] width 32 height 34
type input "3803"
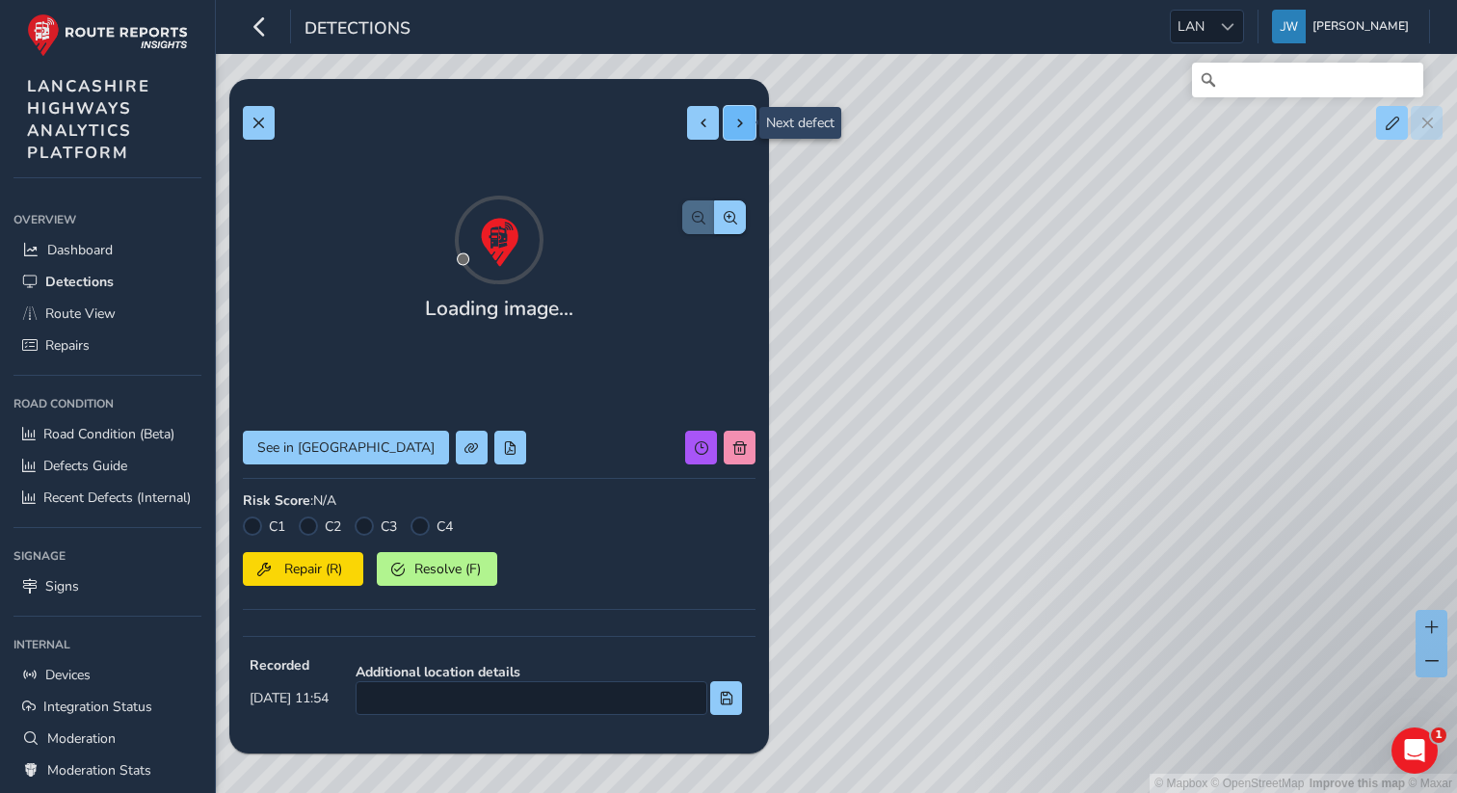
type input "246448"
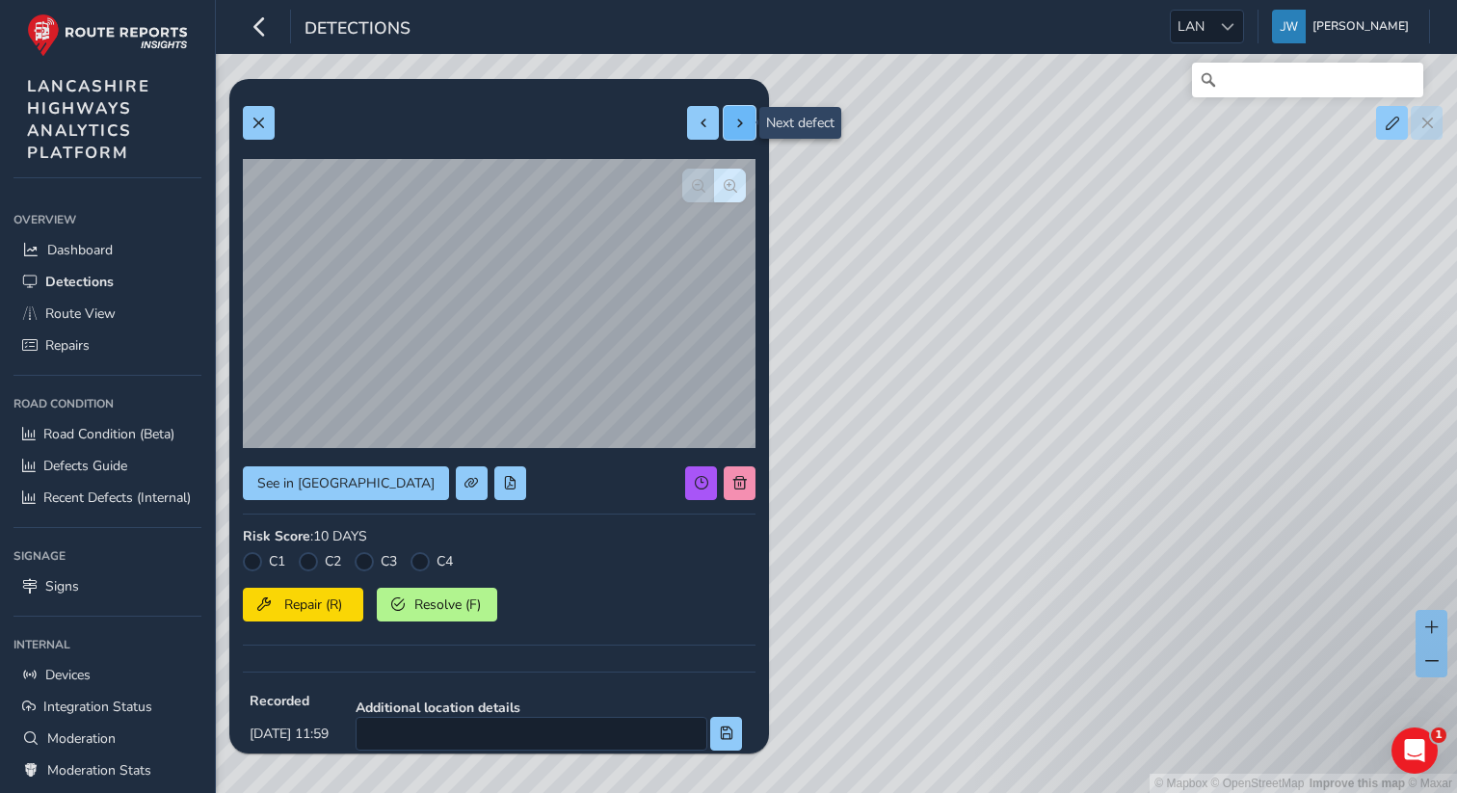
click at [747, 133] on button at bounding box center [740, 123] width 32 height 34
type input "2500"
type input "5167"
click at [747, 133] on button at bounding box center [740, 123] width 32 height 34
type input "152458"
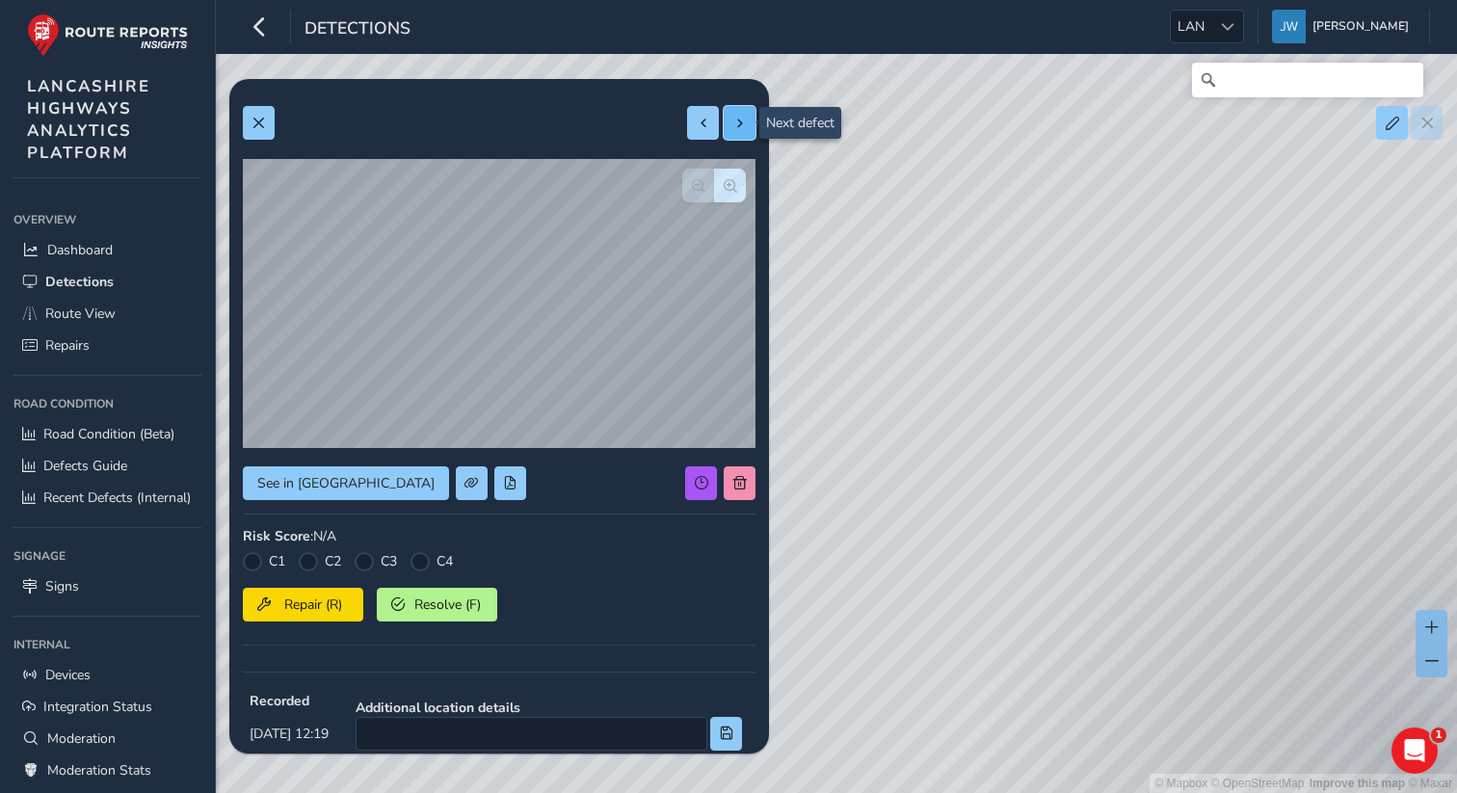
type input "90133"
click at [747, 133] on button at bounding box center [740, 123] width 32 height 34
type input "4836"
type input "3886"
click at [747, 133] on button at bounding box center [740, 123] width 32 height 34
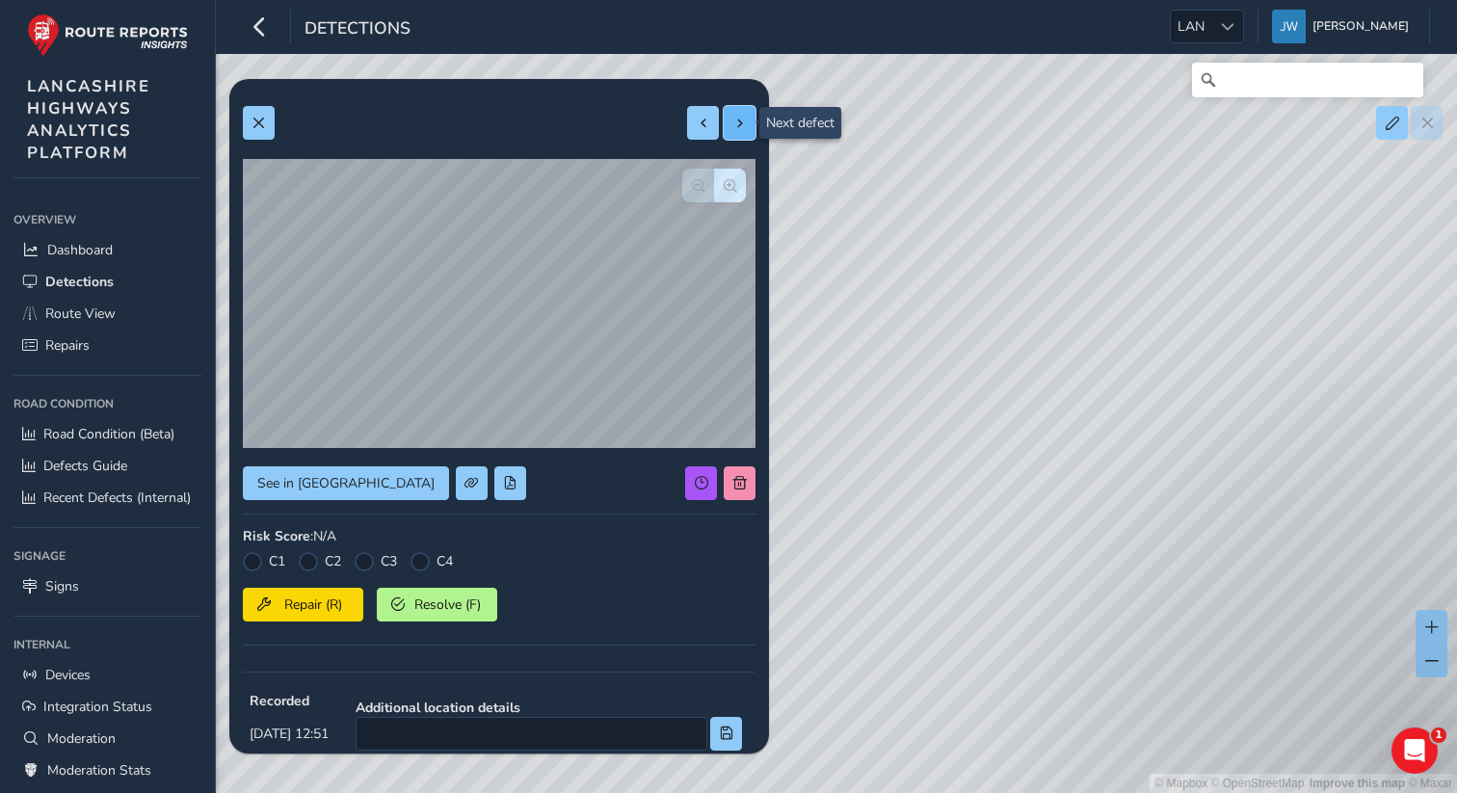
type input "46"
type input "4084"
click at [747, 133] on button at bounding box center [740, 123] width 32 height 34
type input "39"
type input "4379"
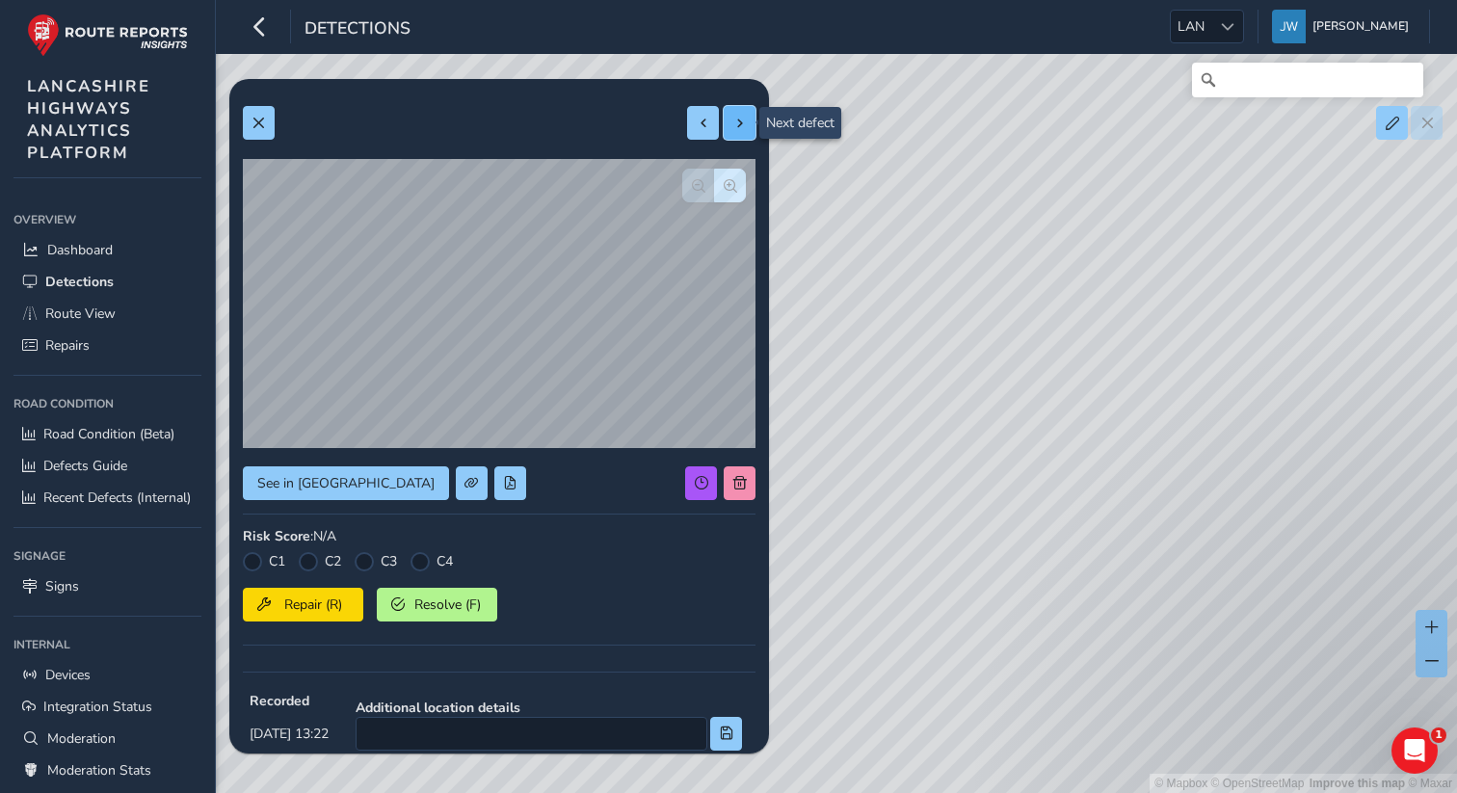
click at [747, 133] on button at bounding box center [740, 123] width 32 height 34
type input "88"
type input "1977"
click at [747, 133] on button at bounding box center [740, 123] width 32 height 34
type input "245"
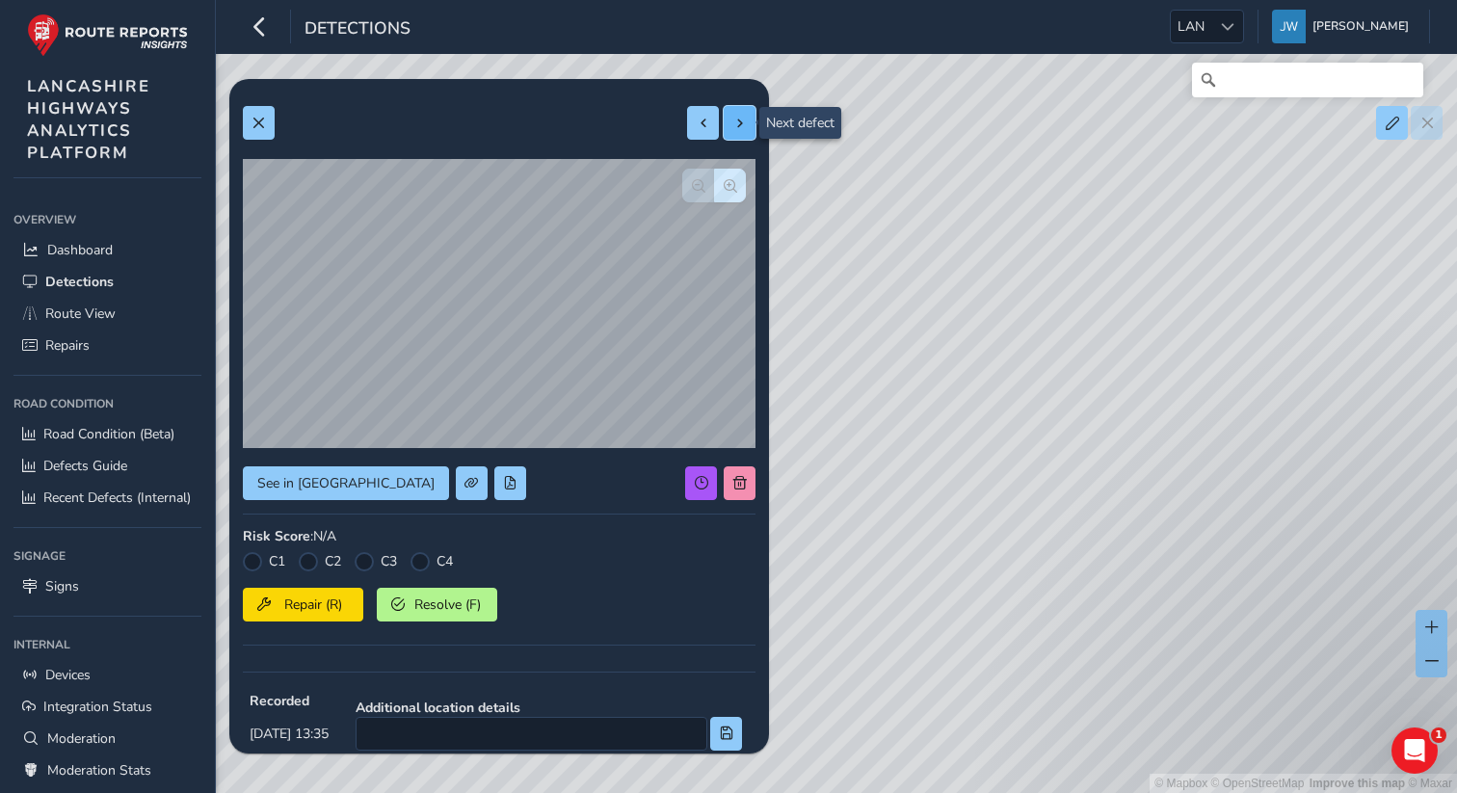
type input "240"
click at [747, 133] on button at bounding box center [740, 123] width 32 height 34
type input "184"
type input "3726"
click at [747, 133] on button at bounding box center [740, 123] width 32 height 34
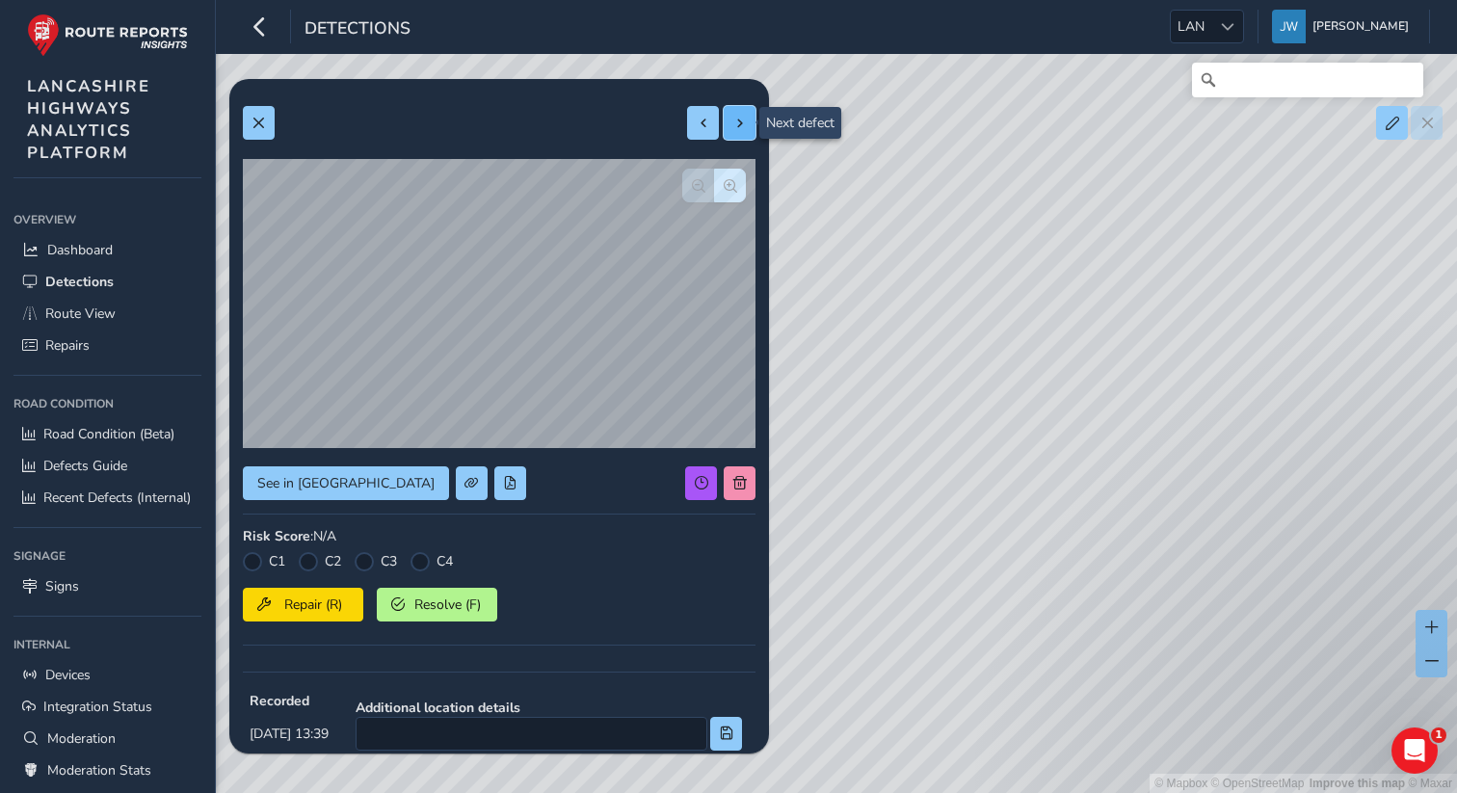
type input "33"
type input "5038"
click at [747, 133] on button at bounding box center [740, 123] width 32 height 34
type input "347"
type input "5855"
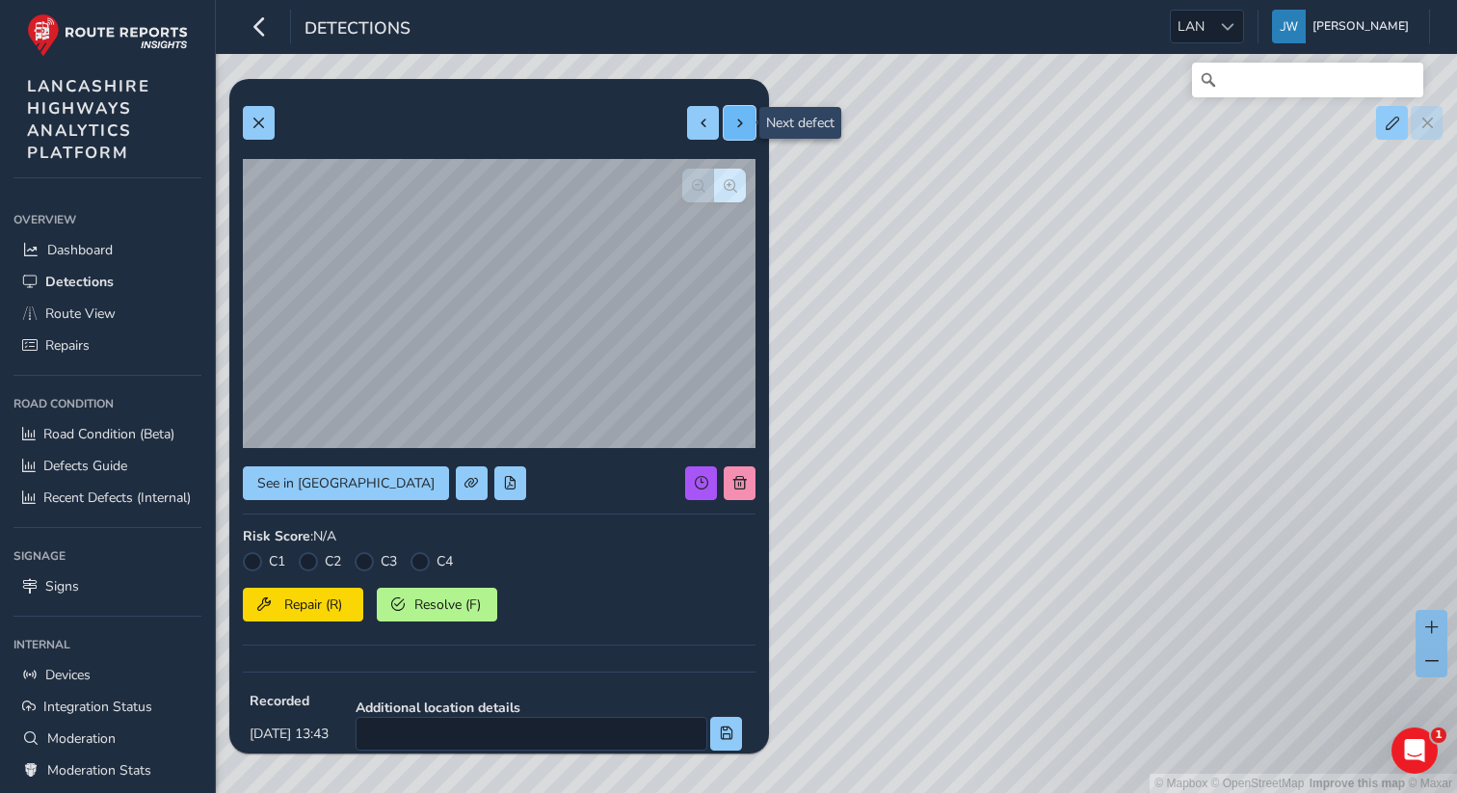
click at [747, 133] on button at bounding box center [740, 123] width 32 height 34
type input "690"
type input "5287"
click at [747, 133] on button at bounding box center [740, 123] width 32 height 34
type input "8130"
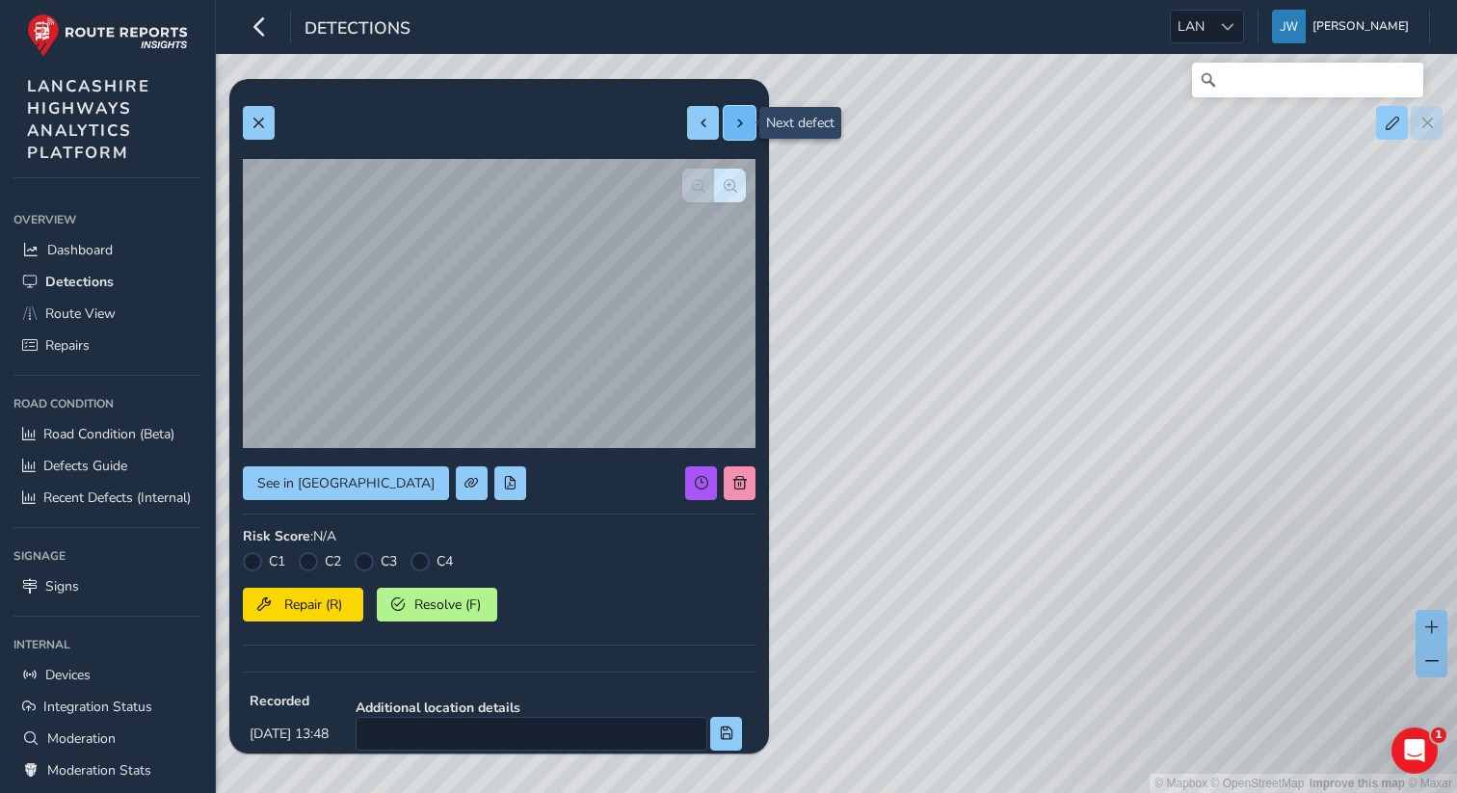
type input "67788"
click at [747, 133] on button at bounding box center [740, 123] width 32 height 34
type input "2229"
type input "19678"
click at [747, 133] on button at bounding box center [740, 123] width 32 height 34
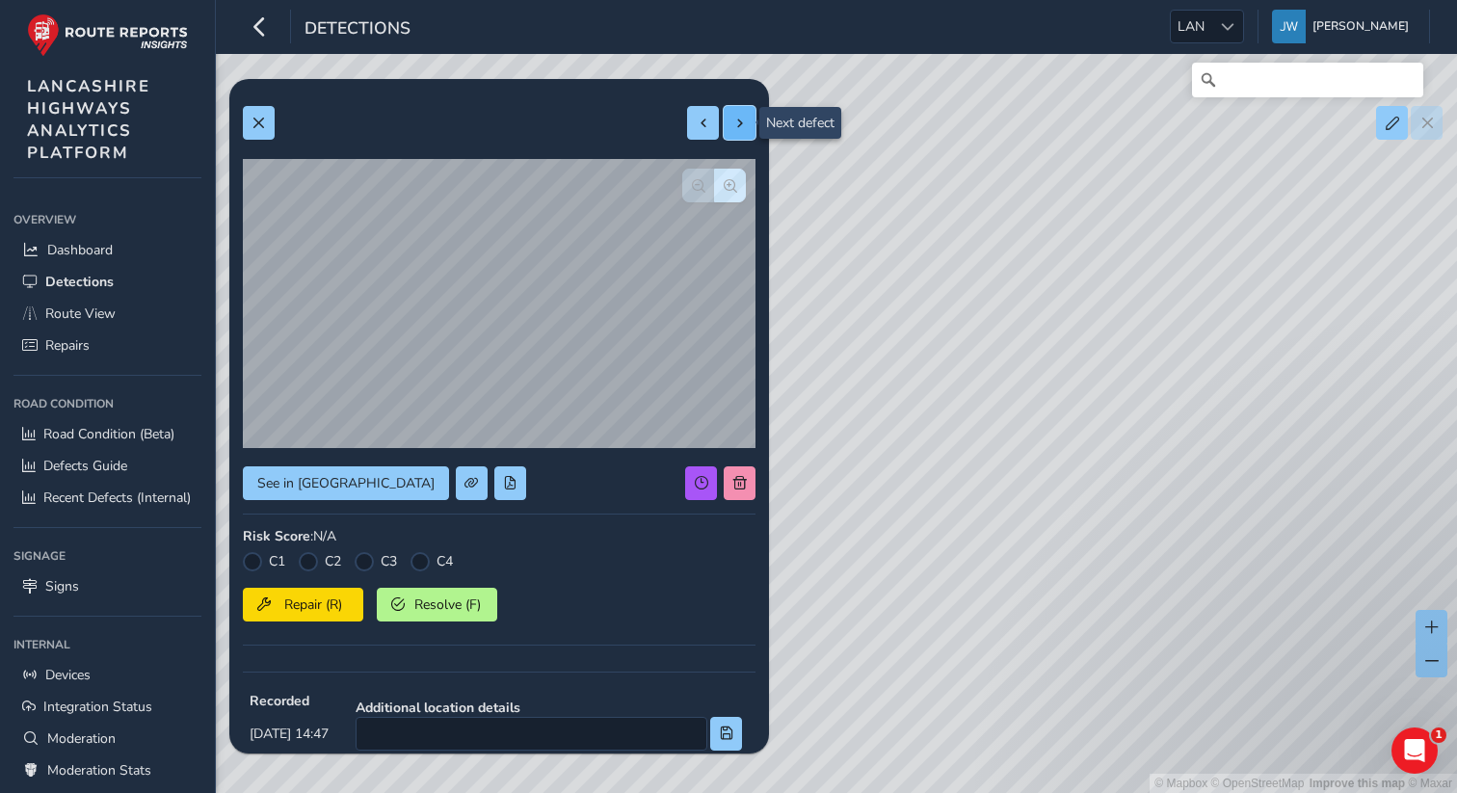
type input "30601"
type input "296164"
click at [747, 133] on button at bounding box center [740, 123] width 32 height 34
type input "479"
type input "2325"
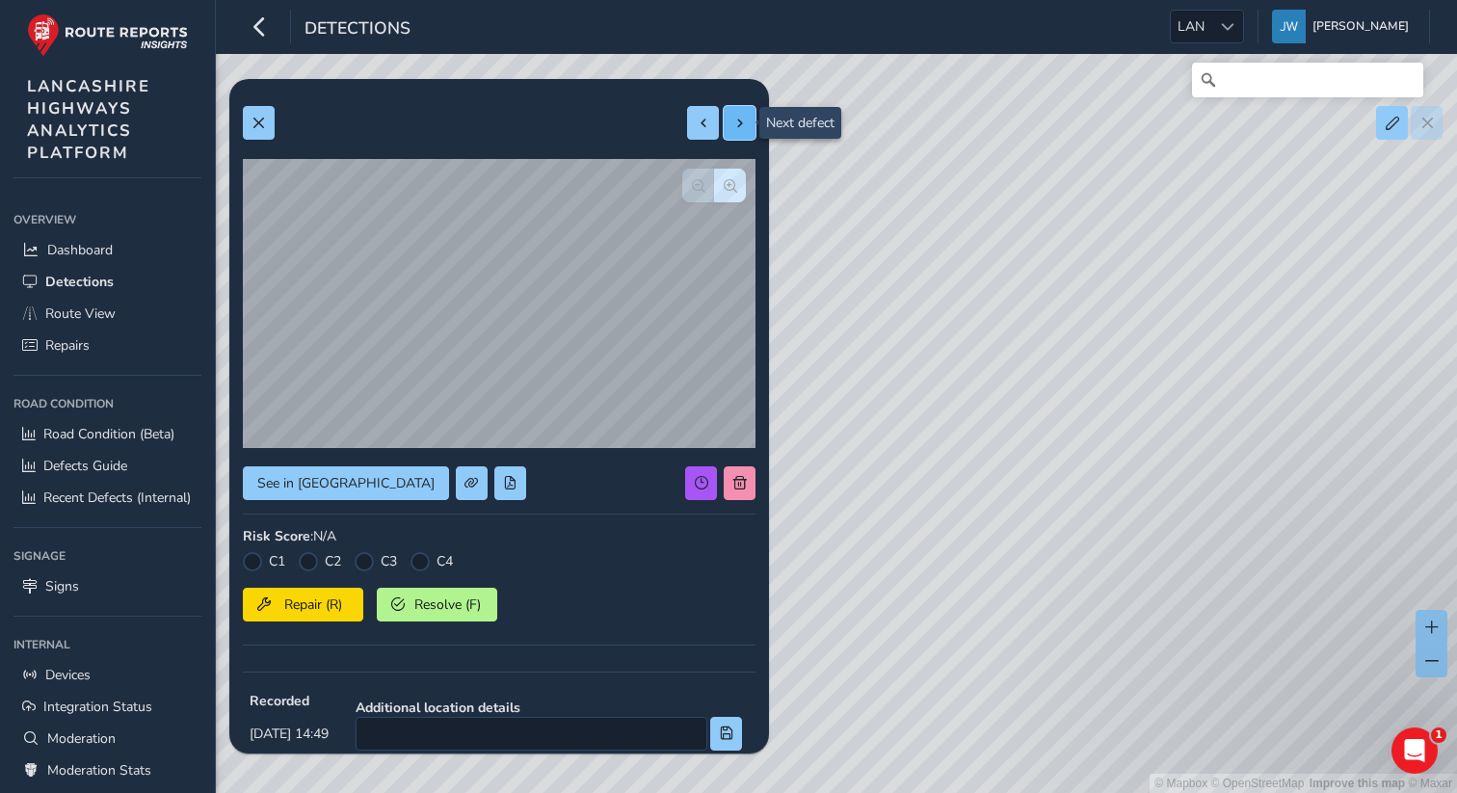
click at [747, 133] on button at bounding box center [740, 123] width 32 height 34
type input "519"
type input "1482"
click at [747, 133] on button at bounding box center [740, 123] width 32 height 34
type input "781"
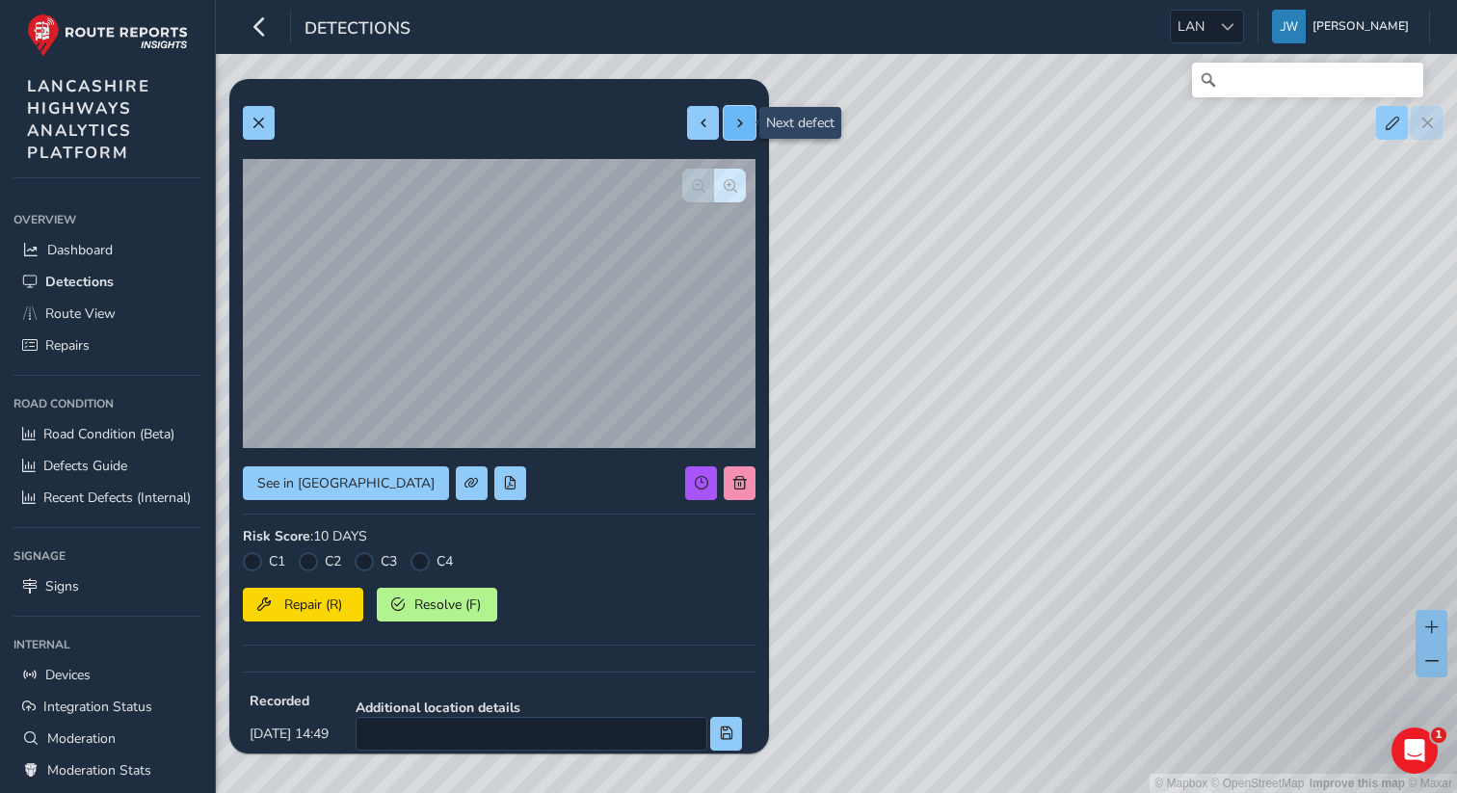
type input "3374"
click at [747, 133] on button at bounding box center [740, 123] width 32 height 34
type input "1614"
type input "15619"
click at [747, 133] on button at bounding box center [740, 123] width 32 height 34
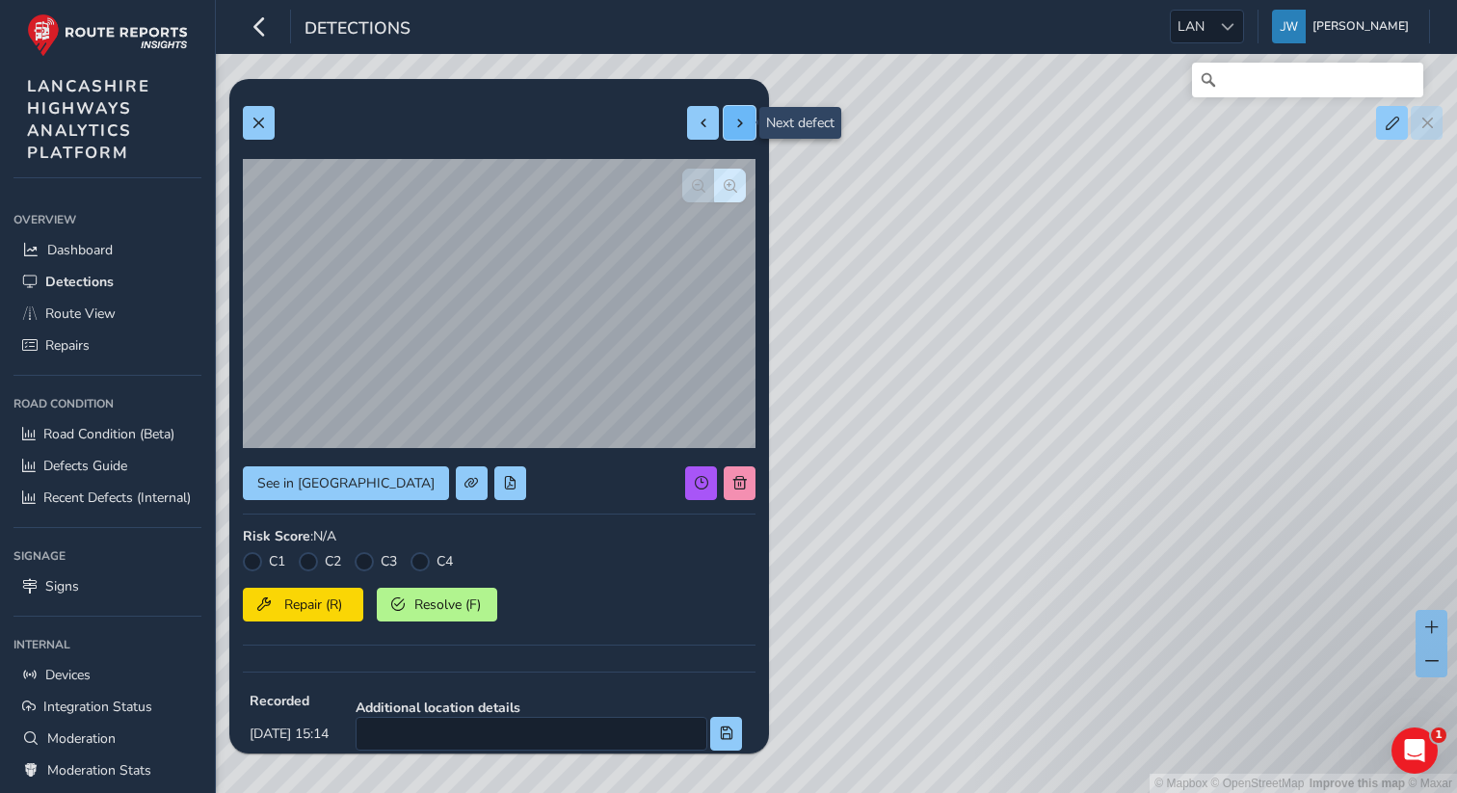
type input "259"
type input "272"
click at [747, 133] on button at bounding box center [740, 123] width 32 height 34
type input "97"
type input "255"
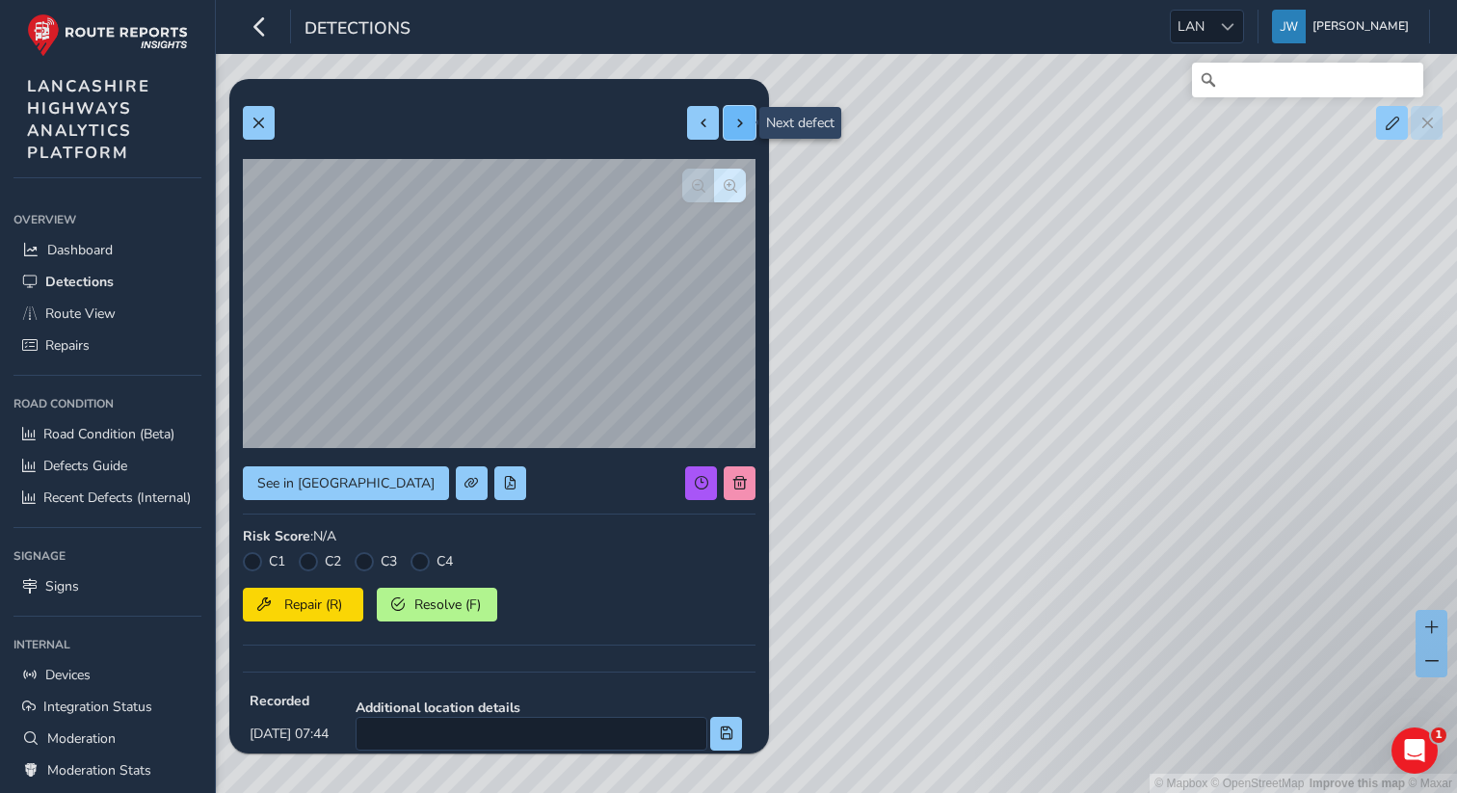
click at [747, 133] on button at bounding box center [740, 123] width 32 height 34
type input "943"
type input "6702"
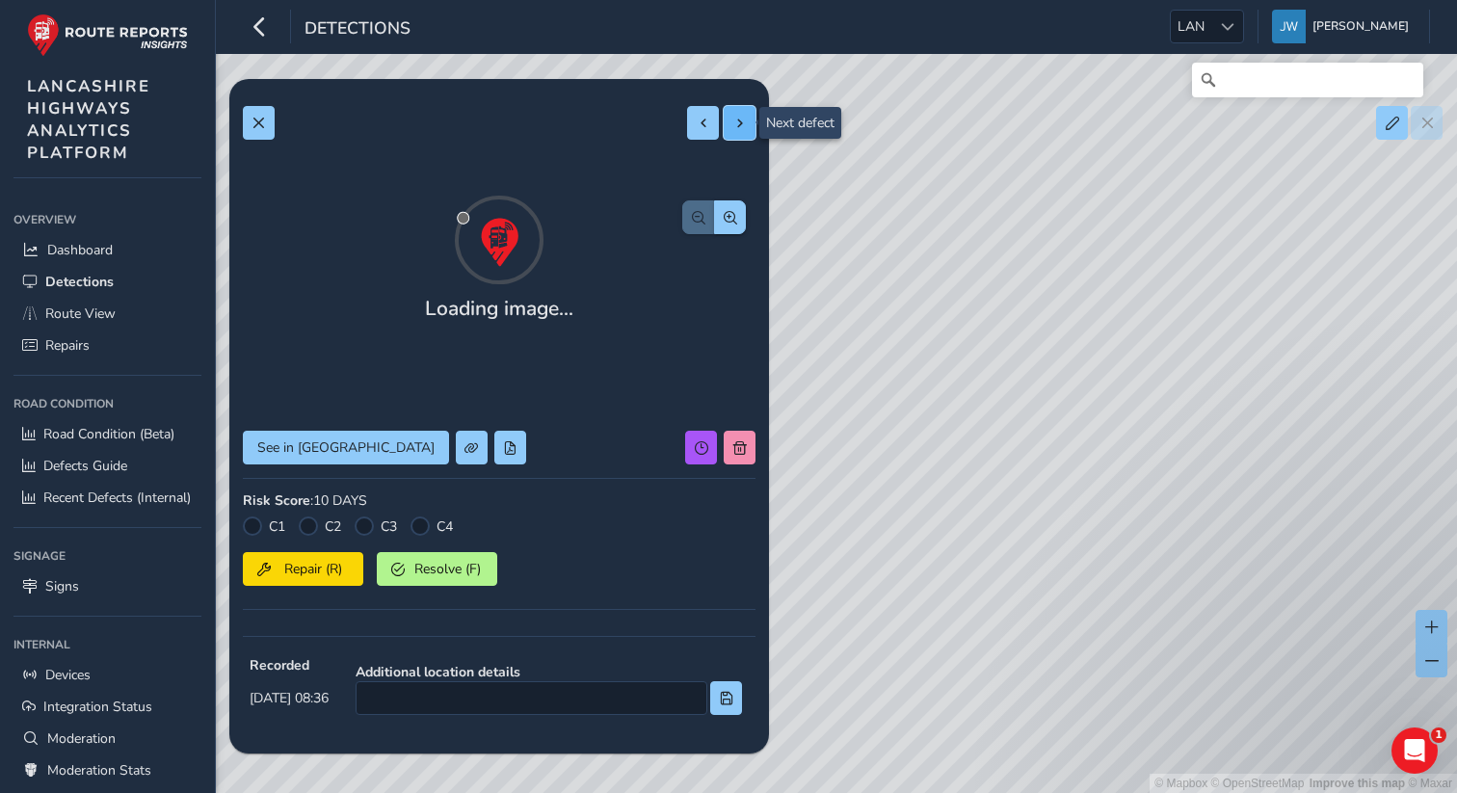
click at [747, 133] on button at bounding box center [740, 123] width 32 height 34
type input "15653"
type input "228243"
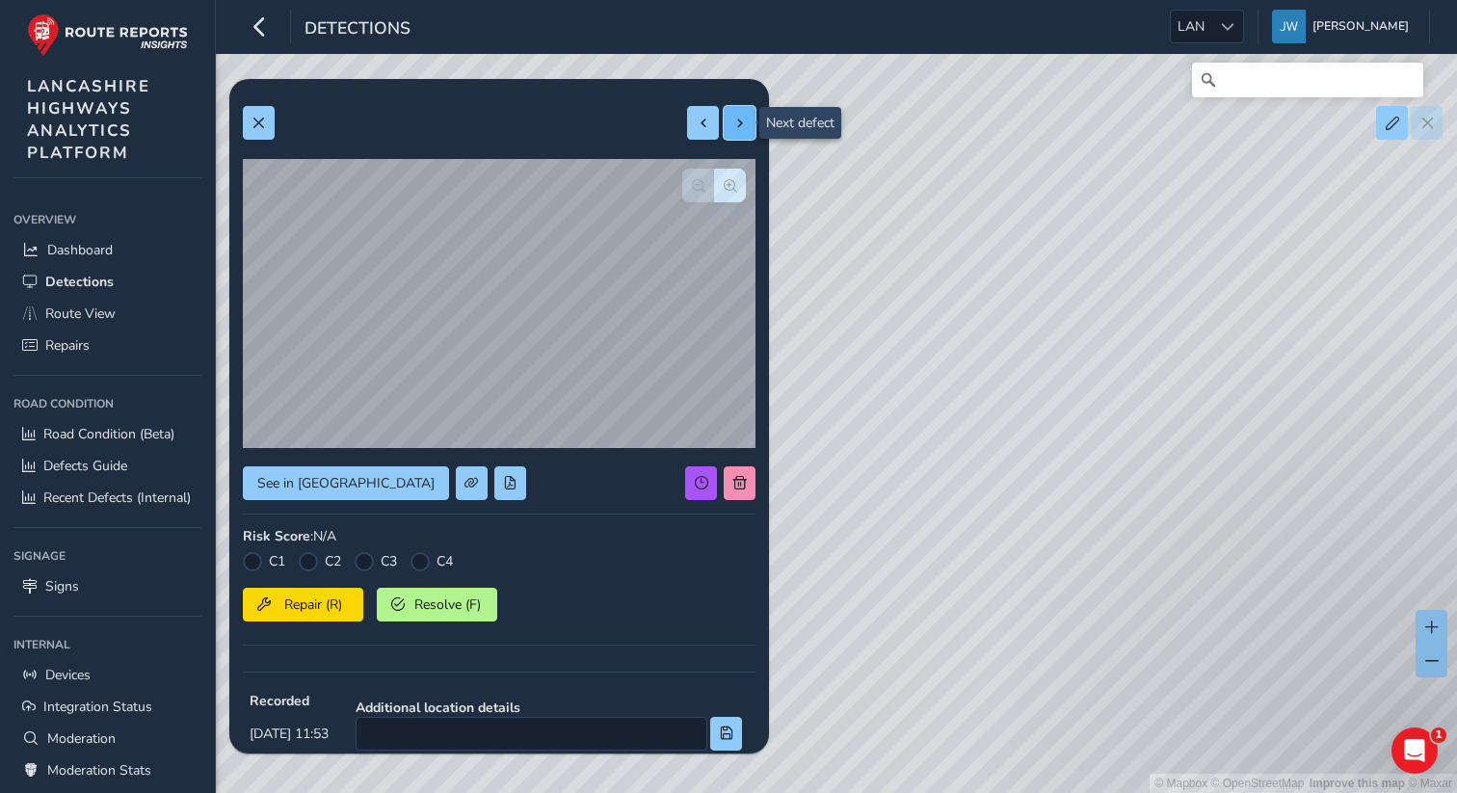
click at [747, 133] on button at bounding box center [740, 123] width 32 height 34
type input "14632"
type input "114292"
click at [747, 133] on button at bounding box center [740, 123] width 32 height 34
type input "736"
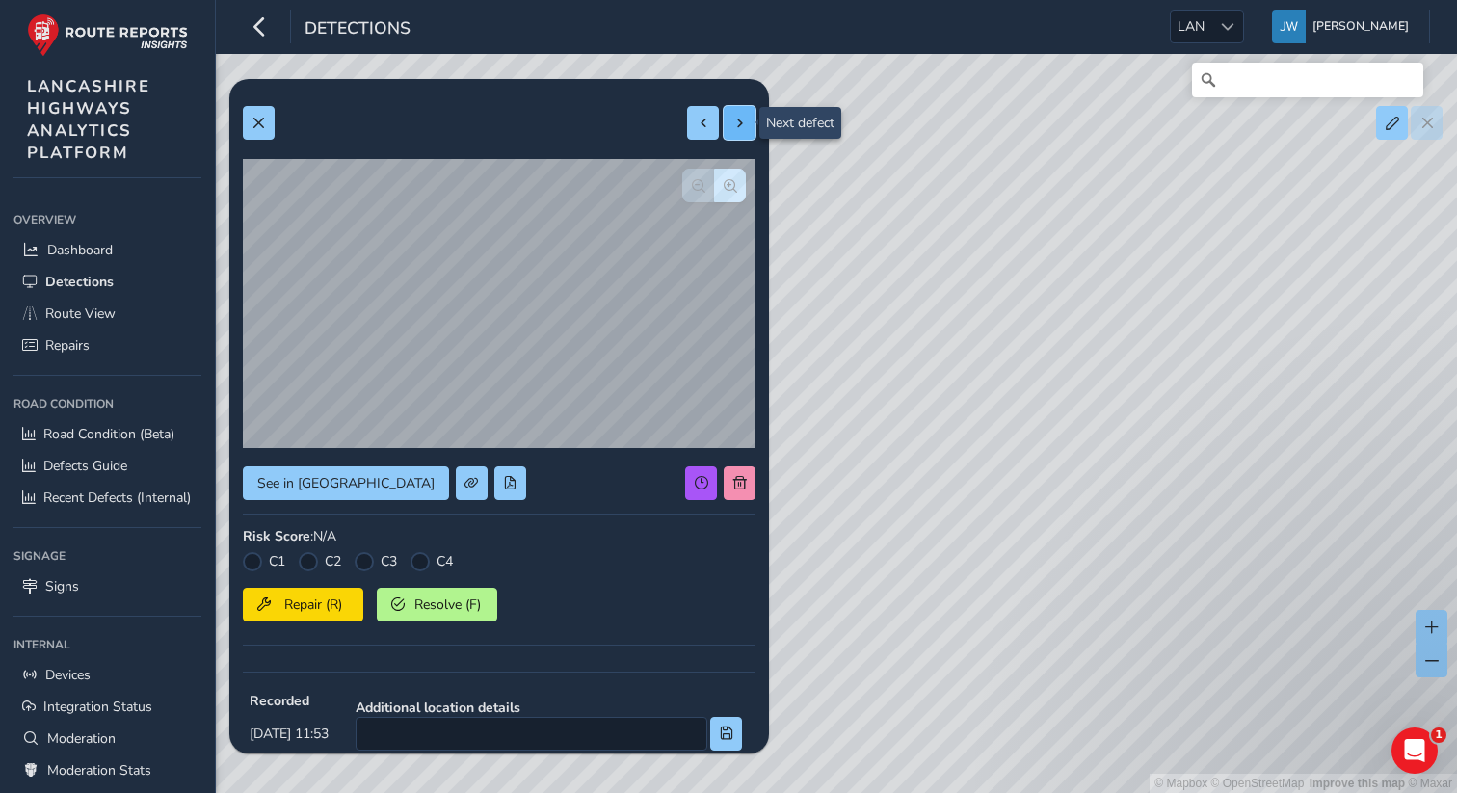
type input "2079"
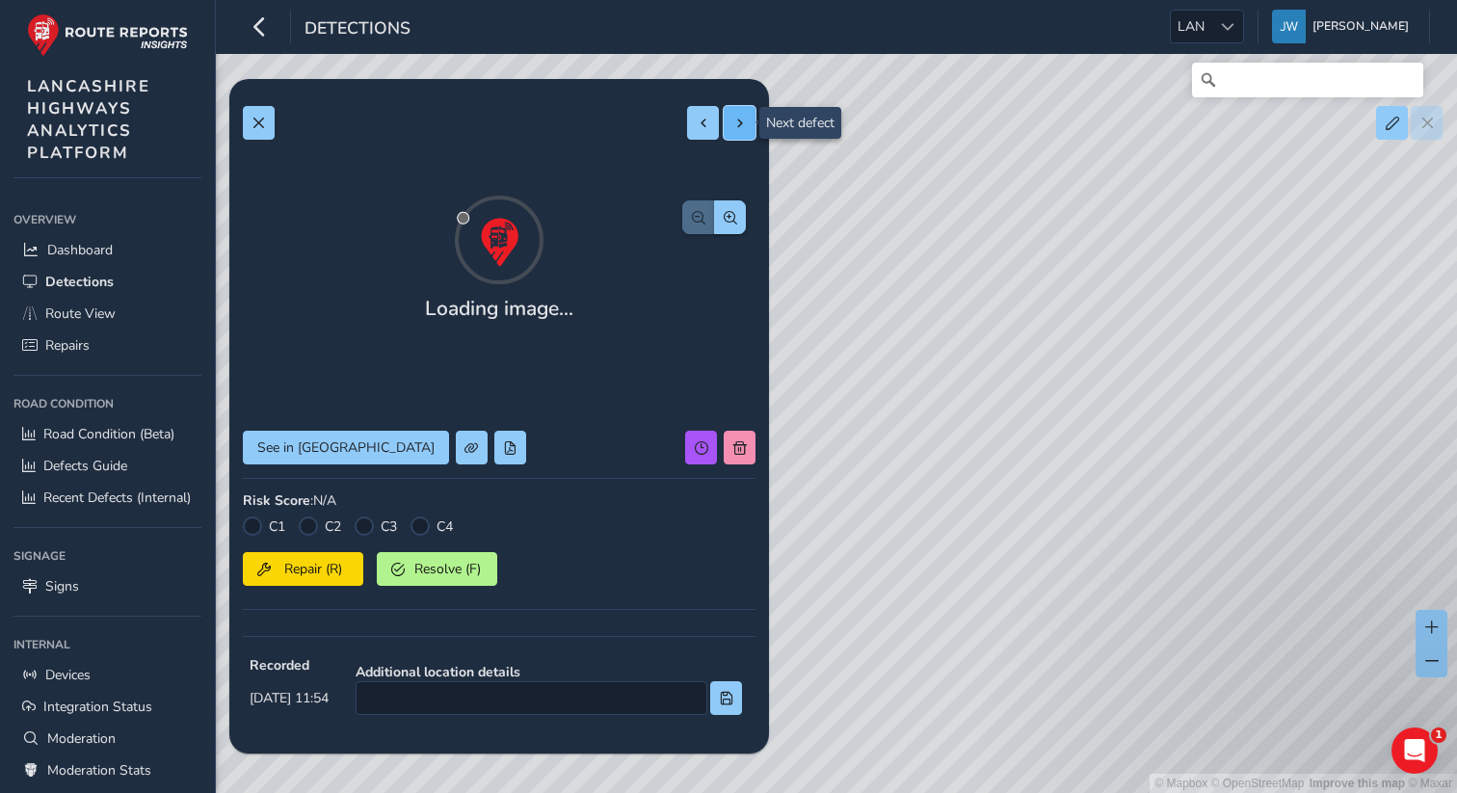
click at [747, 133] on button at bounding box center [740, 123] width 32 height 34
type input "359"
type input "324"
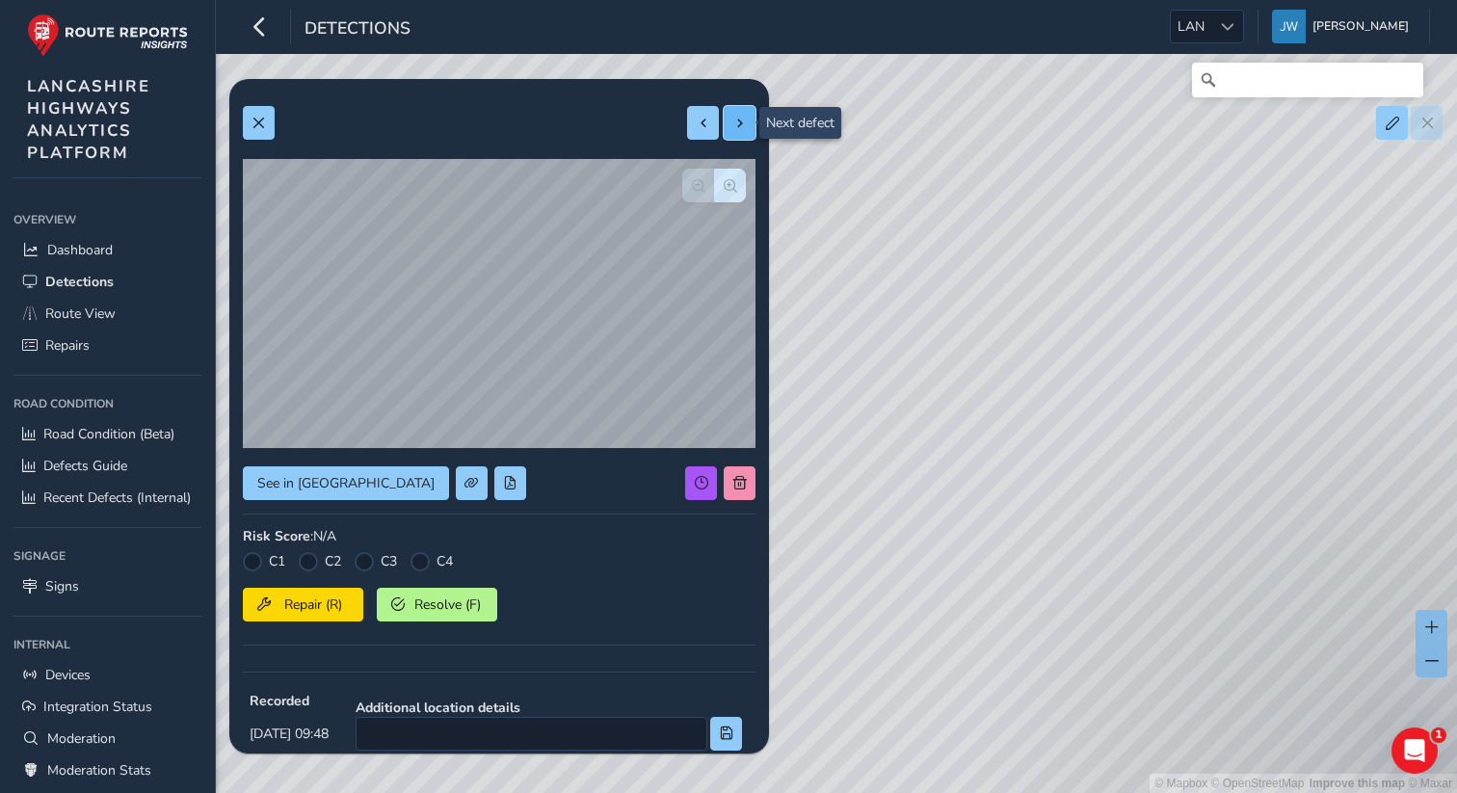
click at [747, 133] on button at bounding box center [740, 123] width 32 height 34
type input "240"
type input "536"
click at [747, 133] on button at bounding box center [740, 123] width 32 height 34
type input "234"
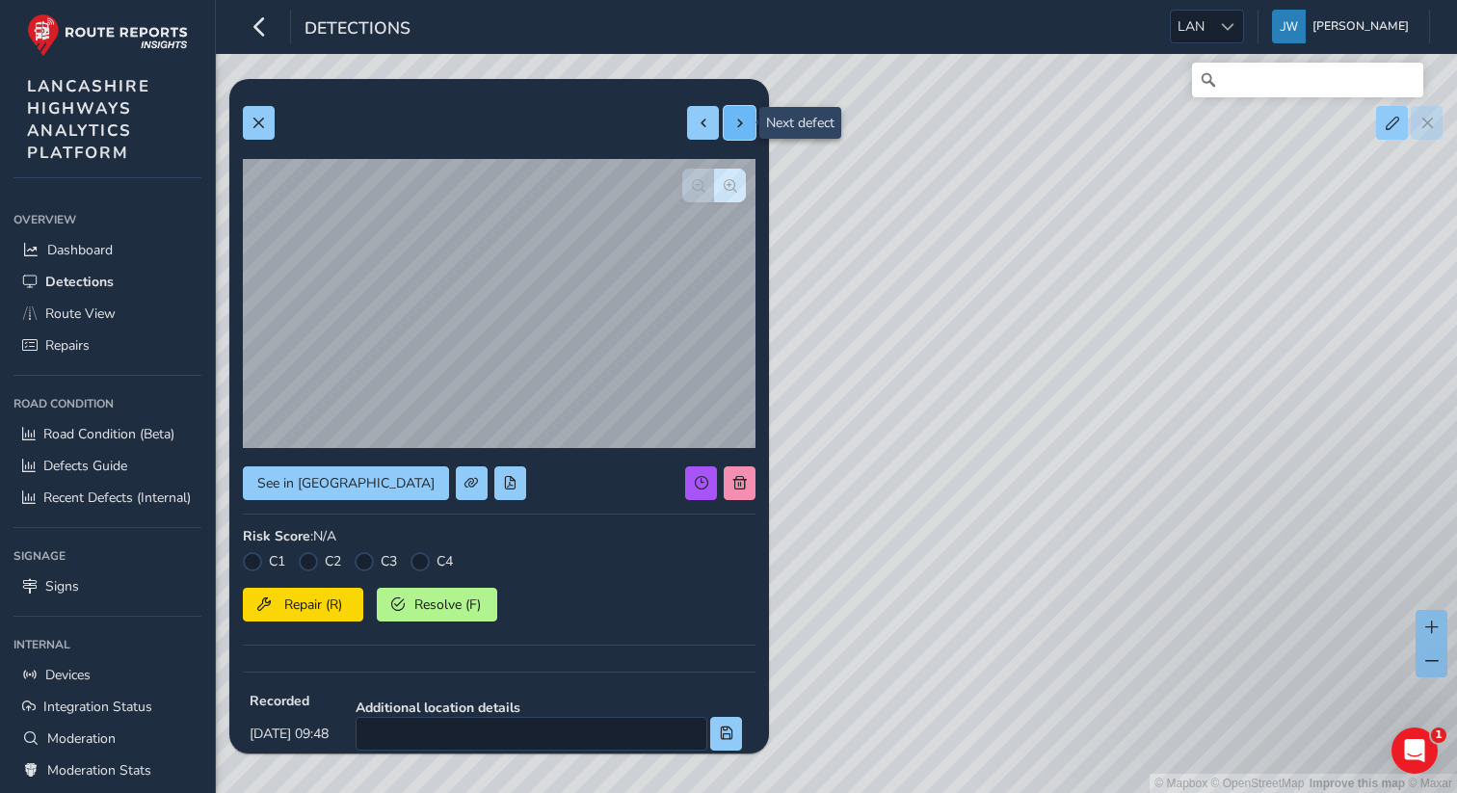
type input "253"
click at [747, 133] on button at bounding box center [740, 123] width 32 height 34
type input "199"
type input "266"
click at [747, 133] on button at bounding box center [740, 123] width 32 height 34
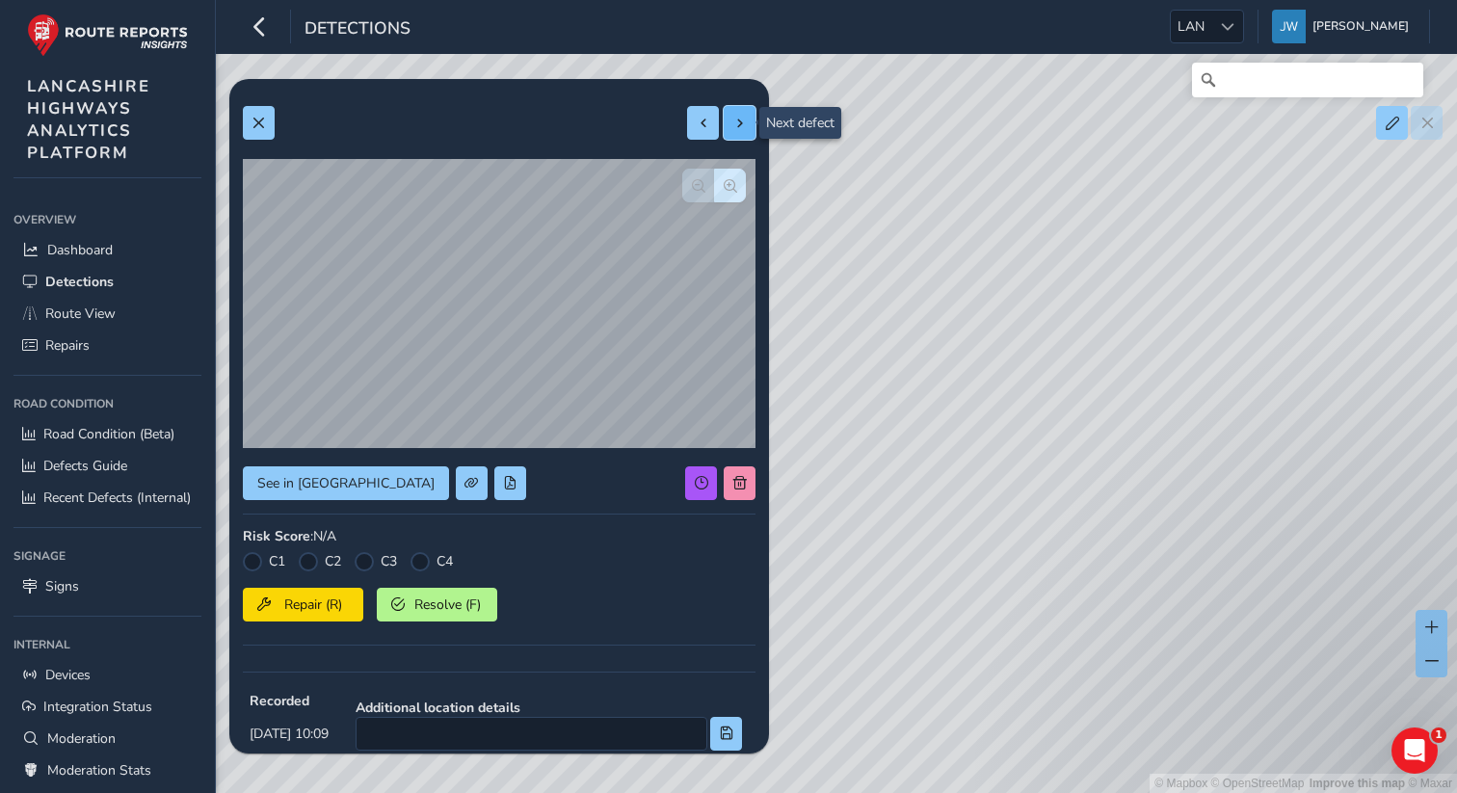
type input "541"
type input "871"
click at [747, 133] on button at bounding box center [740, 123] width 32 height 34
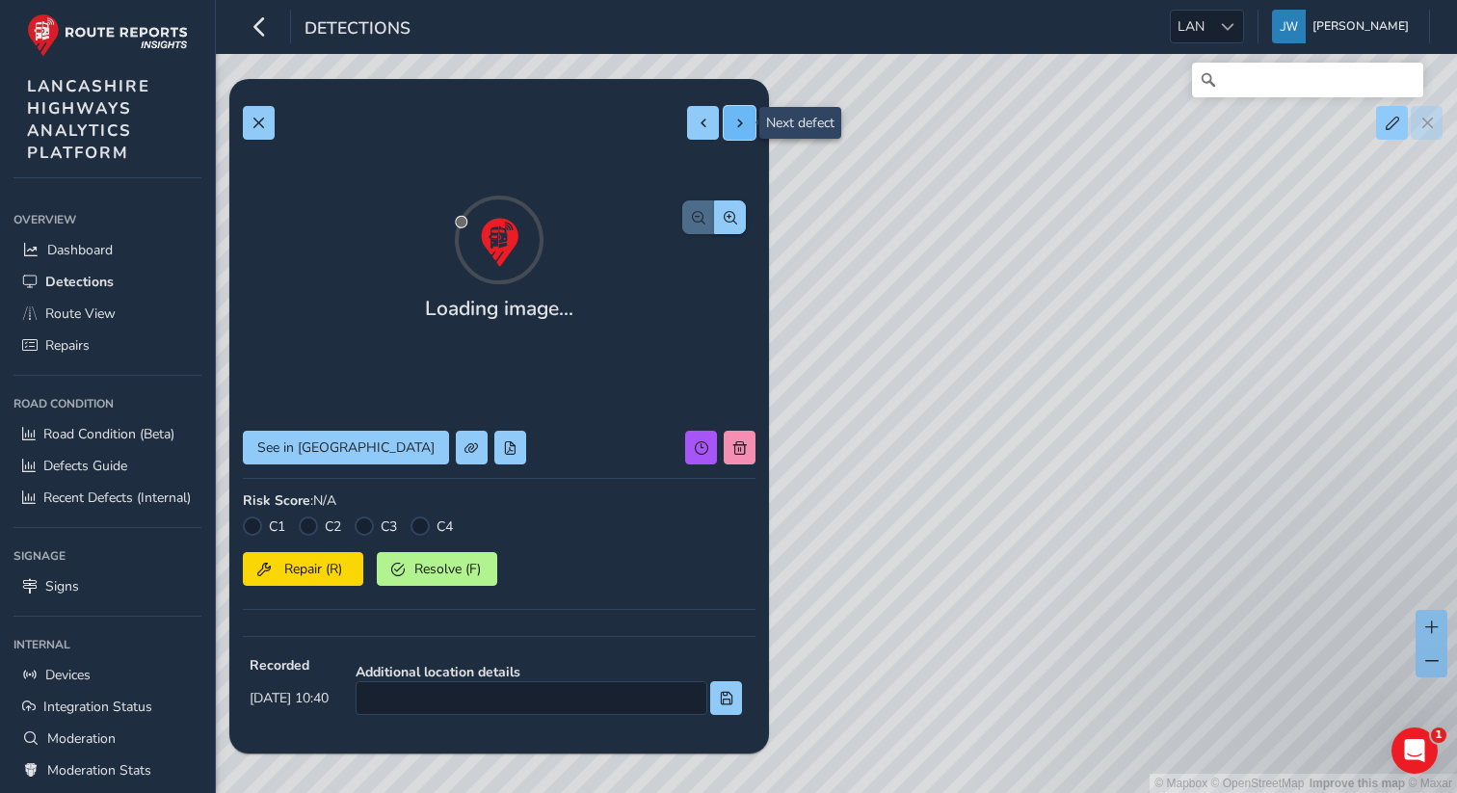
click at [747, 133] on button at bounding box center [740, 123] width 32 height 34
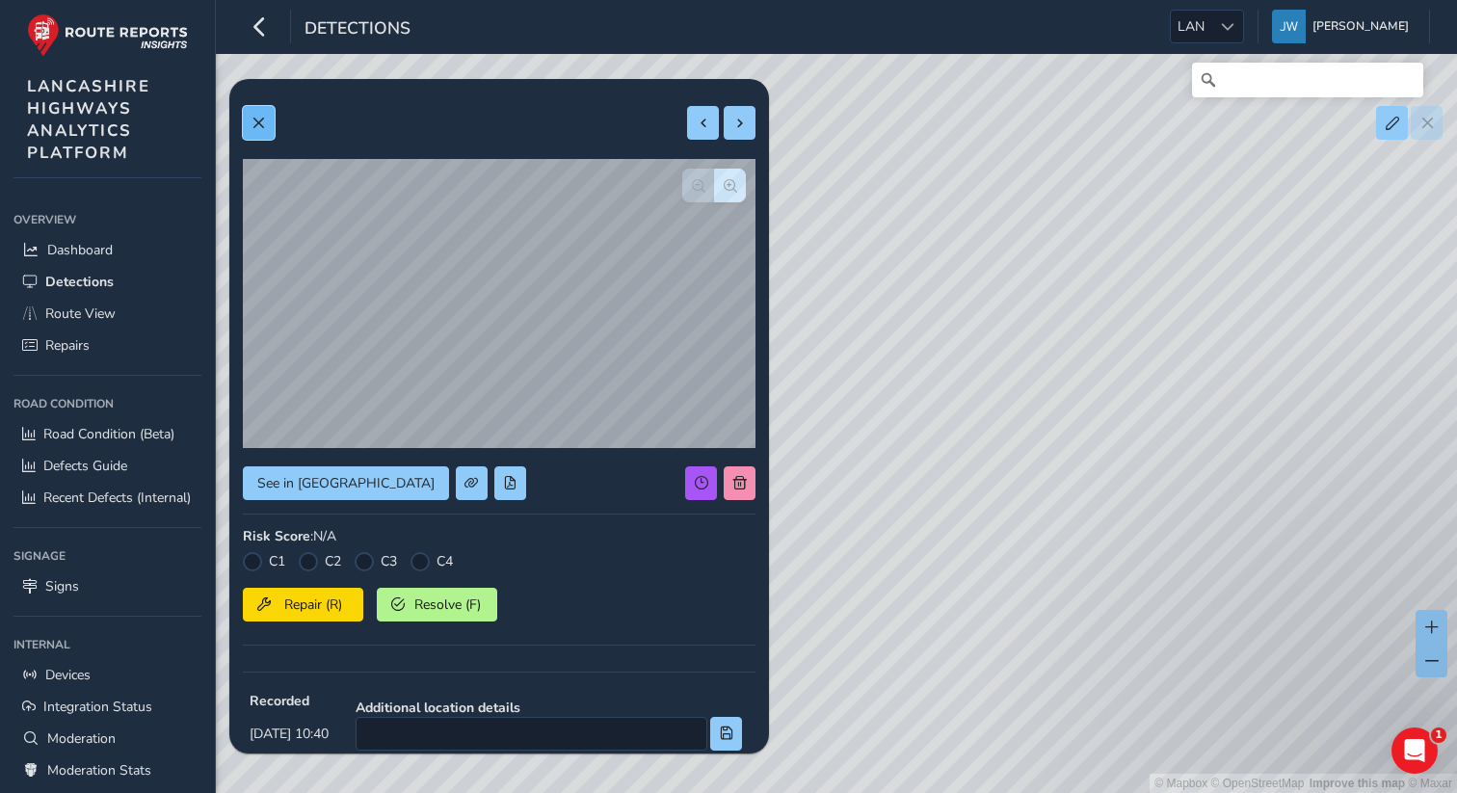
click at [259, 128] on span at bounding box center [258, 123] width 13 height 13
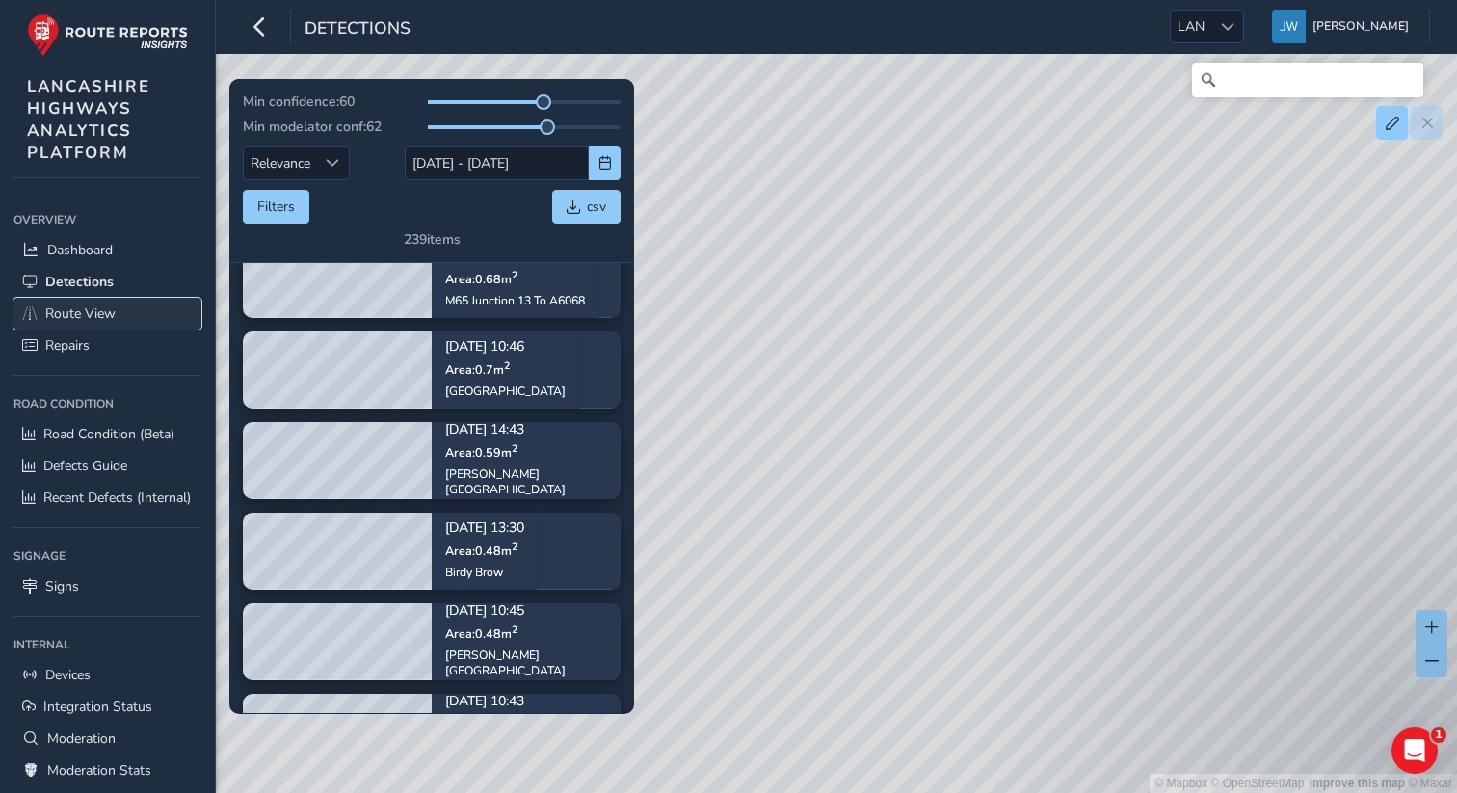
click at [86, 316] on span "Route View" at bounding box center [80, 314] width 70 height 18
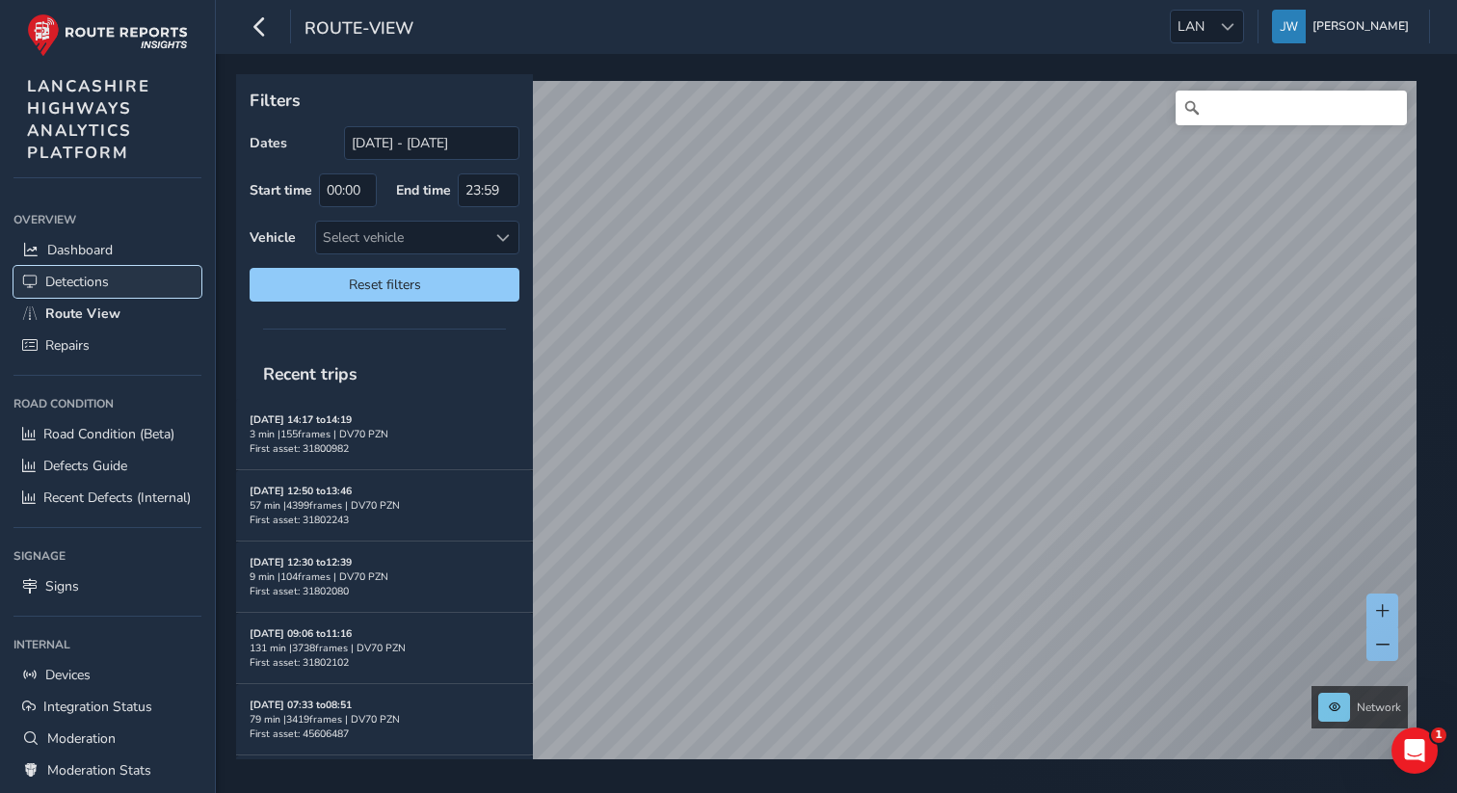
click at [81, 281] on span "Detections" at bounding box center [77, 282] width 64 height 18
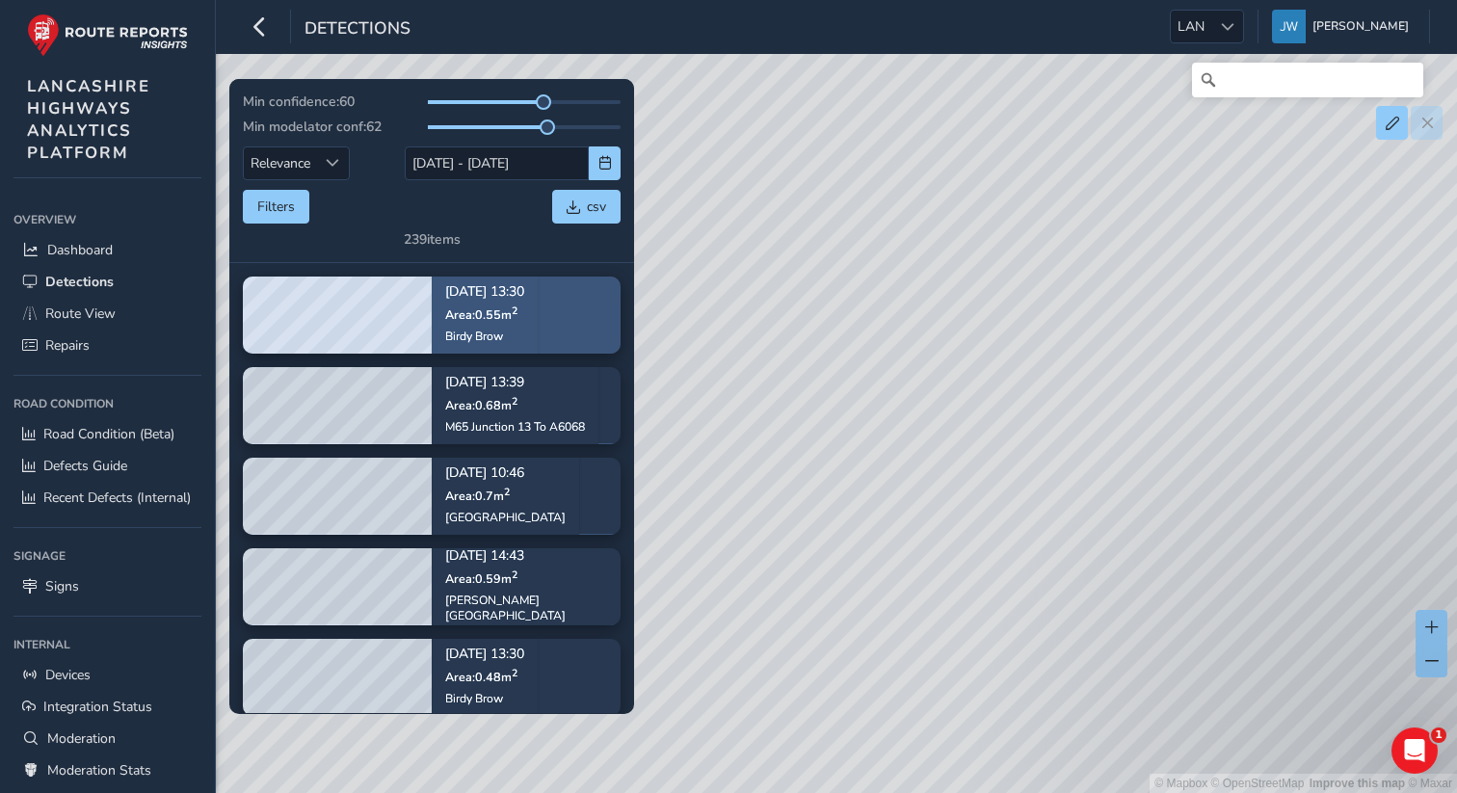
click at [504, 333] on div "Birdy Brow" at bounding box center [484, 336] width 79 height 15
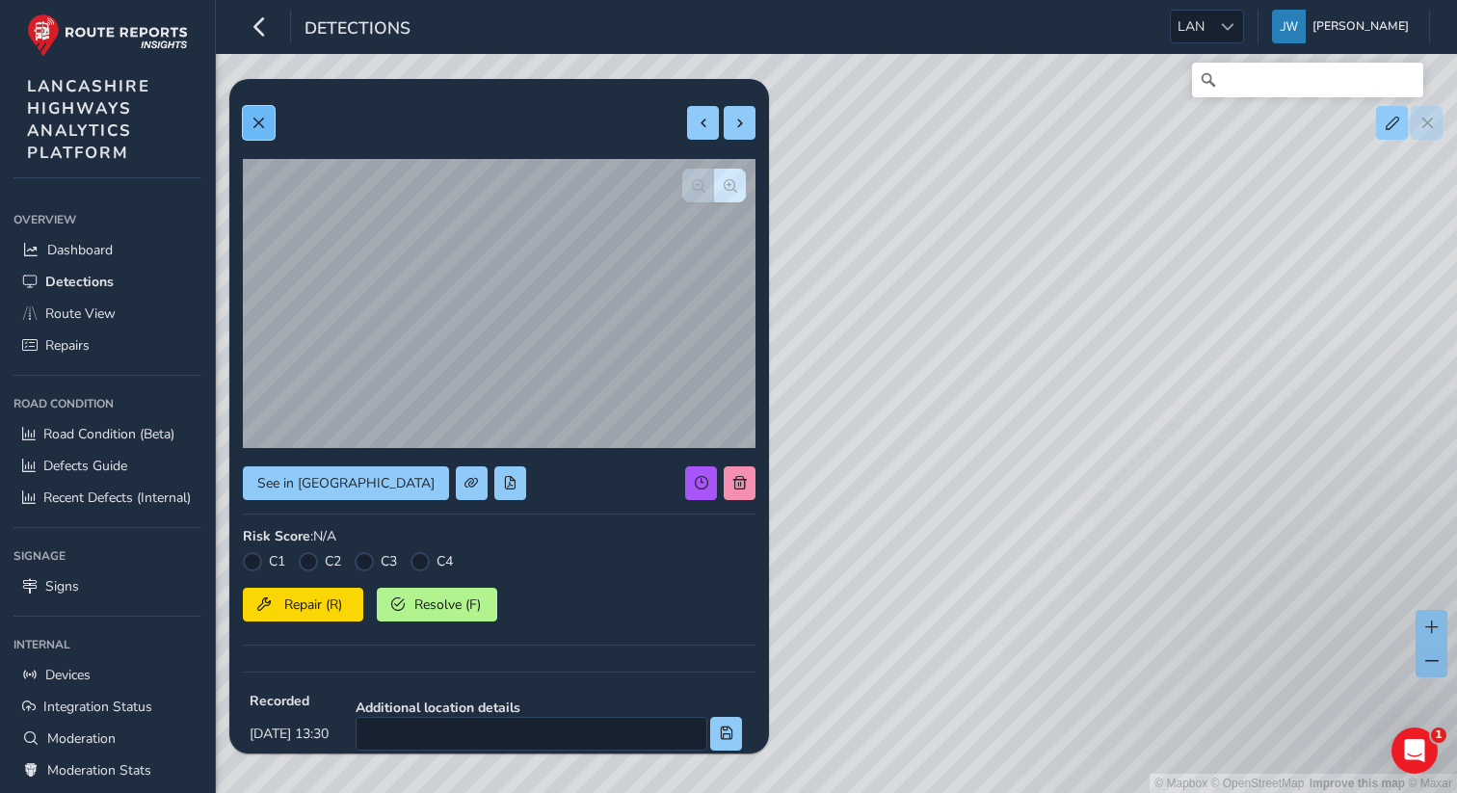
click at [264, 133] on button at bounding box center [259, 123] width 32 height 34
click at [263, 122] on span at bounding box center [258, 123] width 13 height 13
click at [263, 129] on button at bounding box center [259, 123] width 32 height 34
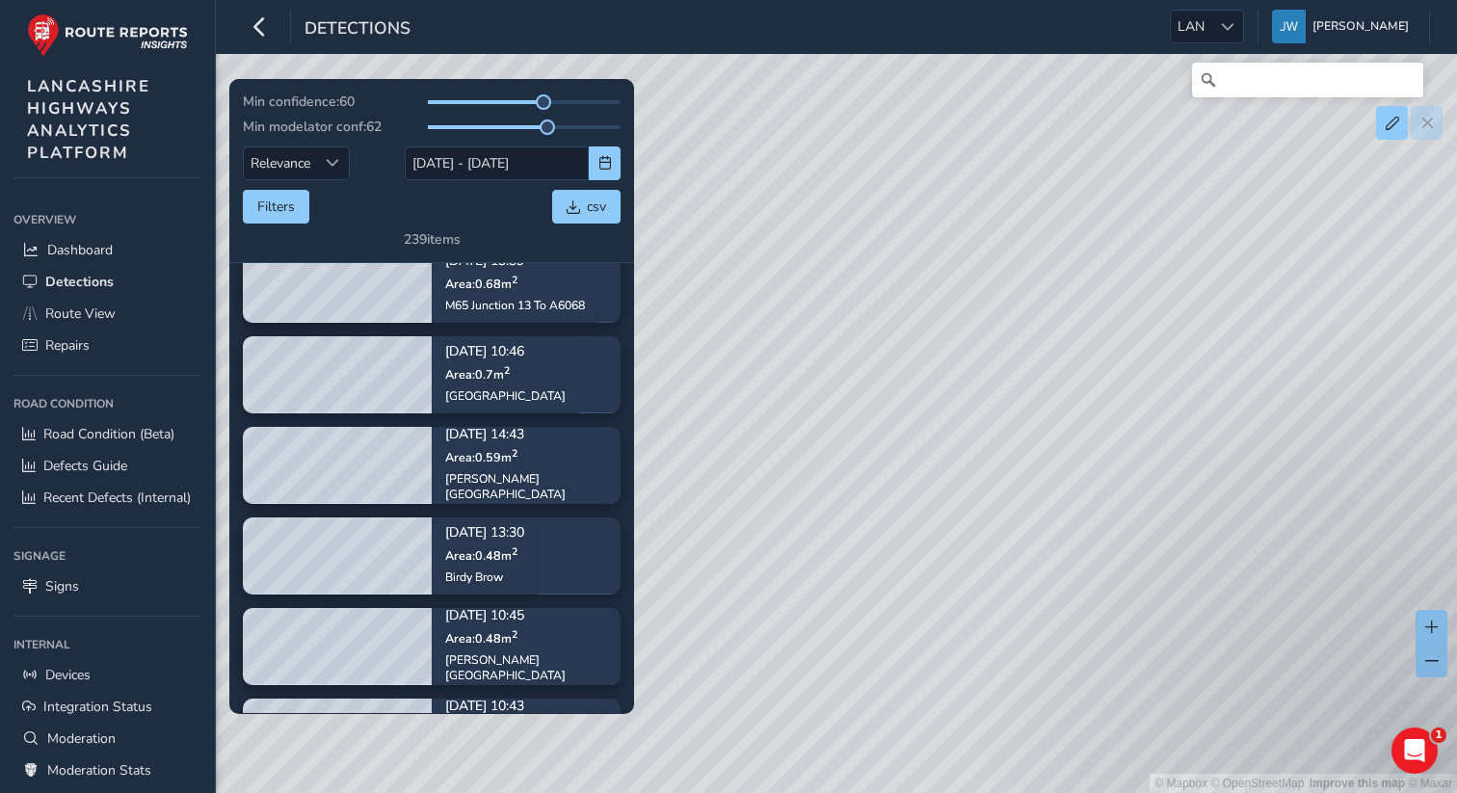
scroll to position [206, 0]
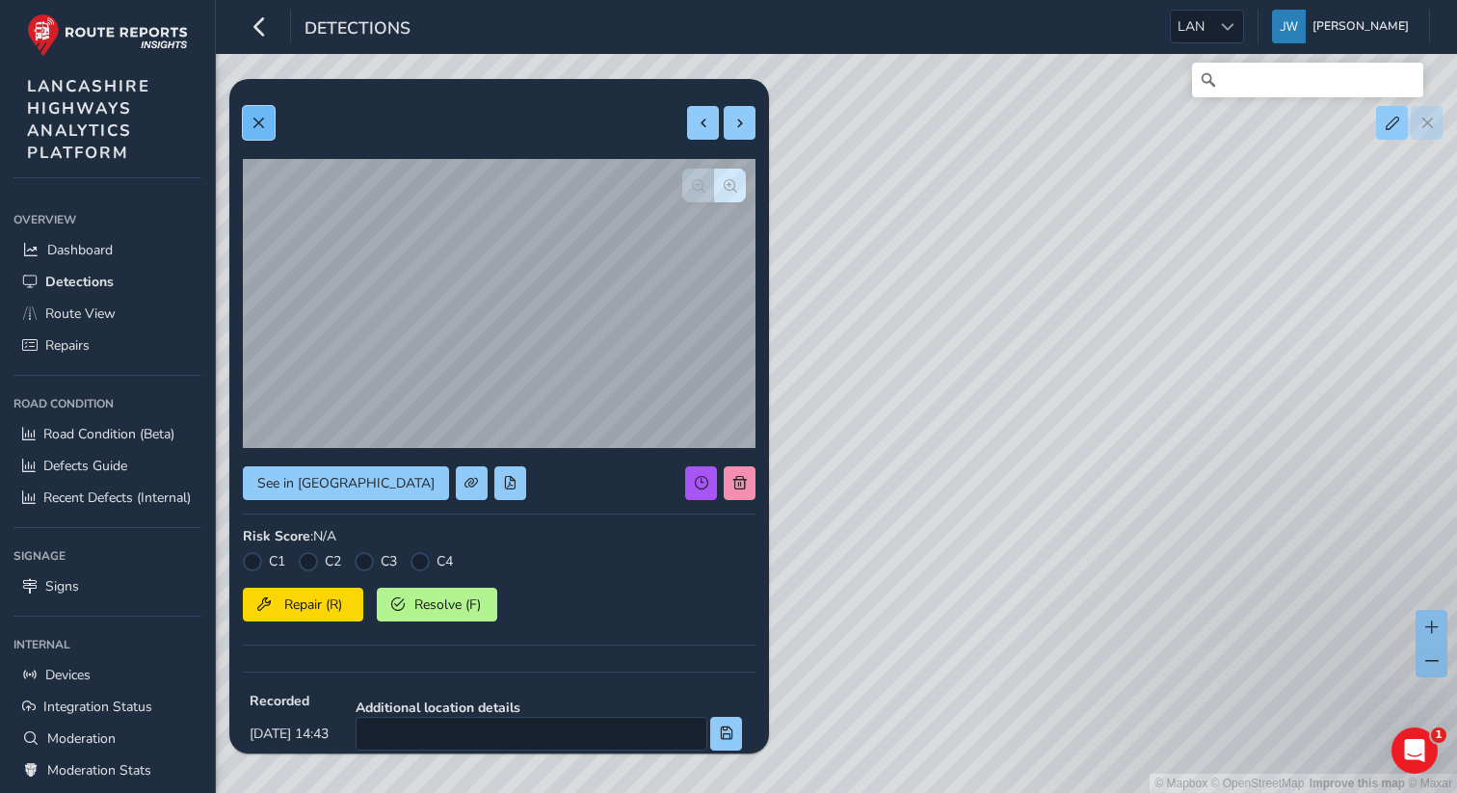
click at [261, 117] on span at bounding box center [258, 123] width 13 height 13
click at [254, 139] on button at bounding box center [259, 123] width 32 height 34
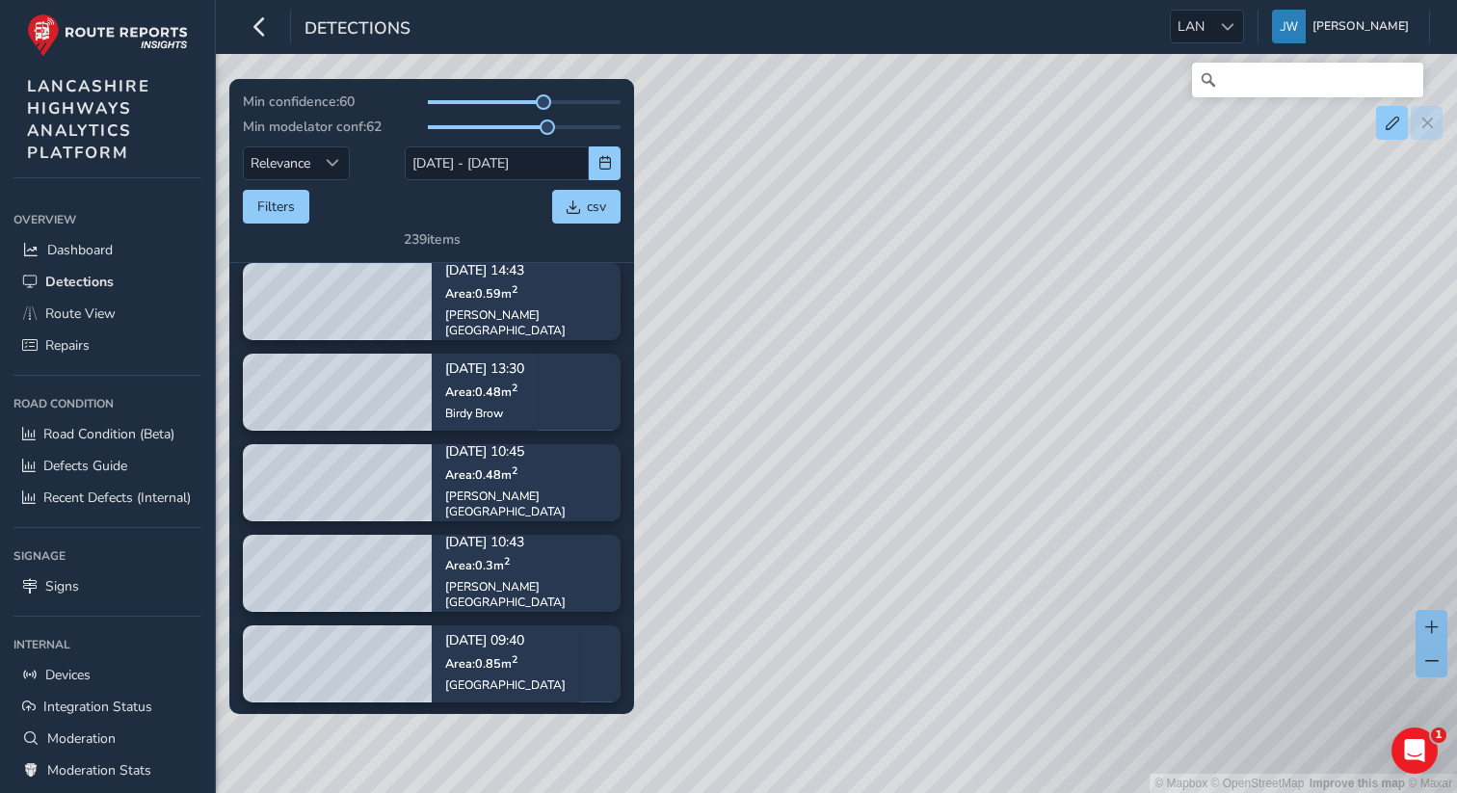
scroll to position [404, 0]
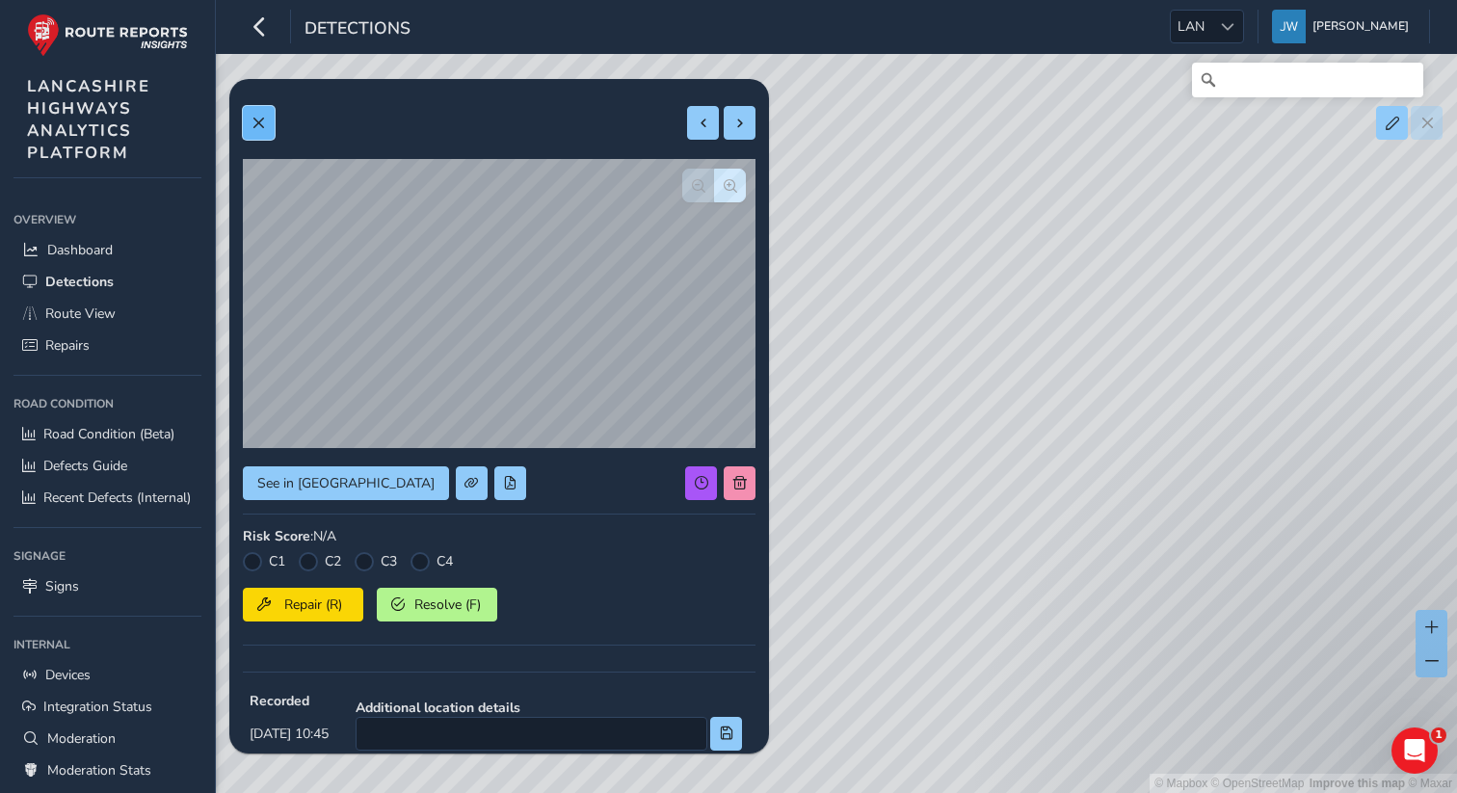
click at [260, 131] on button at bounding box center [259, 123] width 32 height 34
click at [271, 129] on button at bounding box center [259, 123] width 32 height 34
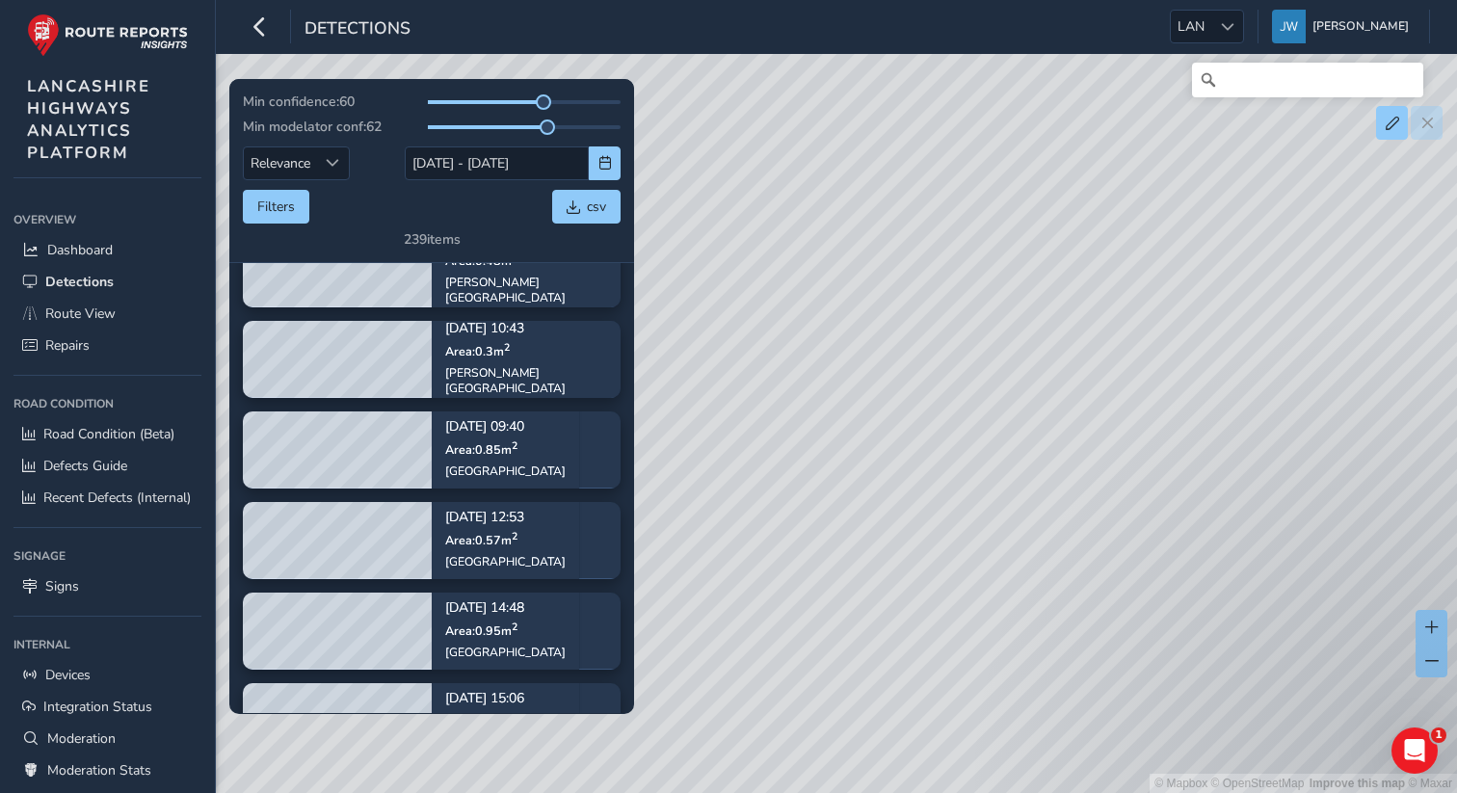
scroll to position [640, 0]
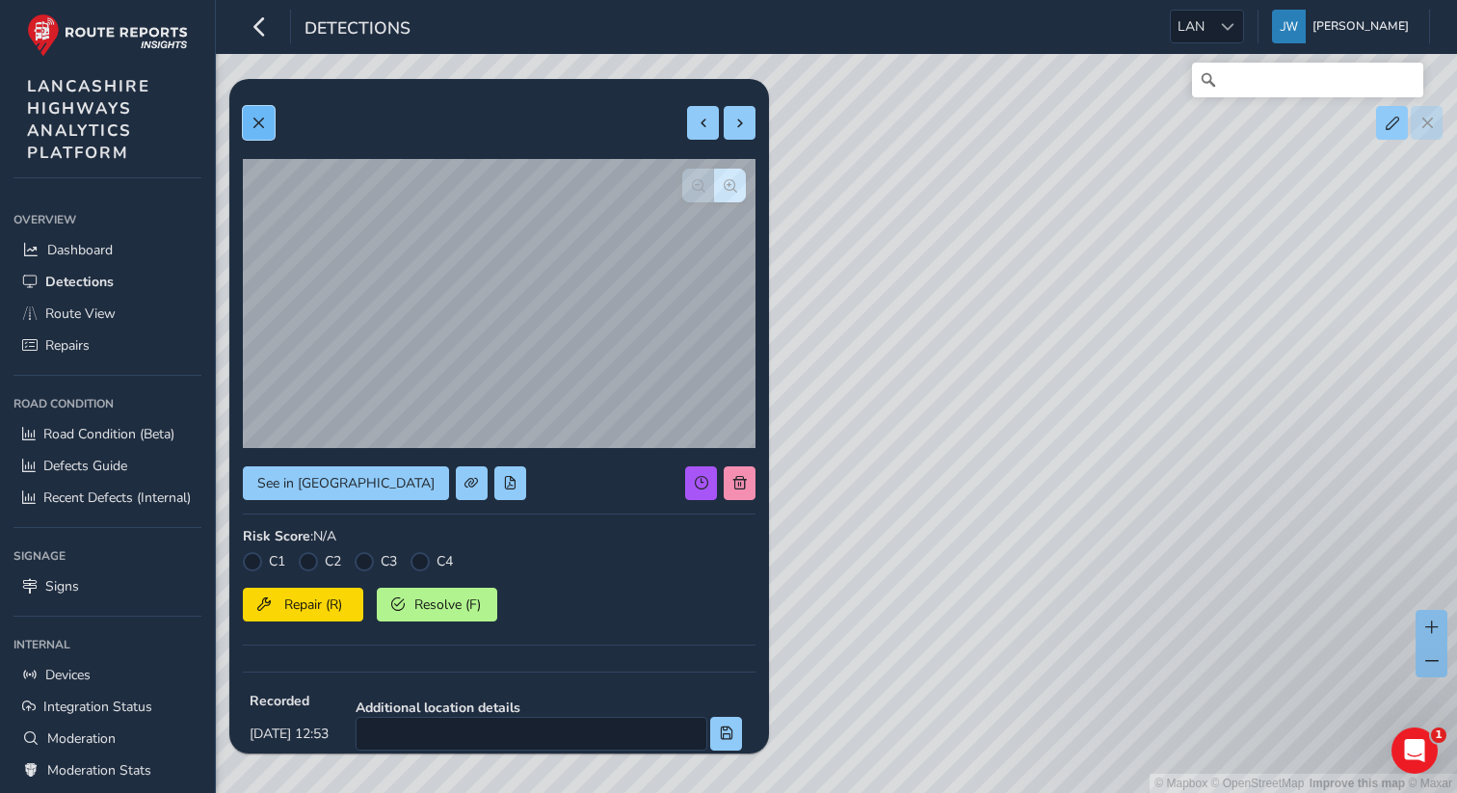
click at [258, 127] on span at bounding box center [258, 123] width 13 height 13
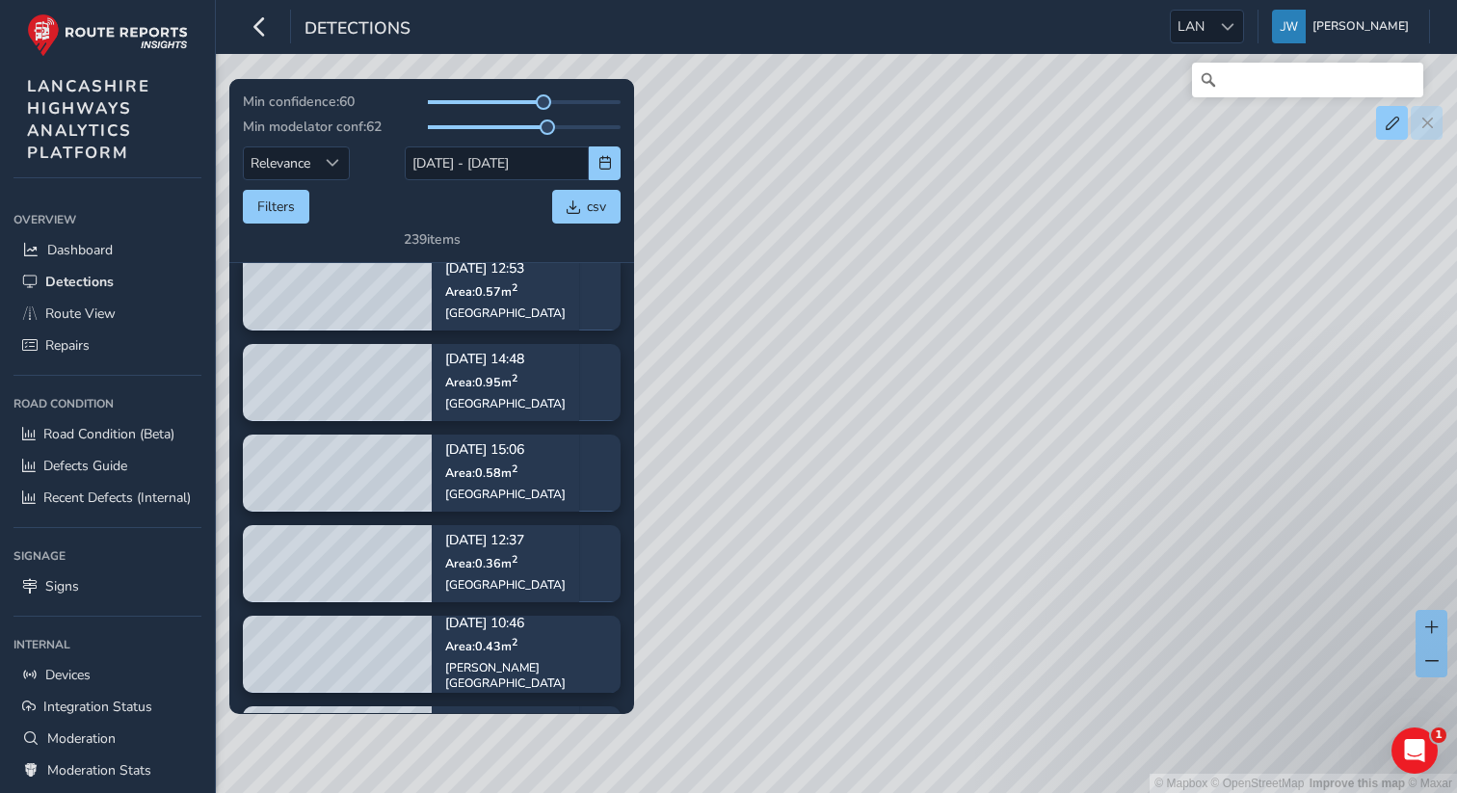
scroll to position [720, 0]
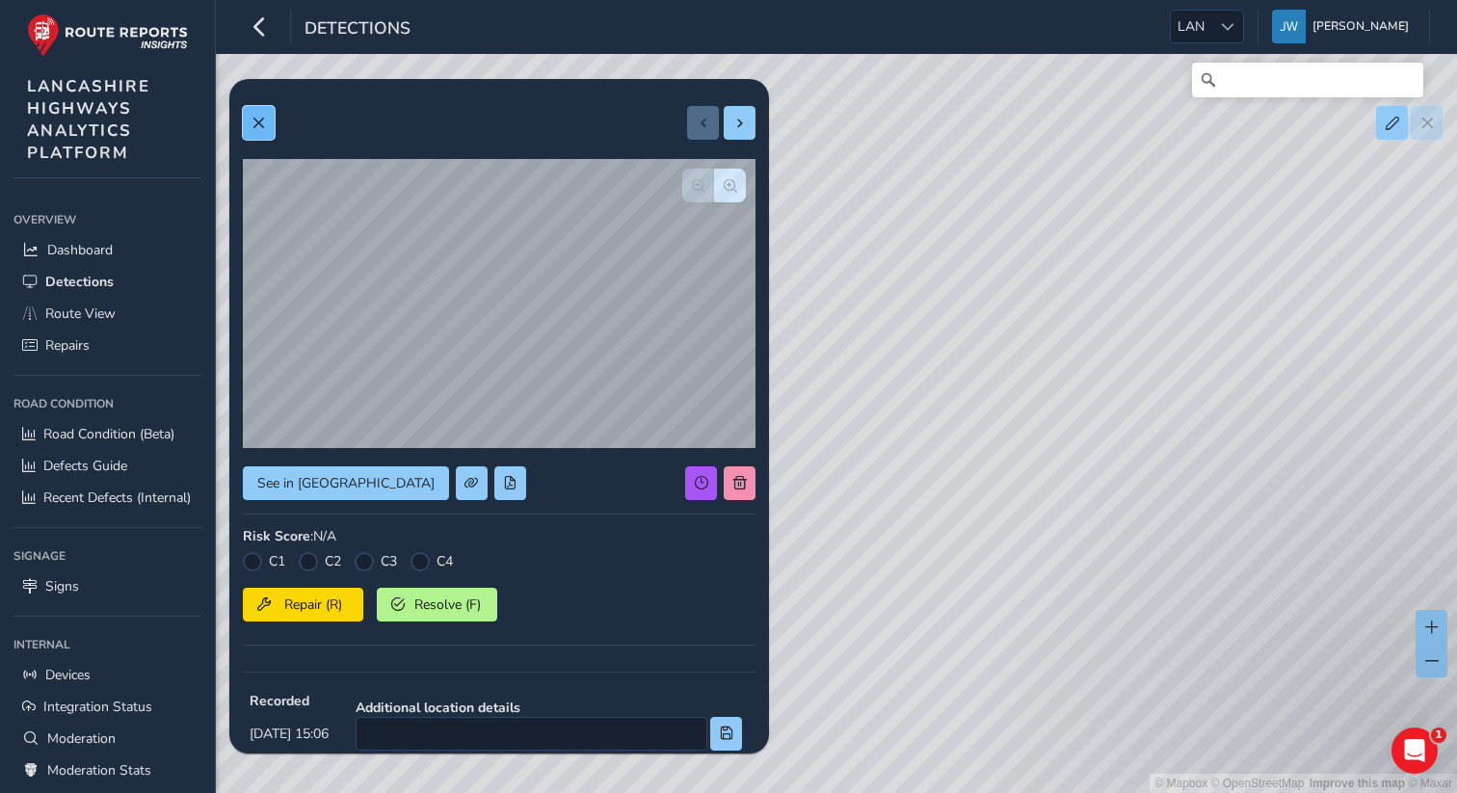
click at [261, 122] on span at bounding box center [258, 123] width 13 height 13
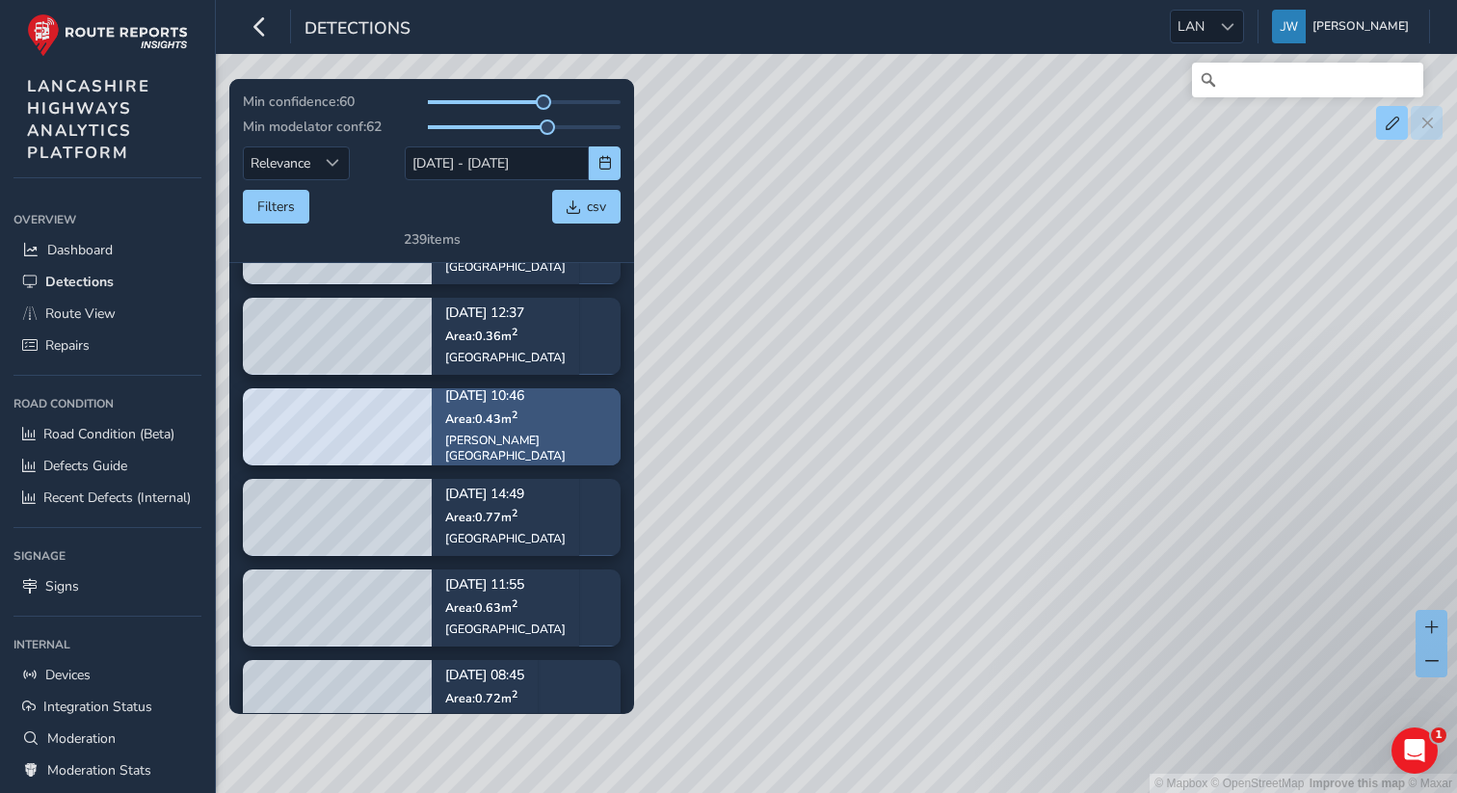
scroll to position [879, 0]
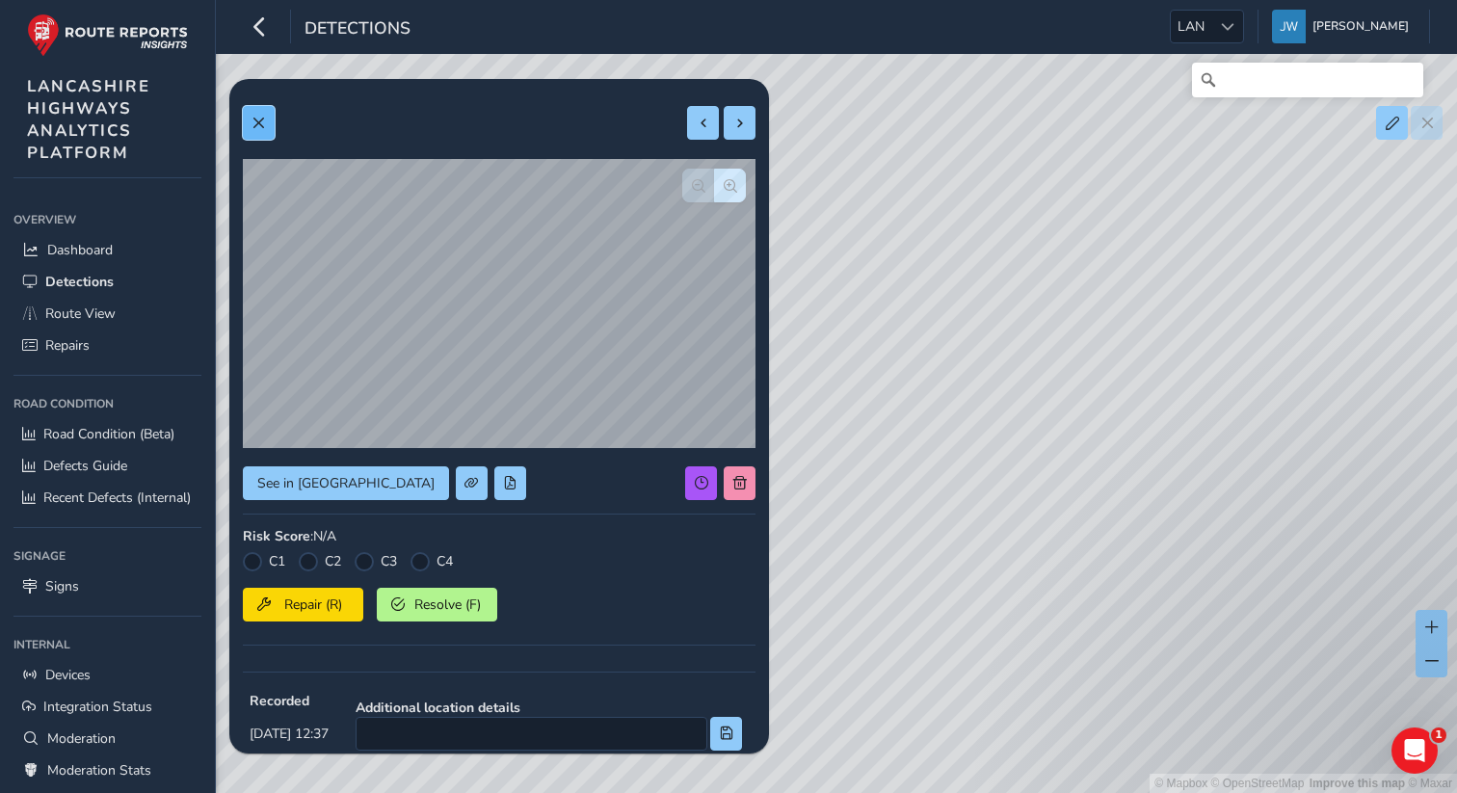
click at [259, 121] on span at bounding box center [258, 123] width 13 height 13
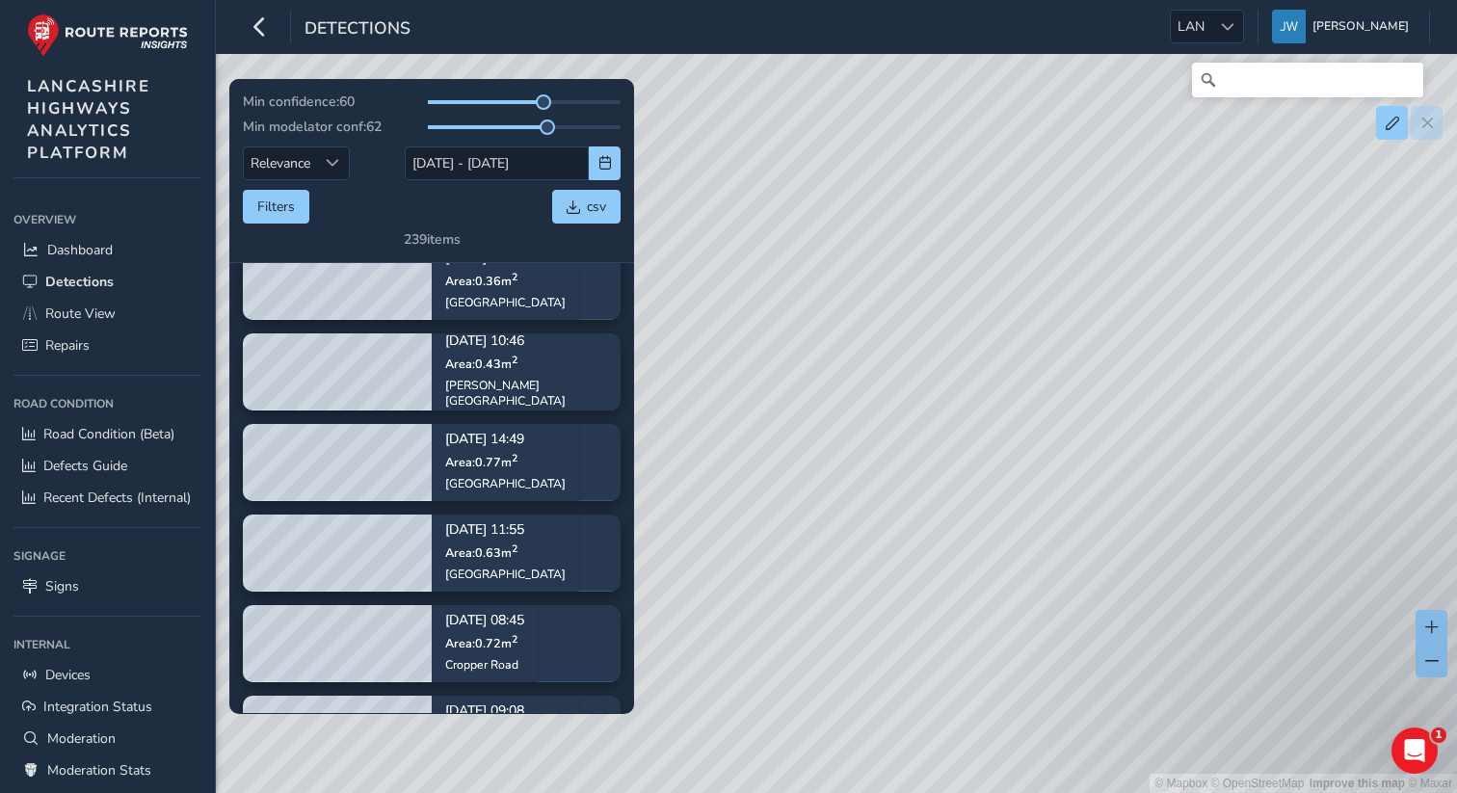
scroll to position [925, 0]
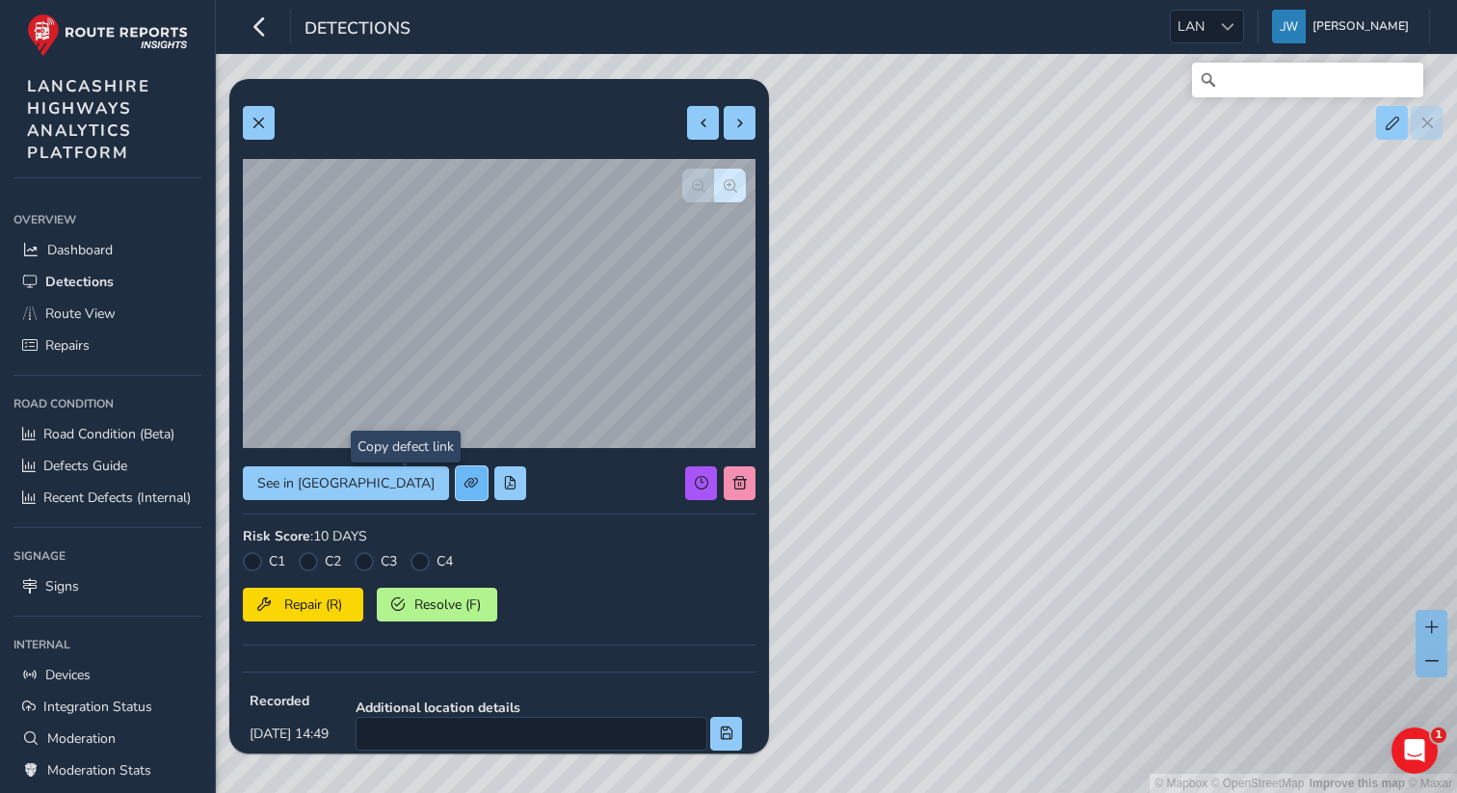
click at [464, 488] on span at bounding box center [470, 482] width 13 height 13
click at [255, 120] on span at bounding box center [258, 123] width 13 height 13
click at [256, 125] on span at bounding box center [258, 123] width 13 height 13
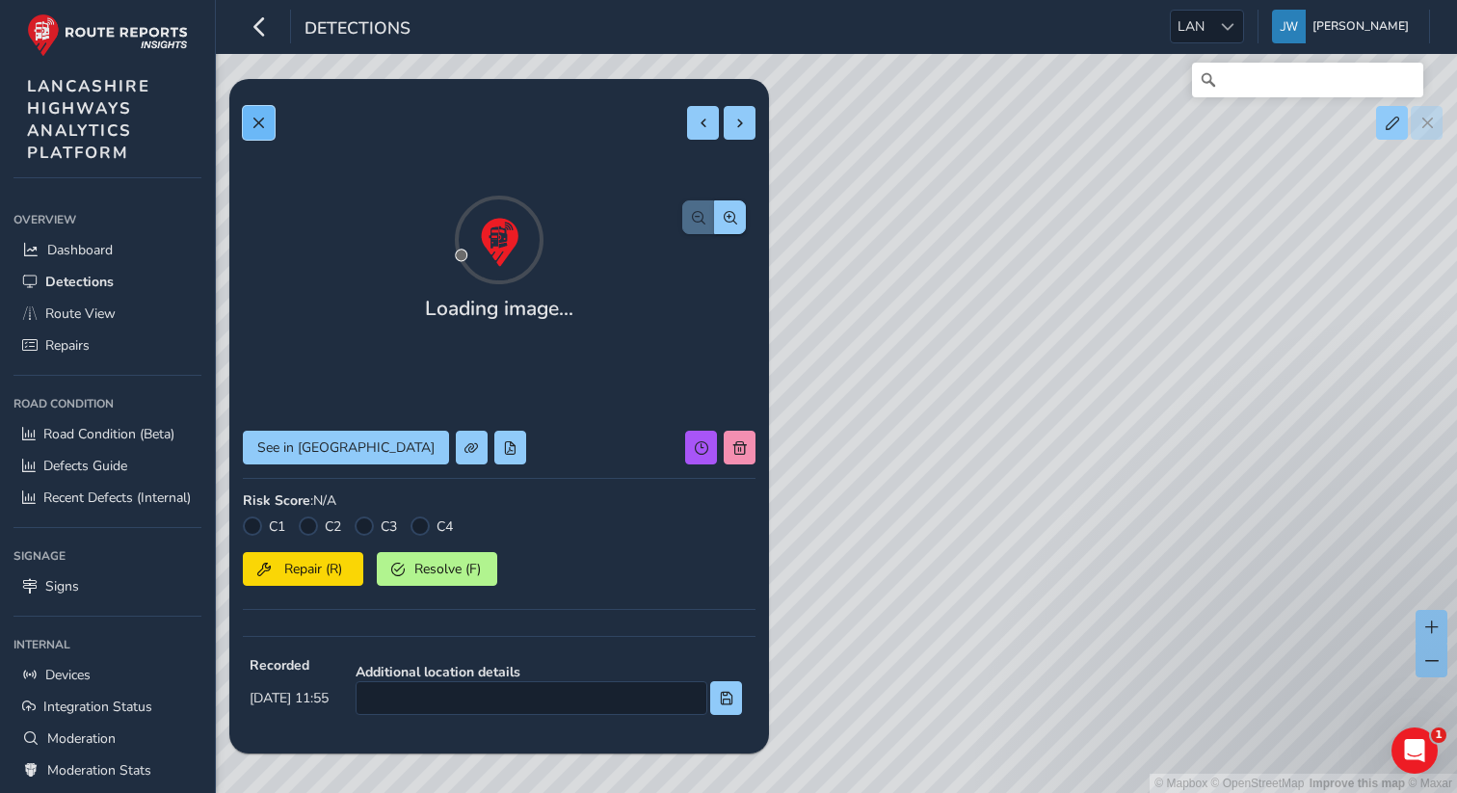
click at [259, 121] on span at bounding box center [258, 123] width 13 height 13
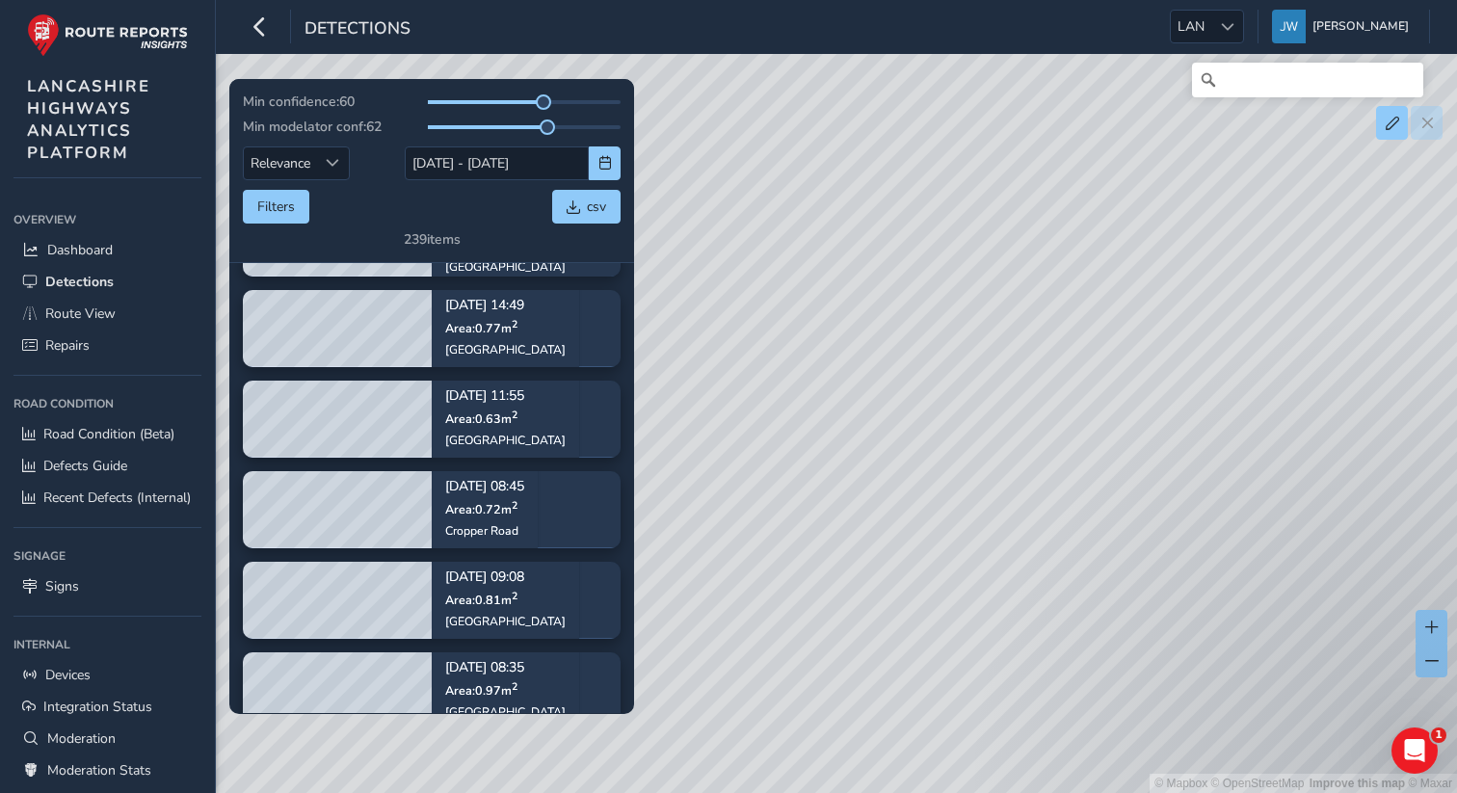
scroll to position [1071, 0]
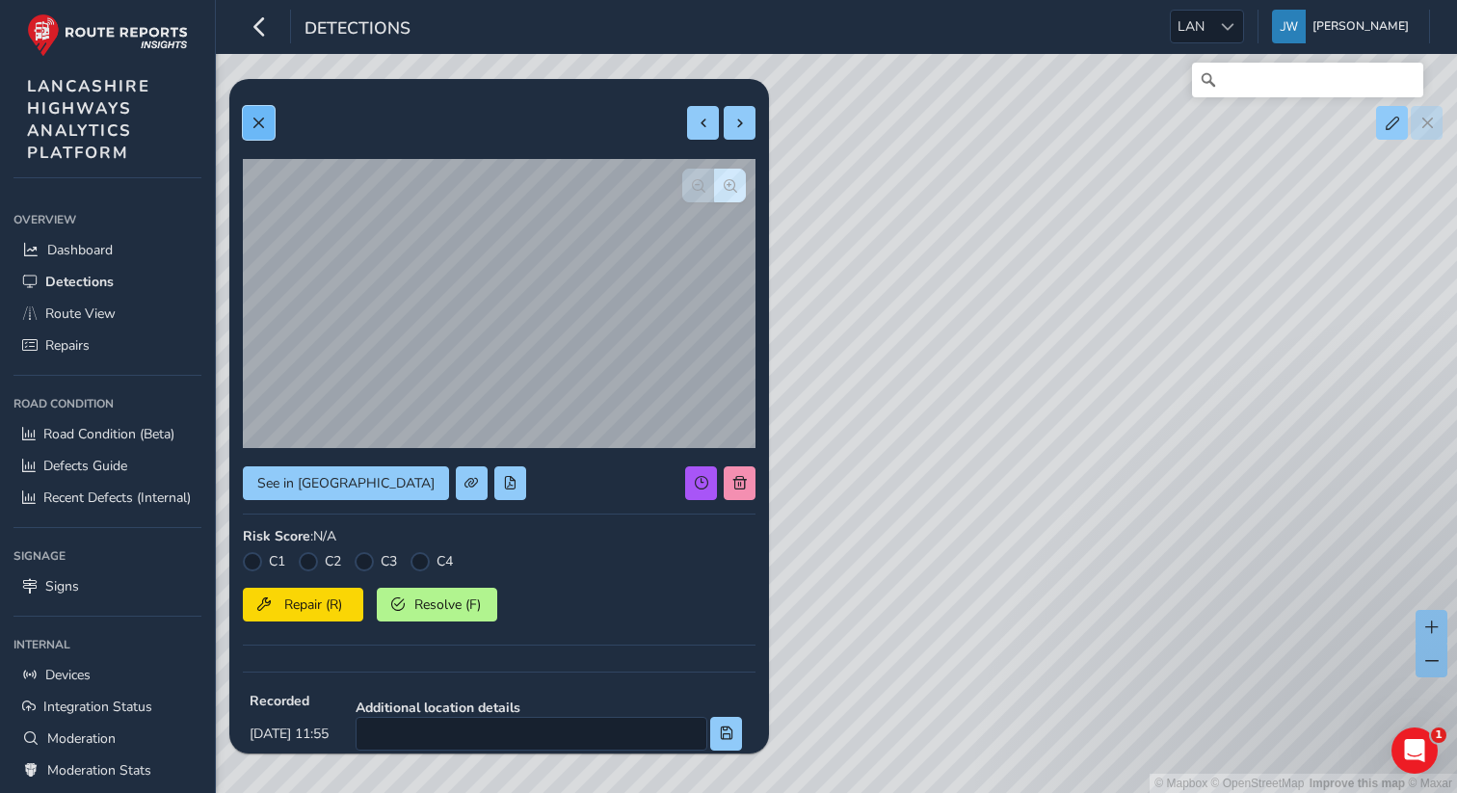
click at [256, 124] on span at bounding box center [258, 123] width 13 height 13
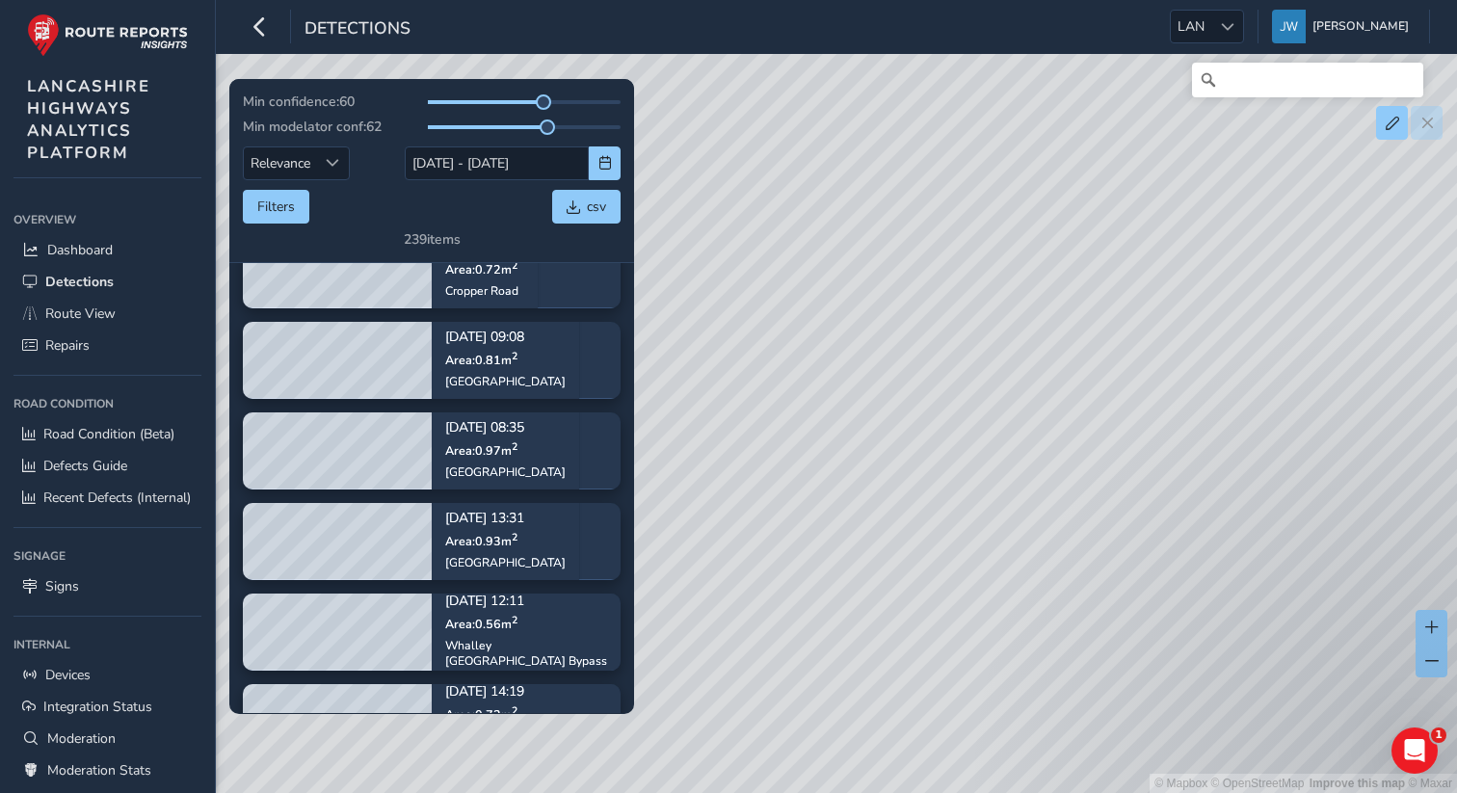
scroll to position [1257, 0]
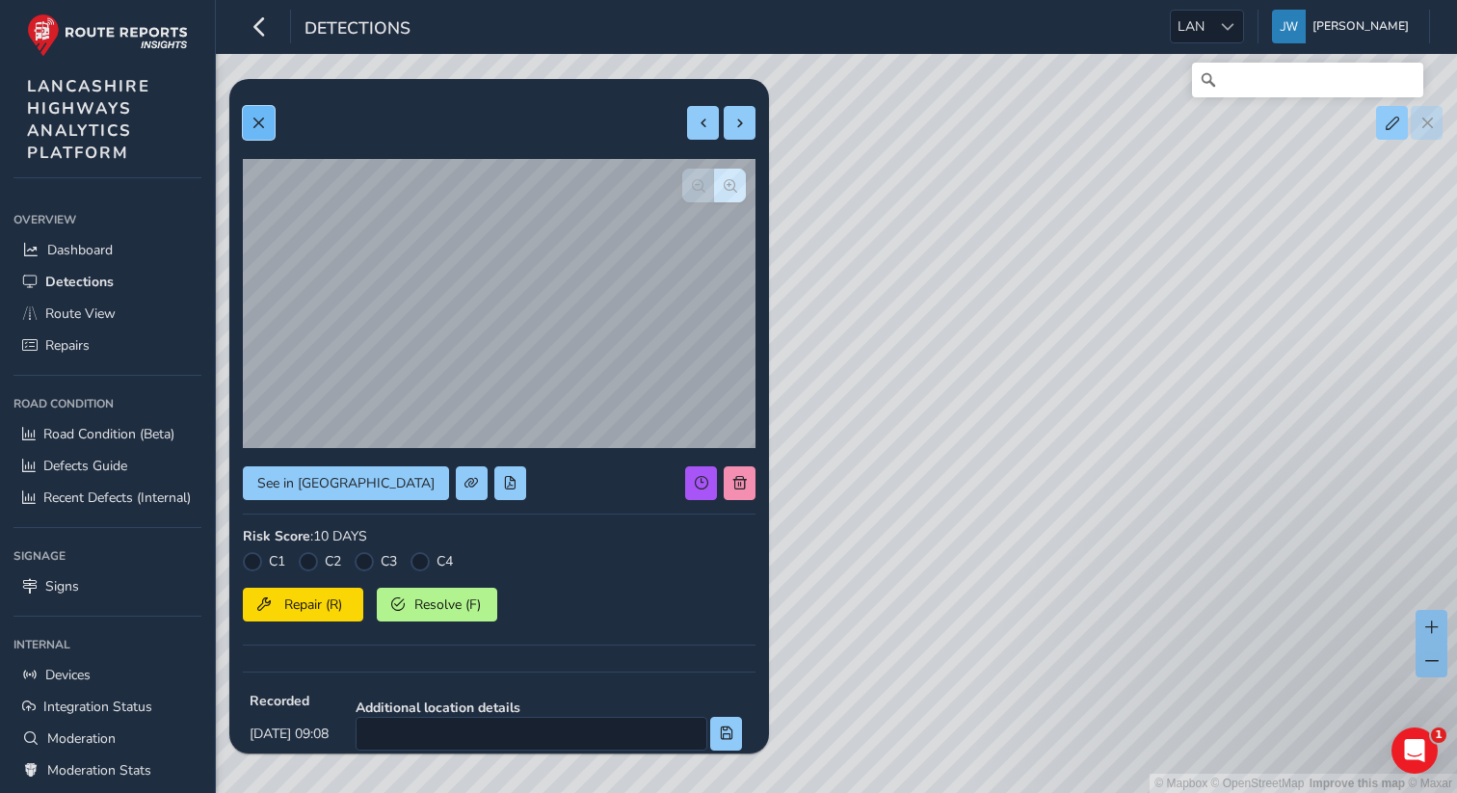
click at [256, 122] on span at bounding box center [258, 123] width 13 height 13
click at [464, 488] on span at bounding box center [470, 482] width 13 height 13
click at [338, 488] on span "See in [GEOGRAPHIC_DATA]" at bounding box center [345, 483] width 177 height 18
click at [354, 471] on button "See in [GEOGRAPHIC_DATA]" at bounding box center [346, 483] width 206 height 34
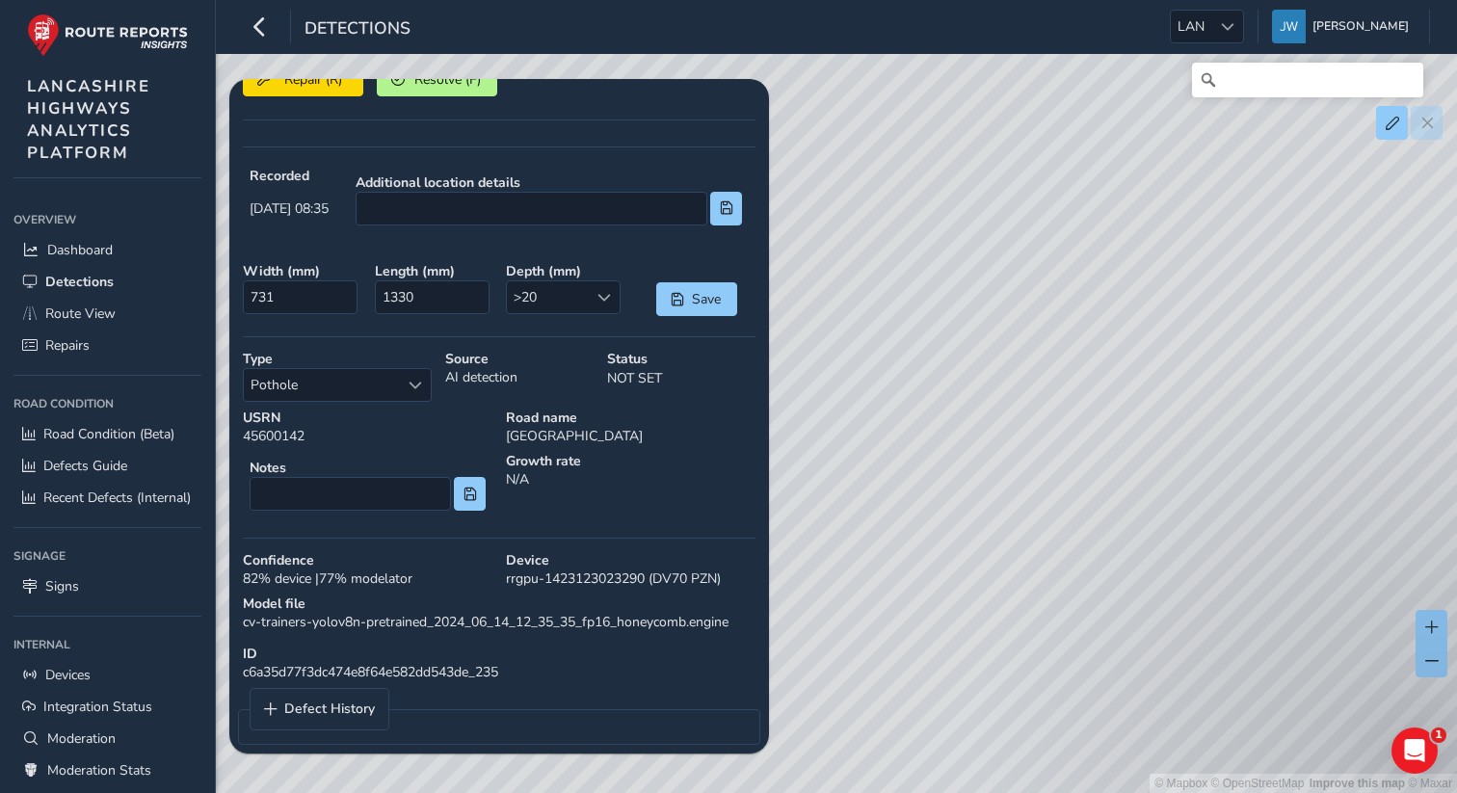
scroll to position [542, 0]
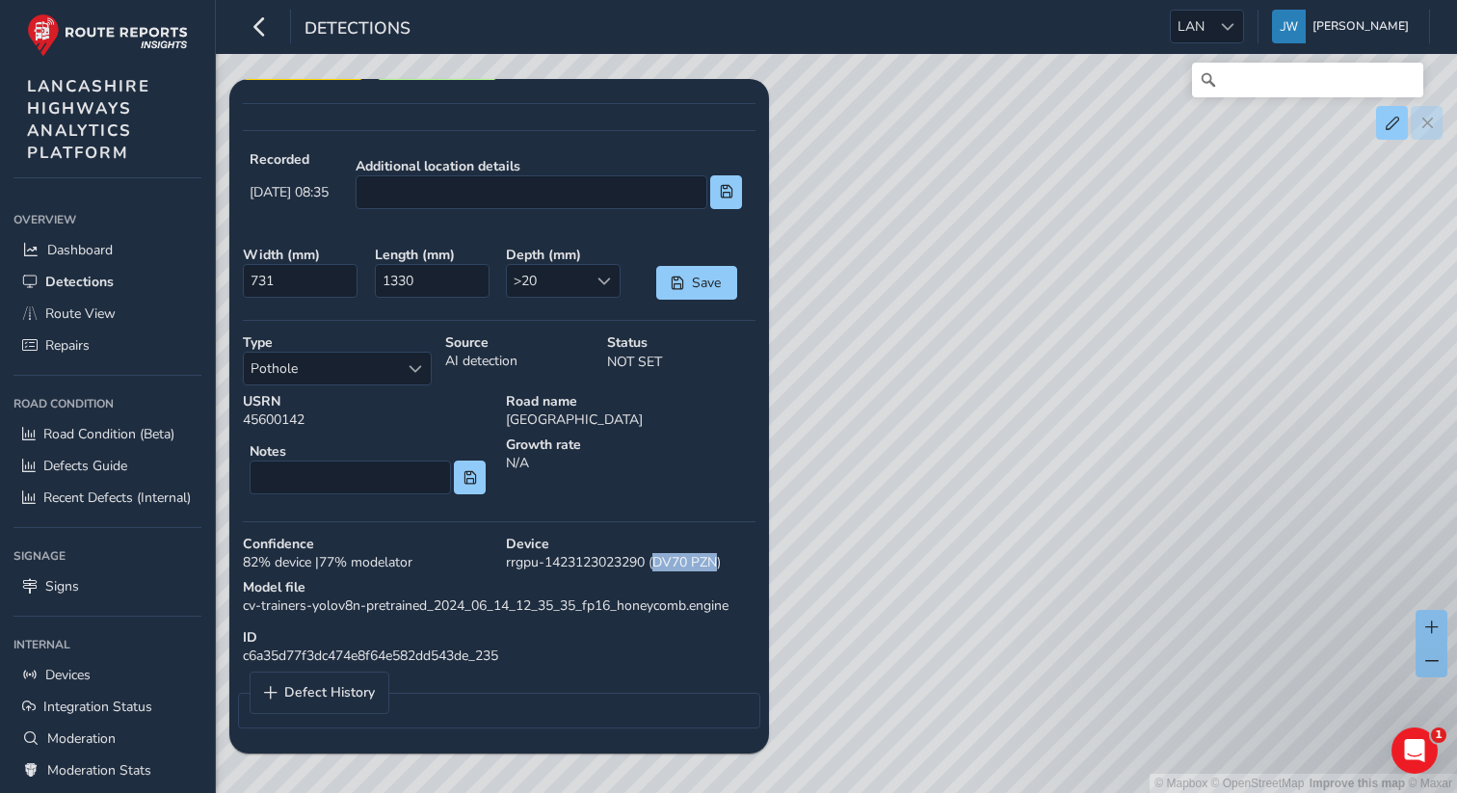
drag, startPoint x: 658, startPoint y: 561, endPoint x: 721, endPoint y: 568, distance: 63.0
click at [721, 568] on div "Device rrgpu-1423123023290 (DV70 PZN)" at bounding box center [630, 553] width 263 height 50
copy div "DV70 PZN"
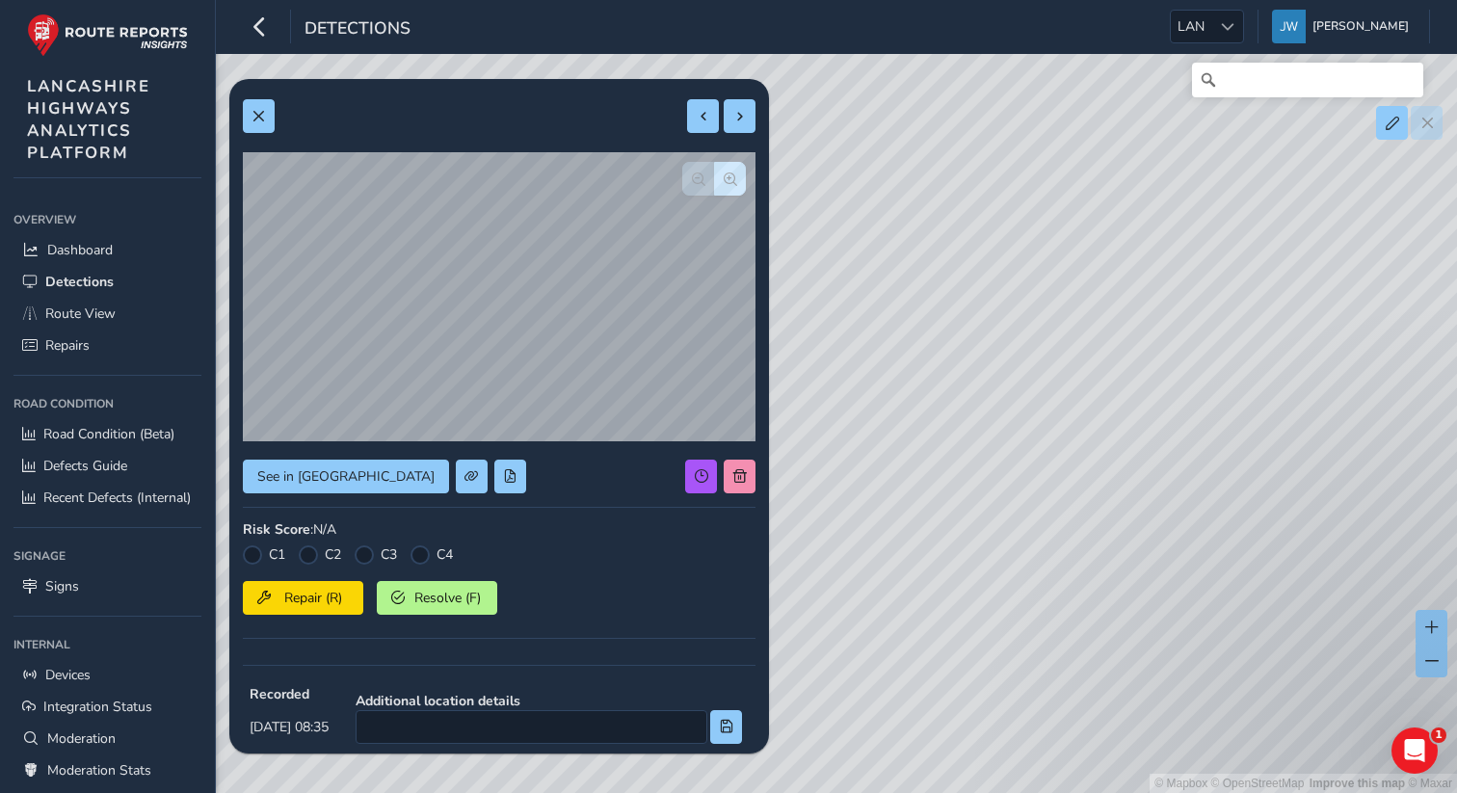
scroll to position [0, 0]
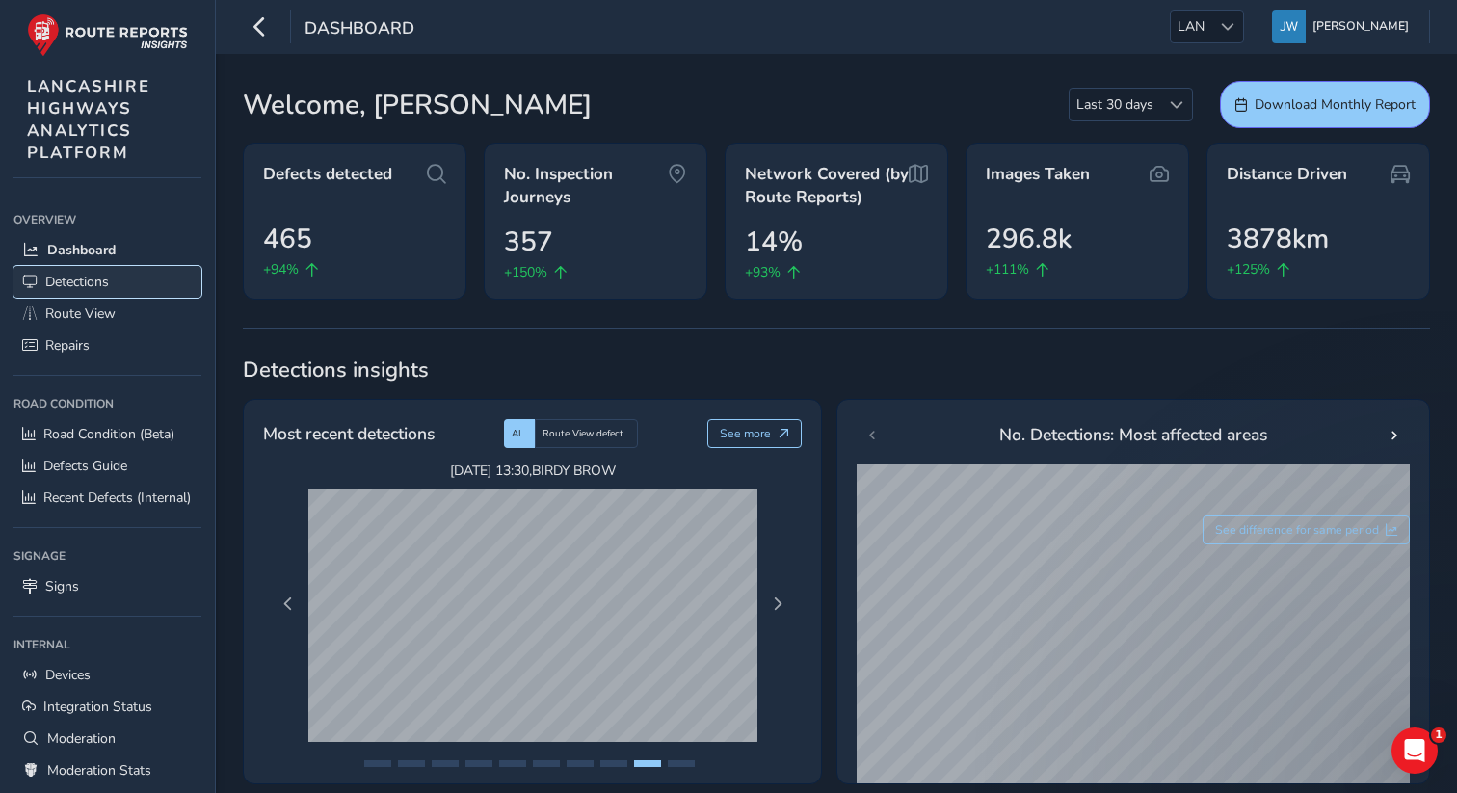
click at [82, 276] on span "Detections" at bounding box center [77, 282] width 64 height 18
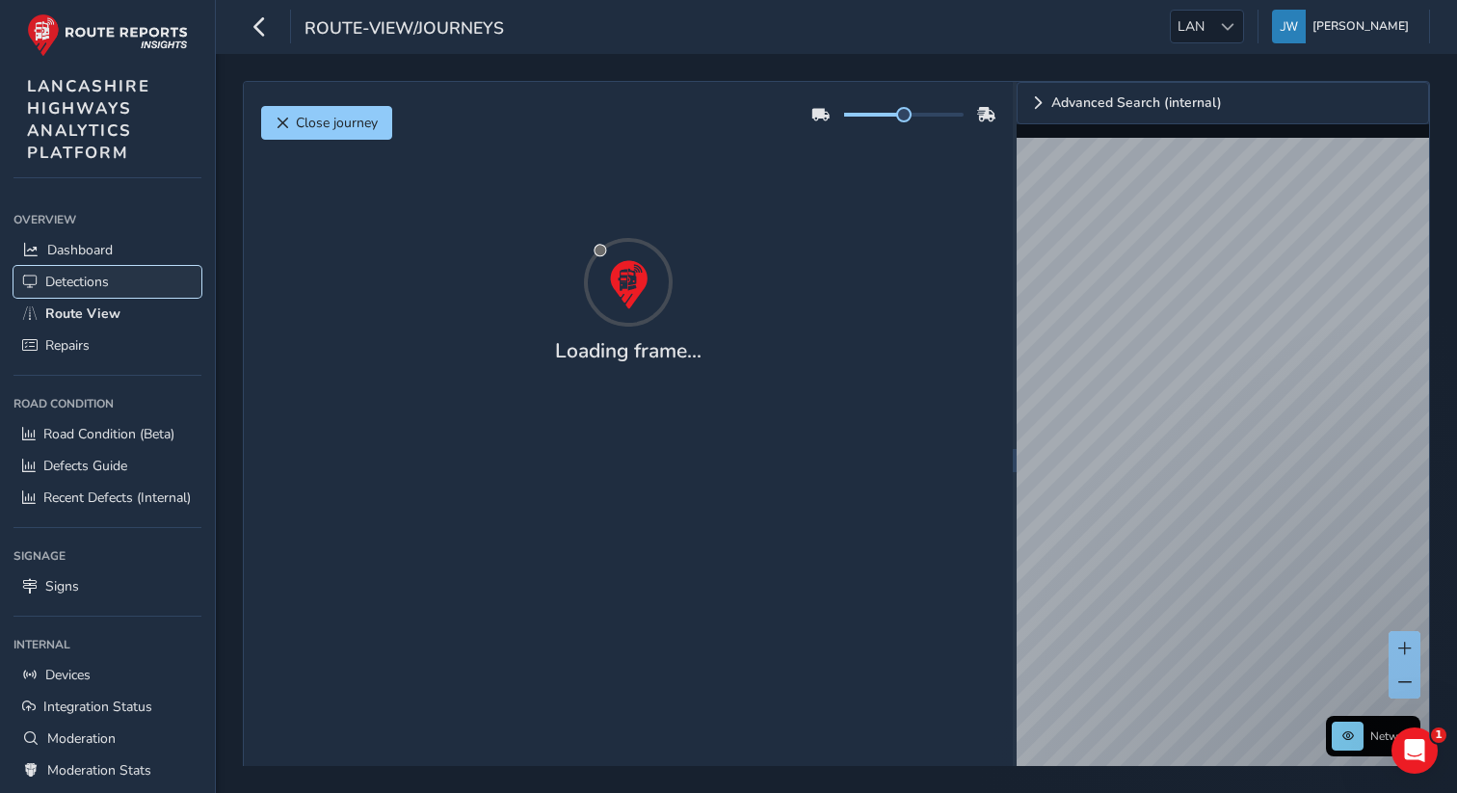
click at [84, 281] on span "Detections" at bounding box center [77, 282] width 64 height 18
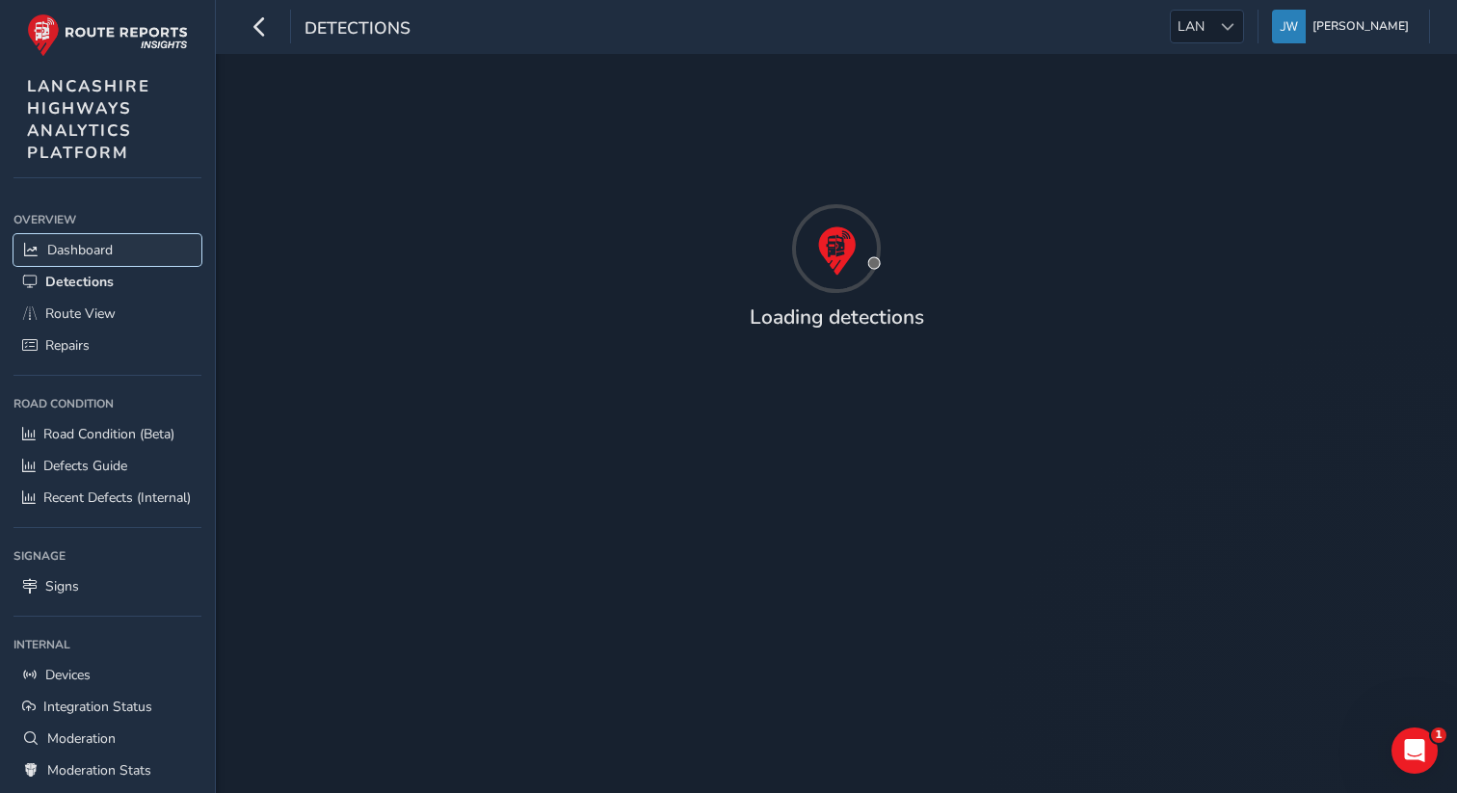
click at [85, 244] on span "Dashboard" at bounding box center [80, 250] width 66 height 18
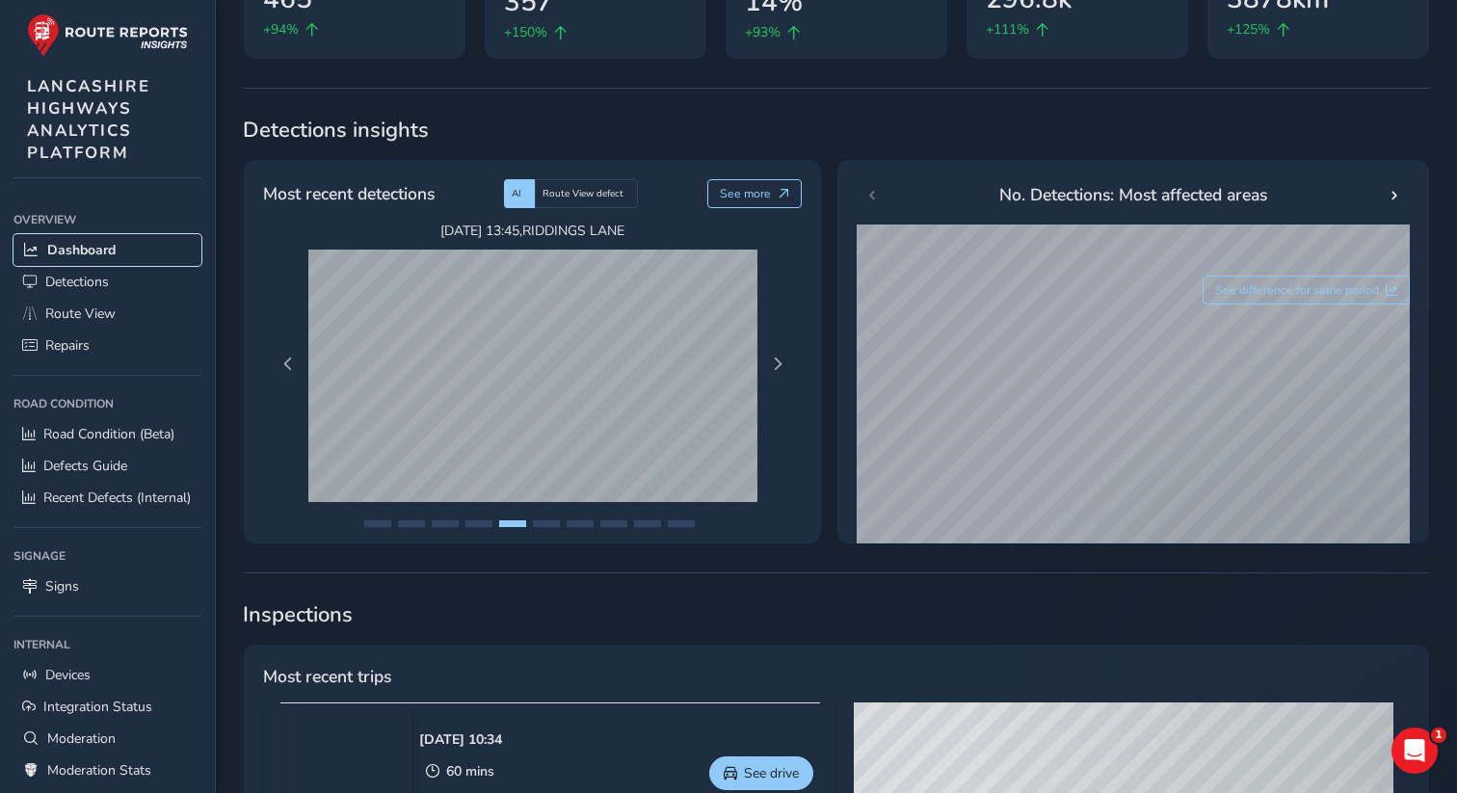
scroll to position [124, 0]
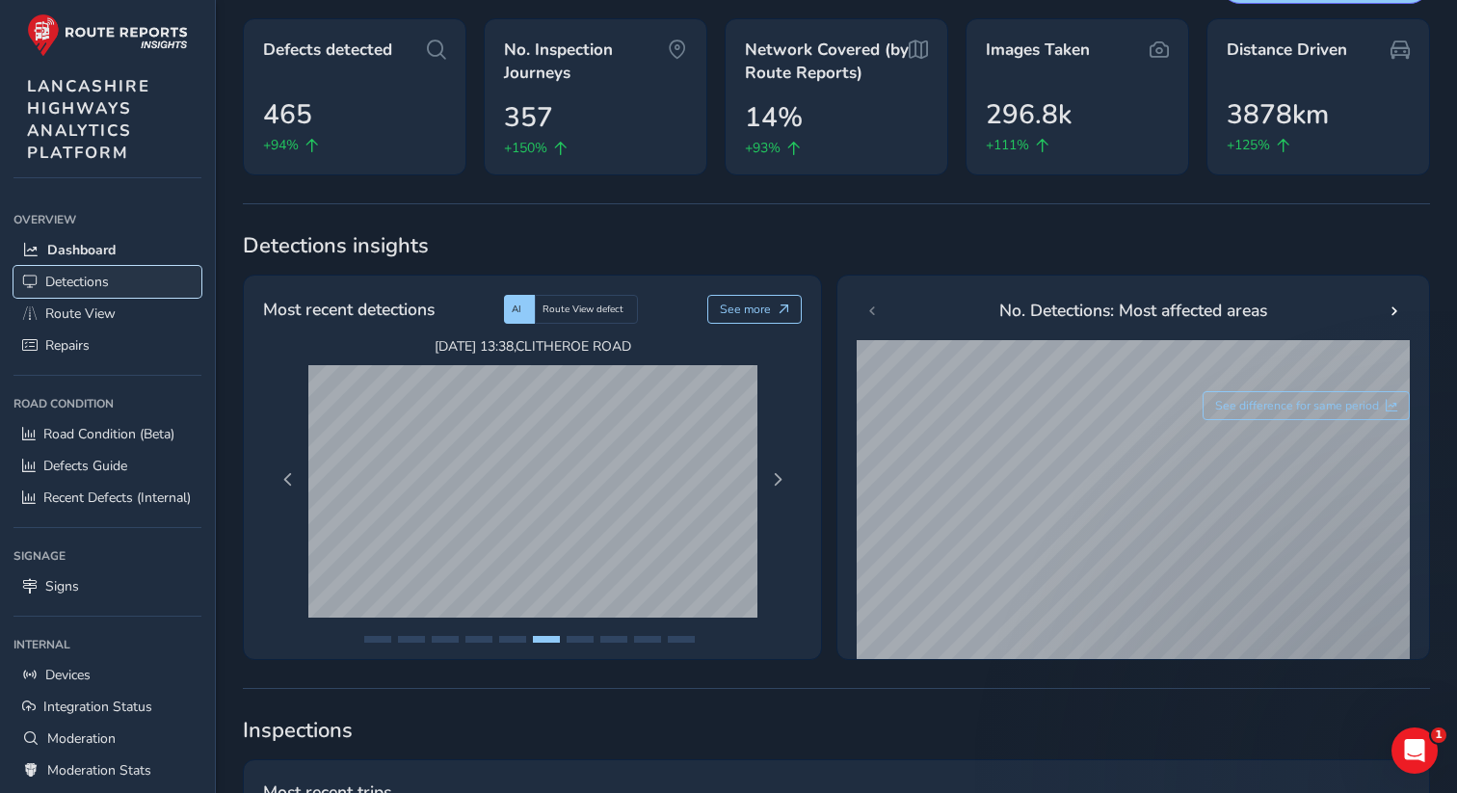
click at [93, 279] on span "Detections" at bounding box center [77, 282] width 64 height 18
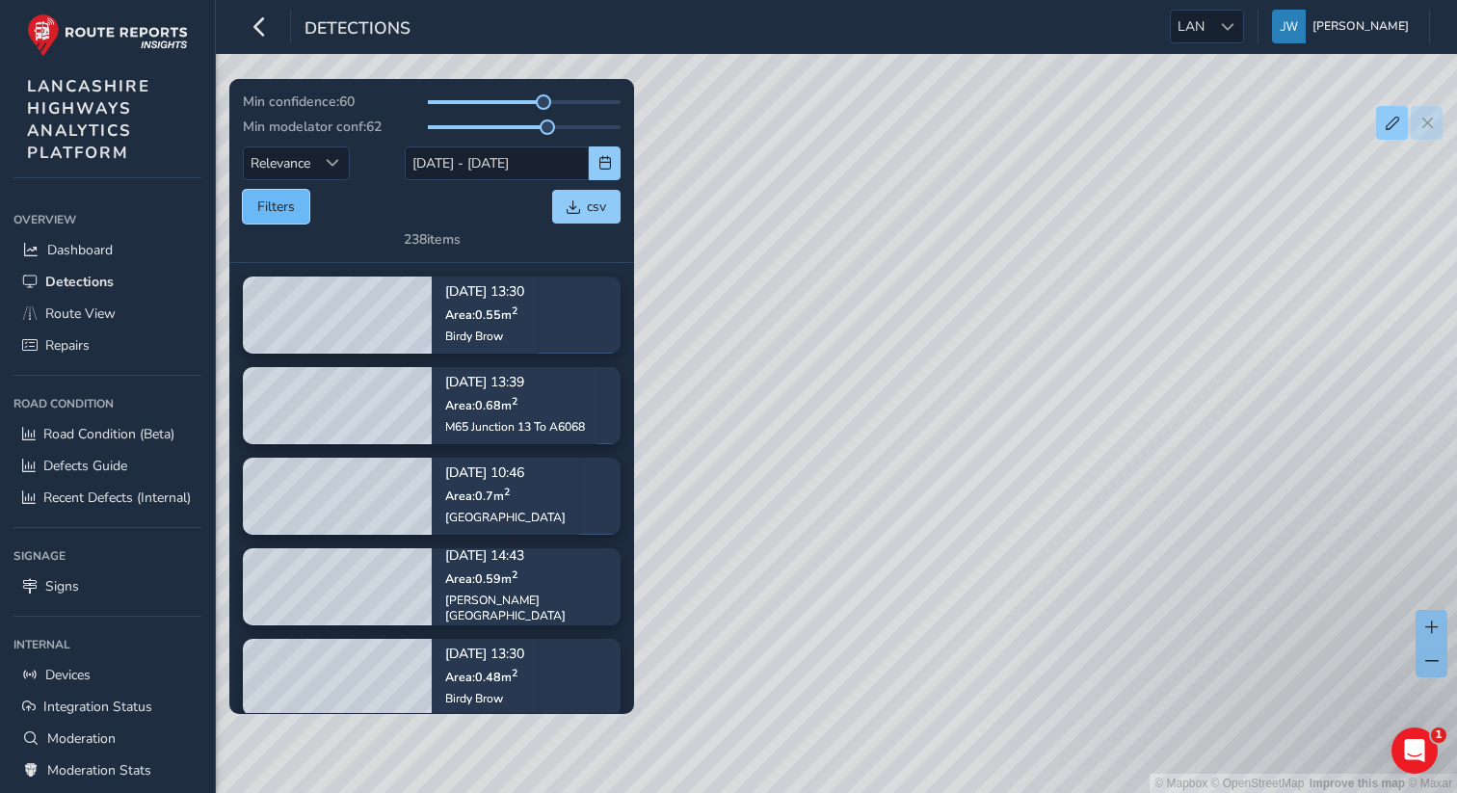
click at [285, 200] on button "Filters" at bounding box center [276, 207] width 66 height 34
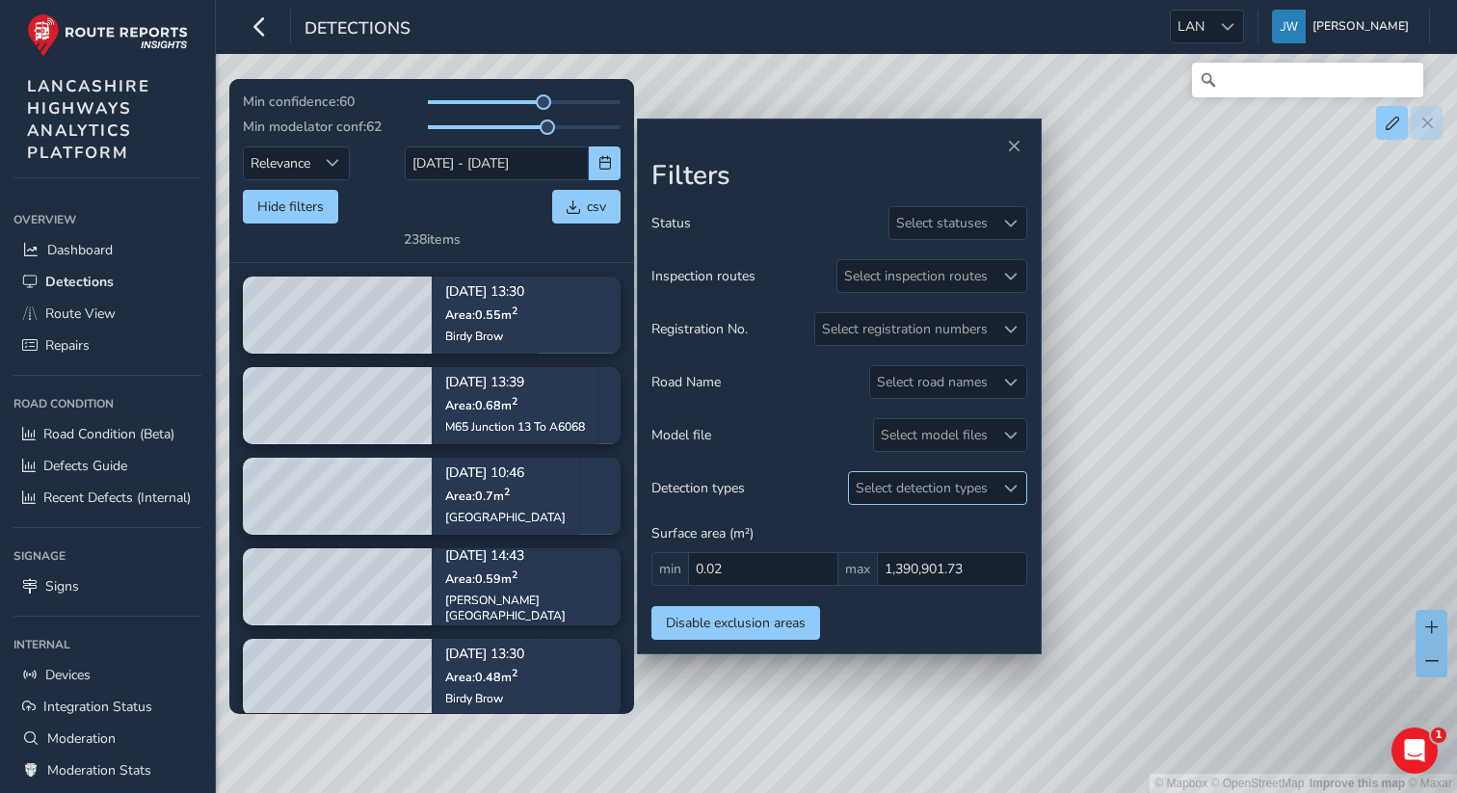
click at [930, 497] on div "Select detection types" at bounding box center [922, 488] width 146 height 32
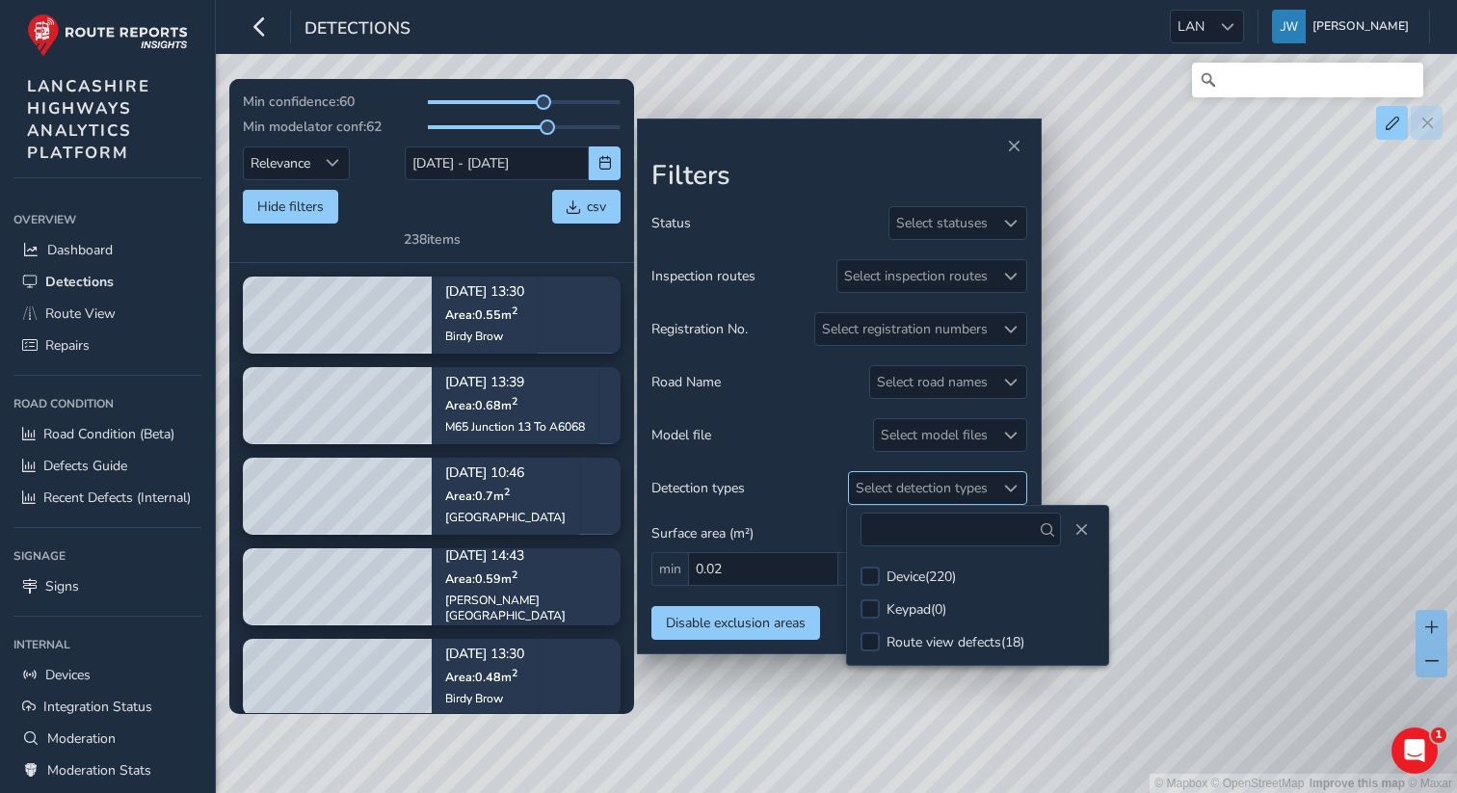
click at [930, 497] on div "Select detection types" at bounding box center [922, 488] width 146 height 32
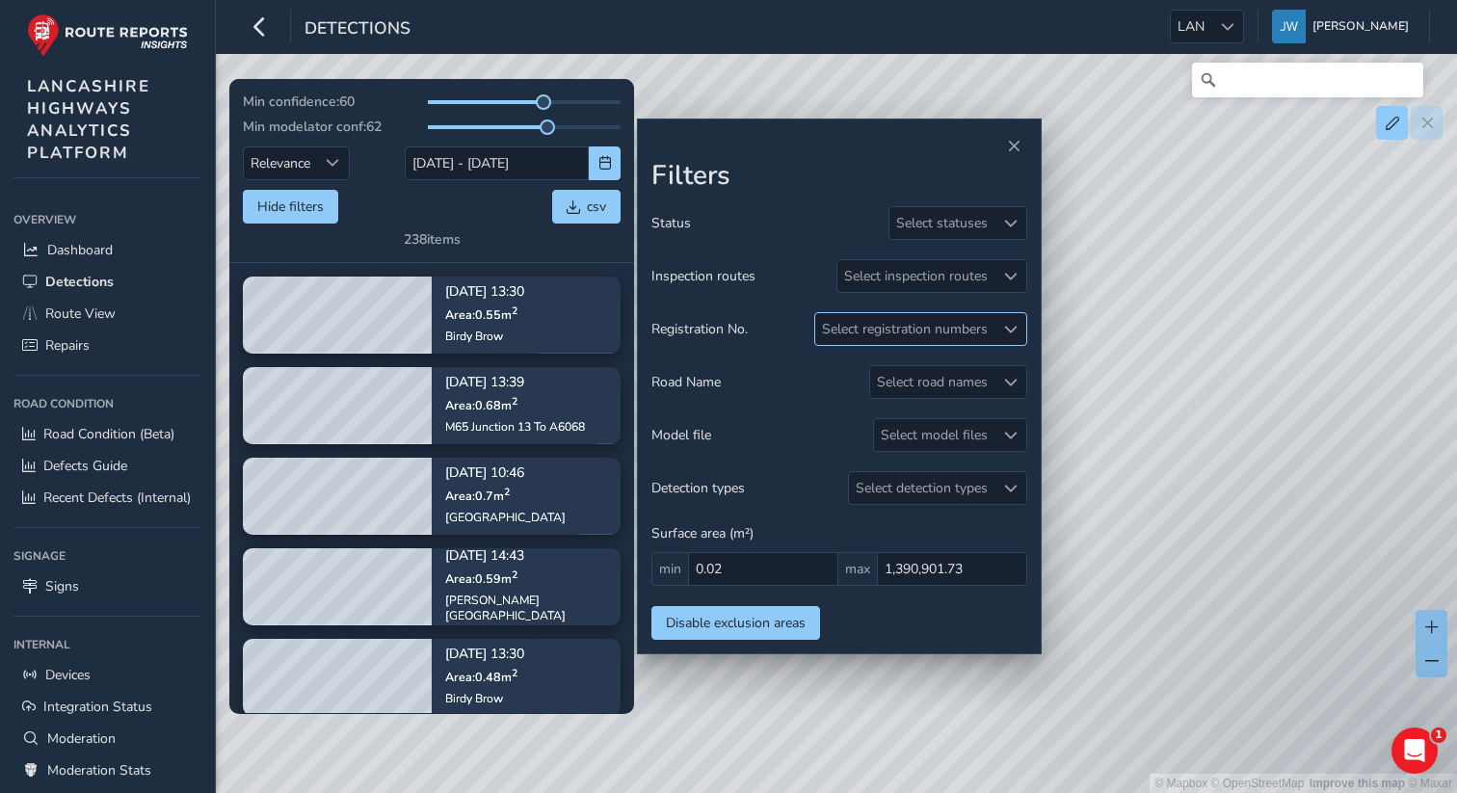
click at [889, 339] on div "Select registration numbers" at bounding box center [904, 329] width 179 height 32
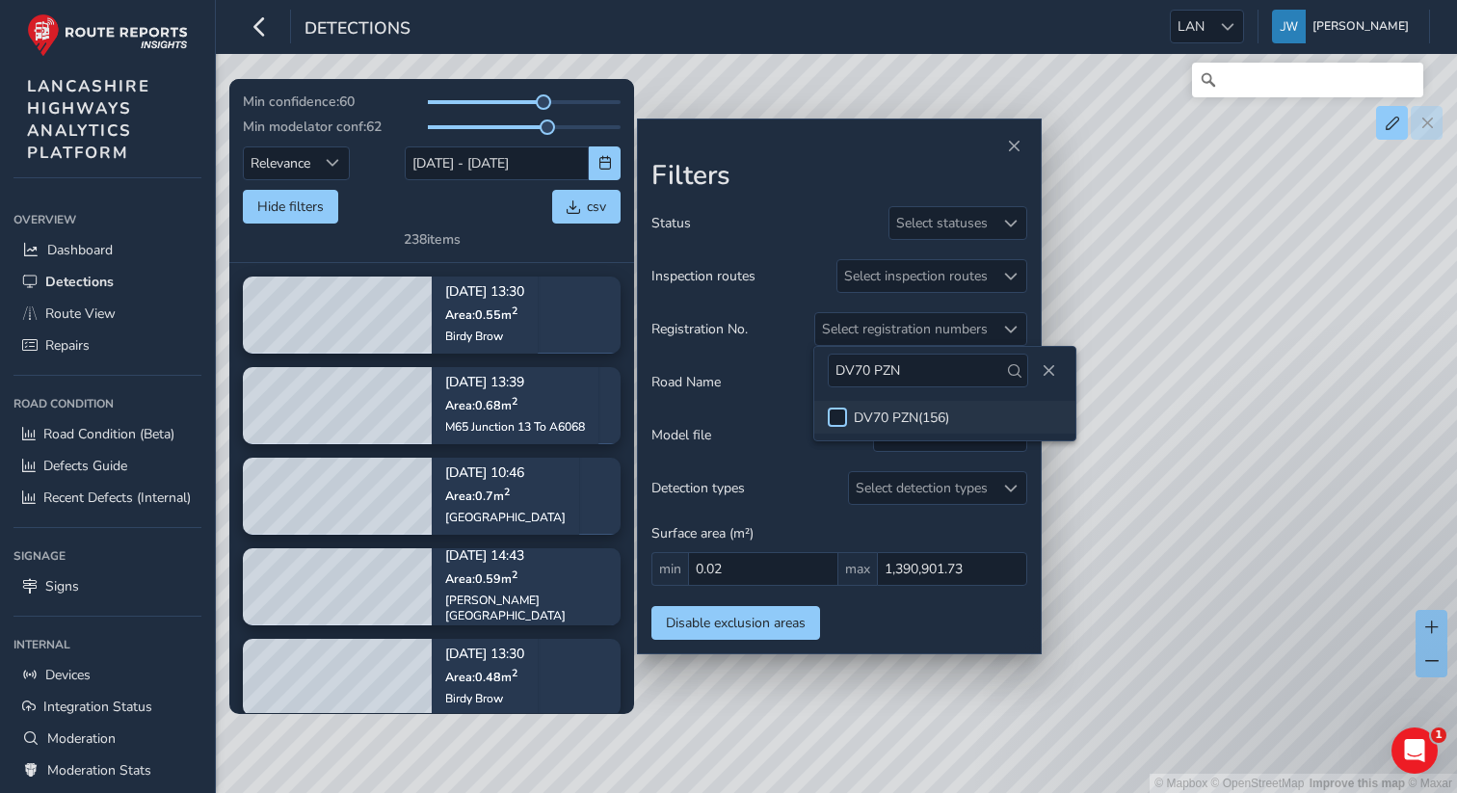
type input "DV70 PZN"
click at [838, 415] on div at bounding box center [837, 417] width 19 height 19
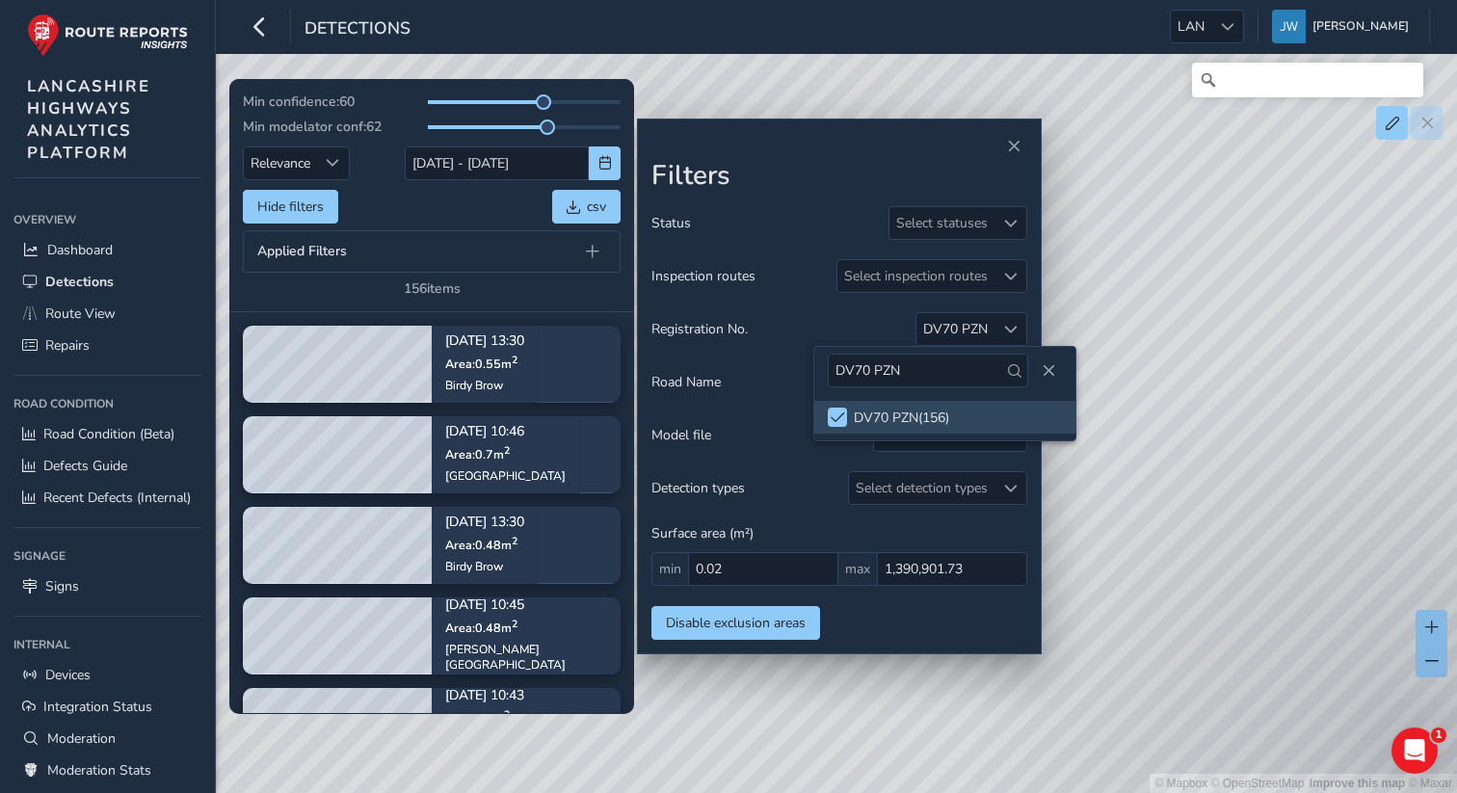
click at [829, 199] on div "Filters Status Select statuses Inspection routes Select inspection routes Regis…" at bounding box center [839, 400] width 376 height 480
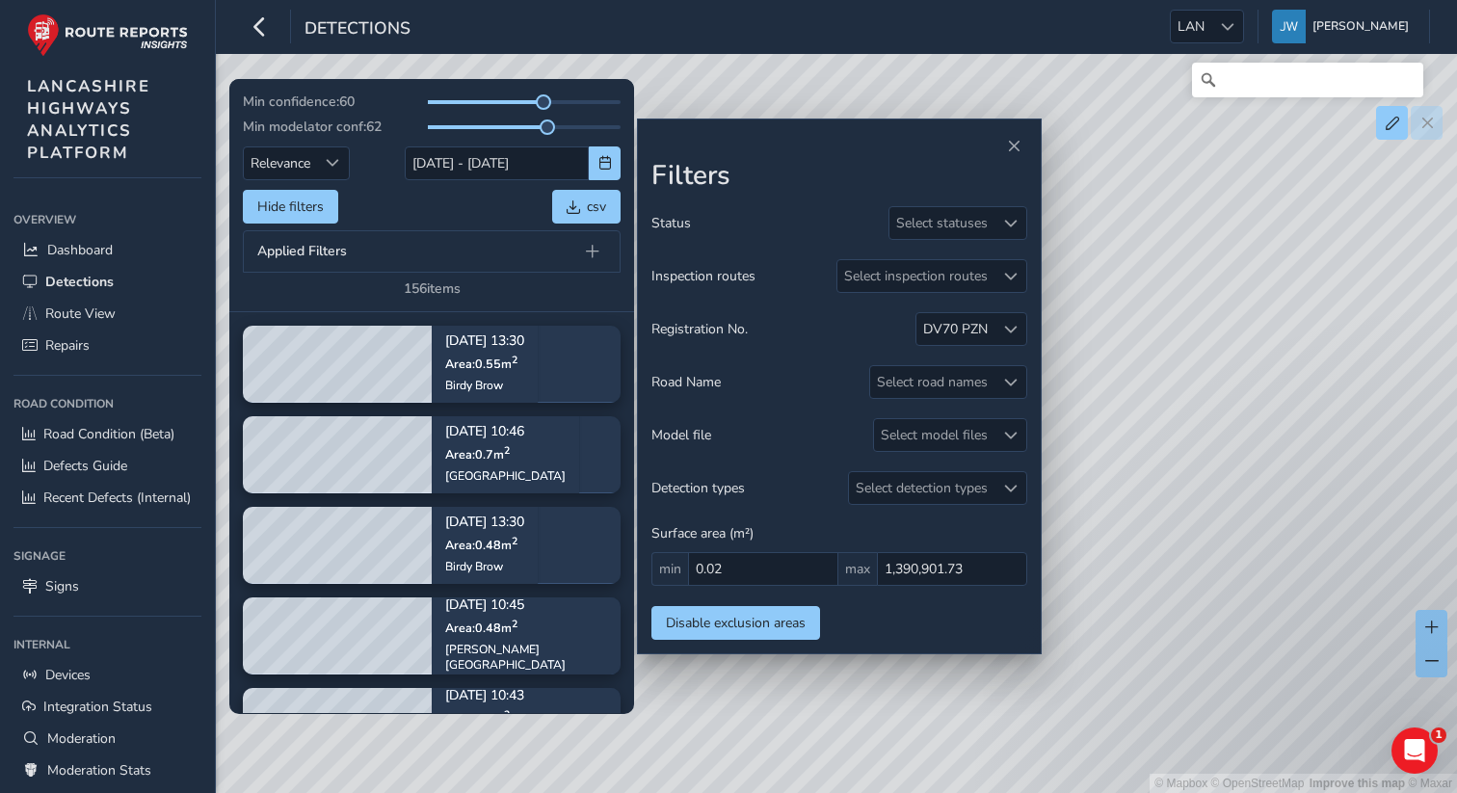
click at [411, 215] on div "Hide filters csv" at bounding box center [432, 207] width 378 height 34
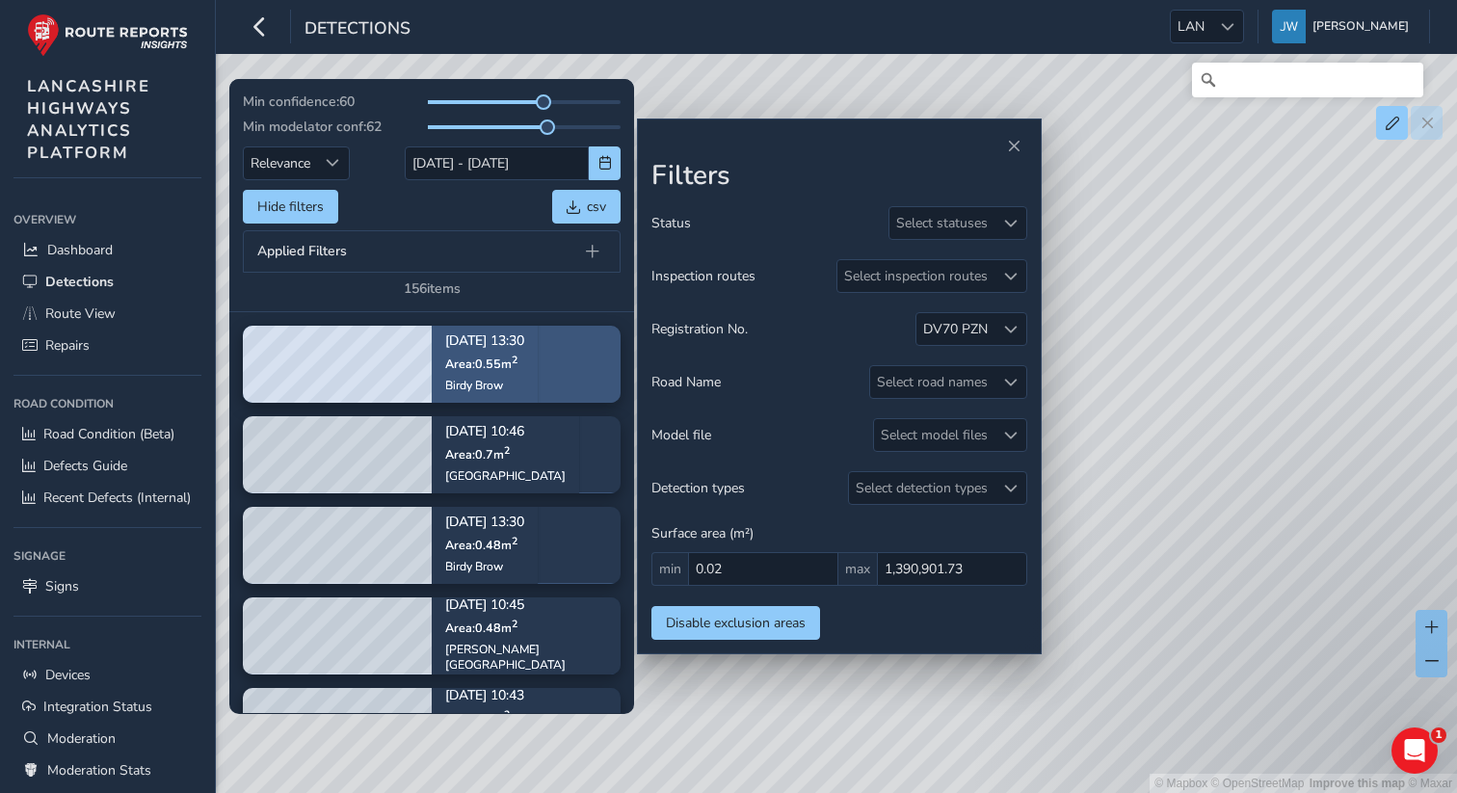
click at [474, 393] on div "[DATE] 13:30 Area: 0.55 m 2 Birdy Brow" at bounding box center [484, 364] width 79 height 85
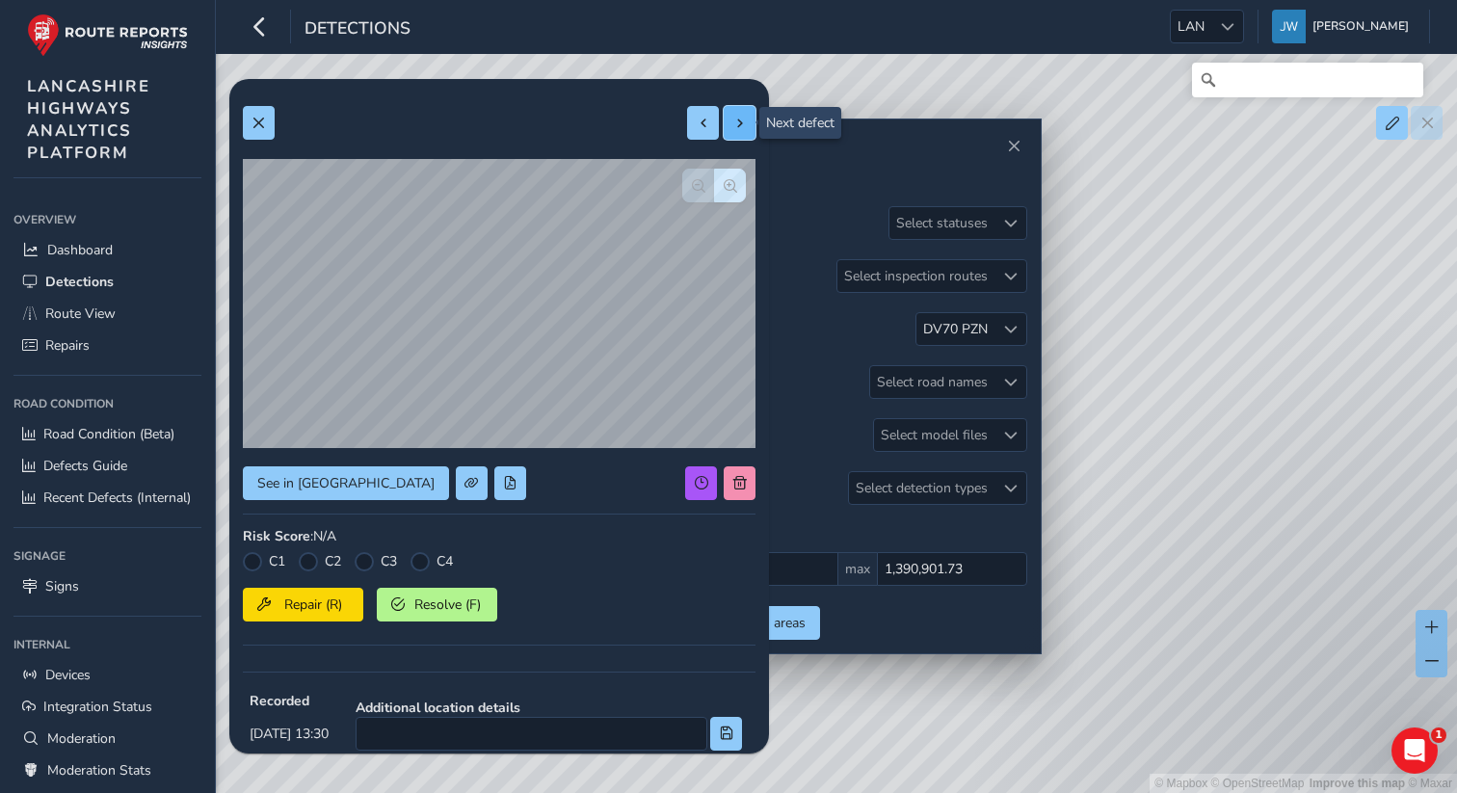
click at [737, 117] on span at bounding box center [739, 123] width 13 height 13
type input "220"
type input "604"
click at [740, 126] on span at bounding box center [739, 123] width 13 height 13
type input "266"
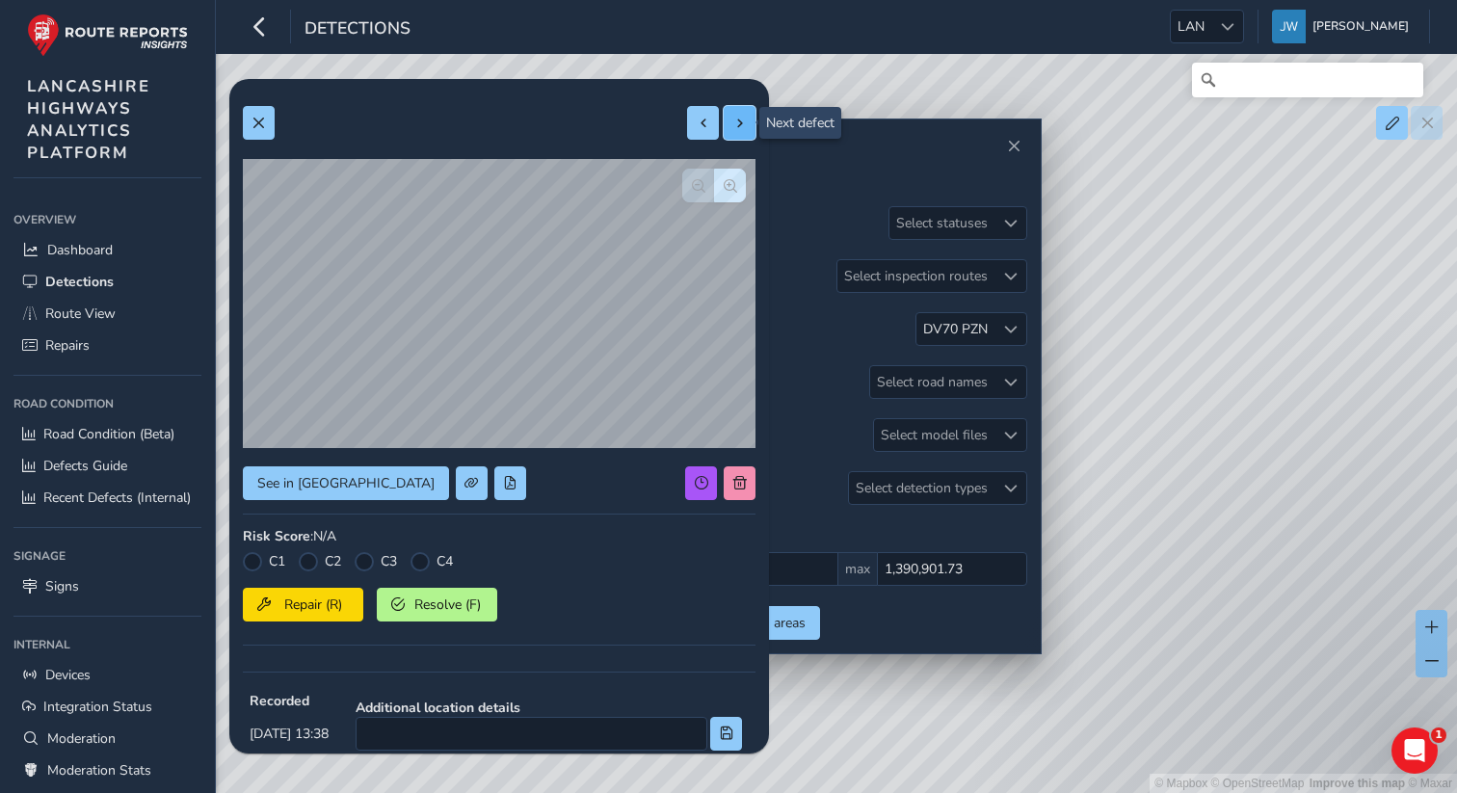
type input "438"
click at [740, 126] on span at bounding box center [739, 123] width 13 height 13
type input "482"
type input "739"
click at [740, 126] on span at bounding box center [739, 123] width 13 height 13
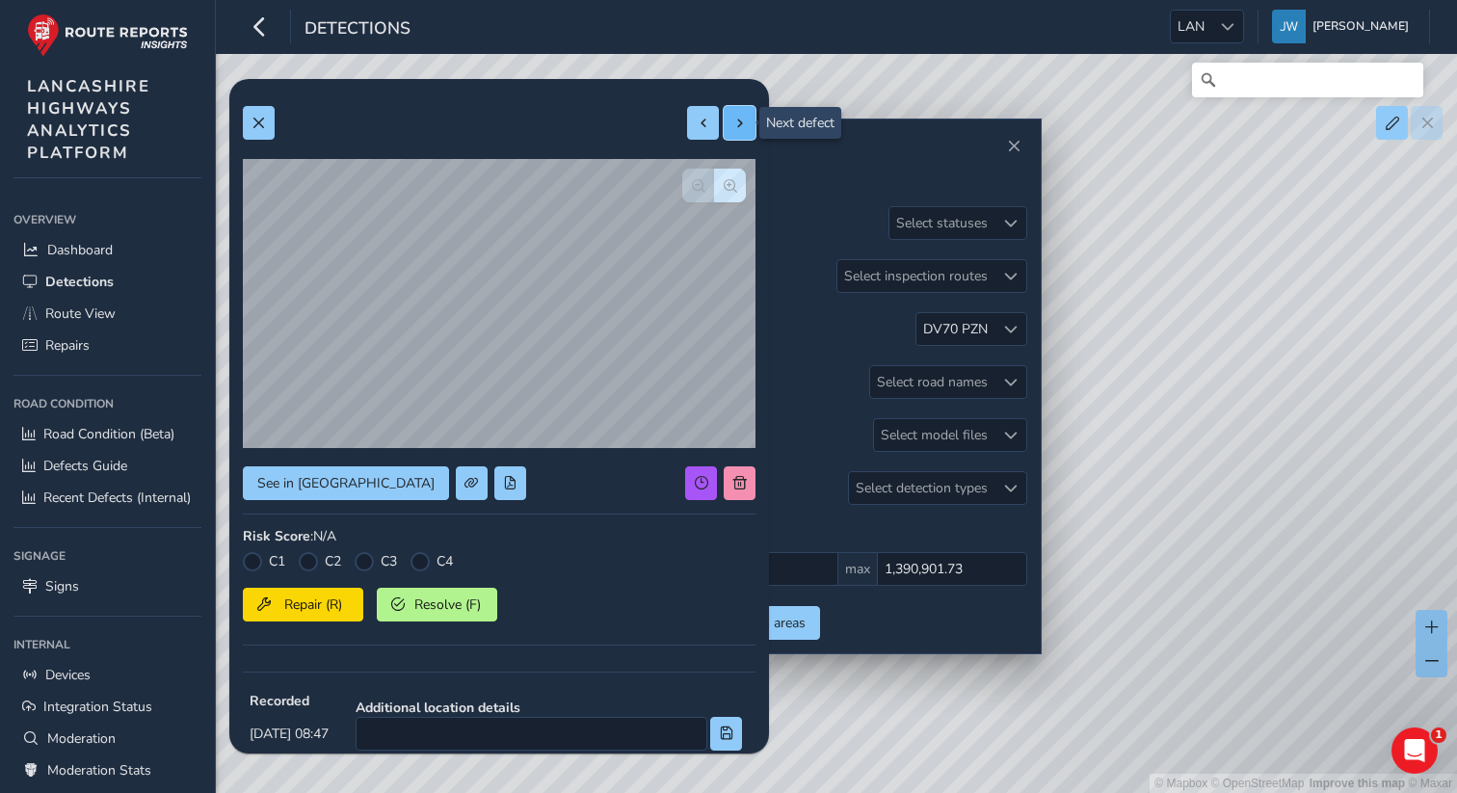
type input "287"
type input "506"
click at [740, 126] on span at bounding box center [739, 123] width 13 height 13
type input "257"
type input "253"
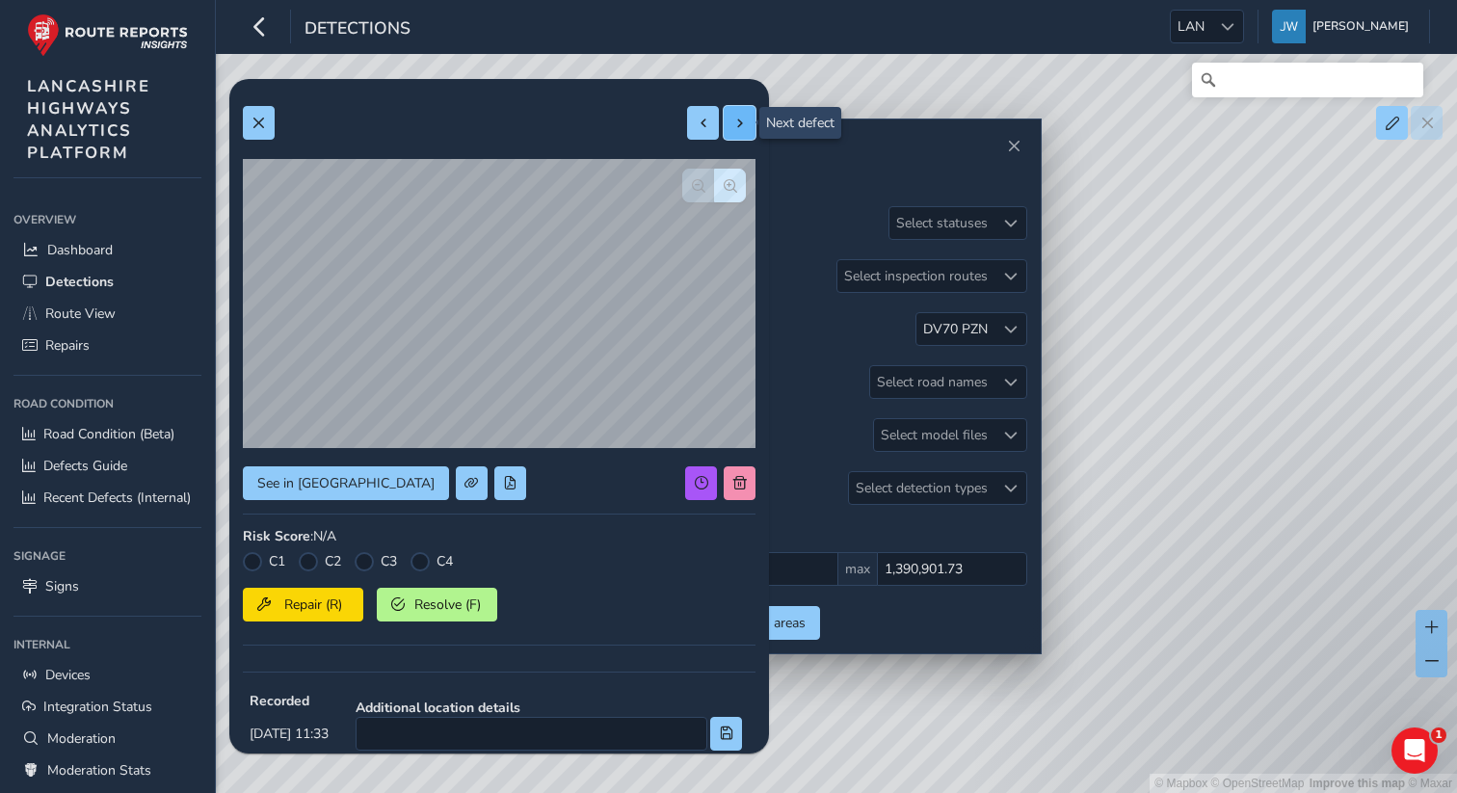
click at [740, 126] on span at bounding box center [739, 123] width 13 height 13
type input "140"
type input "283"
click at [740, 126] on div at bounding box center [721, 123] width 68 height 34
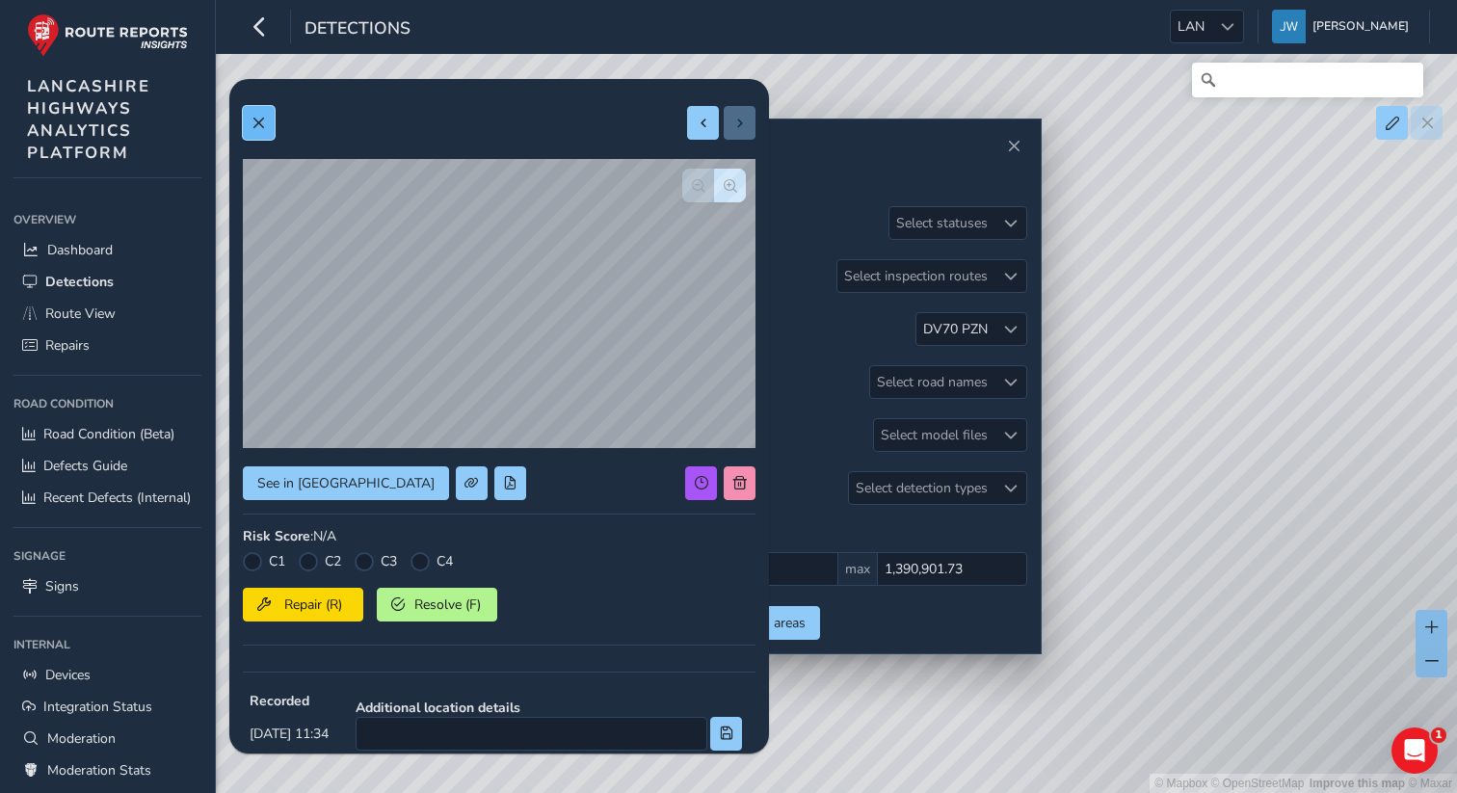
click at [270, 127] on button at bounding box center [259, 123] width 32 height 34
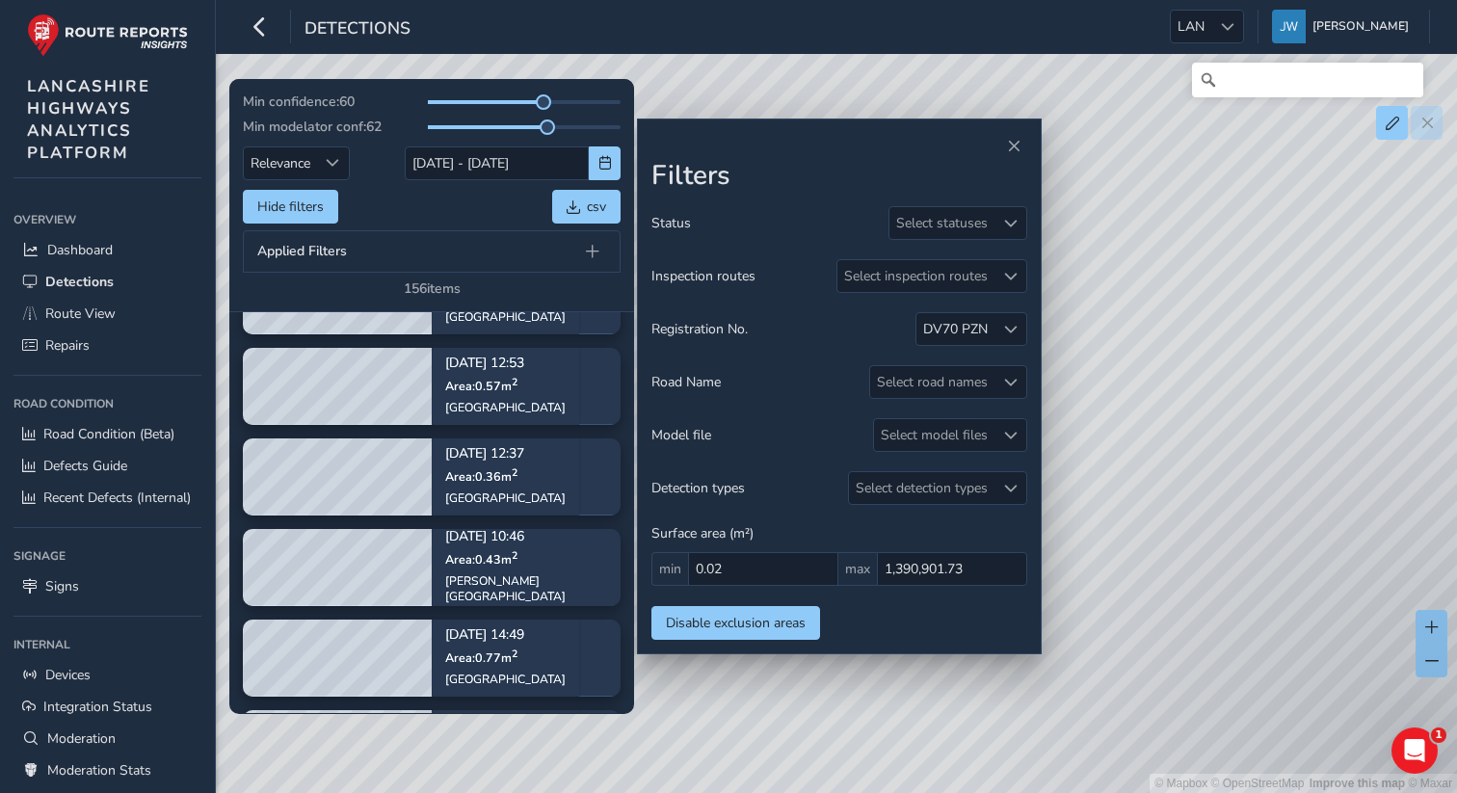
scroll to position [558, 0]
click at [487, 432] on tbody "Aug 19, 10:43 Area: 0.3 m 2 Newton Road Aug 13, 09:40 Area: 0.85 m 2 Station Ro…" at bounding box center [431, 794] width 405 height 1463
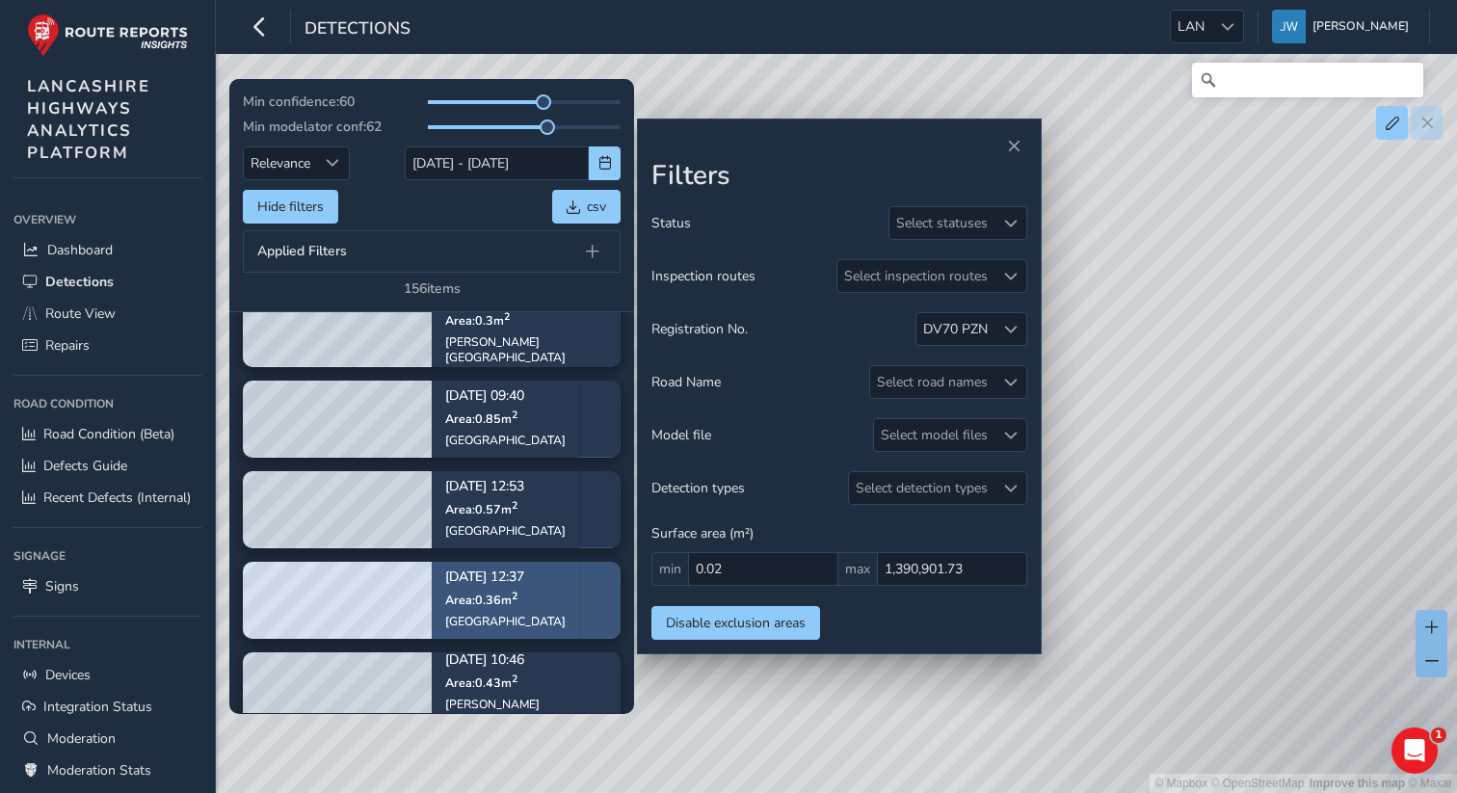
scroll to position [274, 0]
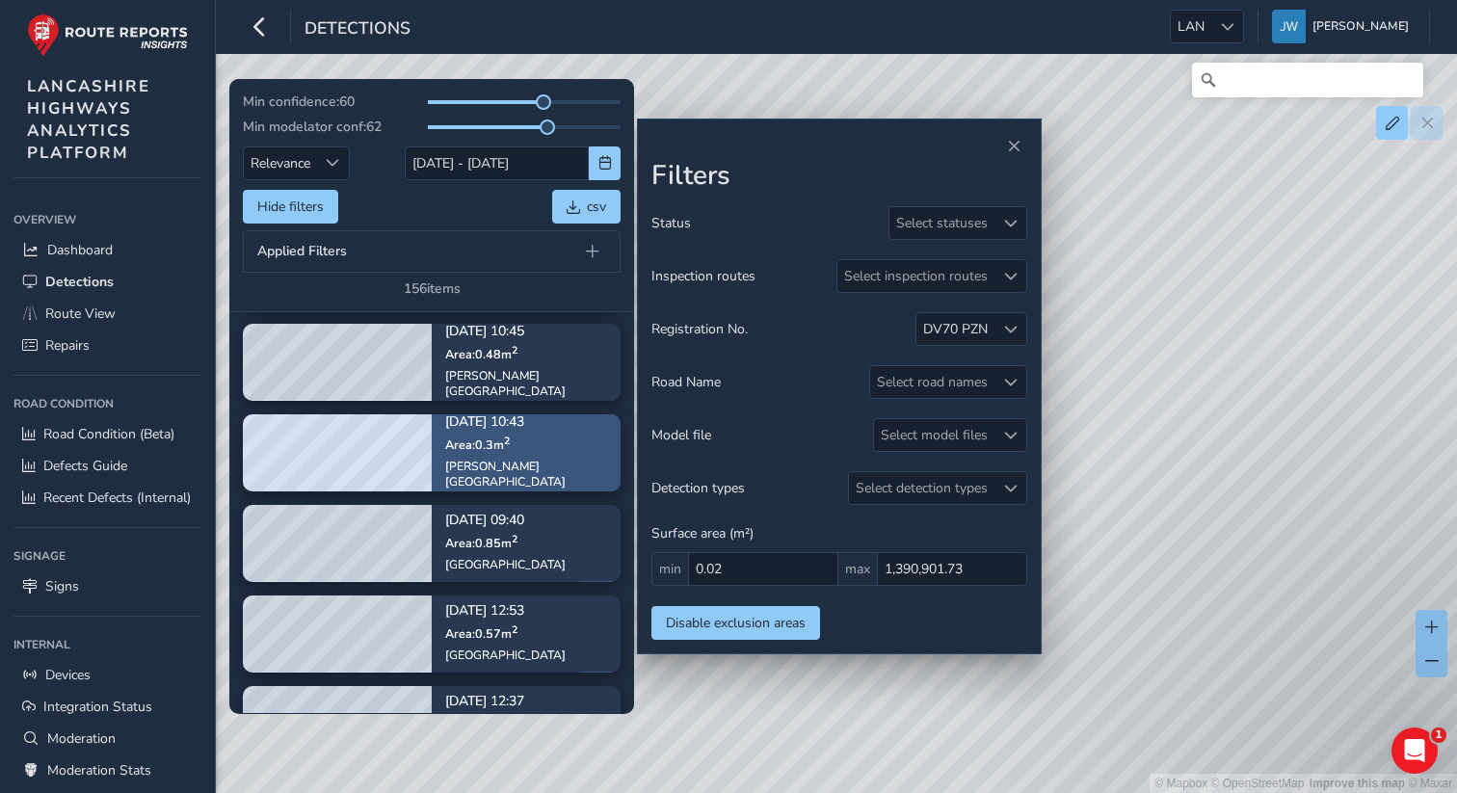
click at [491, 452] on span "Area: 0.3 m 2" at bounding box center [477, 445] width 65 height 16
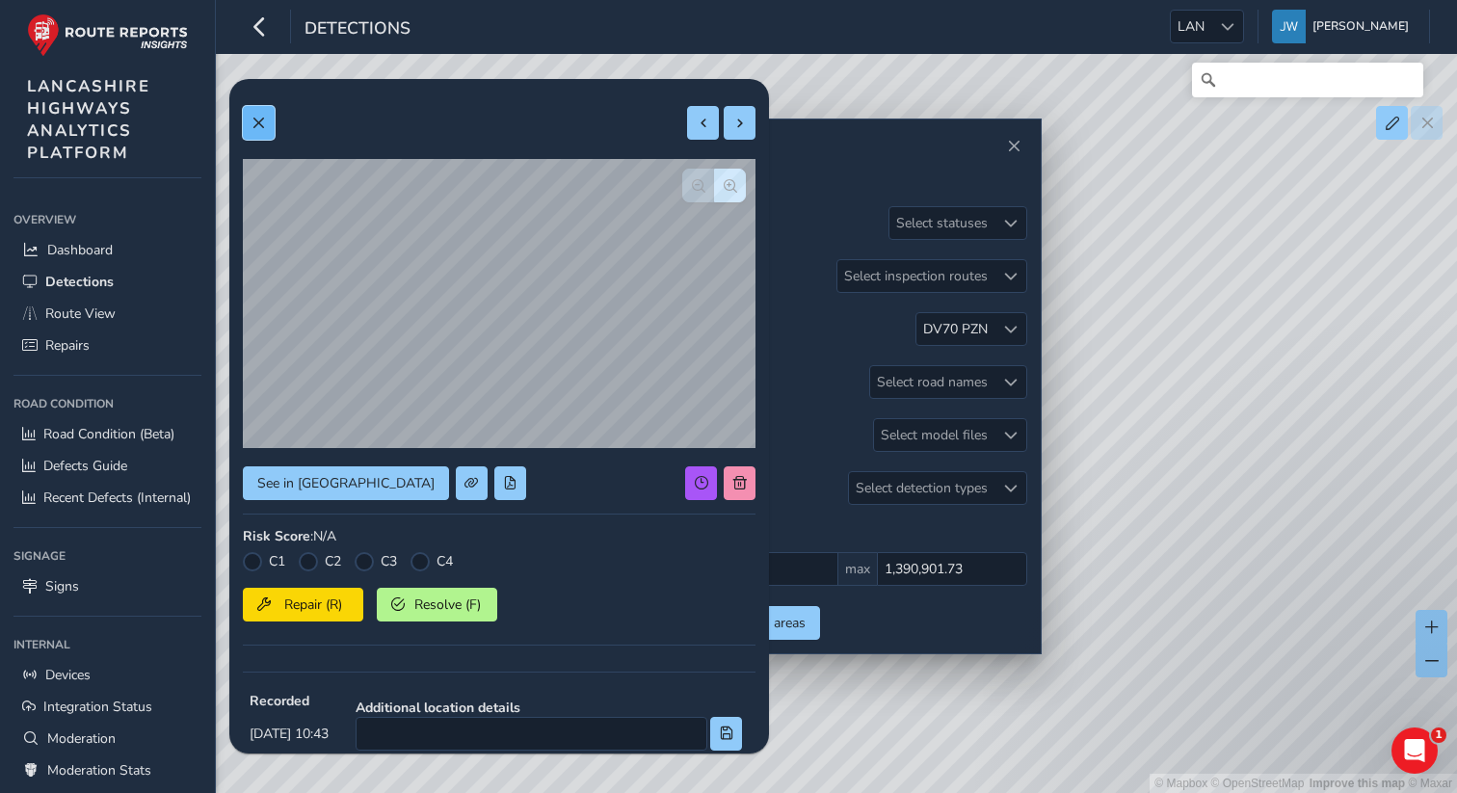
click at [263, 128] on span at bounding box center [258, 123] width 13 height 13
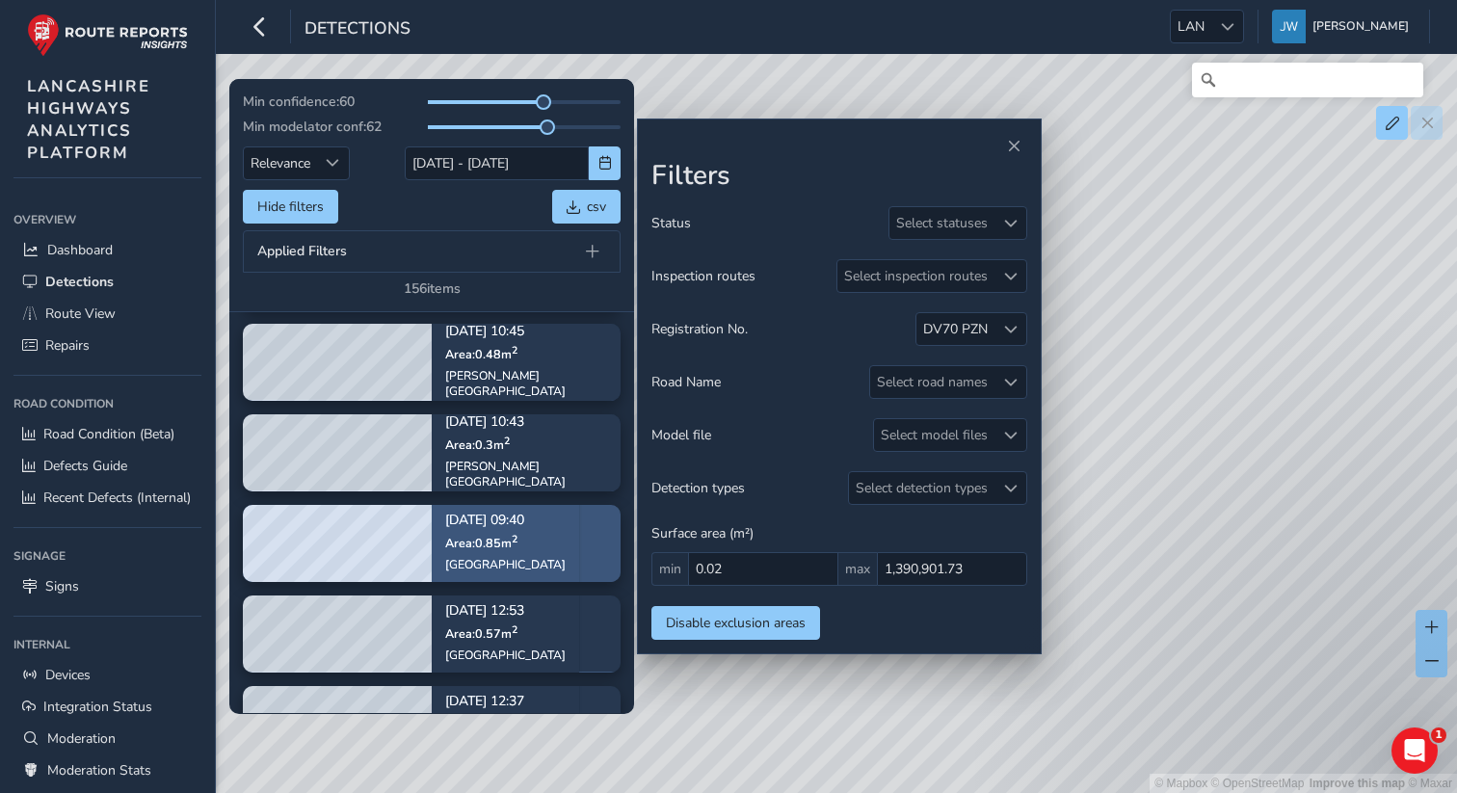
click at [463, 533] on div "[DATE] 09:40 Area: 0.85 [GEOGRAPHIC_DATA][STREET_ADDRESS]" at bounding box center [505, 543] width 120 height 85
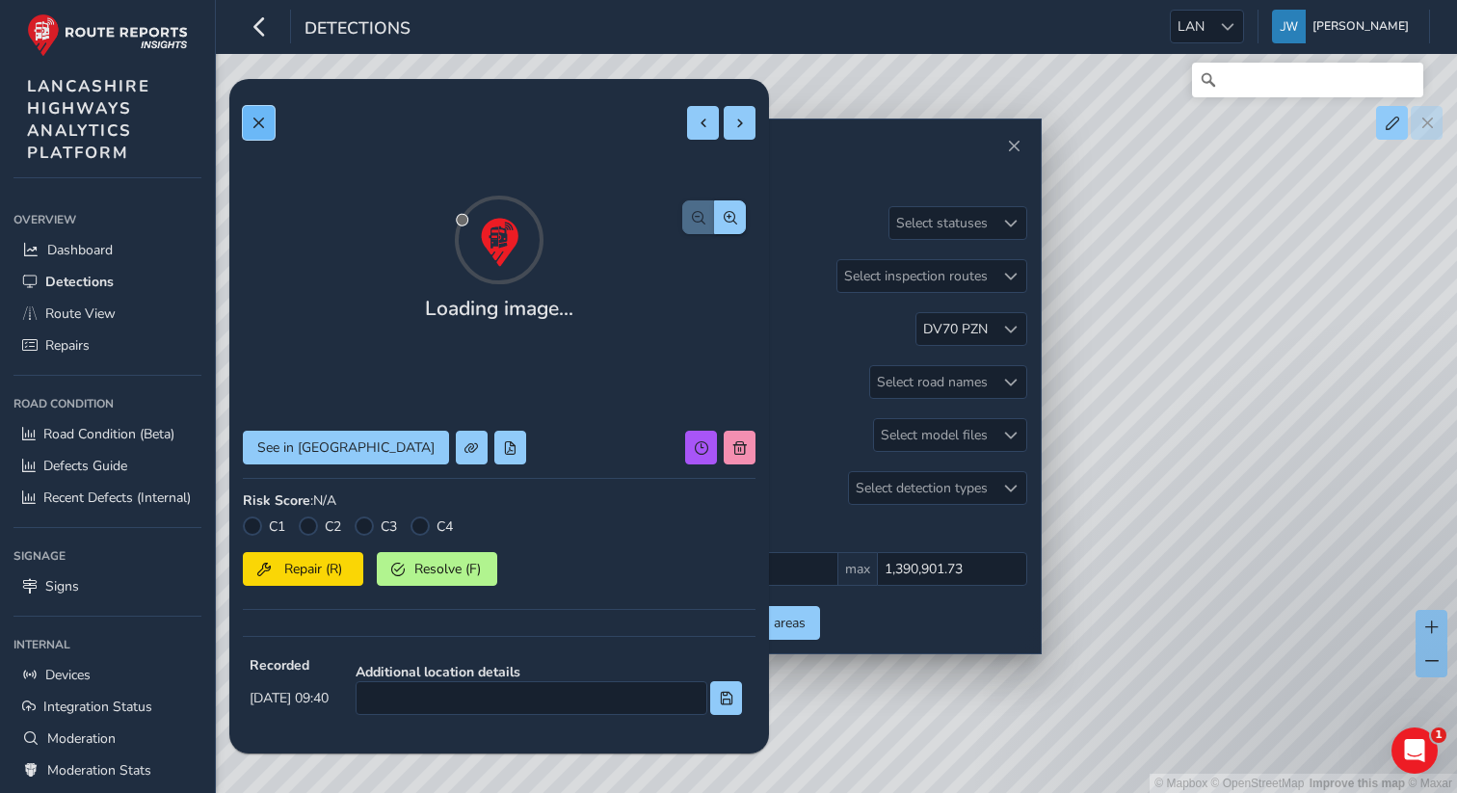
click at [263, 128] on span at bounding box center [258, 123] width 13 height 13
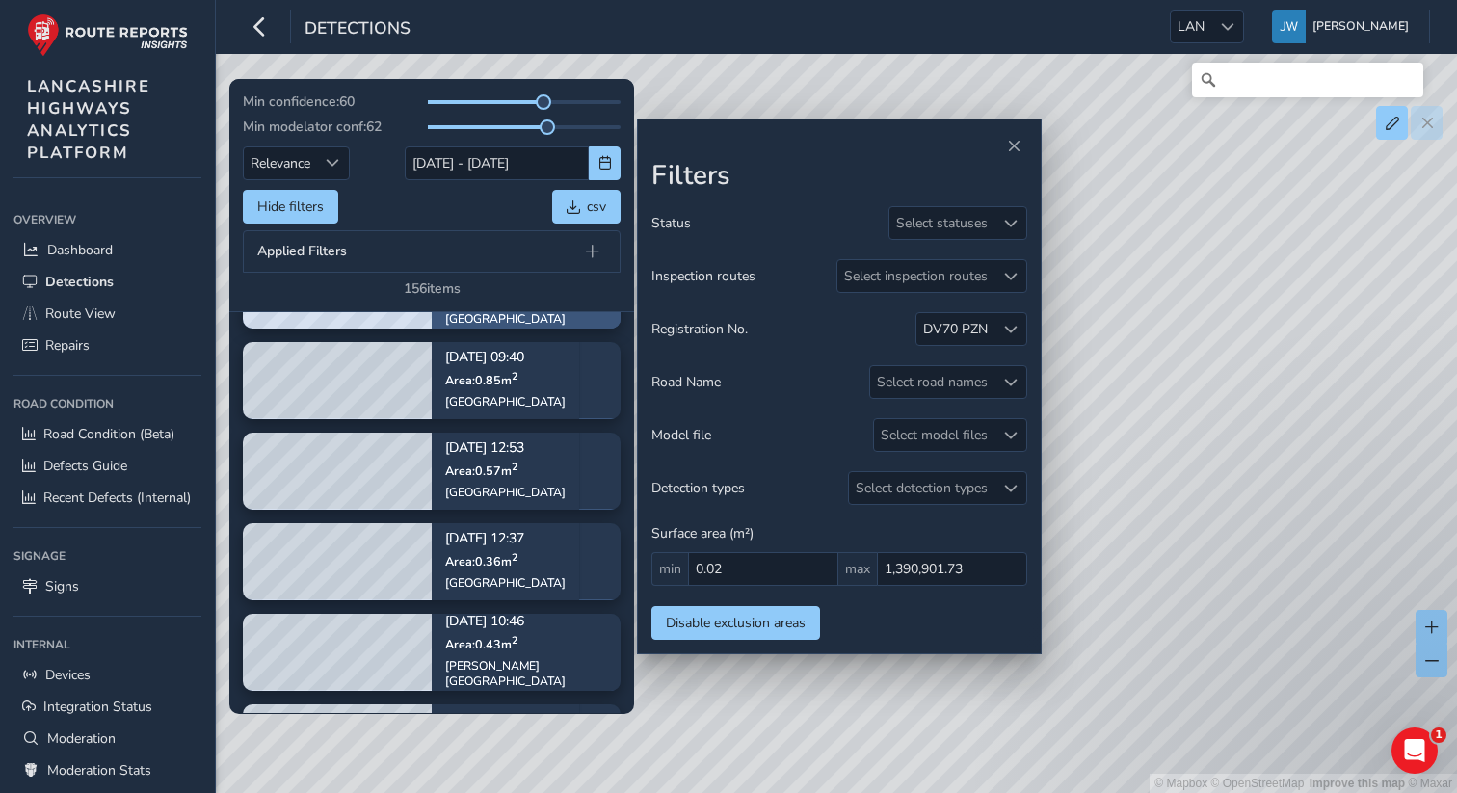
scroll to position [390, 0]
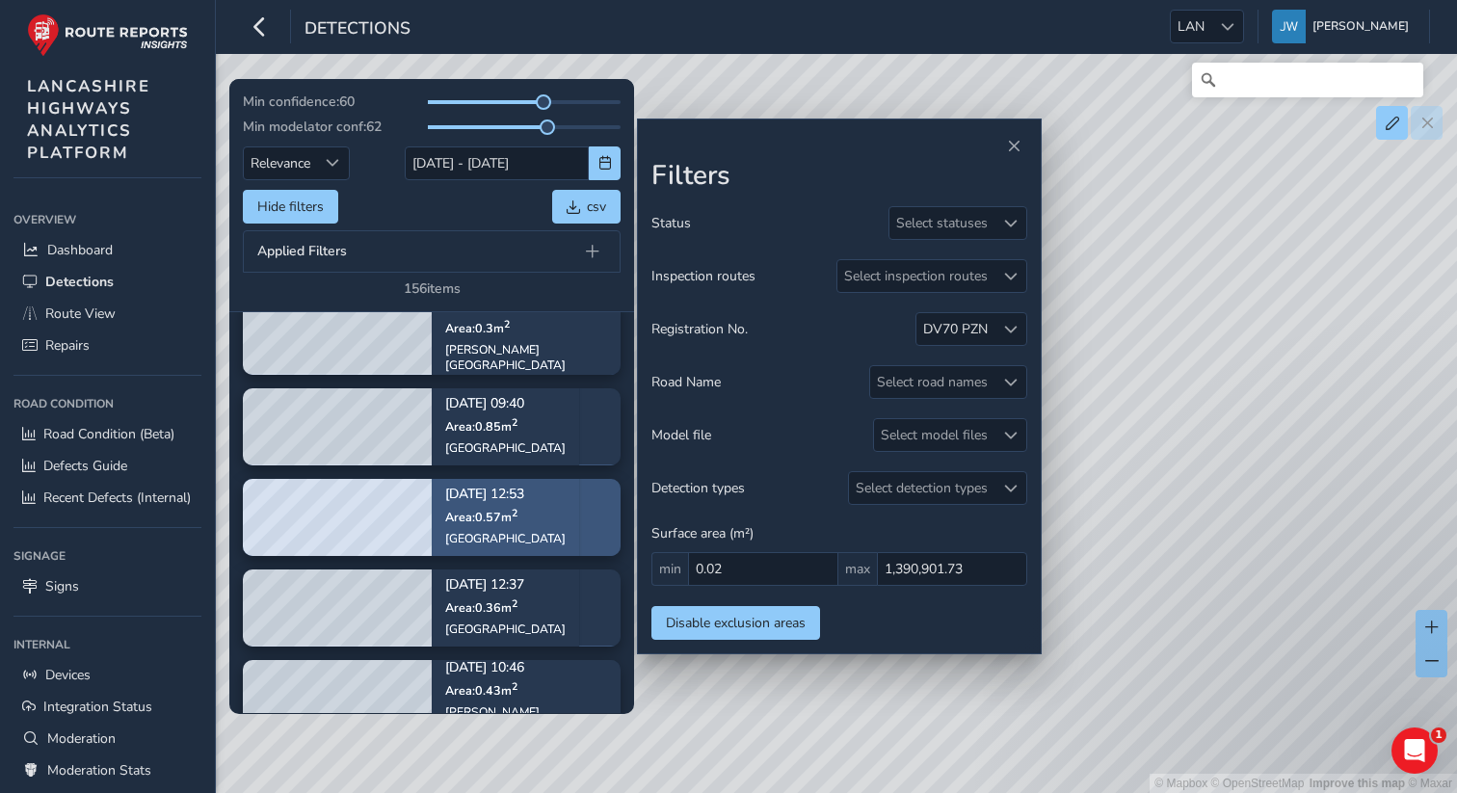
click at [509, 510] on span "Area: 0.57 m 2" at bounding box center [481, 517] width 72 height 16
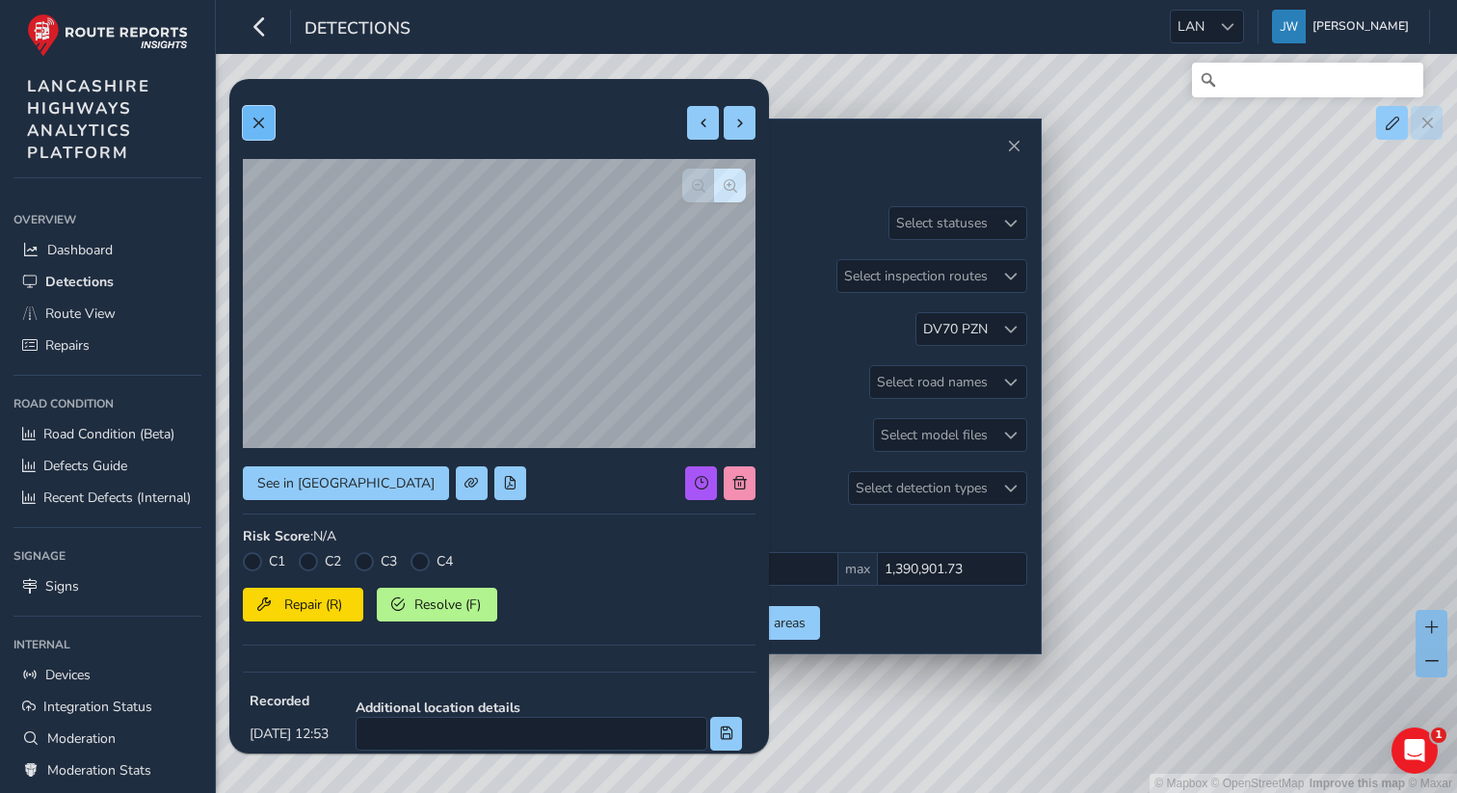
click at [255, 120] on span at bounding box center [258, 123] width 13 height 13
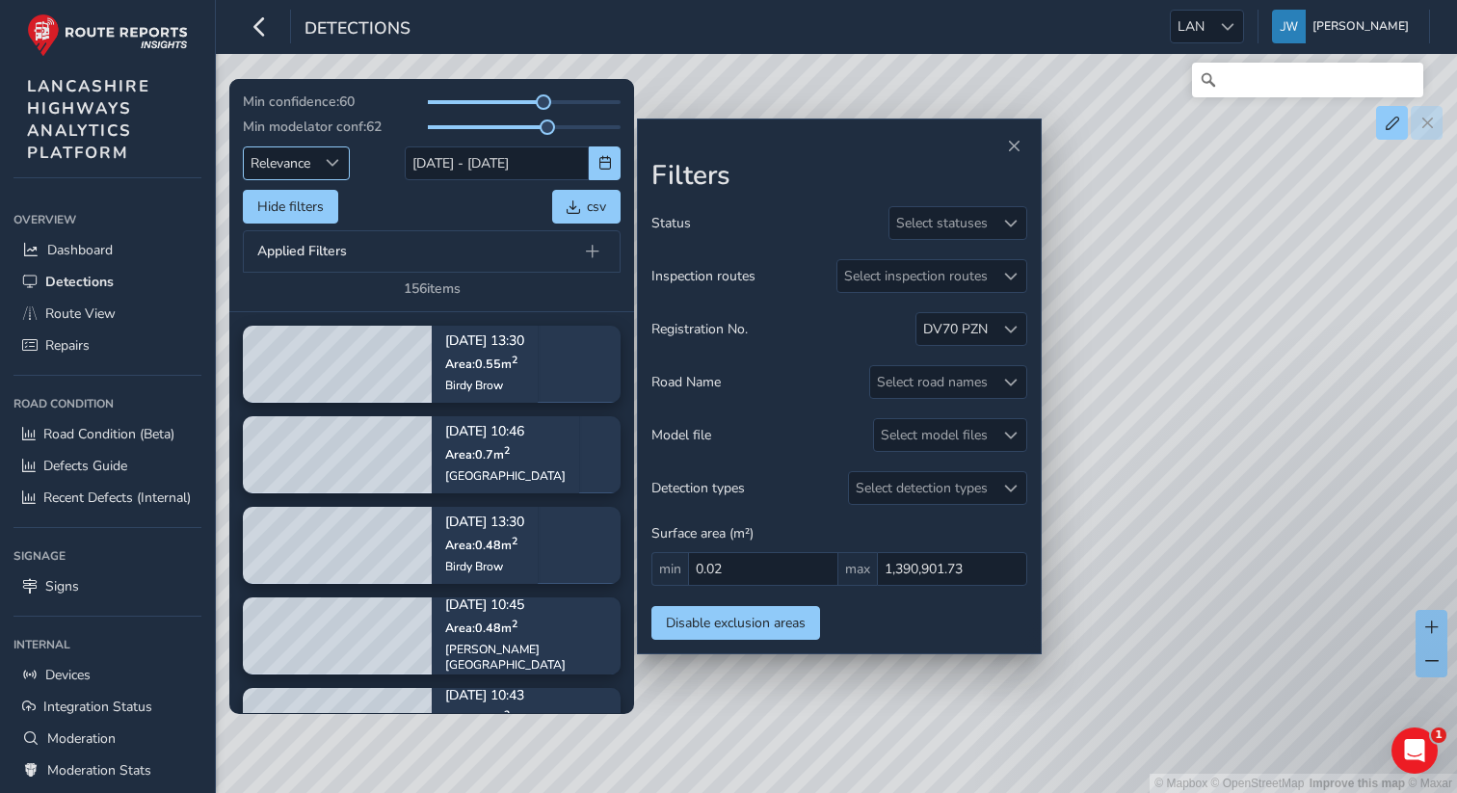
click at [332, 174] on div "Sort by Date" at bounding box center [333, 163] width 32 height 32
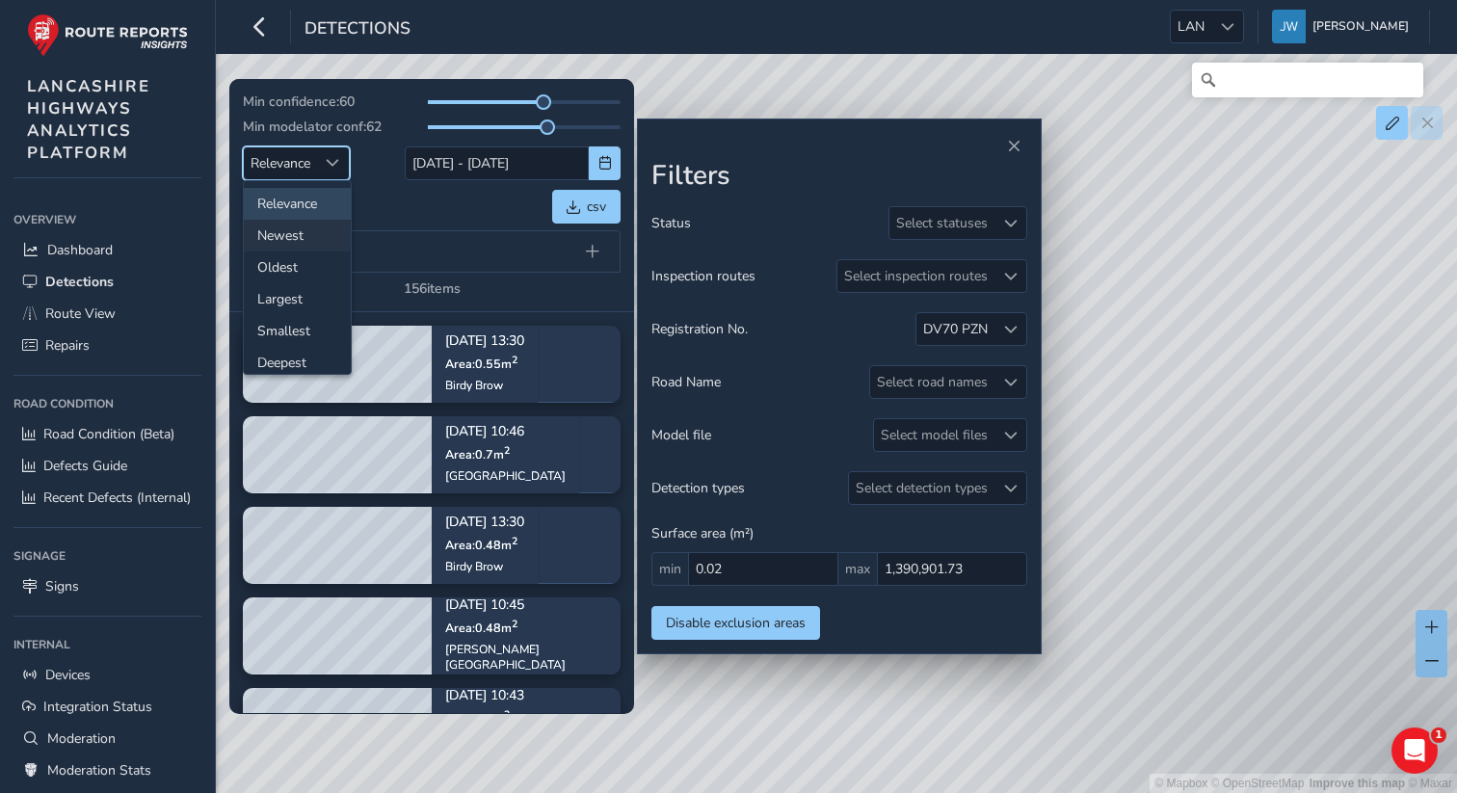
click at [304, 236] on li "Newest" at bounding box center [297, 236] width 107 height 32
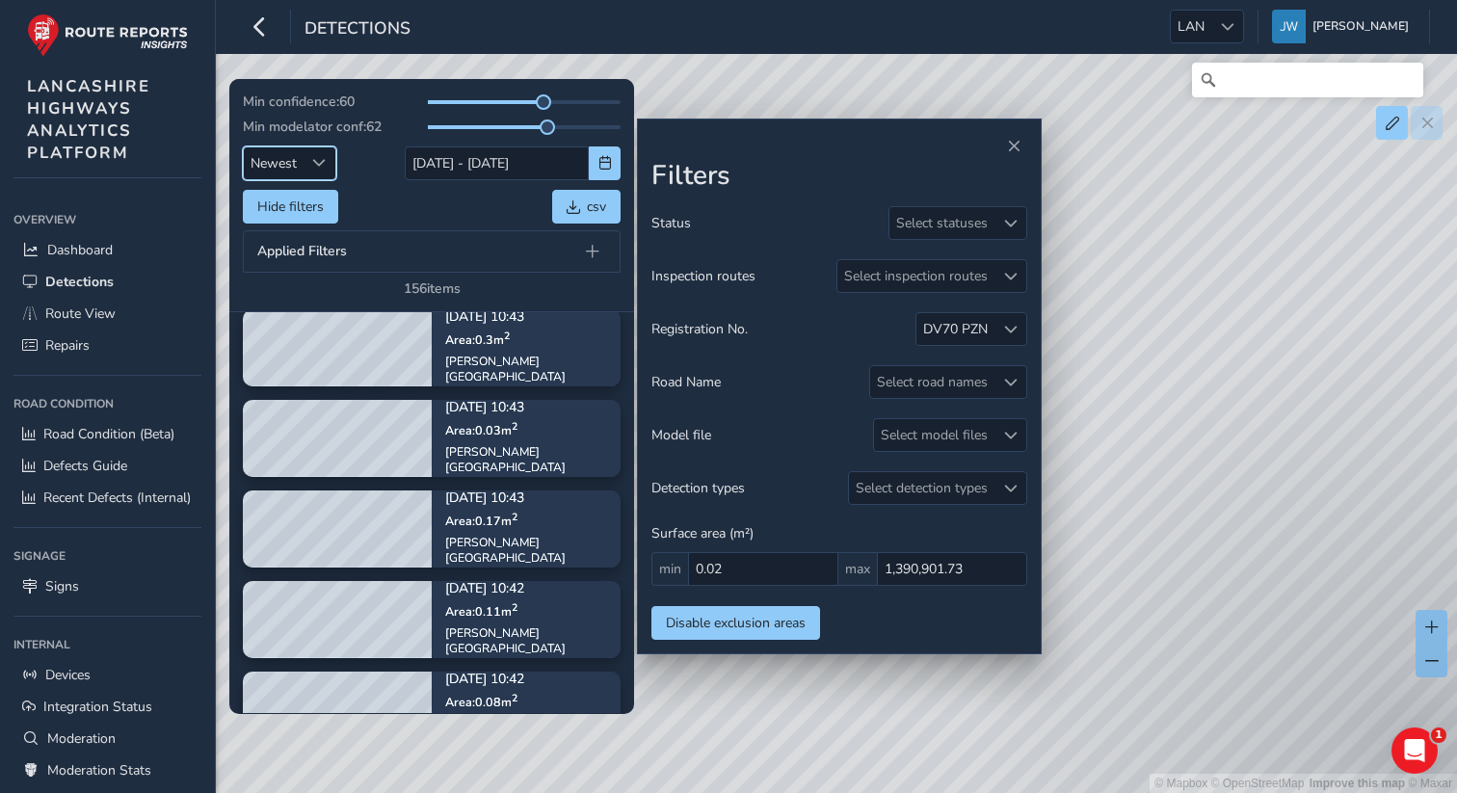
scroll to position [2061, 0]
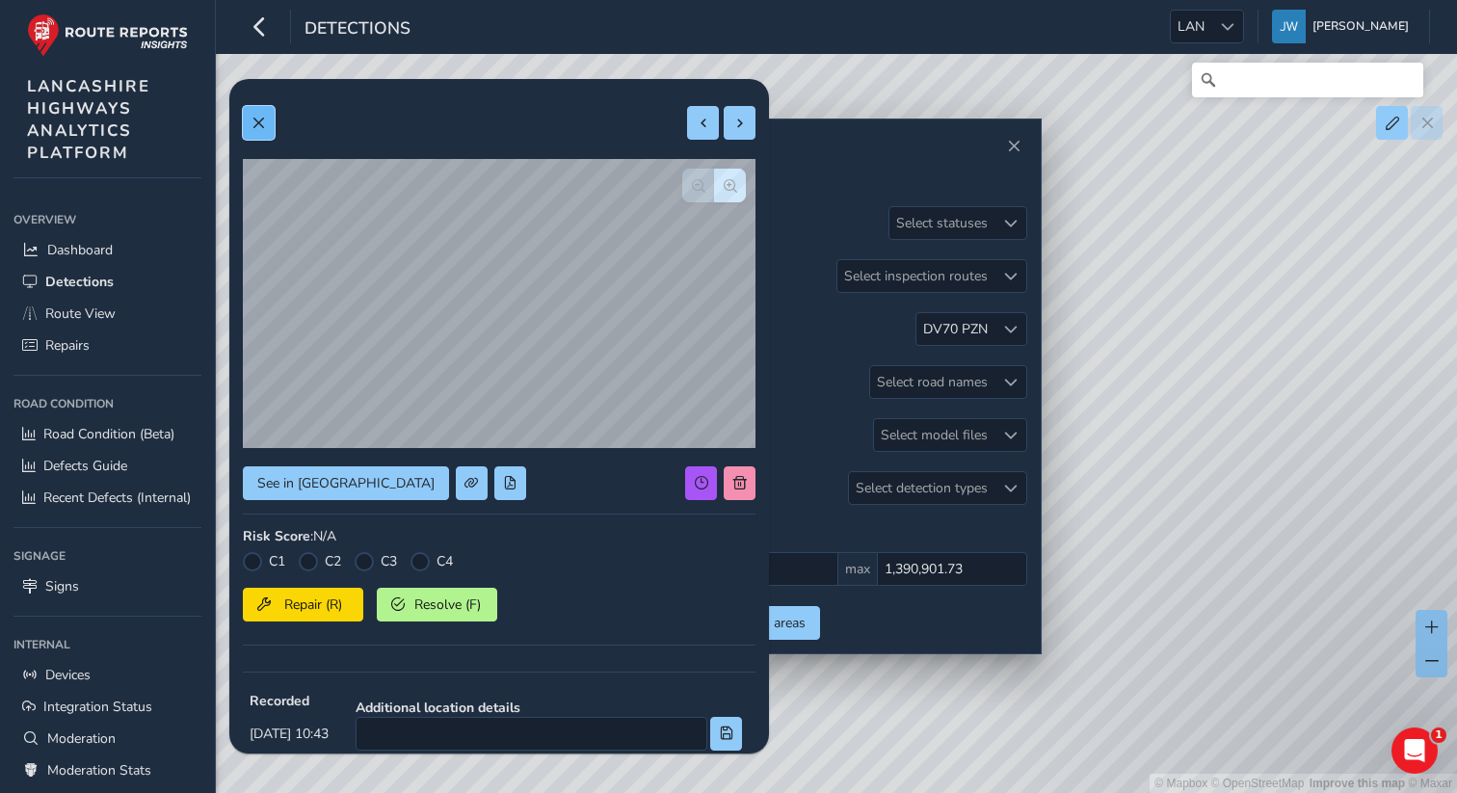
click at [266, 129] on button at bounding box center [259, 123] width 32 height 34
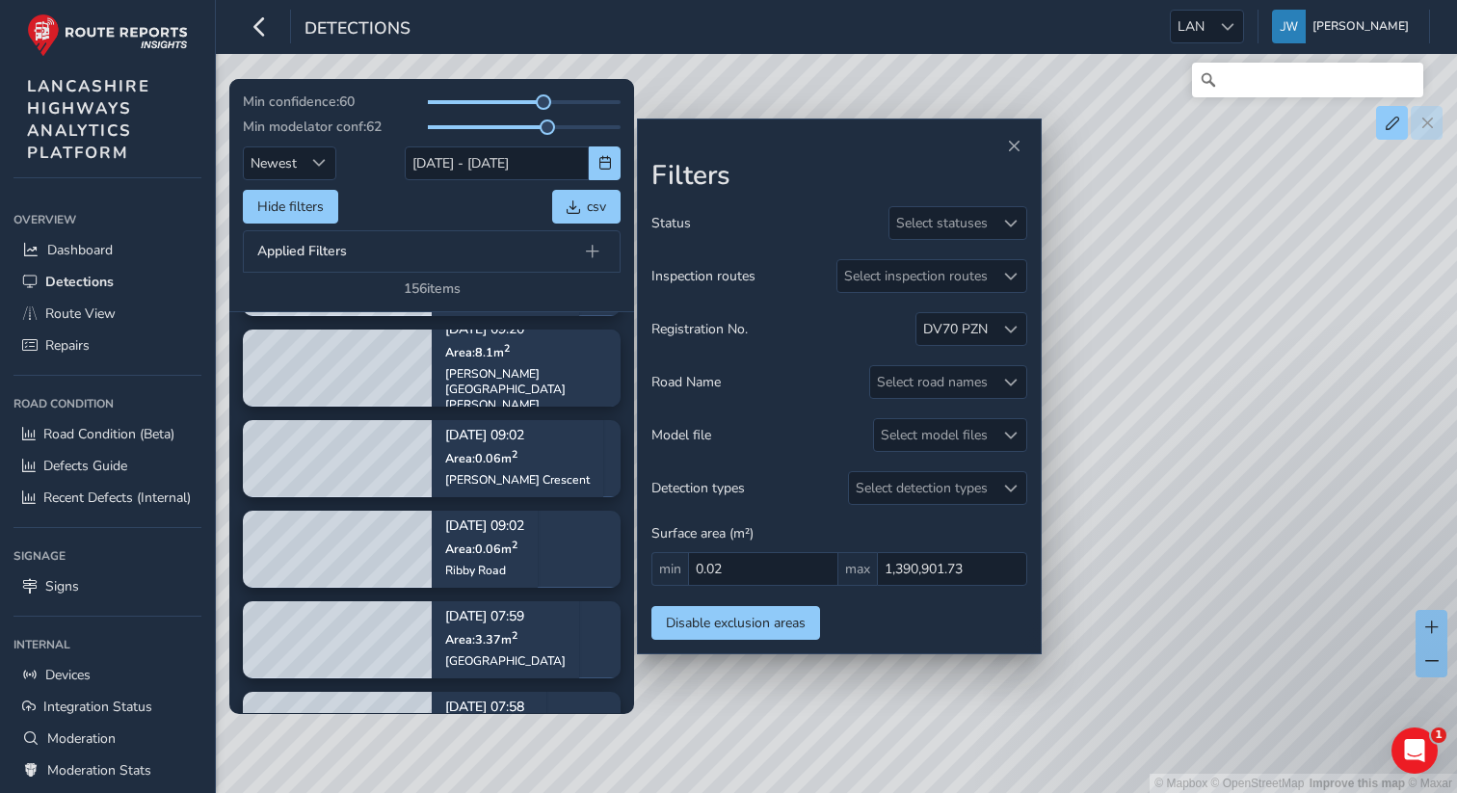
scroll to position [5793, 0]
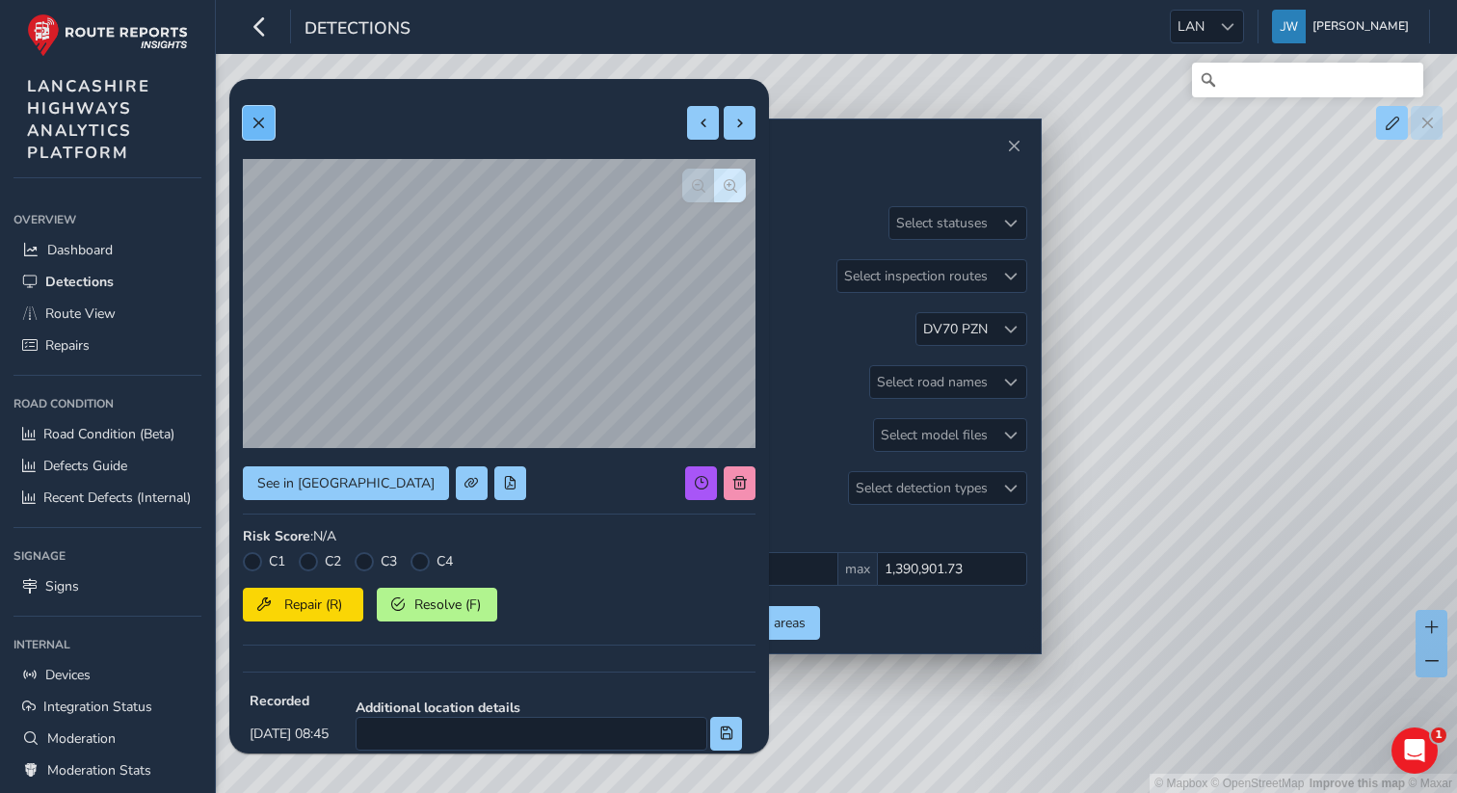
click at [259, 126] on span at bounding box center [258, 123] width 13 height 13
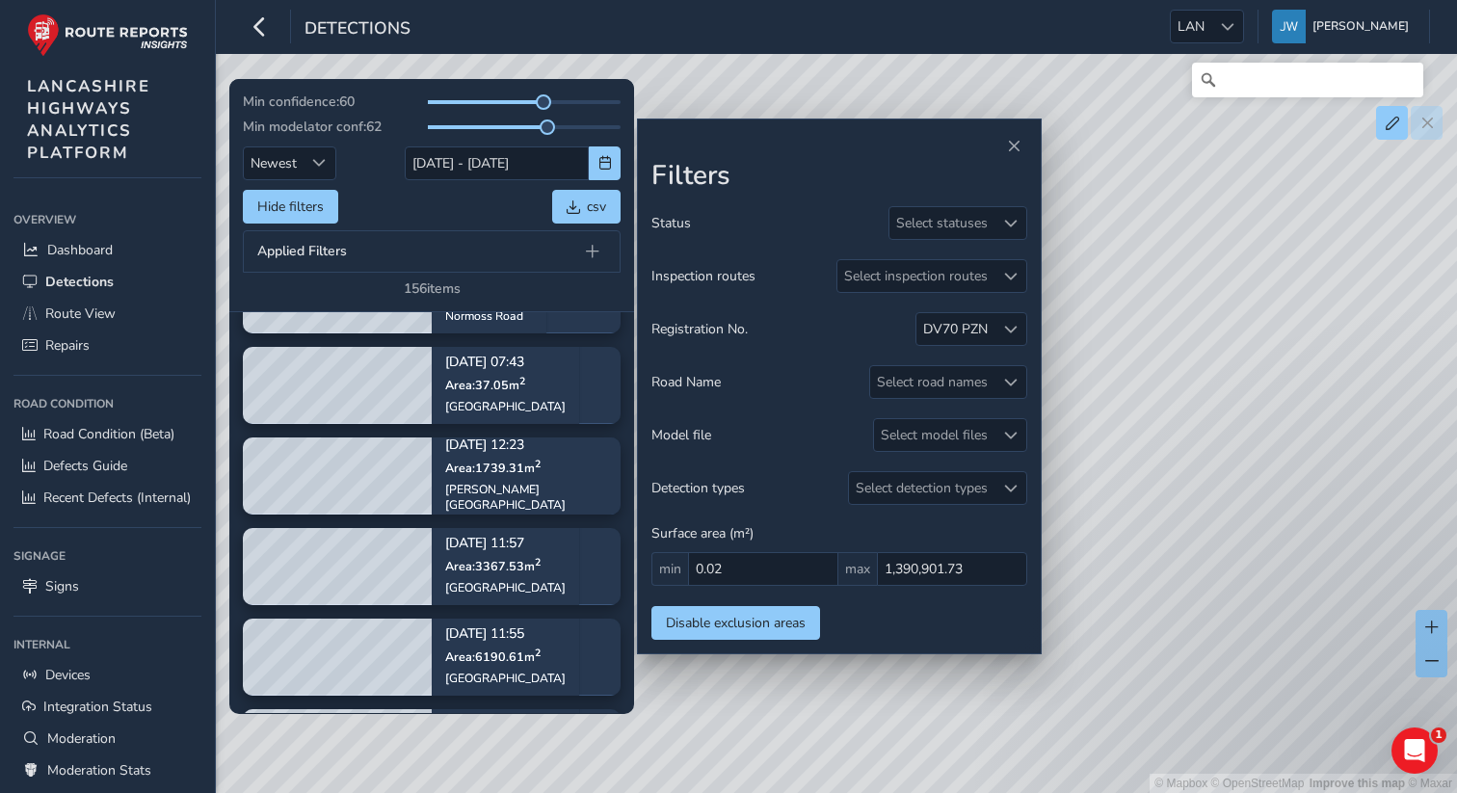
scroll to position [5283, 0]
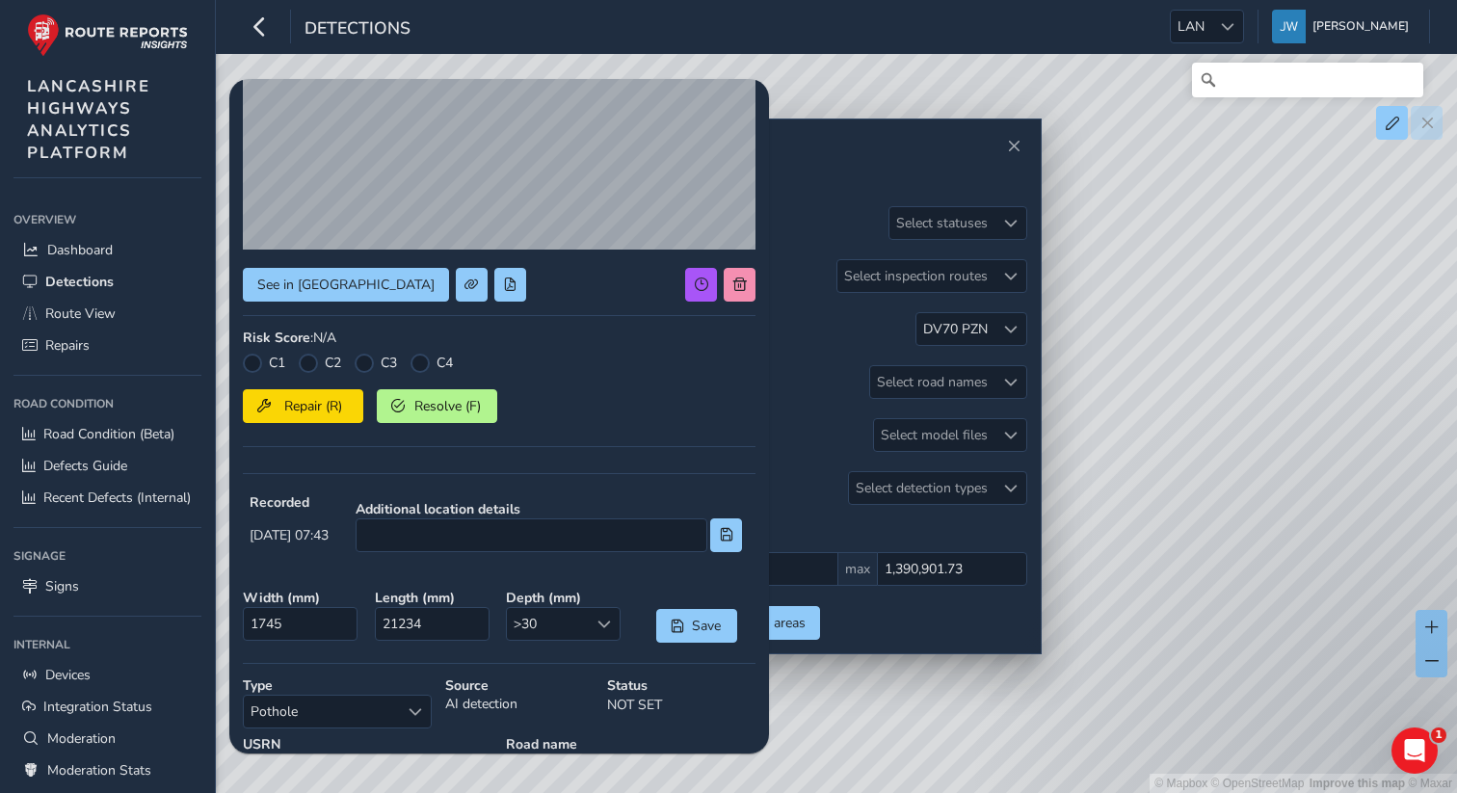
scroll to position [183, 0]
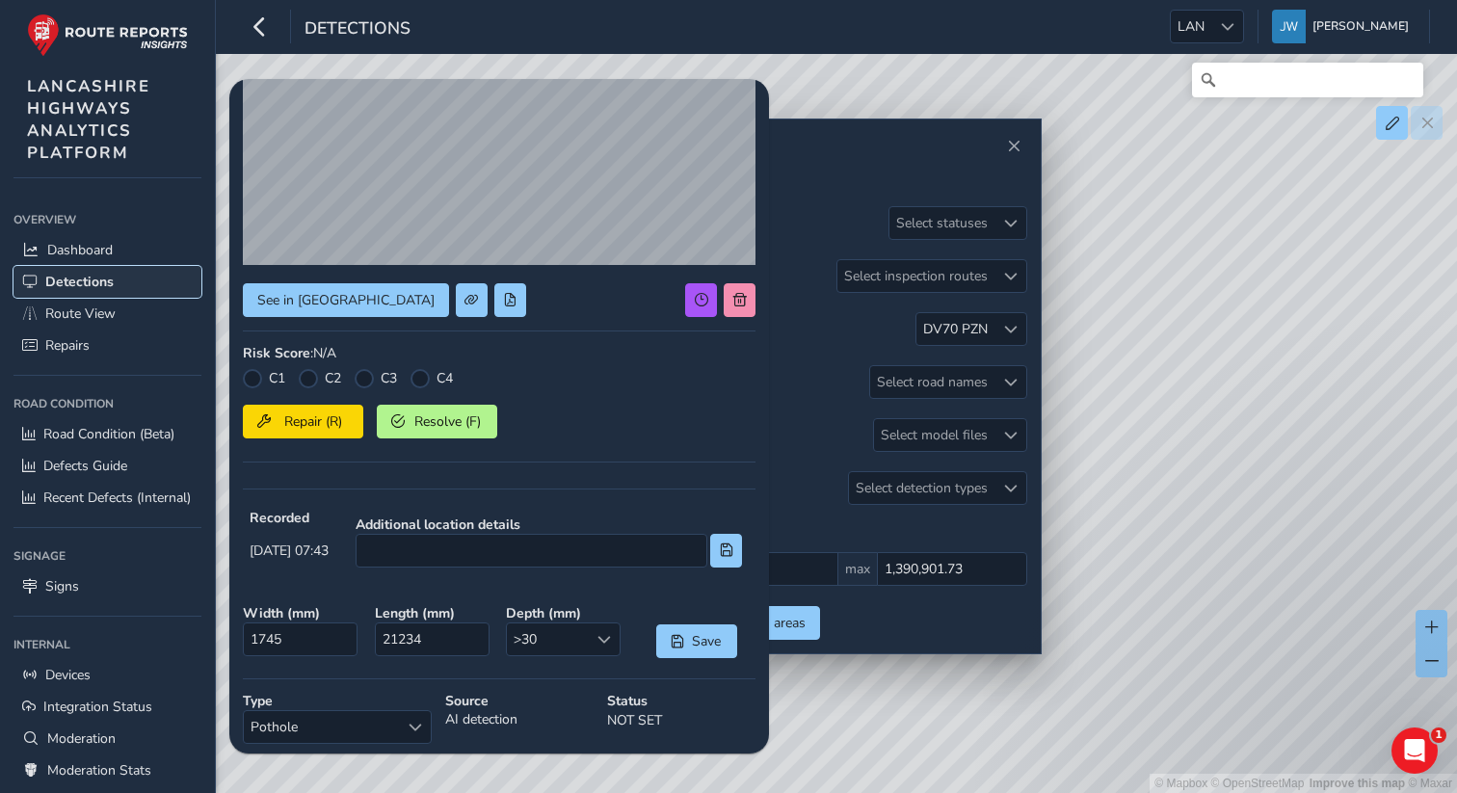
click at [58, 283] on span "Detections" at bounding box center [79, 282] width 68 height 18
